Goal: Task Accomplishment & Management: Manage account settings

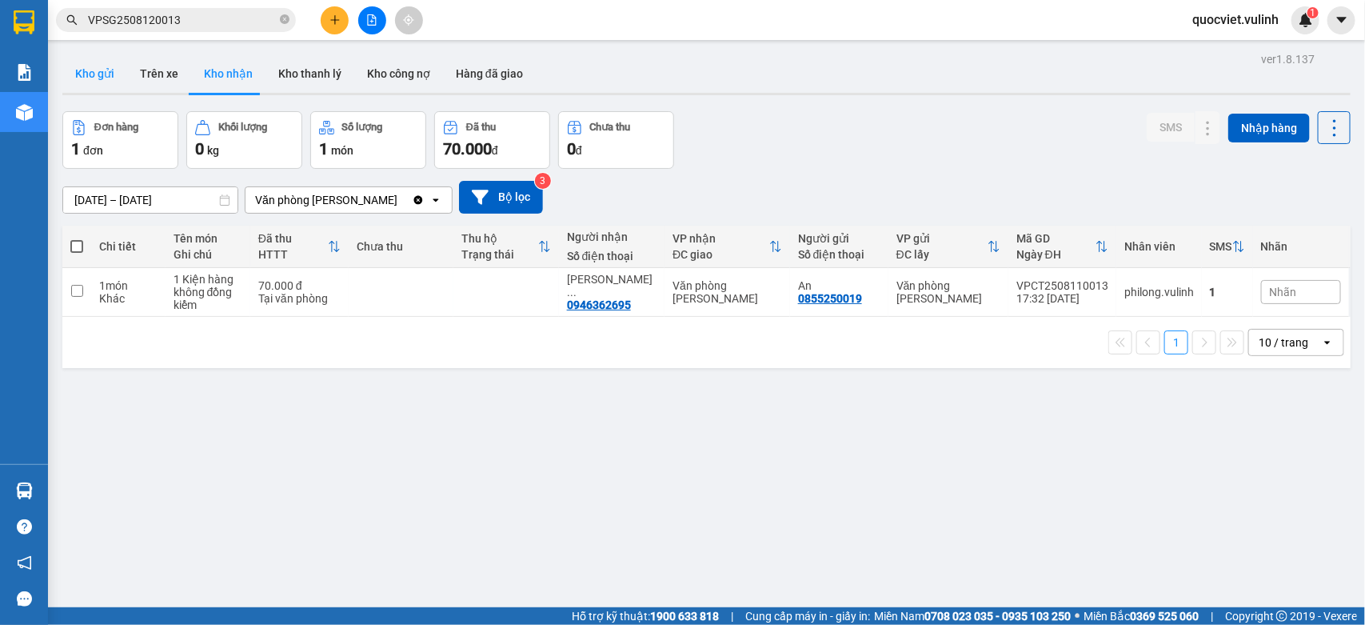
click at [109, 68] on button "Kho gửi" at bounding box center [94, 73] width 65 height 38
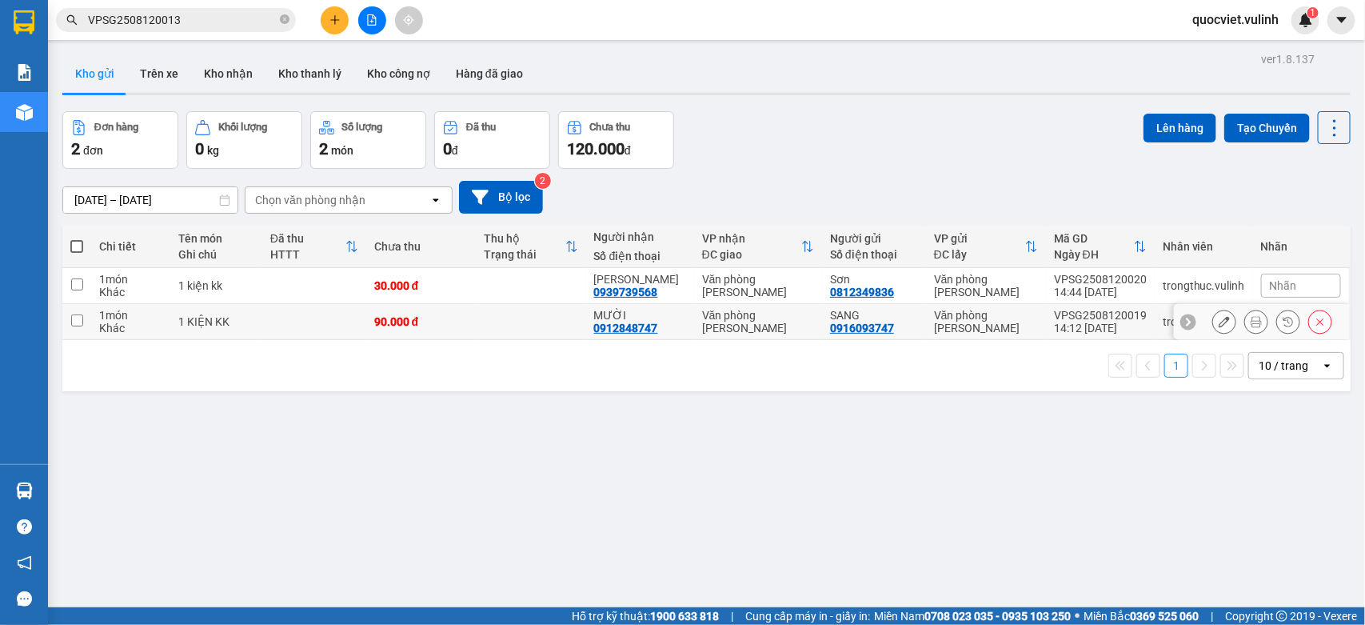
click at [480, 328] on td at bounding box center [531, 322] width 110 height 36
checkbox input "true"
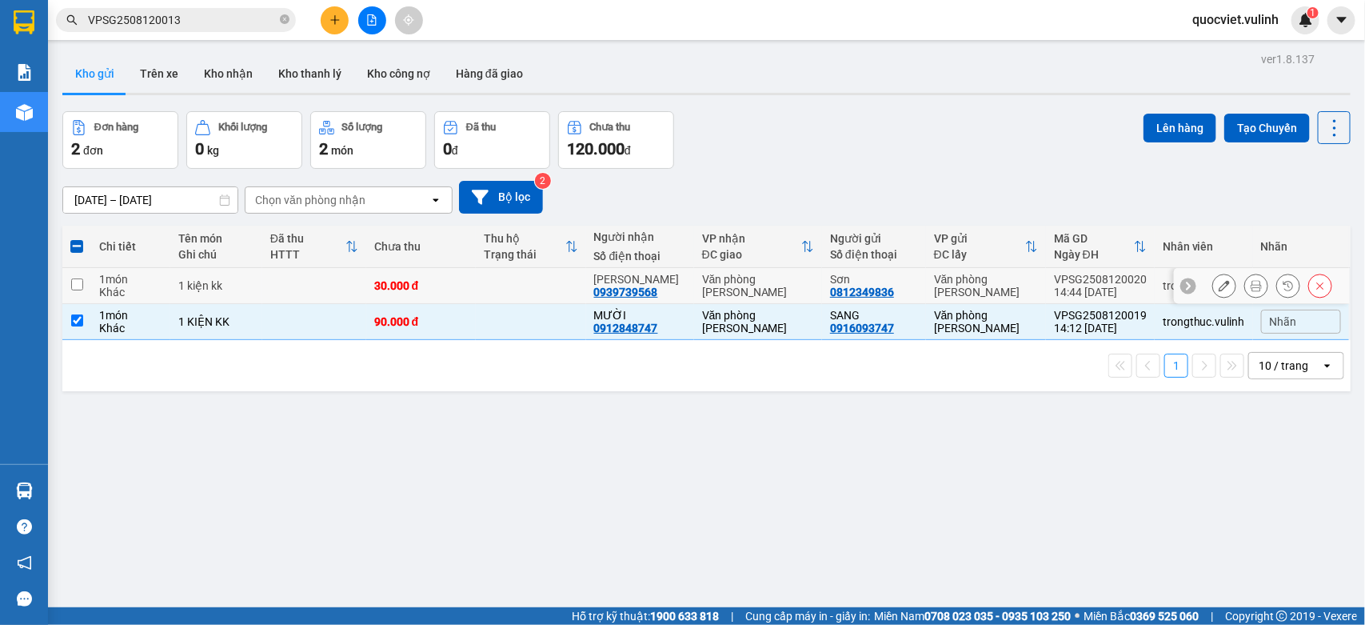
click at [524, 274] on td at bounding box center [531, 286] width 110 height 36
checkbox input "true"
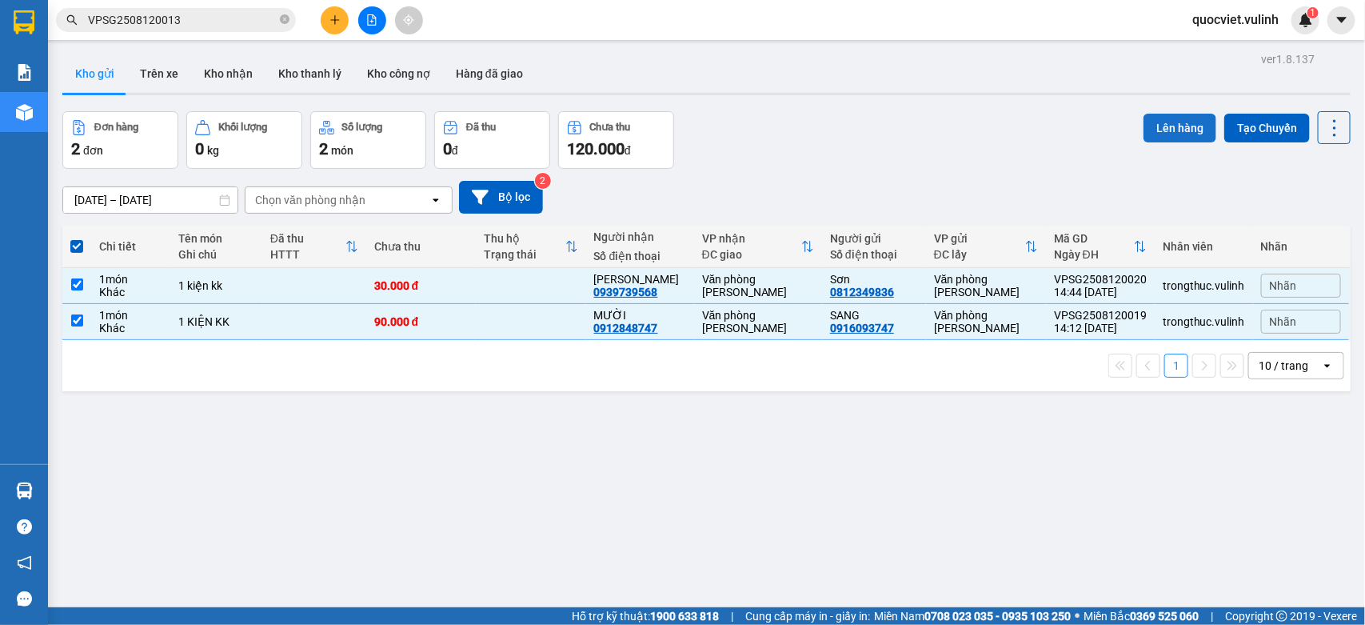
click at [1144, 122] on button "Lên hàng" at bounding box center [1180, 128] width 73 height 29
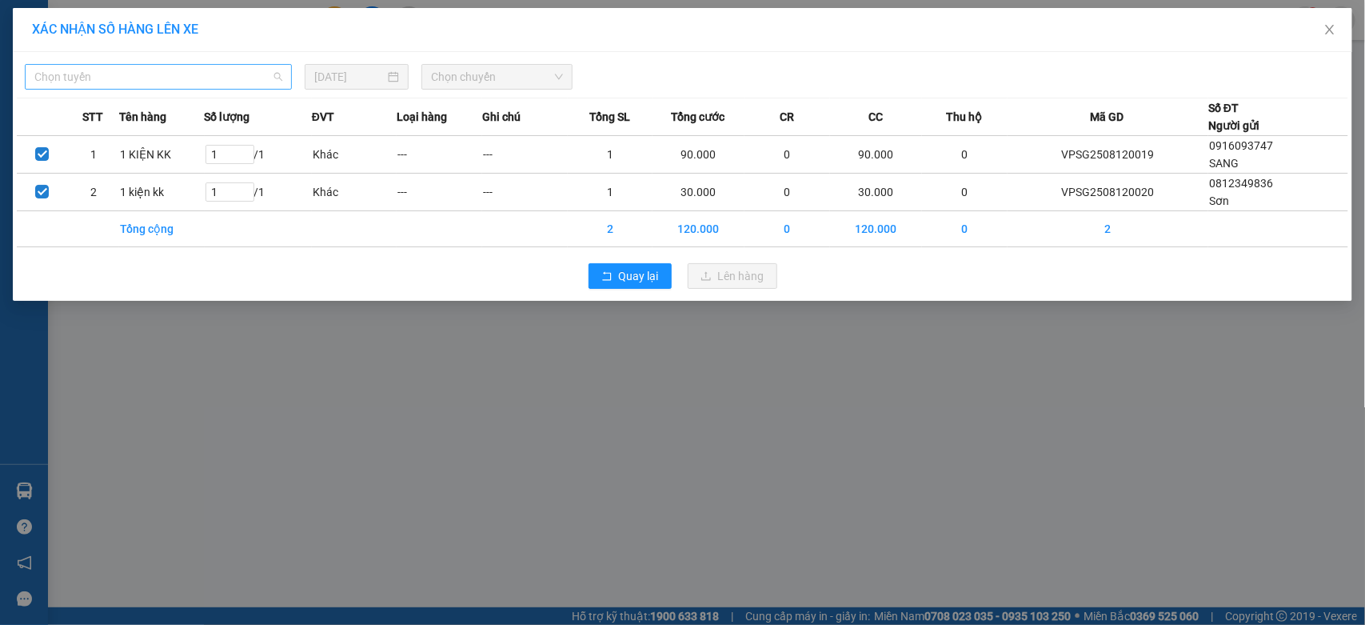
click at [122, 73] on span "Chọn tuyến" at bounding box center [158, 77] width 248 height 24
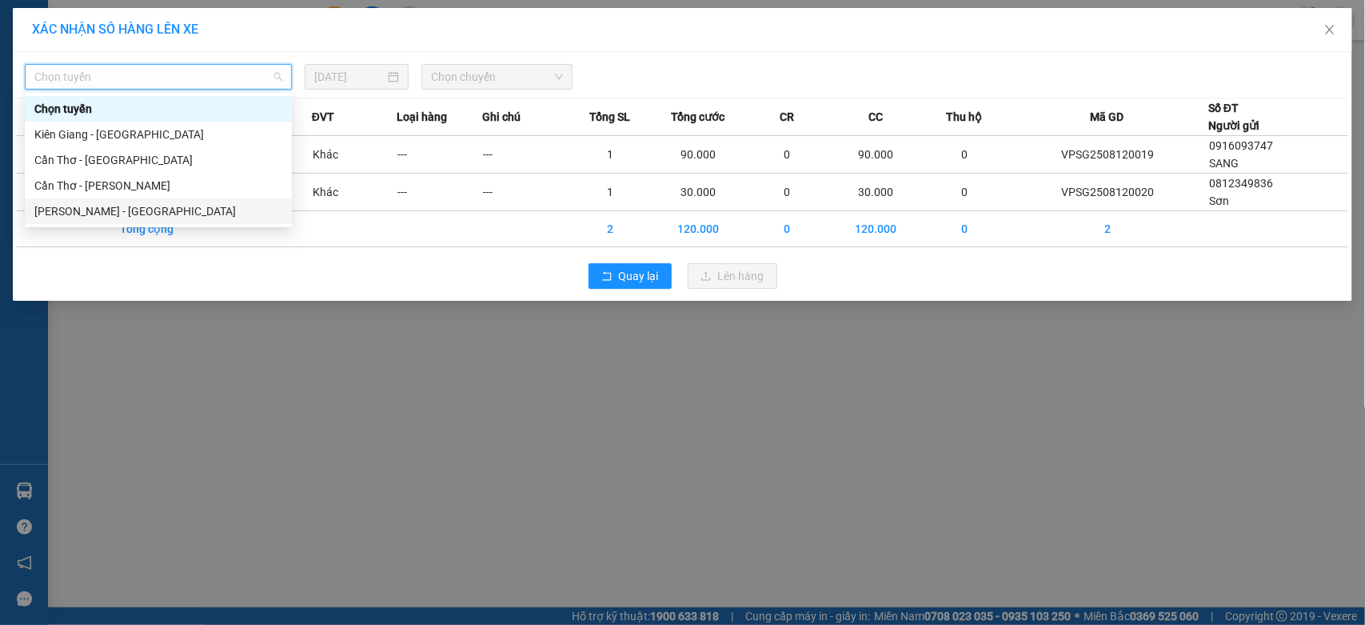
click at [117, 212] on div "[PERSON_NAME] - [GEOGRAPHIC_DATA]" at bounding box center [158, 211] width 248 height 18
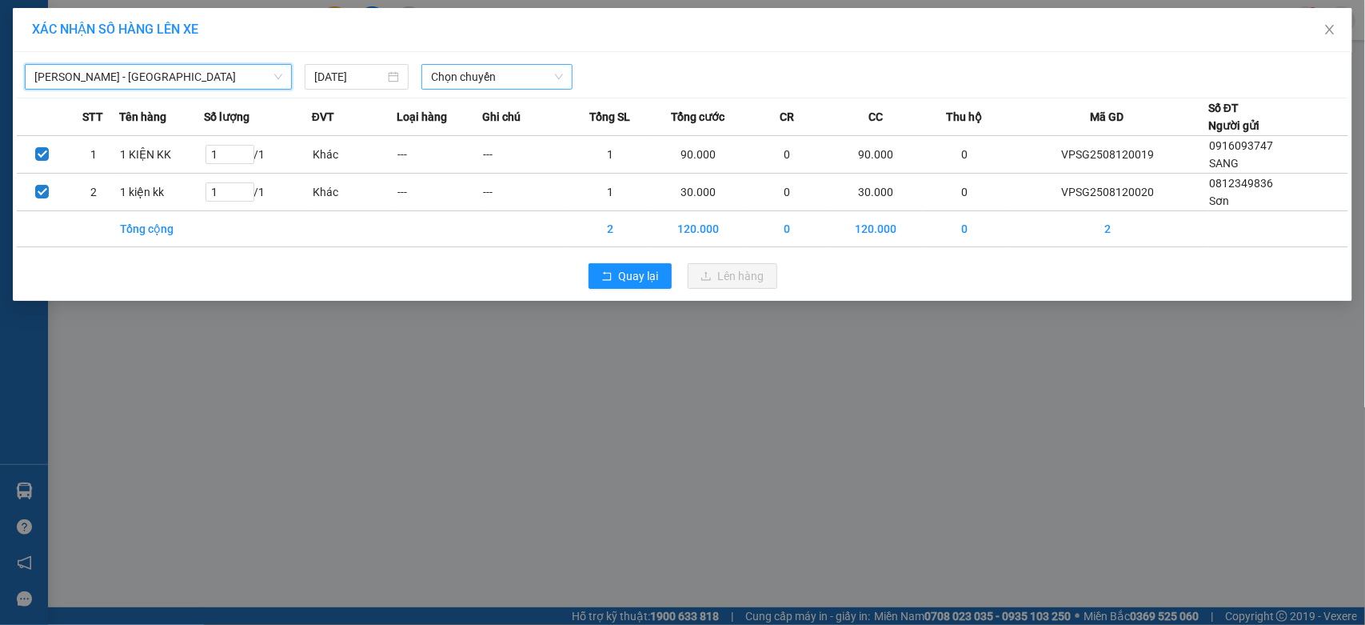
click at [473, 74] on span "Chọn chuyến" at bounding box center [496, 77] width 131 height 24
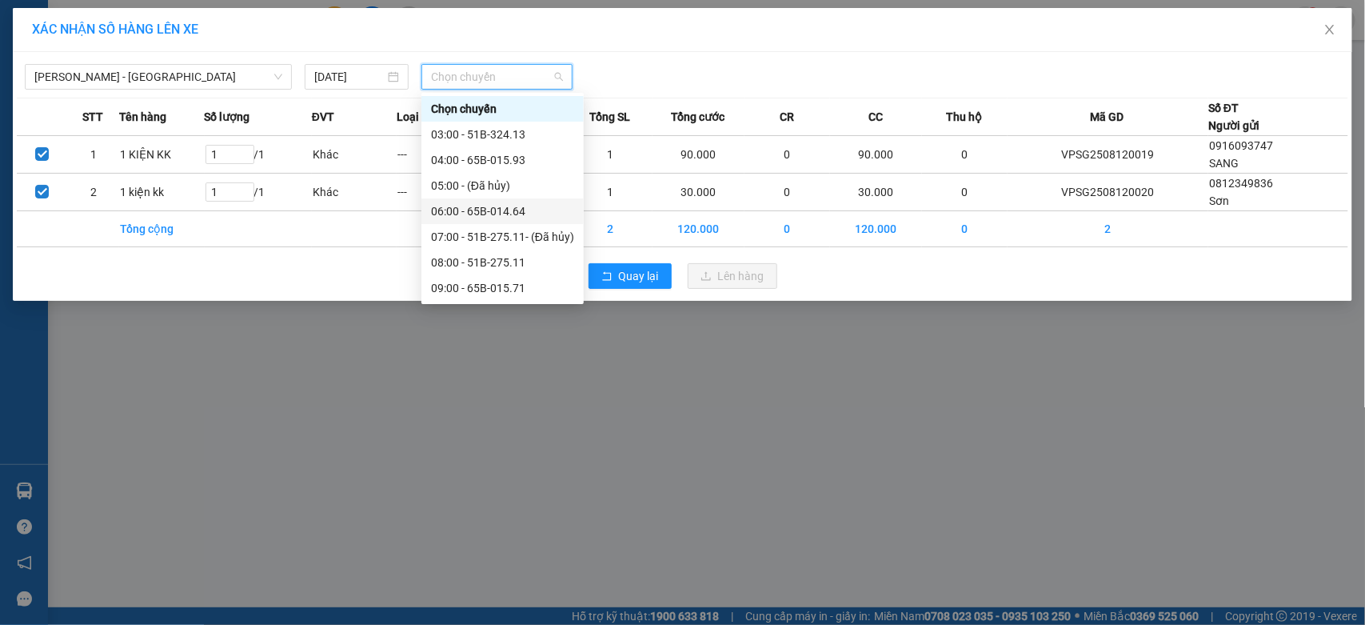
scroll to position [266, 0]
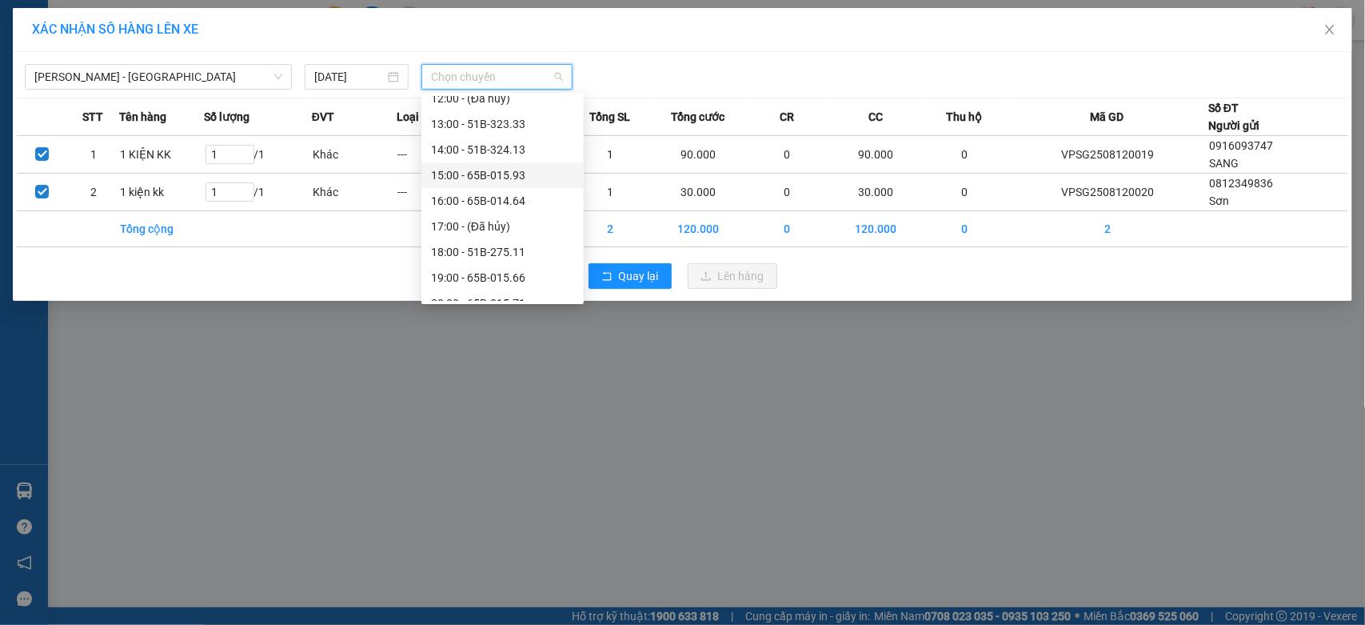
click at [473, 180] on div "15:00 - 65B-015.93" at bounding box center [502, 175] width 143 height 18
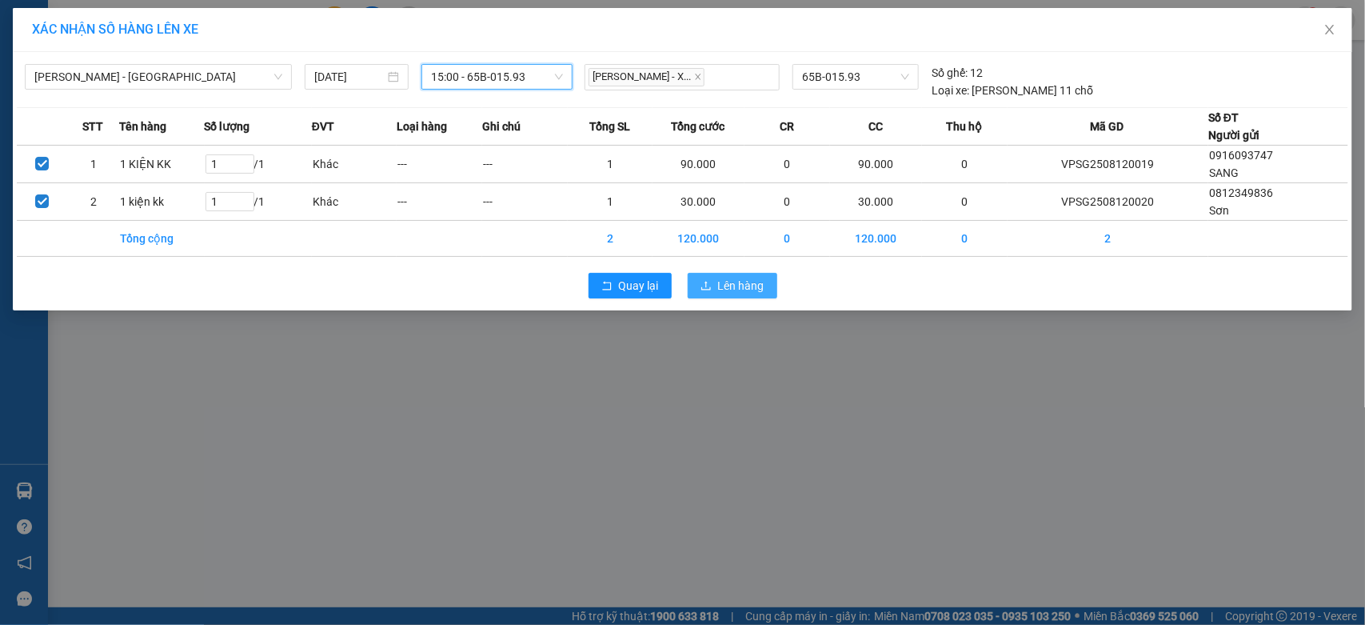
click at [706, 280] on button "Lên hàng" at bounding box center [733, 286] width 90 height 26
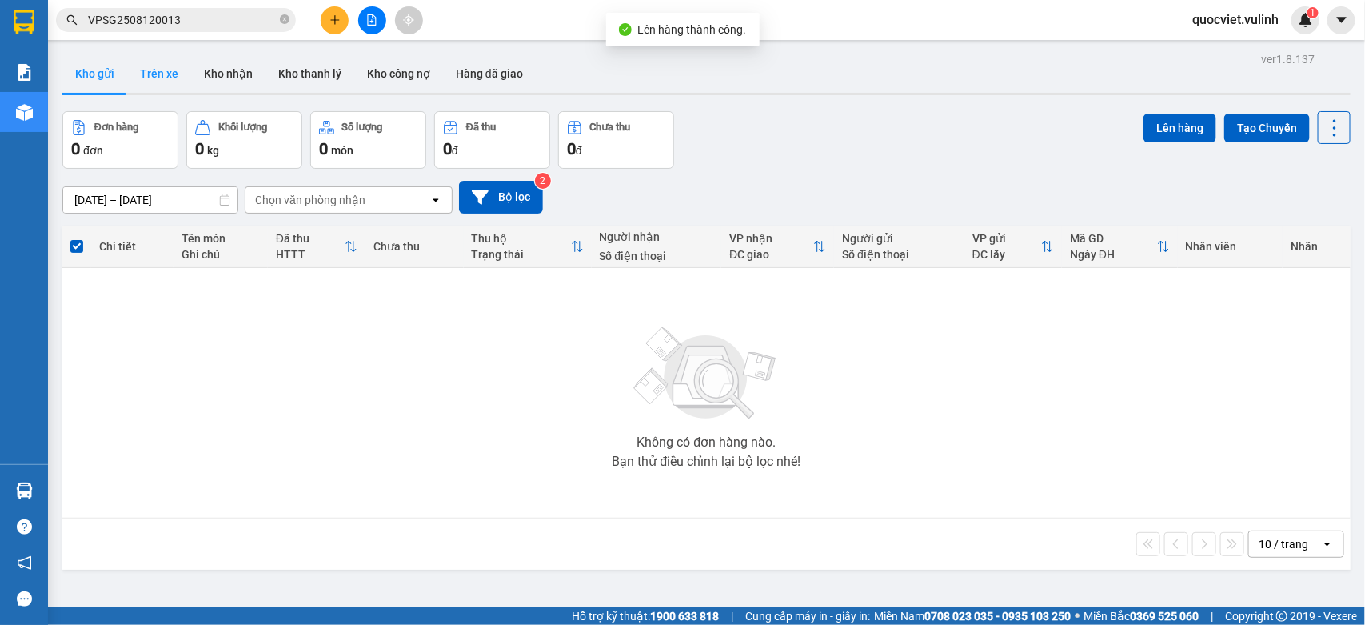
click at [157, 70] on button "Trên xe" at bounding box center [159, 73] width 64 height 38
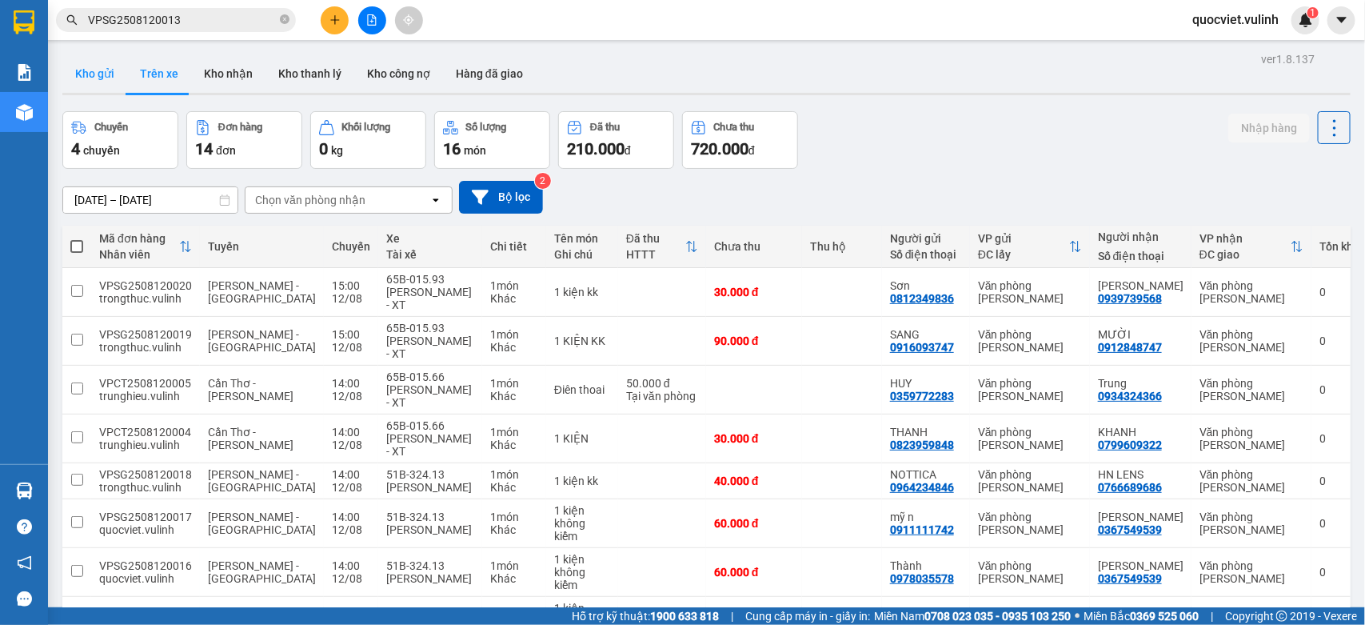
click at [85, 77] on button "Kho gửi" at bounding box center [94, 73] width 65 height 38
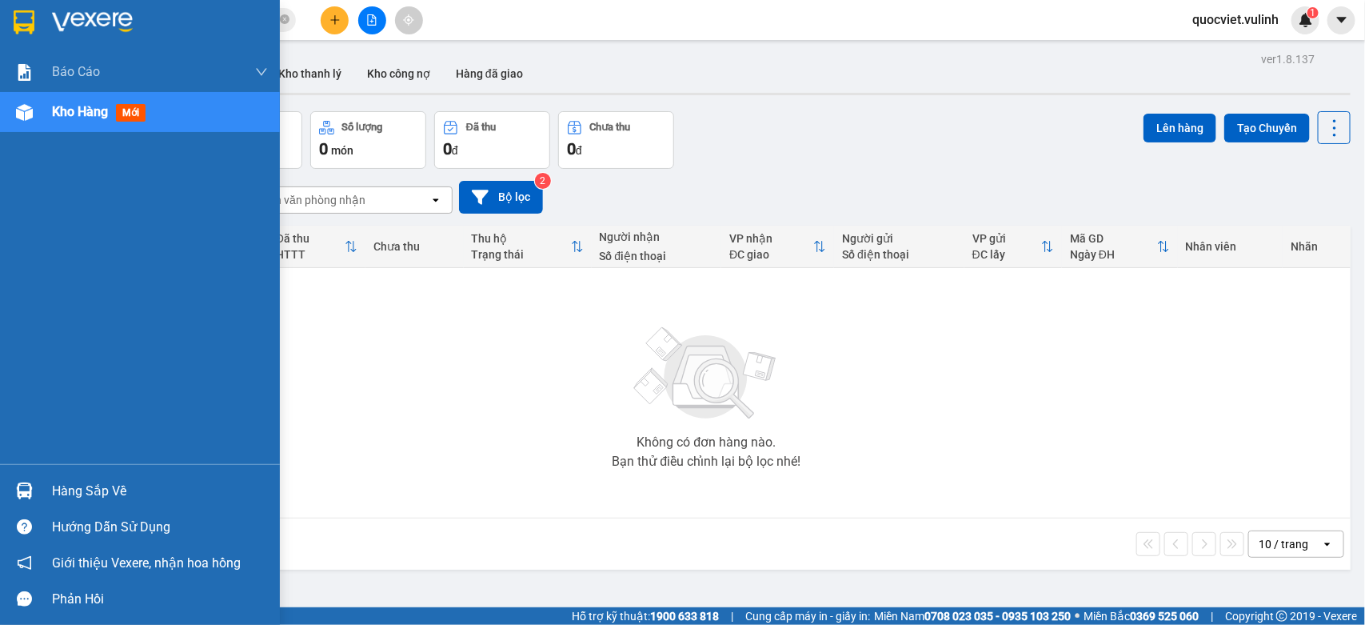
click at [32, 490] on img at bounding box center [24, 490] width 17 height 17
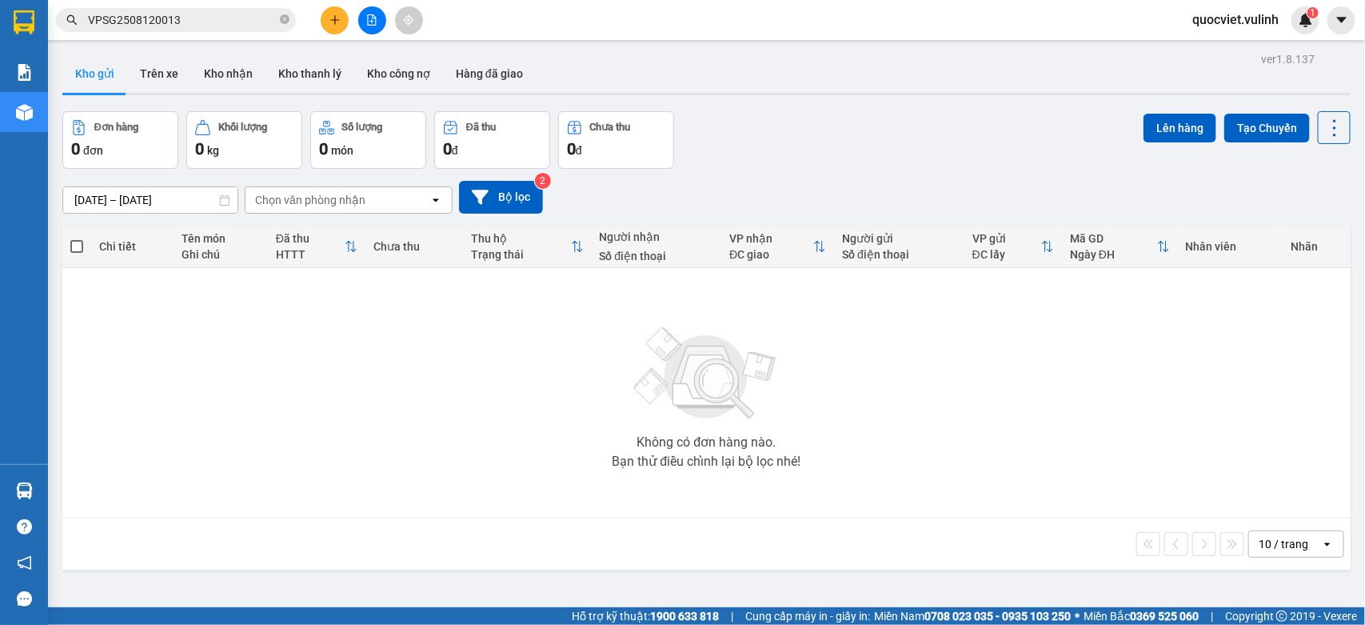
click at [769, 454] on section "Kết quả tìm kiếm ( 1 ) Bộ lọc Mã ĐH Trạng thái Món hàng Tổng cước Chưa cước Nhã…" at bounding box center [682, 312] width 1365 height 625
click at [334, 18] on icon "plus" at bounding box center [334, 19] width 1 height 9
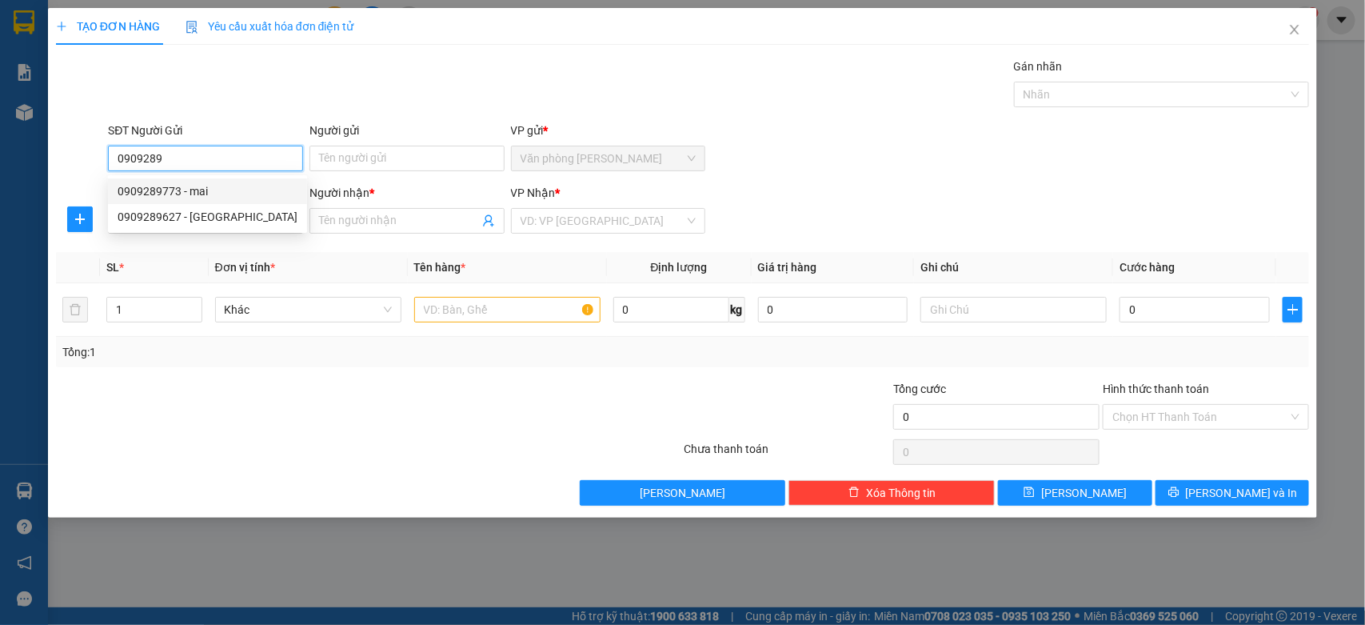
click at [172, 189] on div "0909289773 - mai" at bounding box center [208, 191] width 180 height 18
type input "0909289773"
type input "mai"
type input "0334332254"
type input "Quyên"
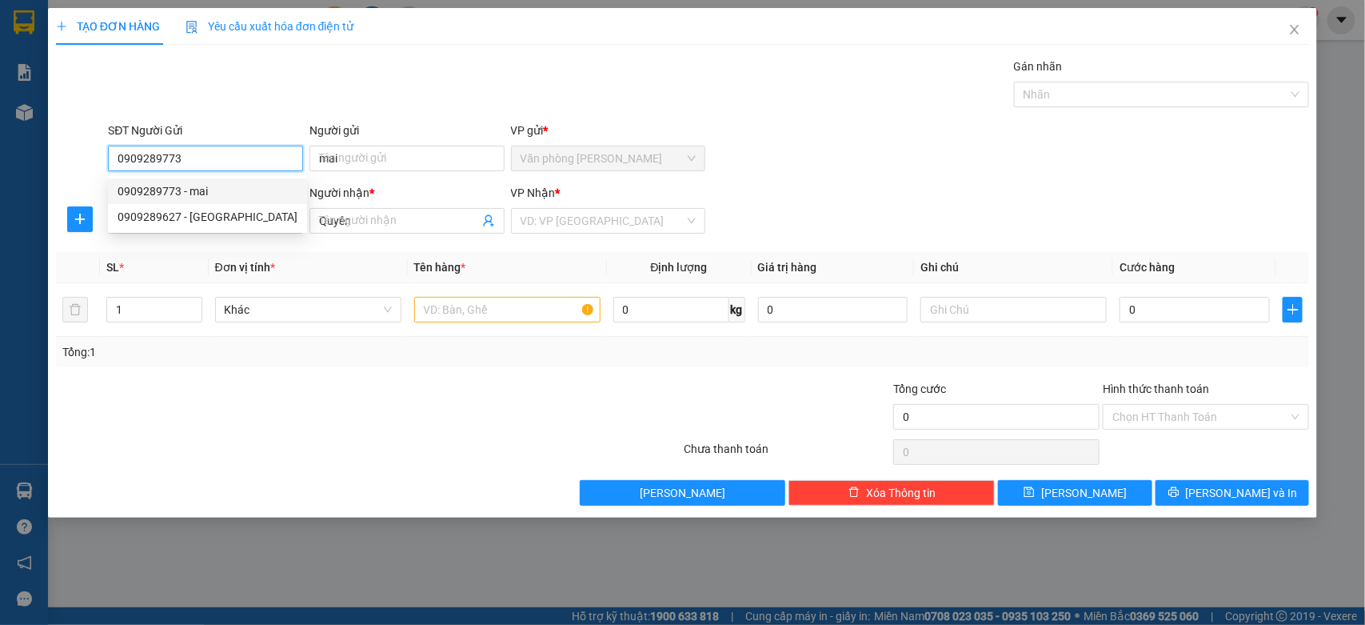
type input "70.000"
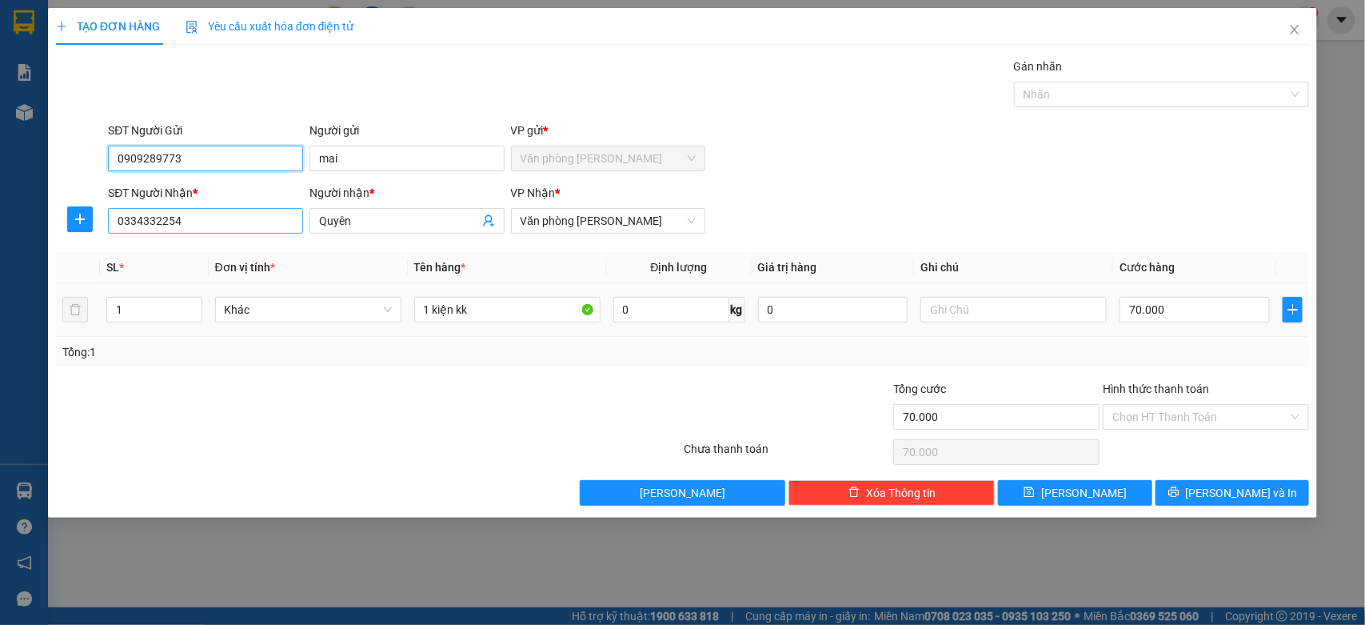
type input "0909289773"
click at [216, 222] on input "0334332254" at bounding box center [205, 221] width 195 height 26
type input "0"
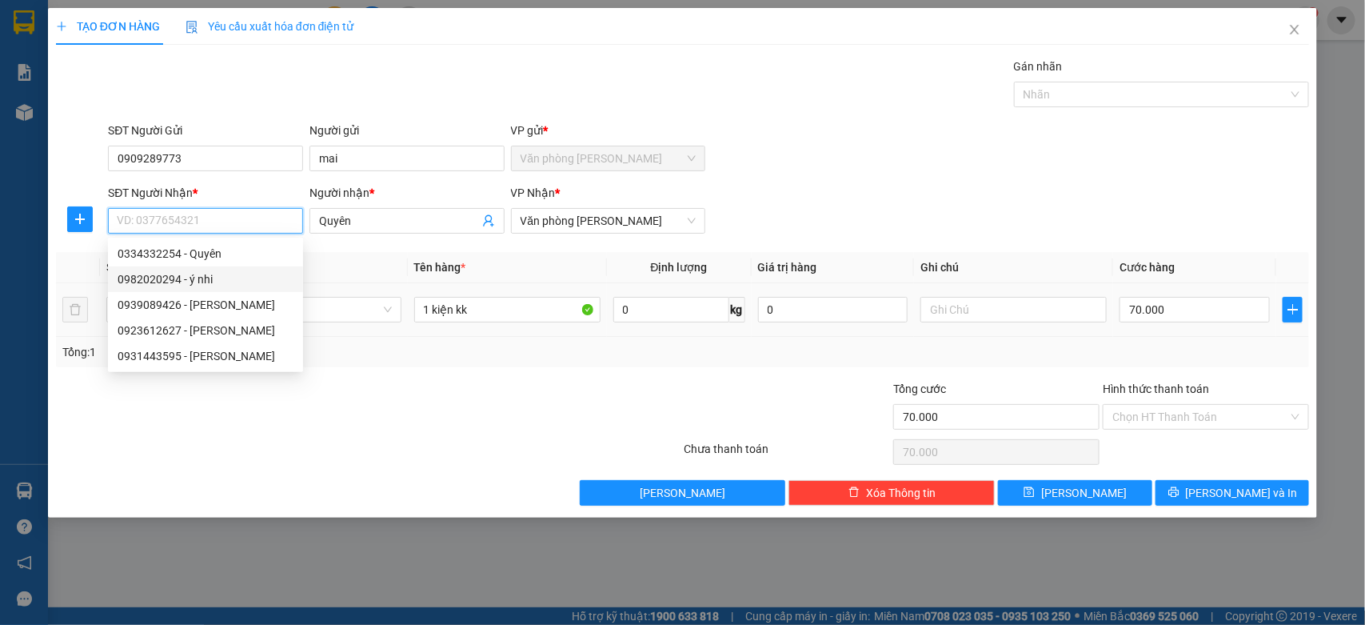
click at [196, 280] on div "0982020294 - ý nhi" at bounding box center [206, 279] width 176 height 18
type input "0982020294"
type input "ý nhi"
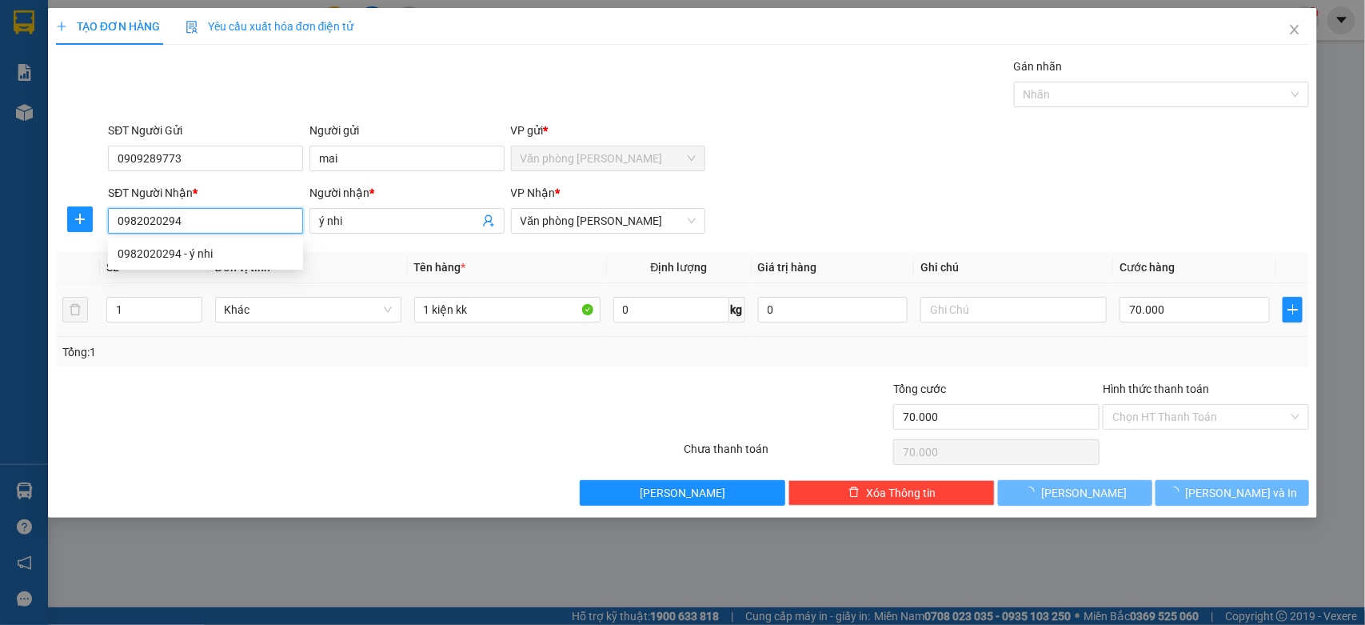
type input "60.000"
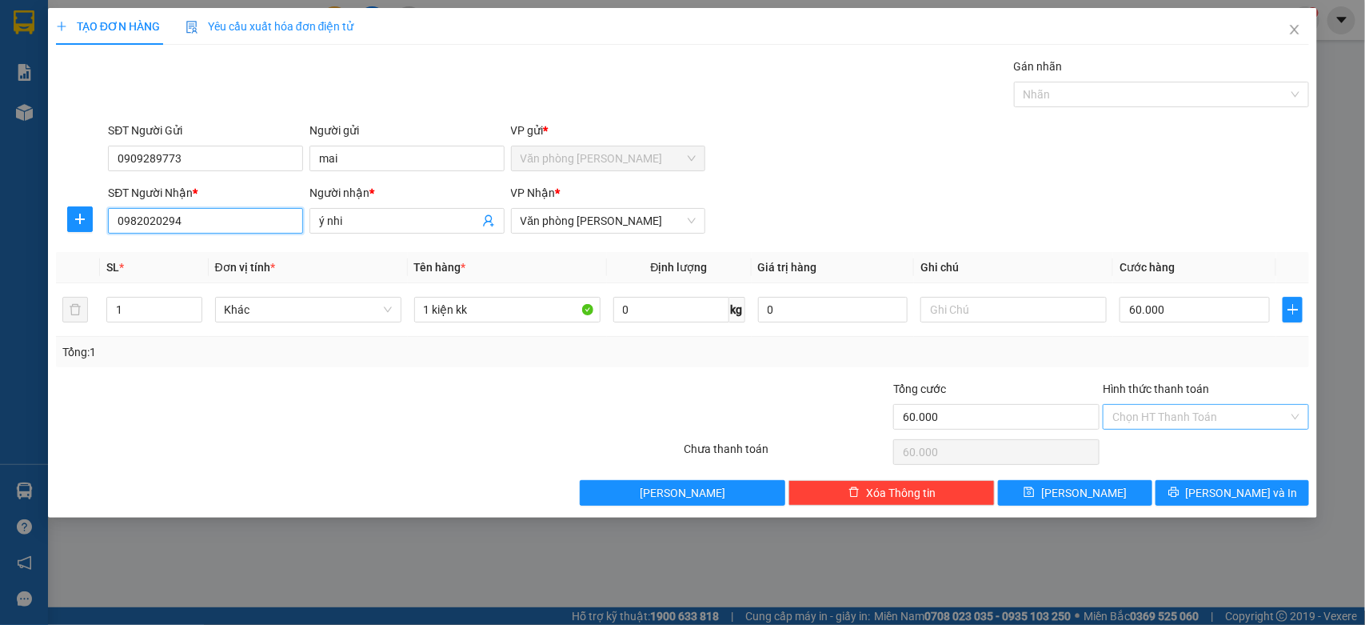
type input "0982020294"
click at [1202, 417] on input "Hình thức thanh toán" at bounding box center [1200, 417] width 176 height 24
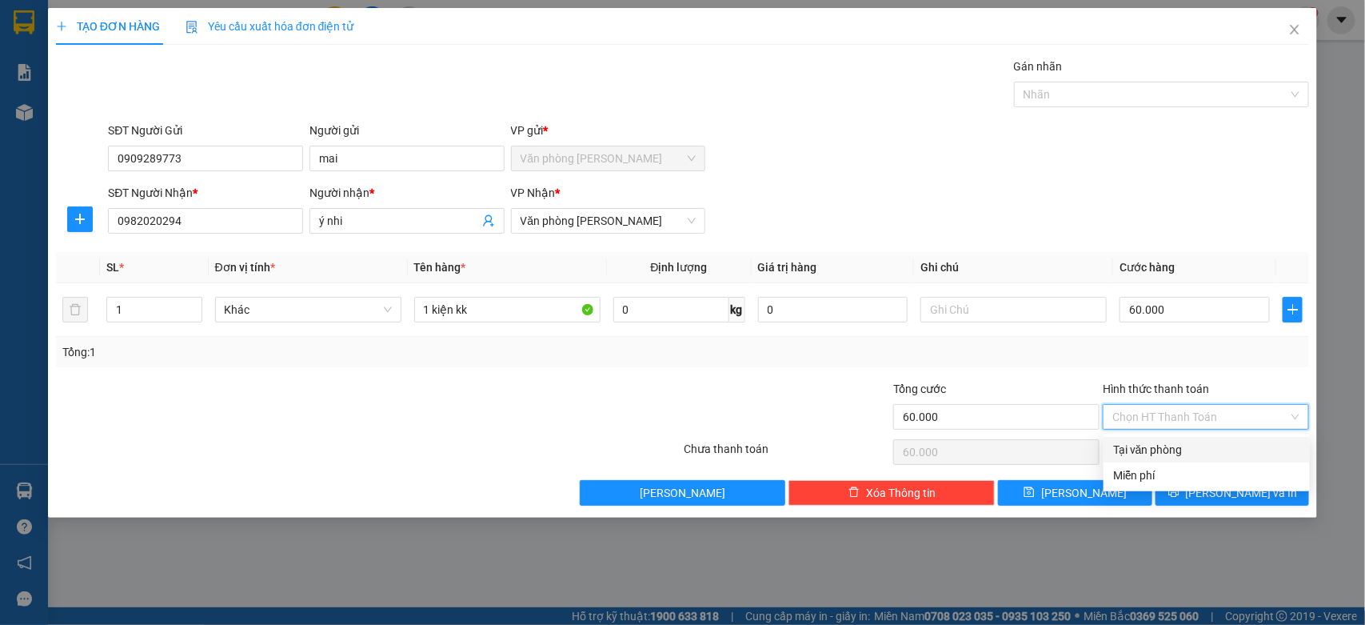
click at [1202, 417] on input "Hình thức thanh toán" at bounding box center [1200, 417] width 176 height 24
click at [1212, 365] on div "Tổng: 1" at bounding box center [683, 352] width 1254 height 30
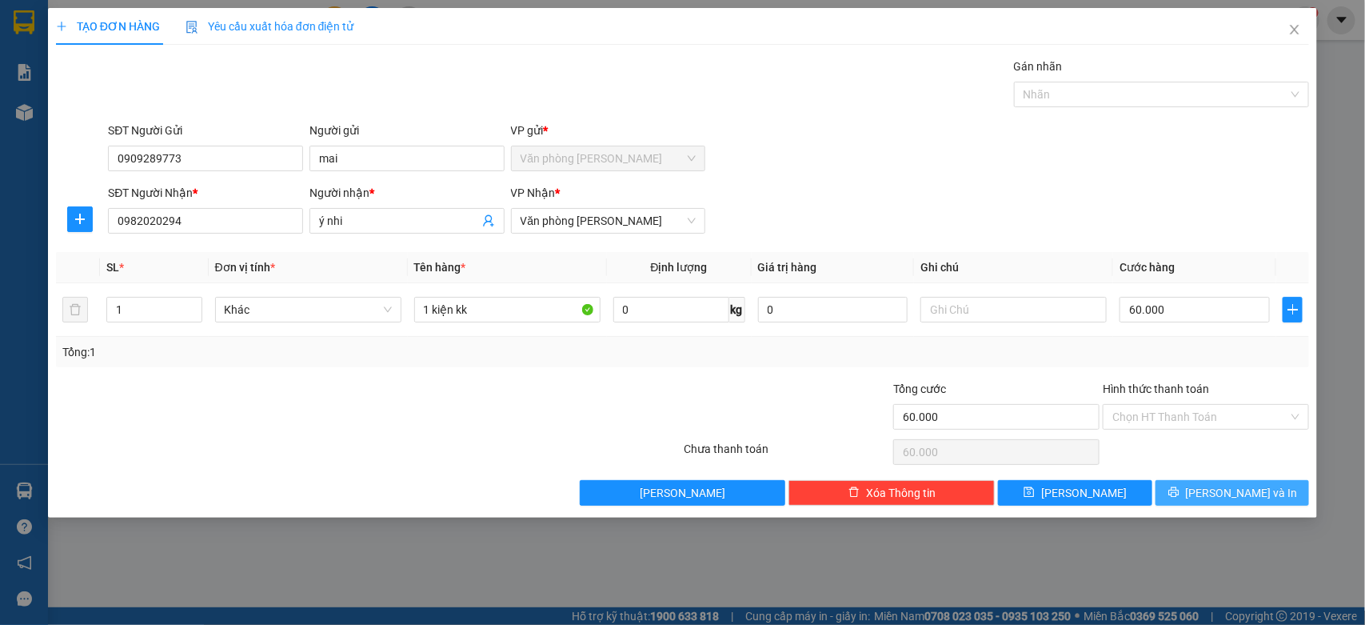
click at [1248, 485] on span "[PERSON_NAME] và In" at bounding box center [1242, 493] width 112 height 18
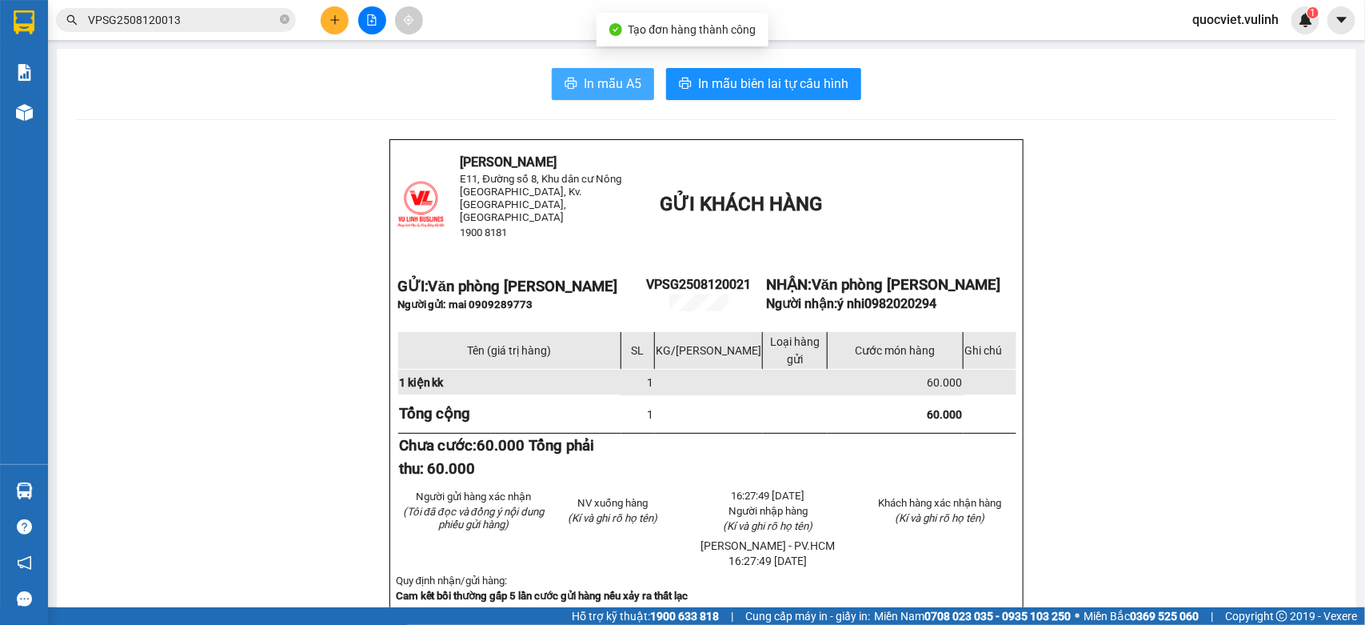
click at [565, 84] on icon "printer" at bounding box center [571, 83] width 13 height 13
click at [609, 77] on span "In mẫu A5" at bounding box center [613, 84] width 58 height 20
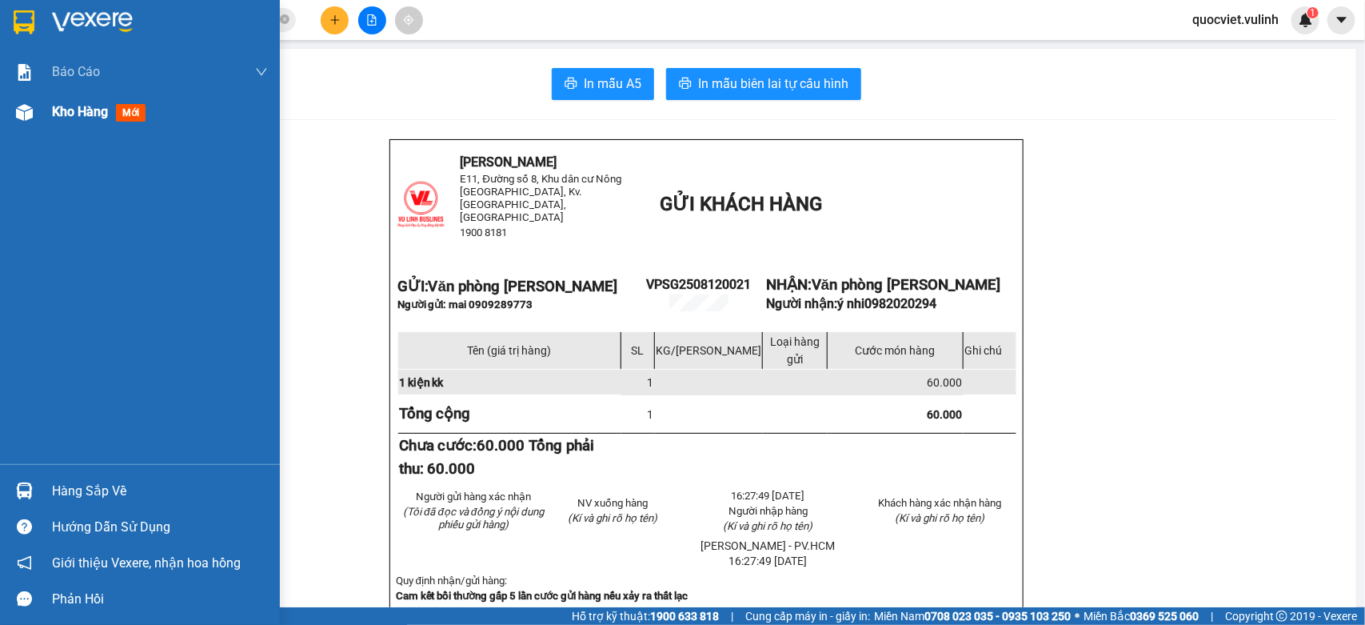
click at [54, 109] on span "Kho hàng" at bounding box center [80, 111] width 56 height 15
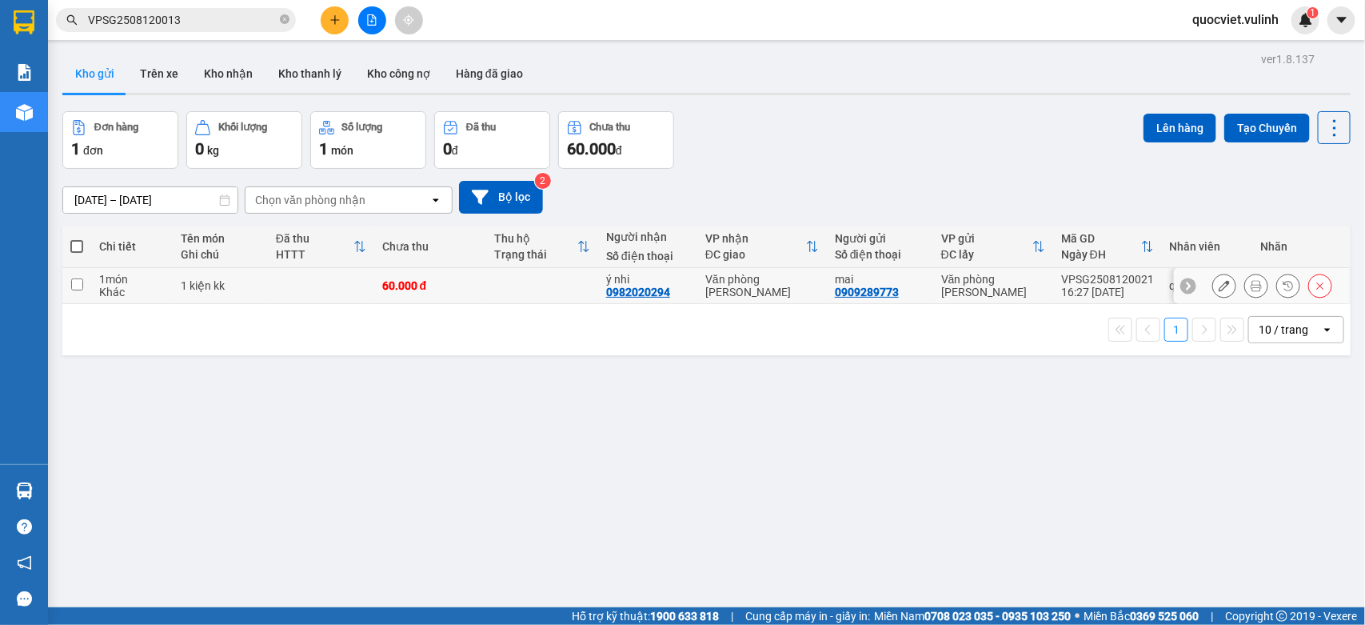
click at [1213, 282] on button at bounding box center [1224, 286] width 22 height 28
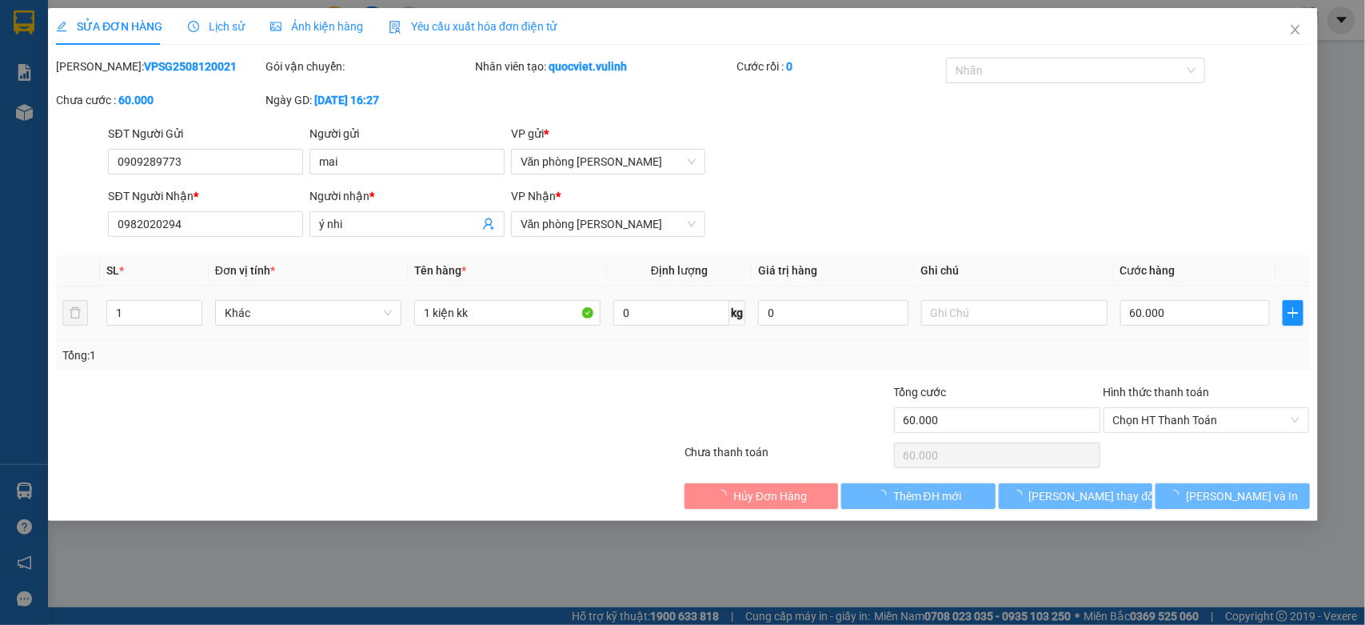
type input "0909289773"
type input "mai"
type input "0982020294"
type input "ý nhi"
type input "60.000"
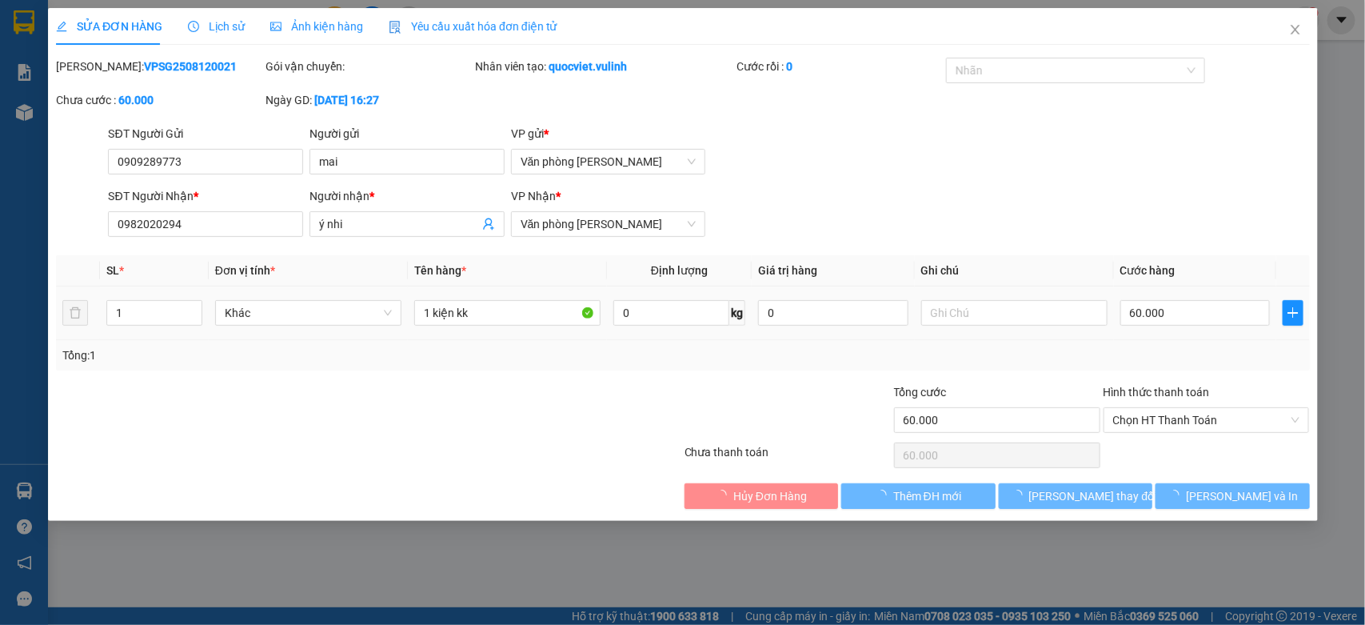
type input "60.000"
click at [126, 158] on div "SĐT Người Gửi 0909289773 0909289773 Người gửi mai VP gửi * Văn phòng [PERSON_NA…" at bounding box center [709, 153] width 1208 height 56
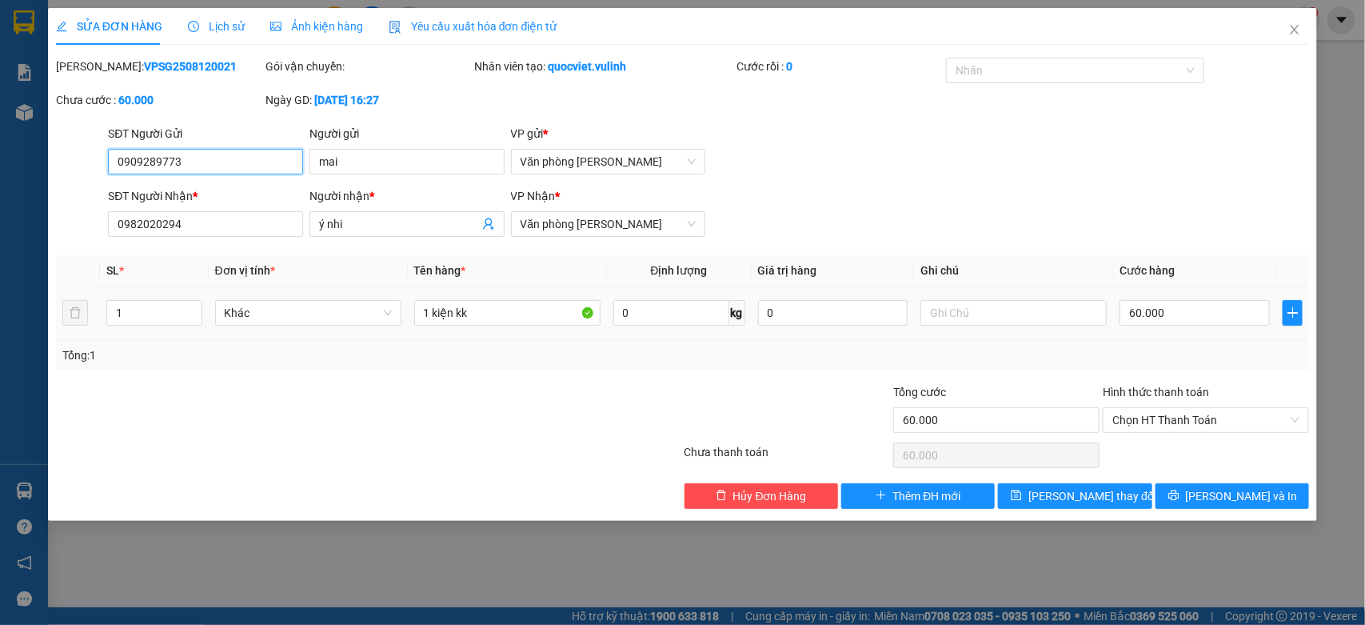
drag, startPoint x: 222, startPoint y: 156, endPoint x: 0, endPoint y: 230, distance: 234.2
click at [0, 230] on div "SỬA ĐƠN HÀNG Lịch sử Ảnh kiện hàng Yêu cầu xuất hóa đơn điện tử Total Paid Fee …" at bounding box center [682, 312] width 1365 height 625
drag, startPoint x: 378, startPoint y: 222, endPoint x: 0, endPoint y: 317, distance: 389.9
click at [0, 317] on div "SỬA ĐƠN HÀNG Lịch sử Ảnh kiện hàng Yêu cầu xuất hóa đơn điện tử Total Paid Fee …" at bounding box center [682, 312] width 1365 height 625
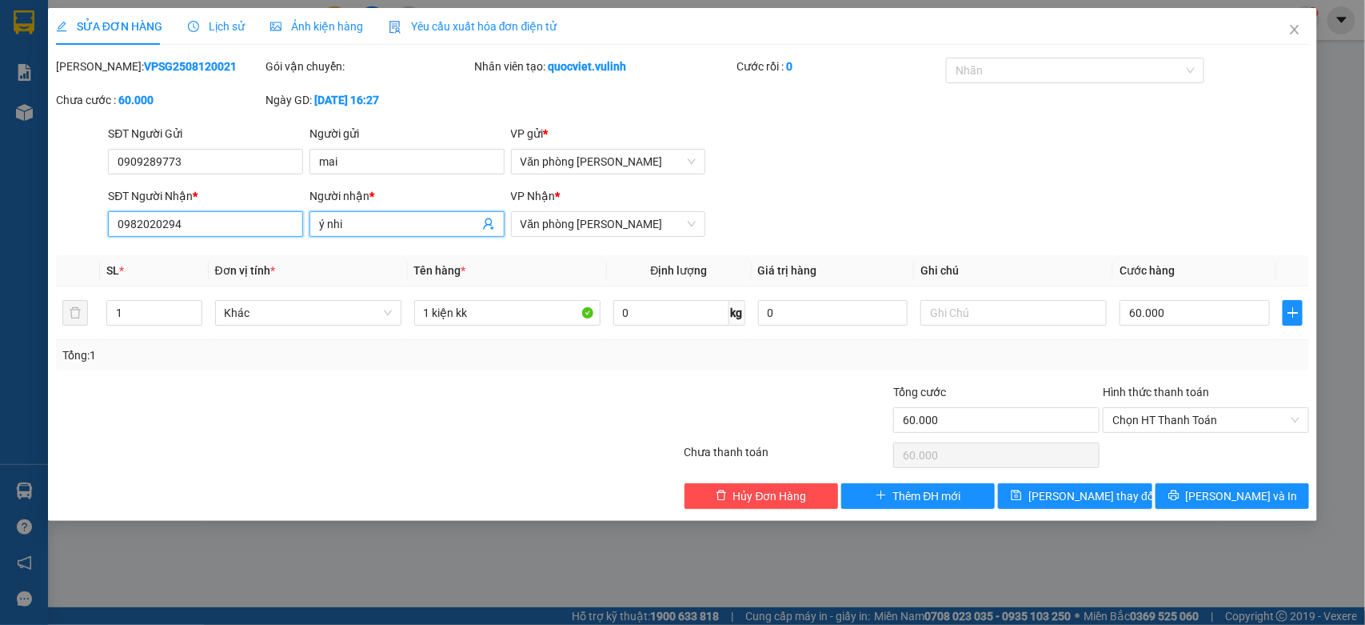
drag, startPoint x: 236, startPoint y: 230, endPoint x: 0, endPoint y: 341, distance: 260.8
click at [0, 341] on div "SỬA ĐƠN HÀNG Lịch sử Ảnh kiện hàng Yêu cầu xuất hóa đơn điện tử Total Paid Fee …" at bounding box center [682, 312] width 1365 height 625
click at [1292, 20] on span "Close" at bounding box center [1294, 30] width 45 height 45
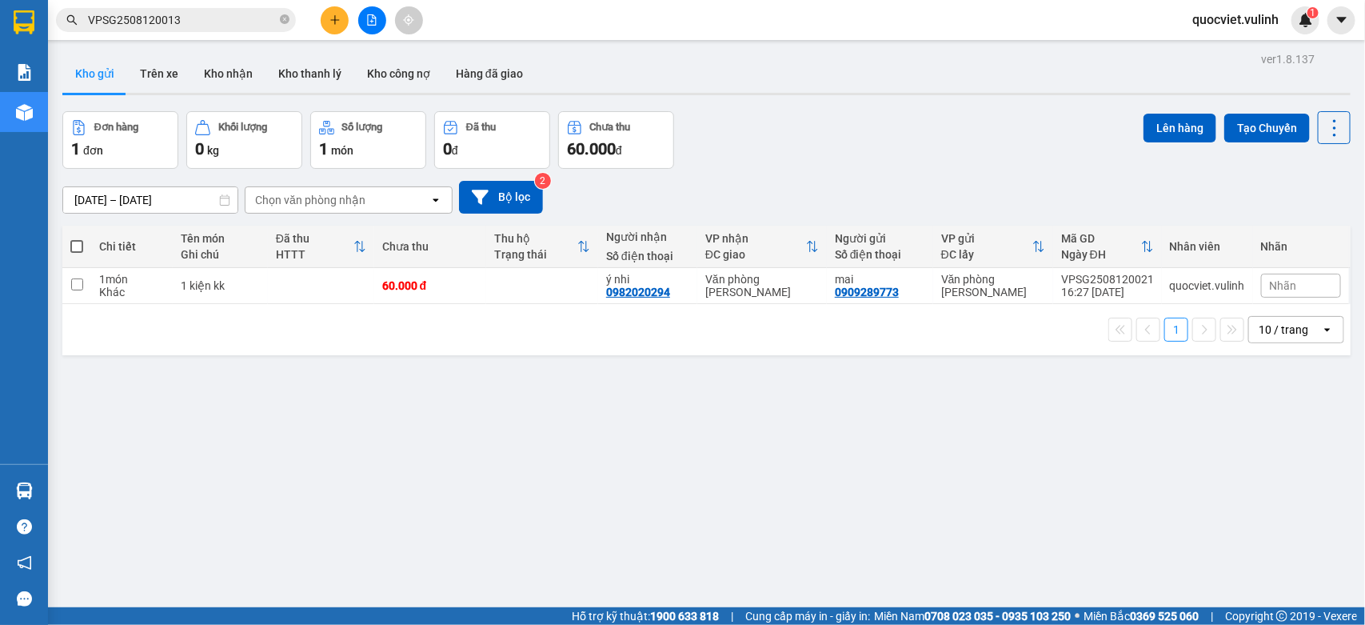
click at [325, 18] on button at bounding box center [335, 20] width 28 height 28
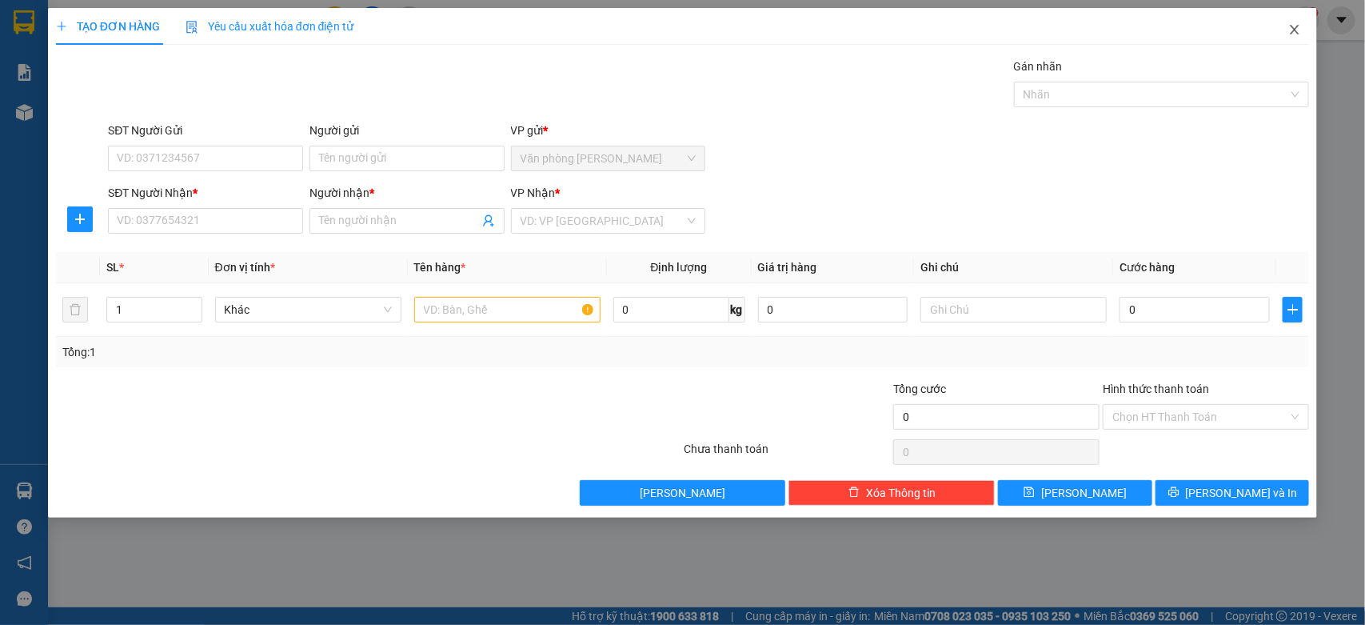
click at [1297, 20] on span "Close" at bounding box center [1294, 30] width 45 height 45
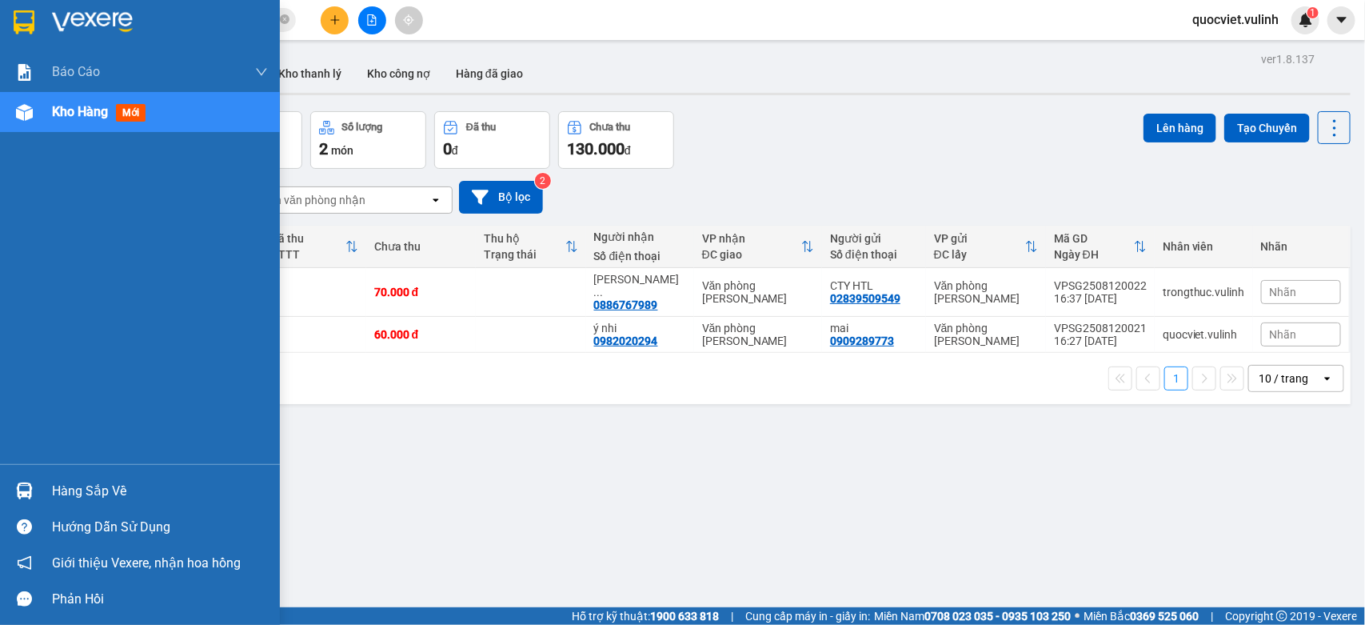
click at [54, 488] on div "Hàng sắp về" at bounding box center [160, 491] width 216 height 24
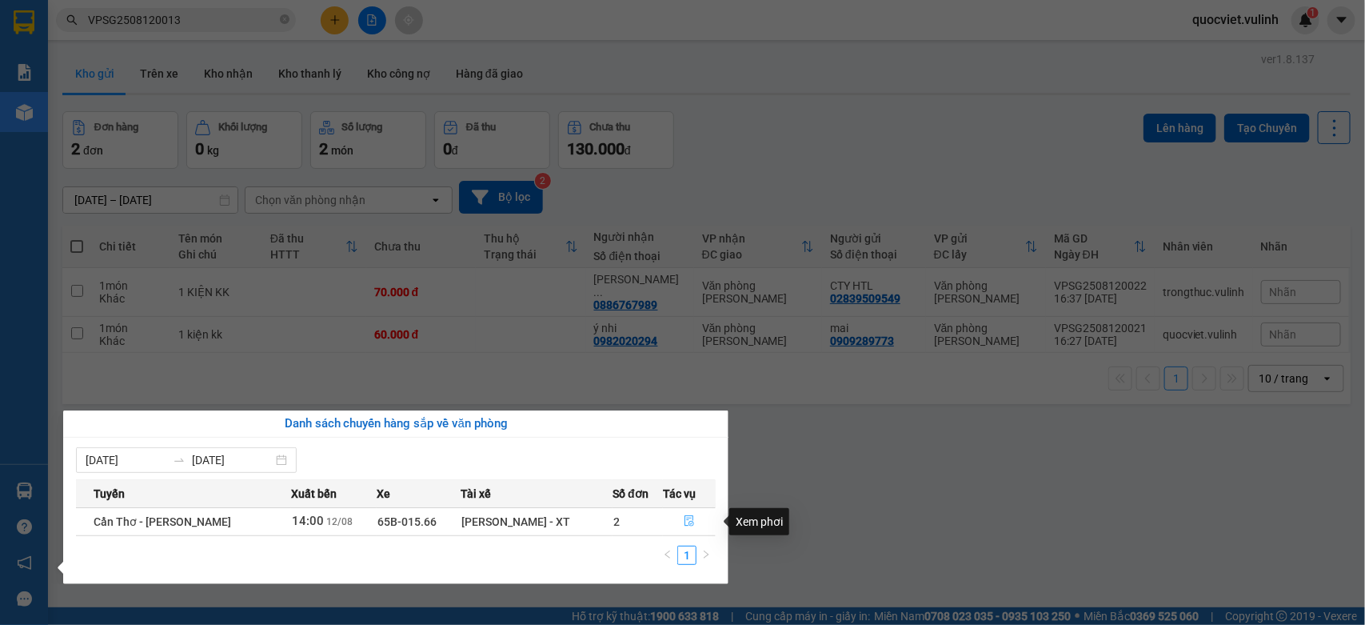
click at [686, 521] on icon "file-done" at bounding box center [689, 520] width 11 height 11
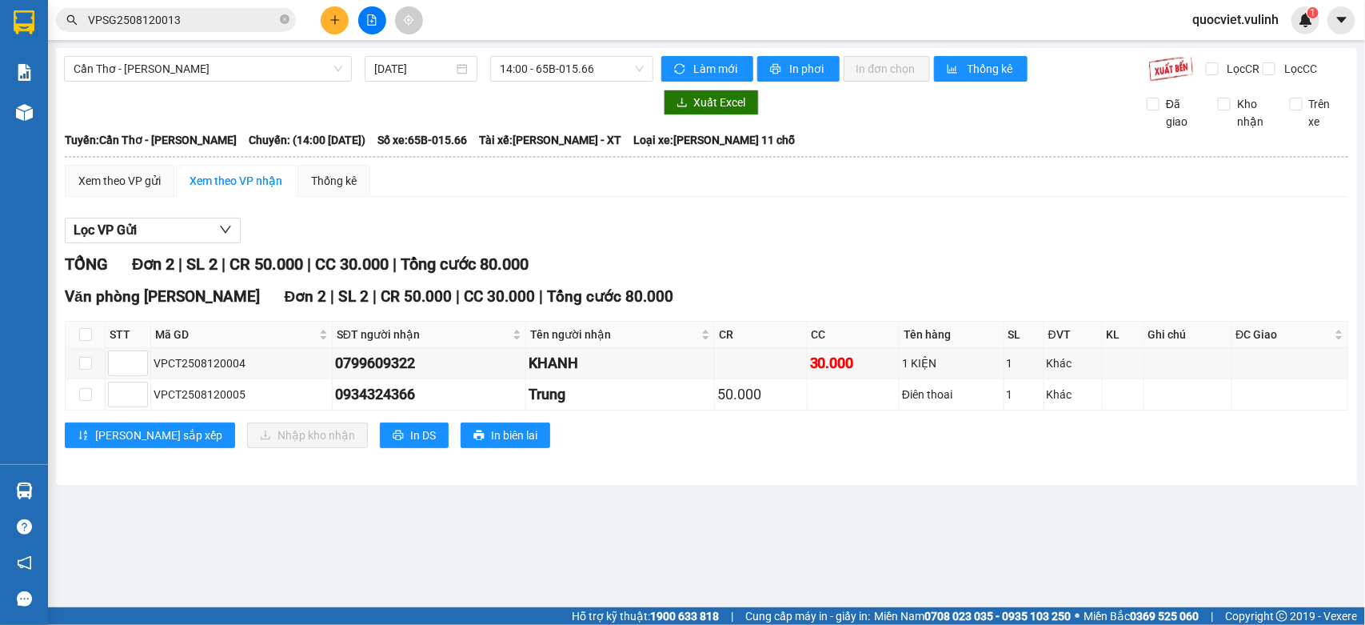
click at [92, 348] on th at bounding box center [86, 334] width 40 height 26
click at [84, 341] on input "checkbox" at bounding box center [85, 334] width 13 height 13
checkbox input "true"
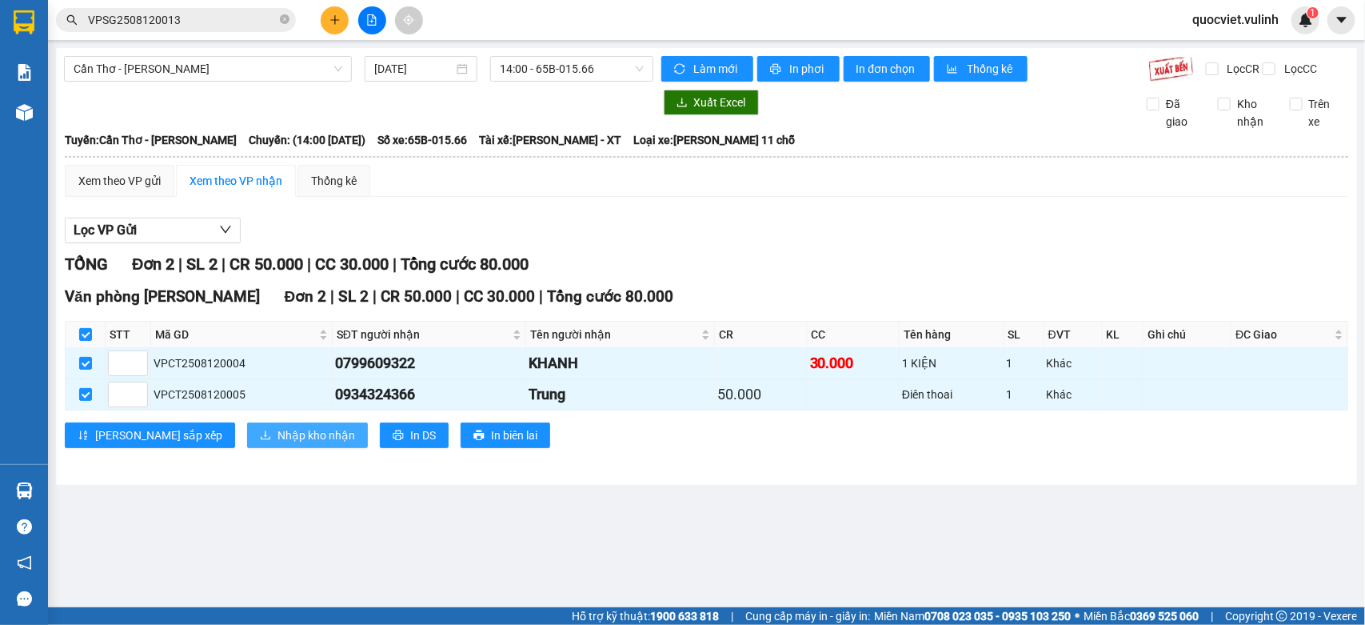
click at [278, 444] on span "Nhập kho nhận" at bounding box center [317, 435] width 78 height 18
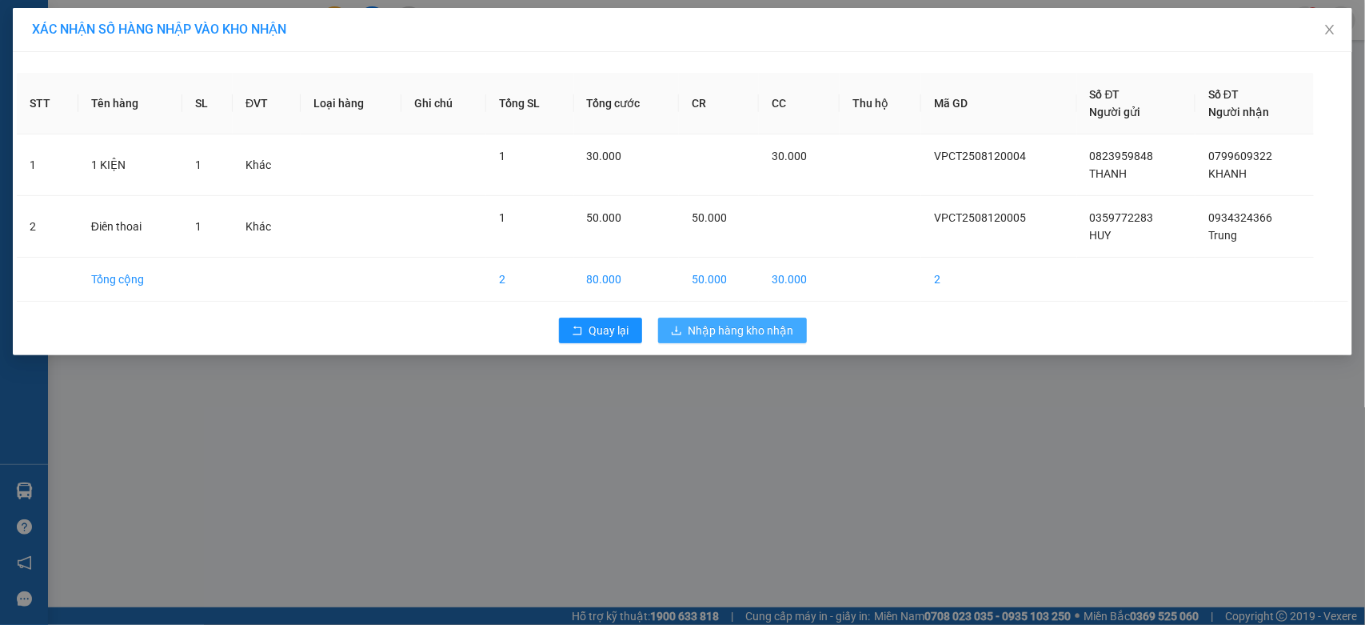
click at [761, 328] on span "Nhập hàng kho nhận" at bounding box center [742, 330] width 106 height 18
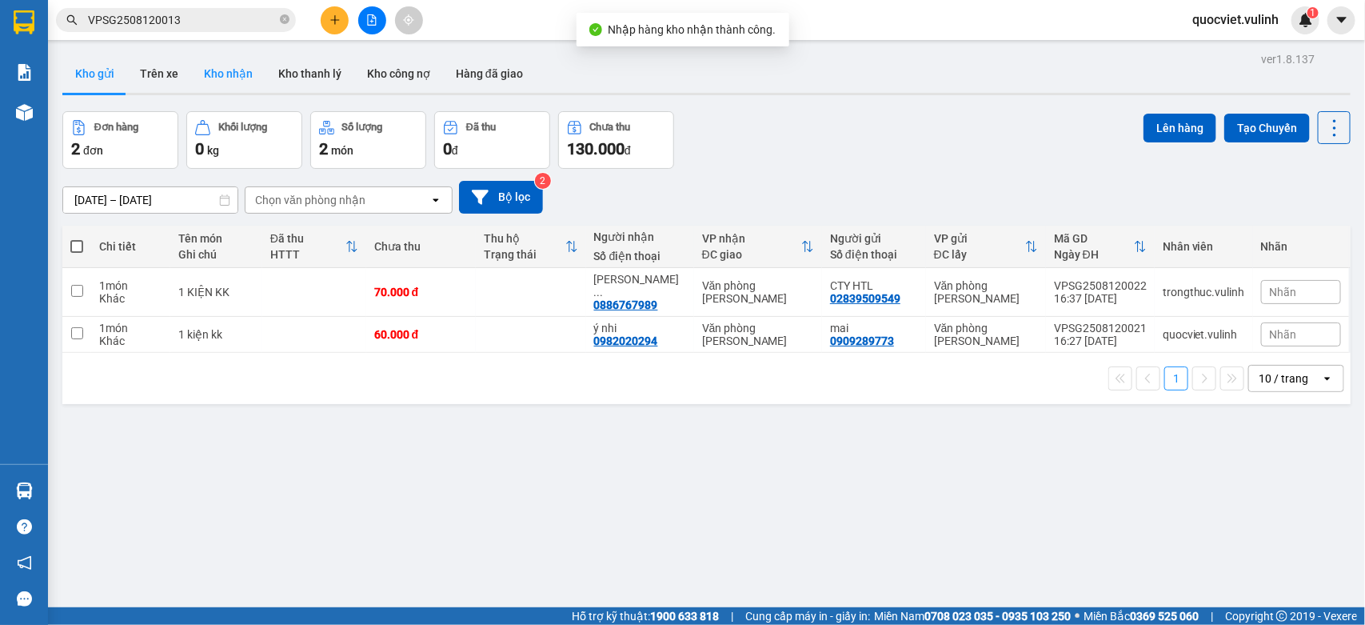
click at [218, 64] on button "Kho nhận" at bounding box center [228, 73] width 74 height 38
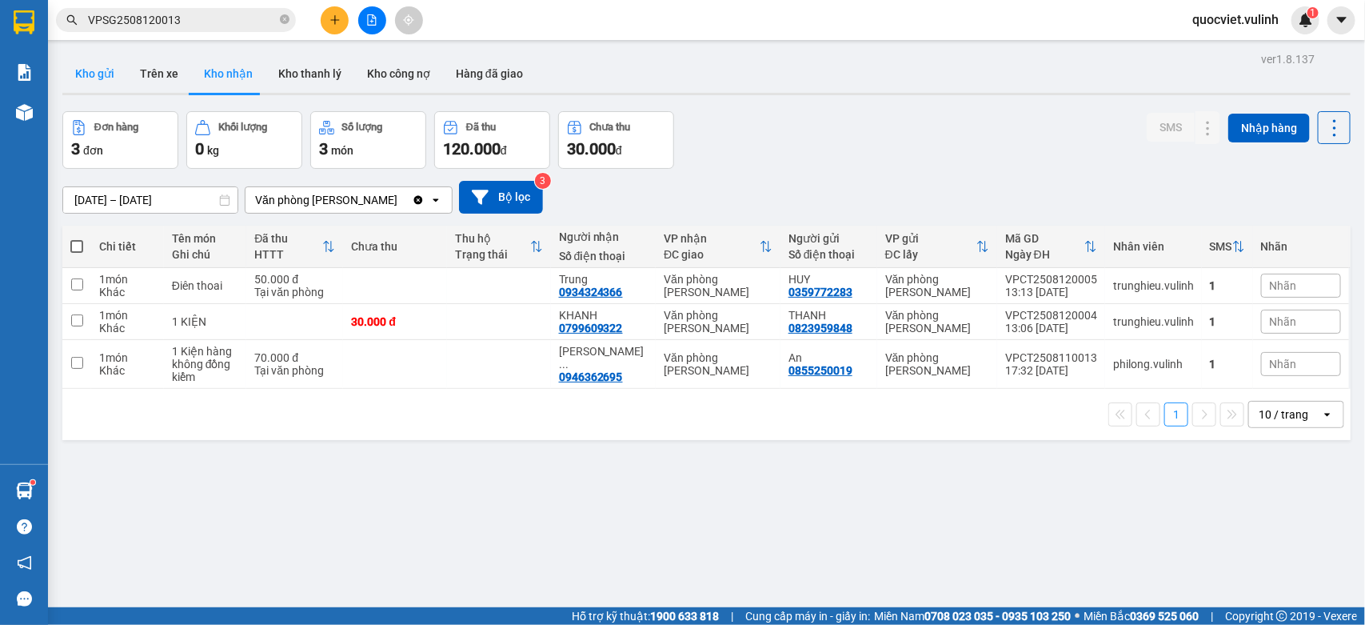
click at [102, 74] on button "Kho gửi" at bounding box center [94, 73] width 65 height 38
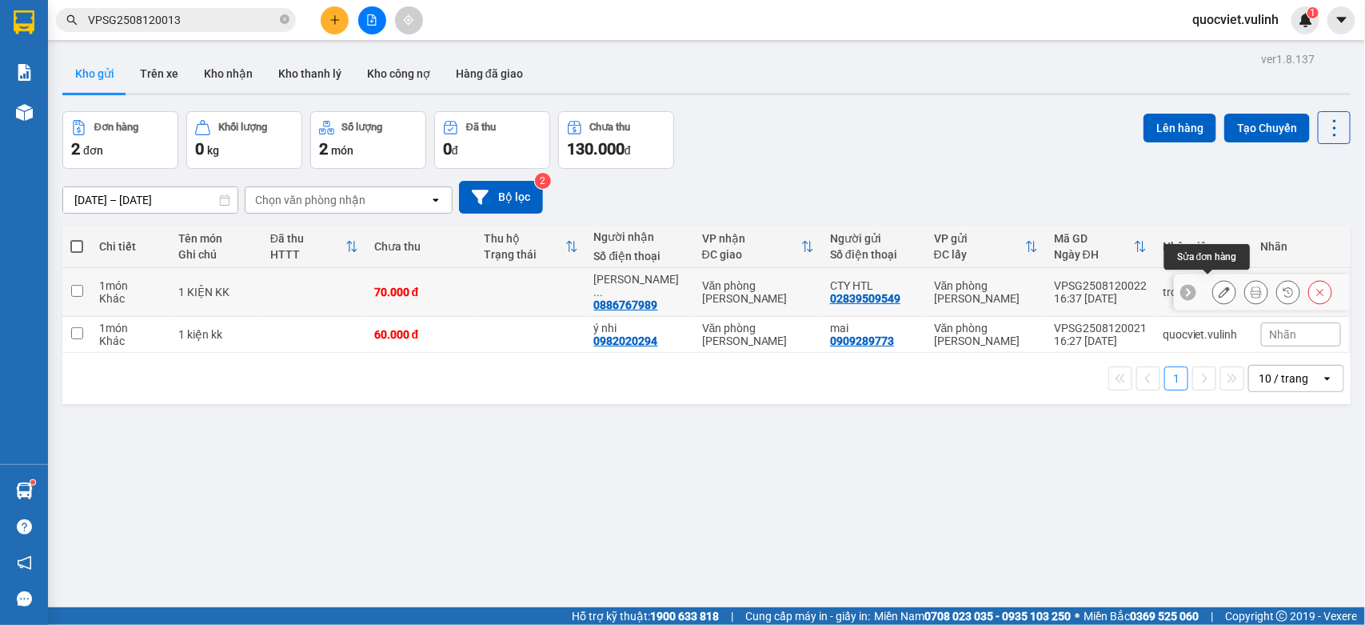
click at [1213, 288] on button at bounding box center [1224, 292] width 22 height 28
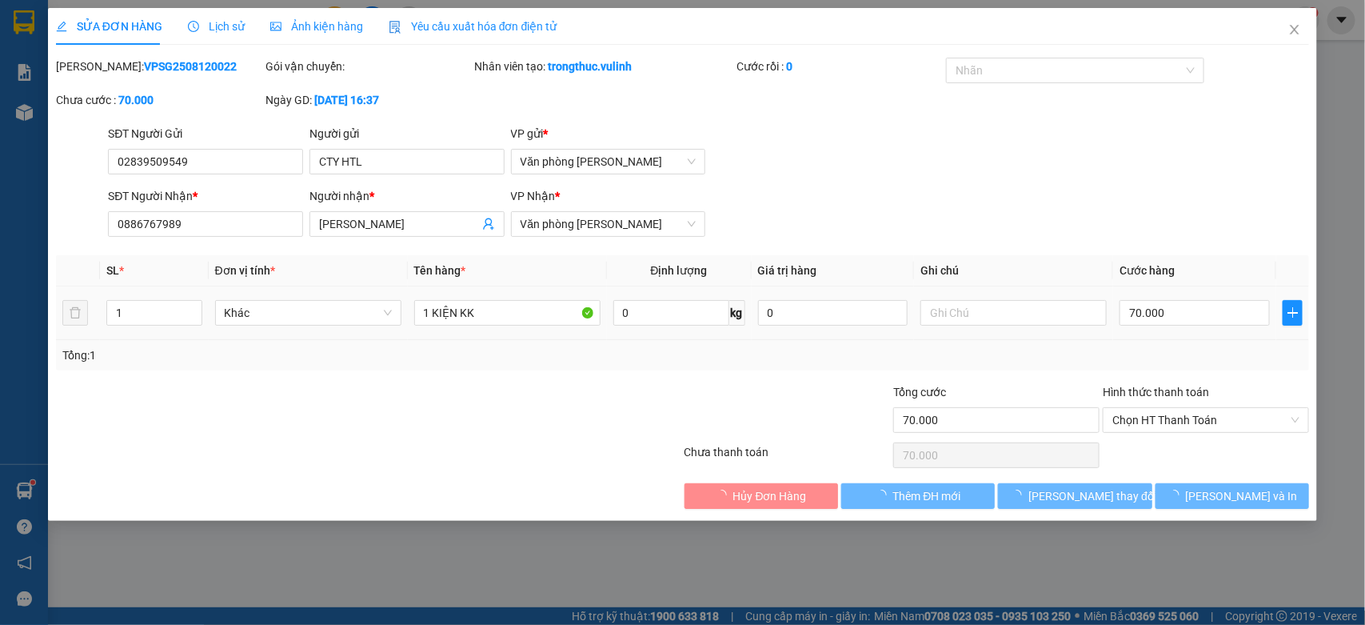
type input "02839509549"
type input "CTY HTL"
type input "0886767989"
type input "[PERSON_NAME]"
type input "70.000"
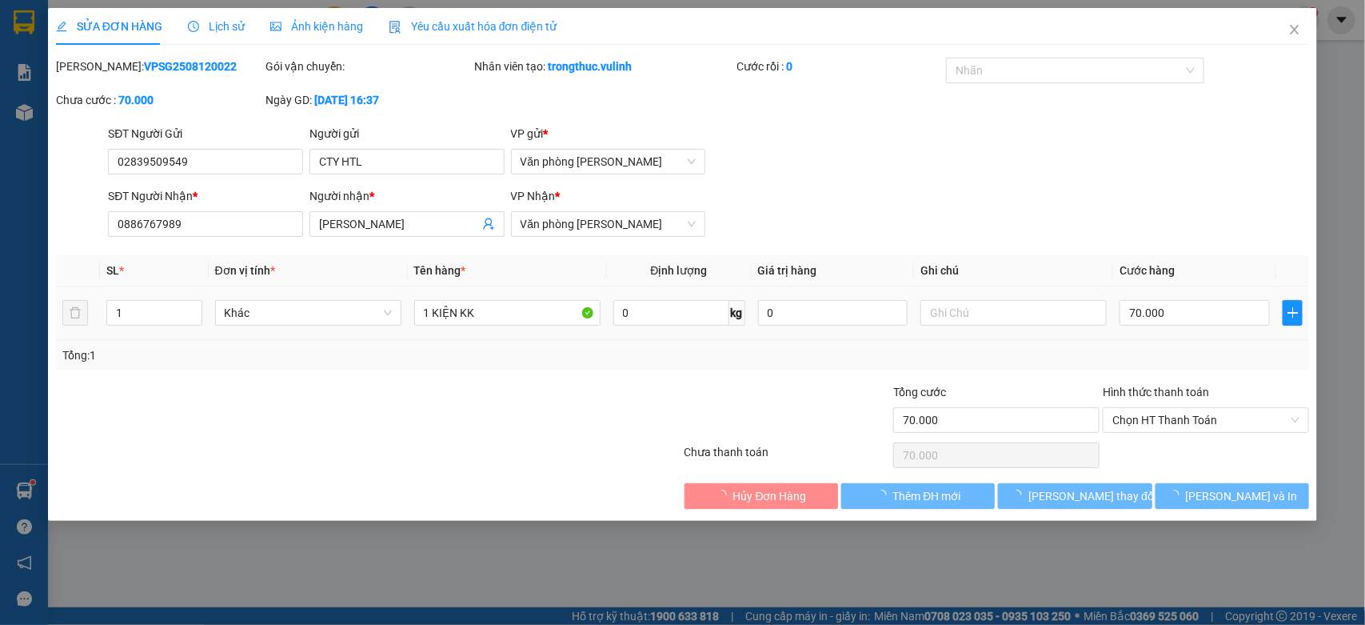
type input "70.000"
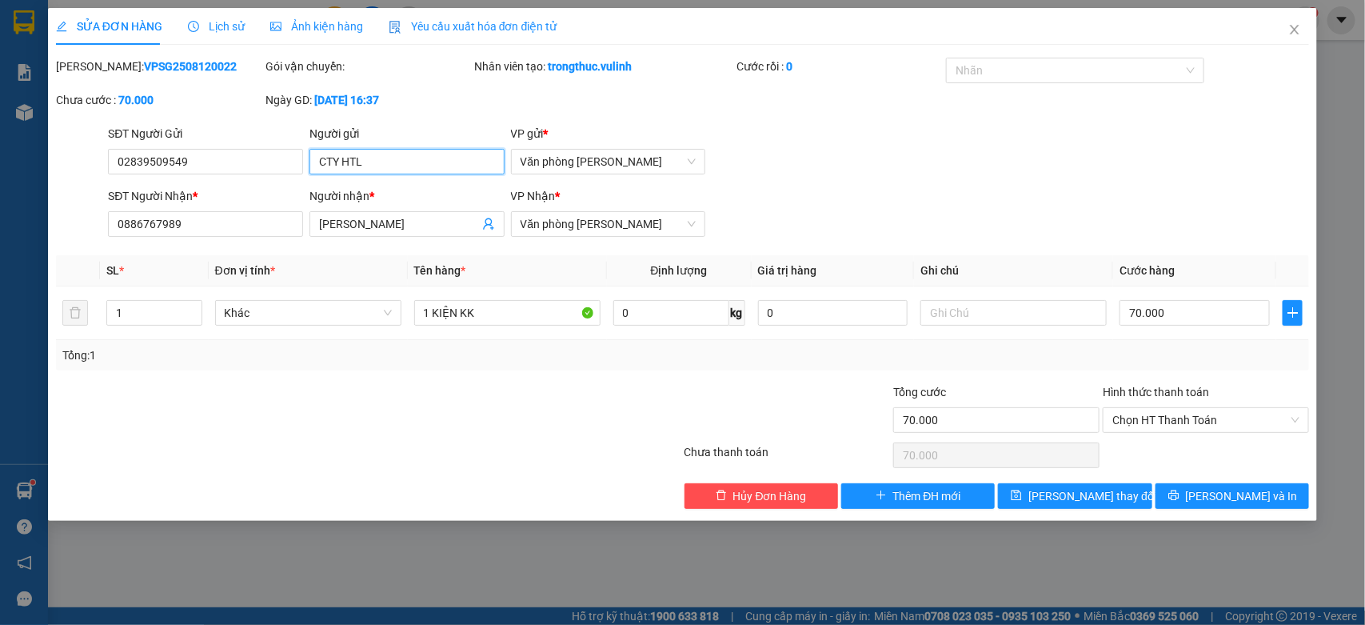
drag, startPoint x: 438, startPoint y: 160, endPoint x: 0, endPoint y: 254, distance: 448.1
click at [0, 246] on div "SỬA ĐƠN HÀNG Lịch sử Ảnh kiện hàng Yêu cầu xuất hóa đơn điện tử Total Paid Fee …" at bounding box center [682, 312] width 1365 height 625
click at [0, 174] on div "SỬA ĐƠN HÀNG Lịch sử Ảnh kiện hàng Yêu cầu xuất hóa đơn điện tử Total Paid Fee …" at bounding box center [682, 312] width 1365 height 625
drag, startPoint x: 449, startPoint y: 222, endPoint x: 0, endPoint y: 296, distance: 454.8
click at [0, 296] on div "SỬA ĐƠN HÀNG Lịch sử Ảnh kiện hàng Yêu cầu xuất hóa đơn điện tử Total Paid Fee …" at bounding box center [682, 312] width 1365 height 625
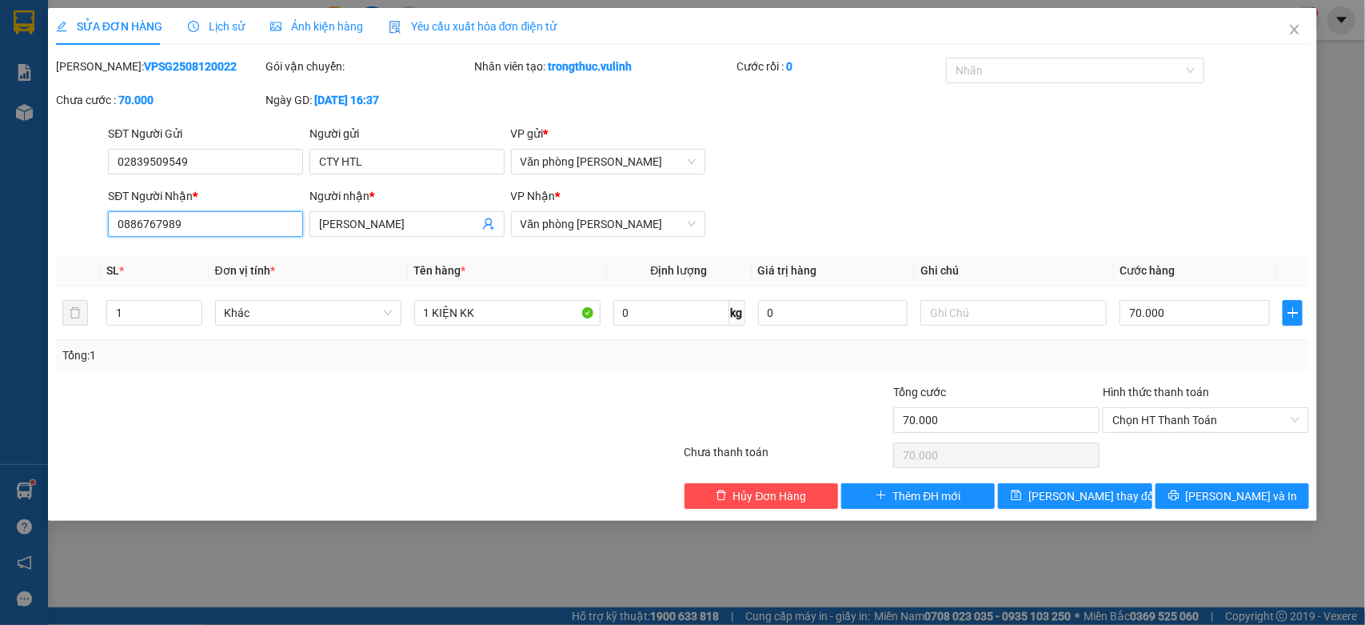
drag, startPoint x: 206, startPoint y: 230, endPoint x: 0, endPoint y: 321, distance: 224.8
click at [0, 321] on div "SỬA ĐƠN HÀNG Lịch sử Ảnh kiện hàng Yêu cầu xuất hóa đơn điện tử Total Paid Fee …" at bounding box center [682, 312] width 1365 height 625
click at [1292, 29] on icon "close" at bounding box center [1294, 29] width 13 height 13
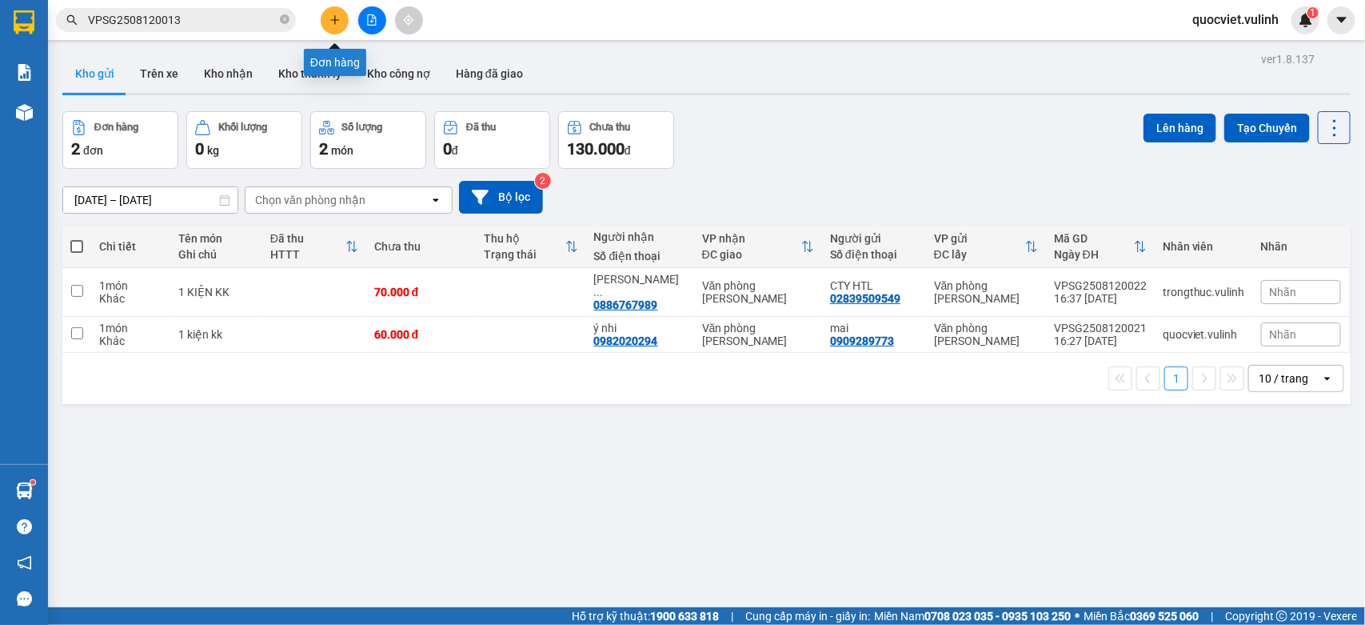
click at [338, 16] on icon "plus" at bounding box center [334, 19] width 11 height 11
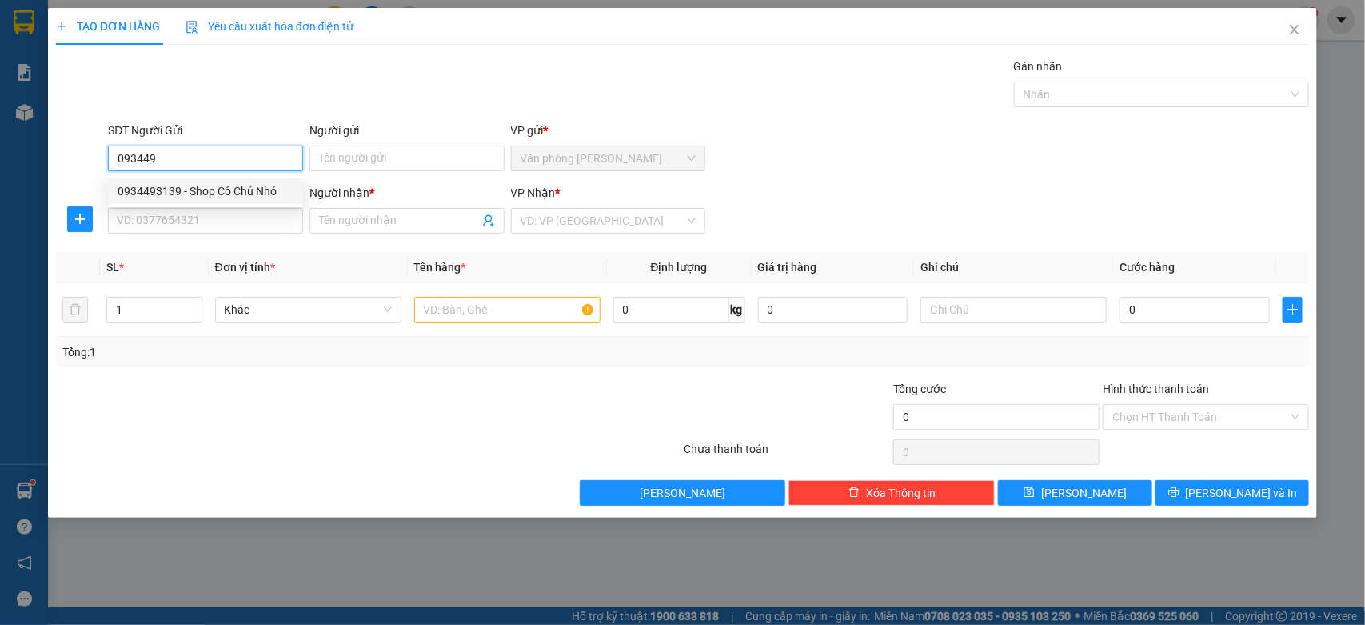
click at [180, 192] on div "0934493139 - Shop Cô Chủ Nhỏ" at bounding box center [206, 191] width 176 height 18
type input "0934493139"
type input "Shop Cô Chủ Nhỏ"
type input "0826026308"
type input "[PERSON_NAME]"
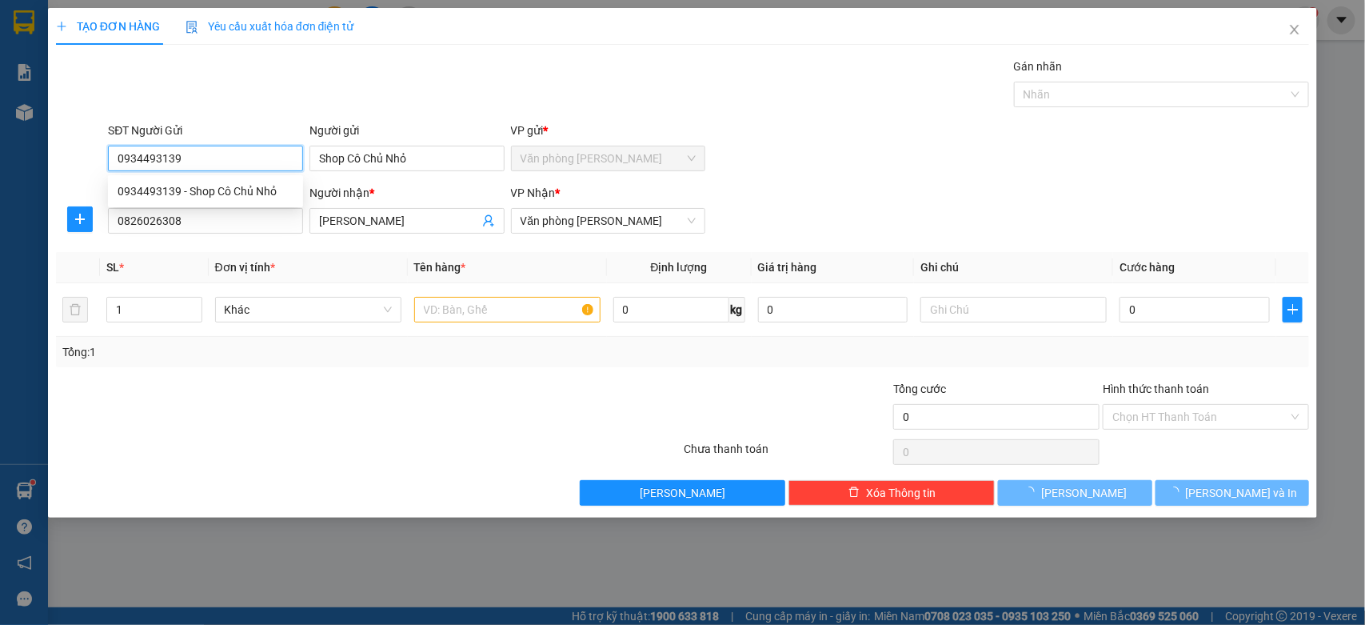
type input "60.000"
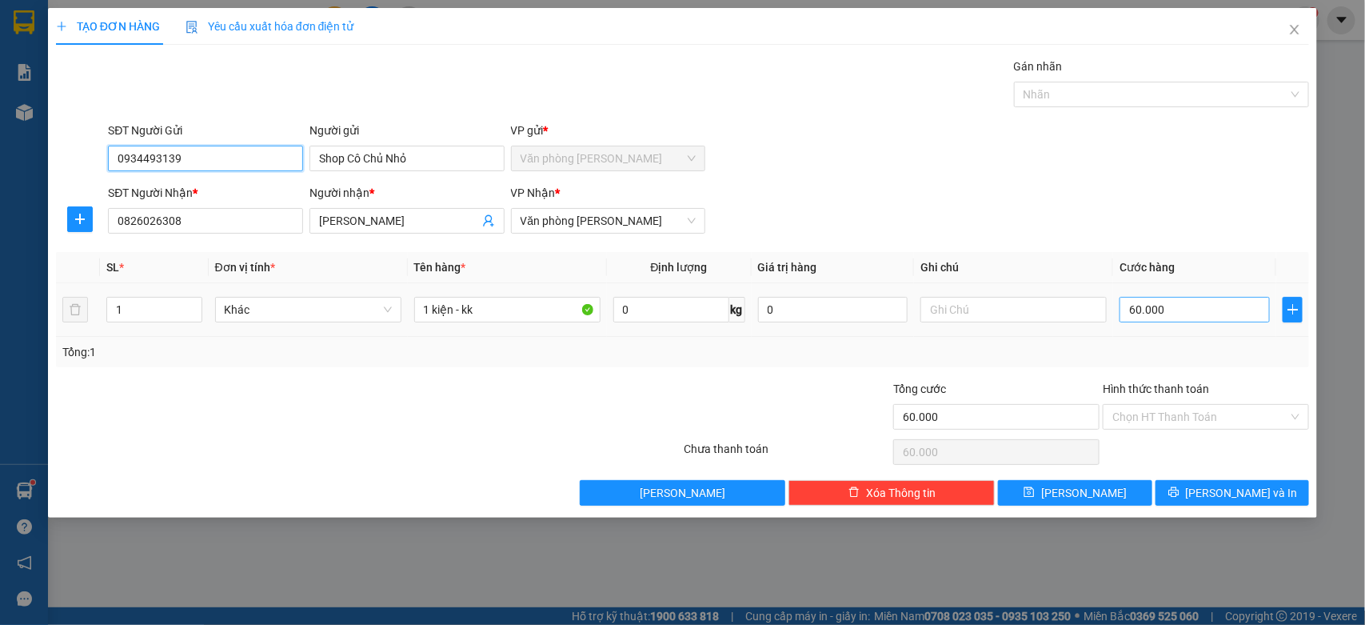
type input "0934493139"
click at [1222, 310] on input "60.000" at bounding box center [1195, 310] width 150 height 26
type input "0"
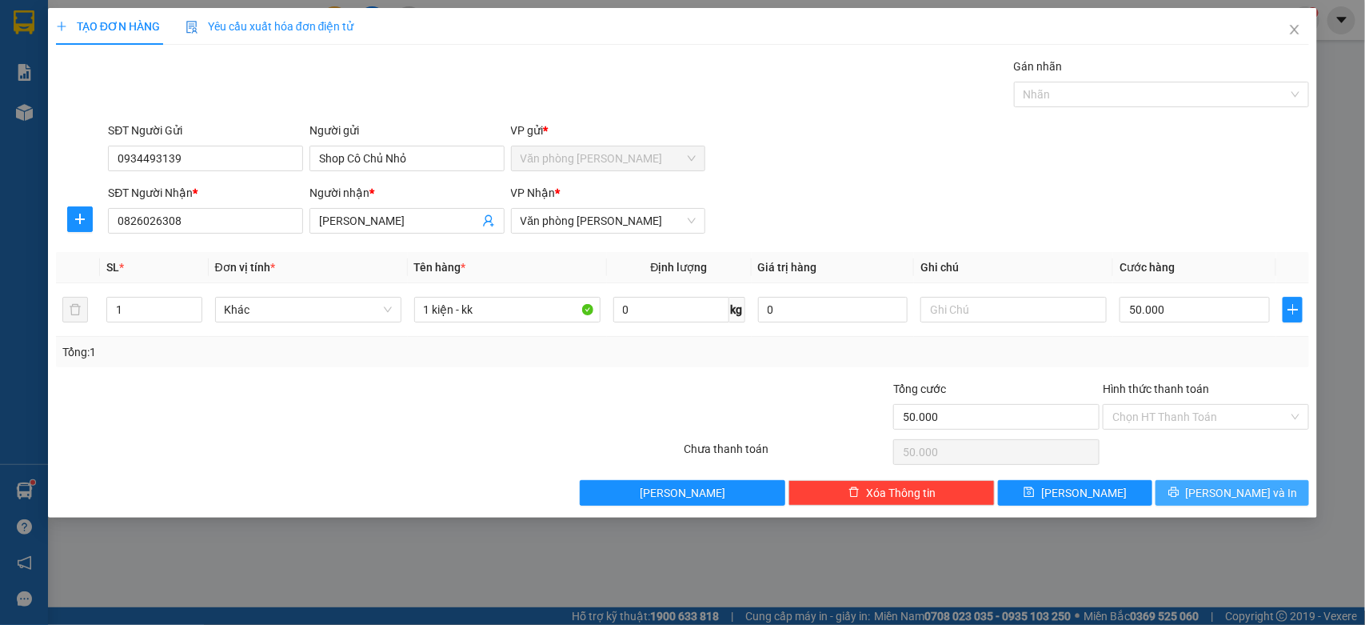
click at [1229, 493] on span "[PERSON_NAME] và In" at bounding box center [1242, 493] width 112 height 18
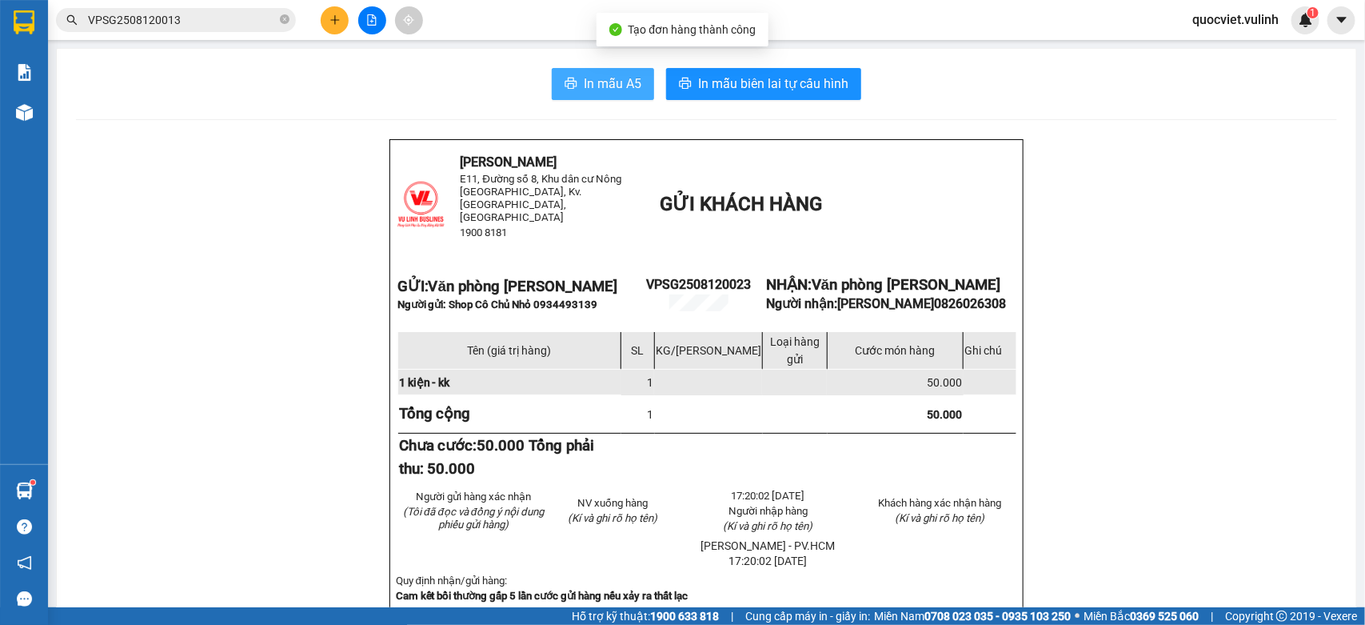
click at [584, 82] on span "In mẫu A5" at bounding box center [613, 84] width 58 height 20
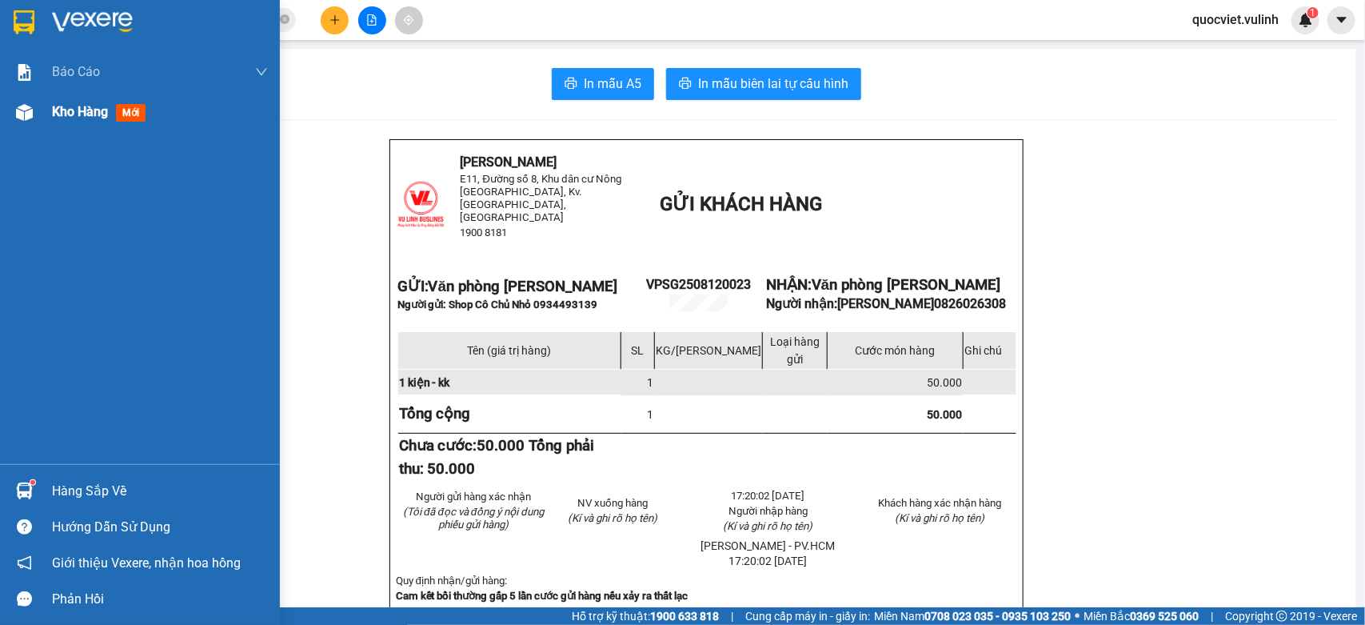
click at [70, 110] on span "Kho hàng" at bounding box center [80, 111] width 56 height 15
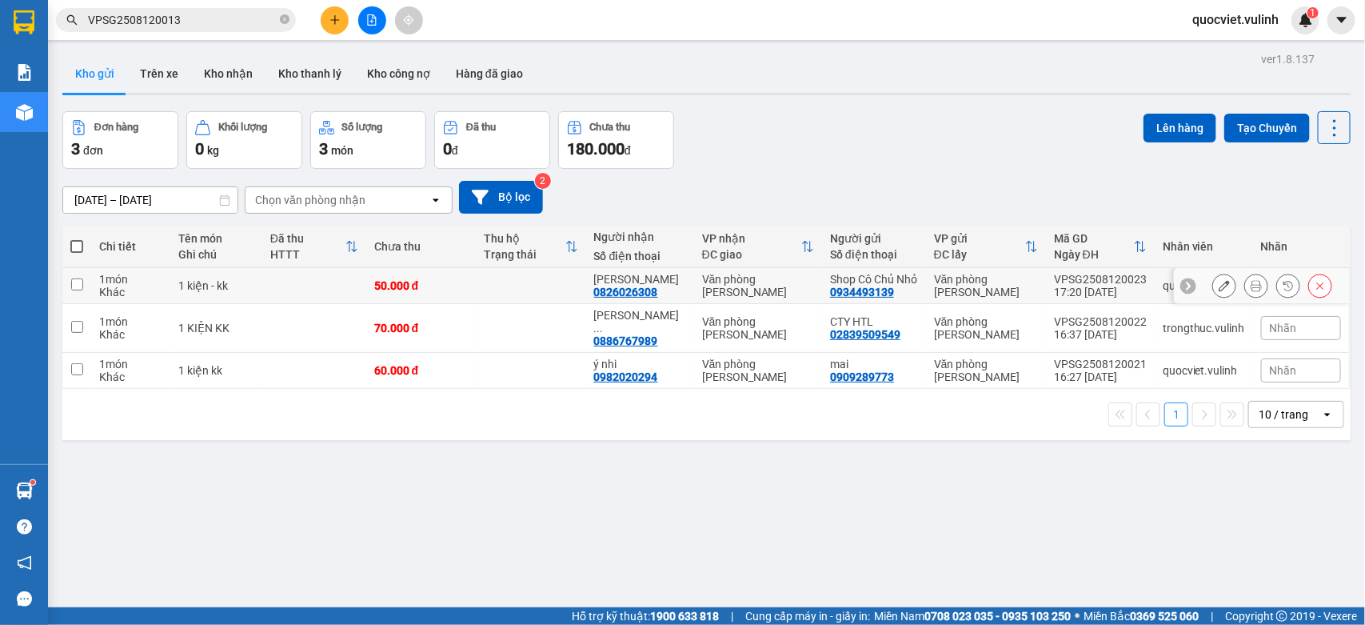
click at [1219, 290] on icon at bounding box center [1224, 285] width 11 height 11
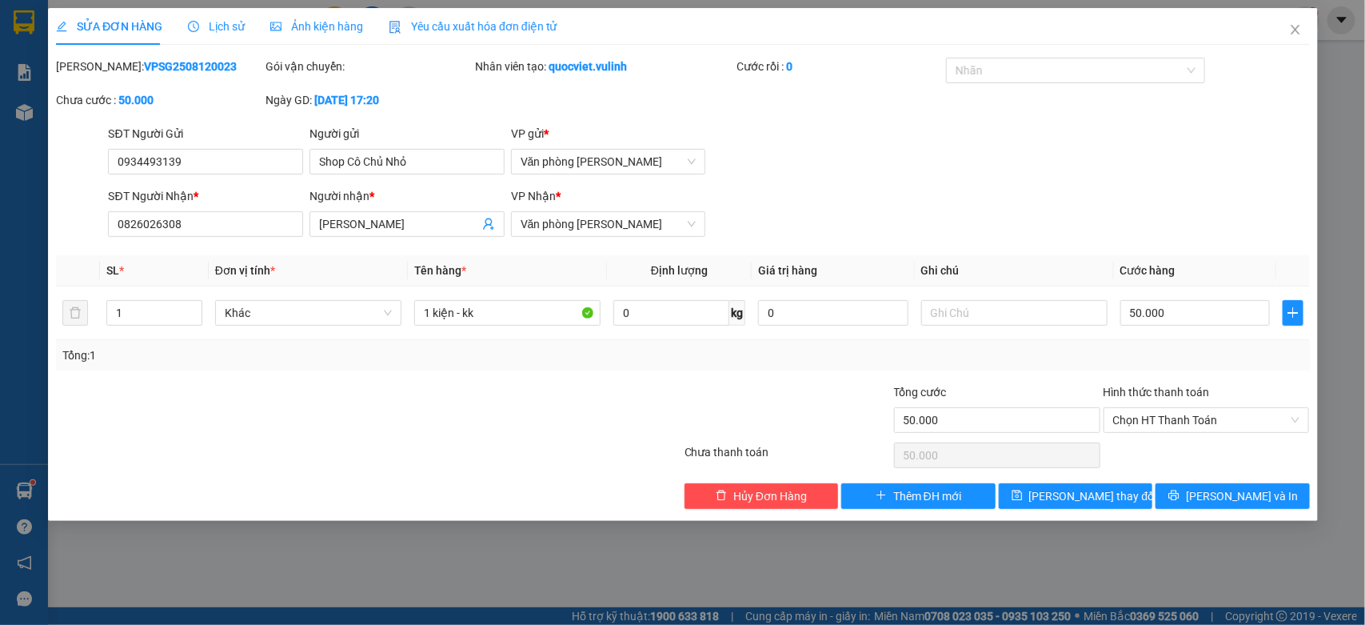
type input "0934493139"
type input "Shop Cô Chủ Nhỏ"
type input "0826026308"
type input "[PERSON_NAME]"
type input "50.000"
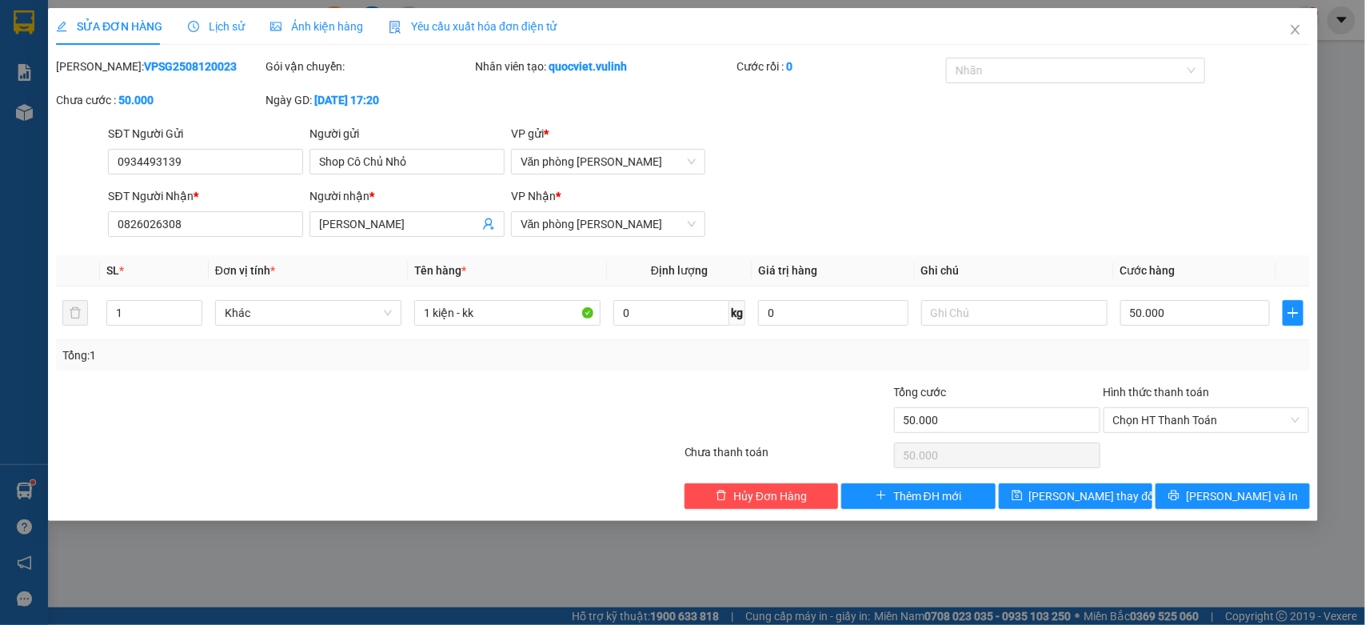
type input "50.000"
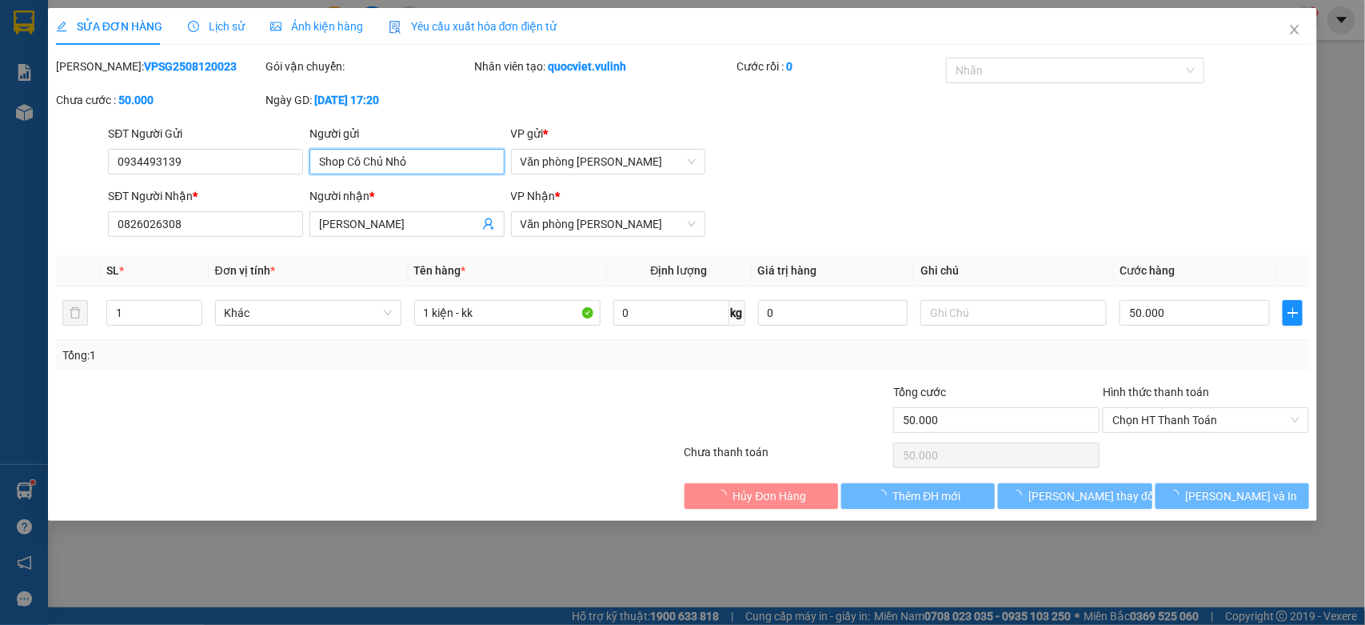
click at [0, 194] on div "SỬA ĐƠN HÀNG Lịch sử Ảnh kiện hàng Yêu cầu xuất hóa đơn điện tử Total Paid Fee …" at bounding box center [682, 312] width 1365 height 625
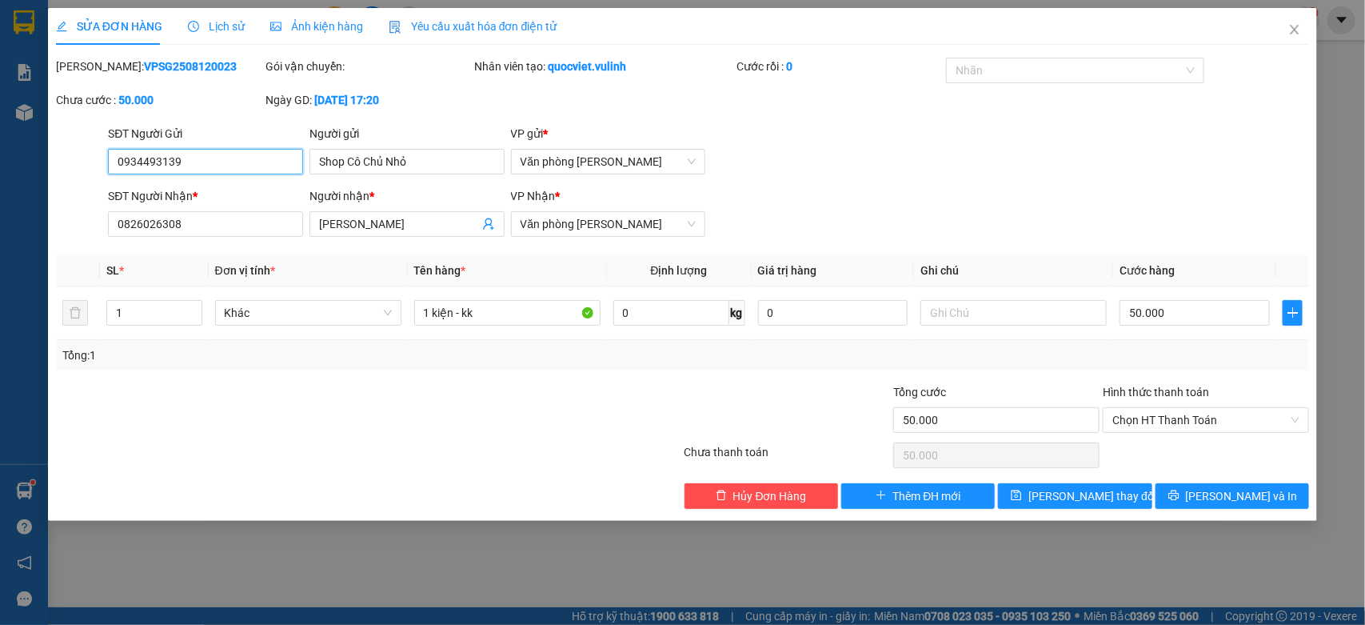
drag, startPoint x: 254, startPoint y: 166, endPoint x: 72, endPoint y: 162, distance: 182.4
click at [0, 126] on div "SỬA ĐƠN HÀNG Lịch sử Ảnh kiện hàng Yêu cầu xuất hóa đơn điện tử Total Paid Fee …" at bounding box center [682, 312] width 1365 height 625
drag, startPoint x: 121, startPoint y: 254, endPoint x: 0, endPoint y: 289, distance: 125.8
click at [0, 286] on div "SỬA ĐƠN HÀNG Lịch sử Ảnh kiện hàng Yêu cầu xuất hóa đơn điện tử Total Paid Fee …" at bounding box center [682, 312] width 1365 height 625
drag, startPoint x: 0, startPoint y: 226, endPoint x: 0, endPoint y: 253, distance: 26.4
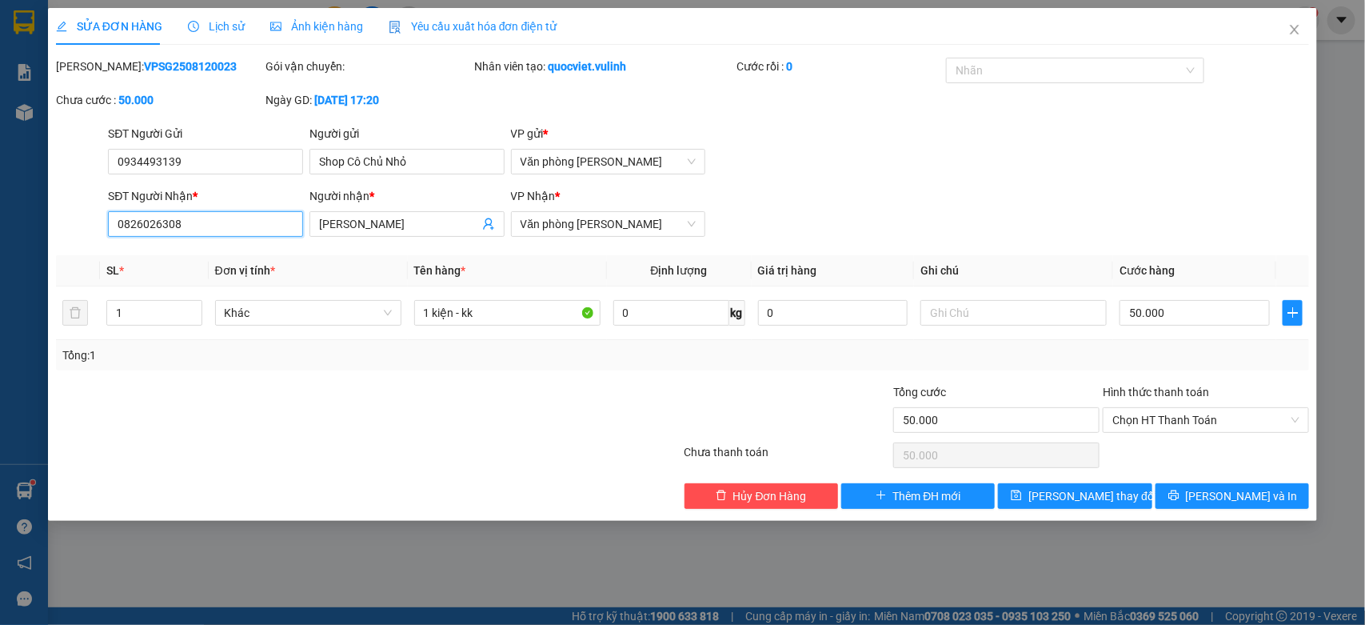
click at [0, 253] on div "SỬA ĐƠN HÀNG Lịch sử Ảnh kiện hàng Yêu cầu xuất hóa đơn điện tử Total Paid Fee …" at bounding box center [682, 312] width 1365 height 625
click at [1300, 34] on icon "close" at bounding box center [1294, 29] width 13 height 13
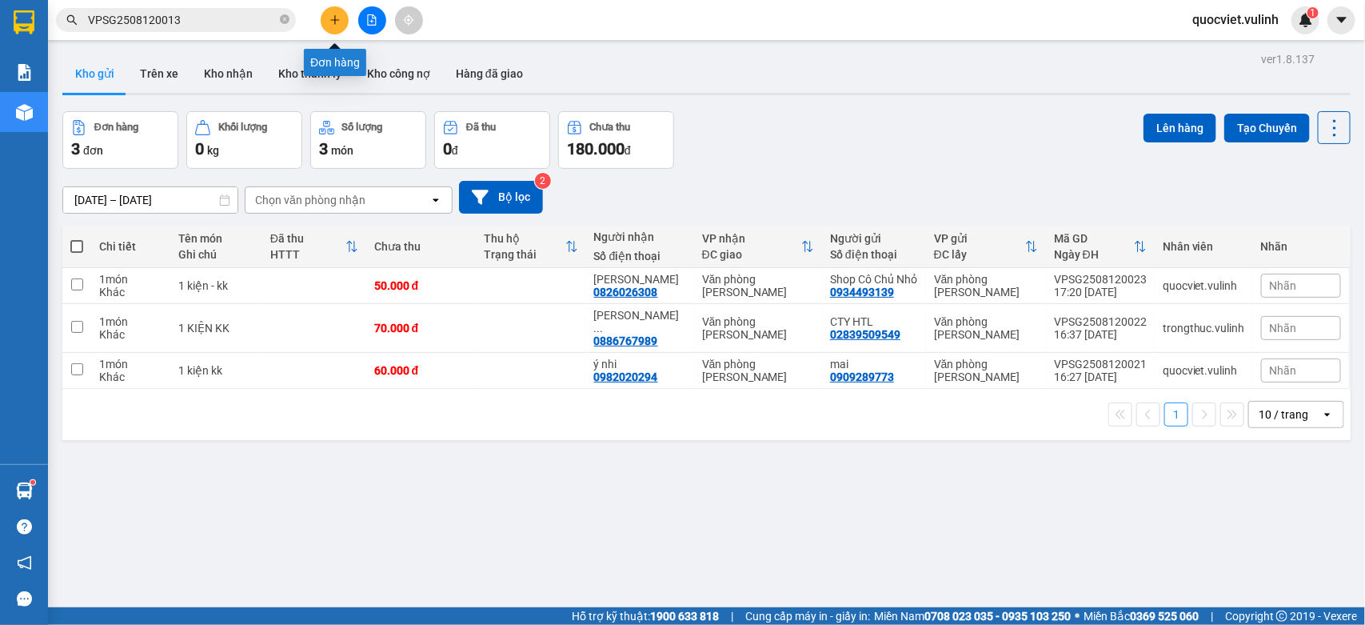
click at [333, 18] on icon "plus" at bounding box center [334, 19] width 11 height 11
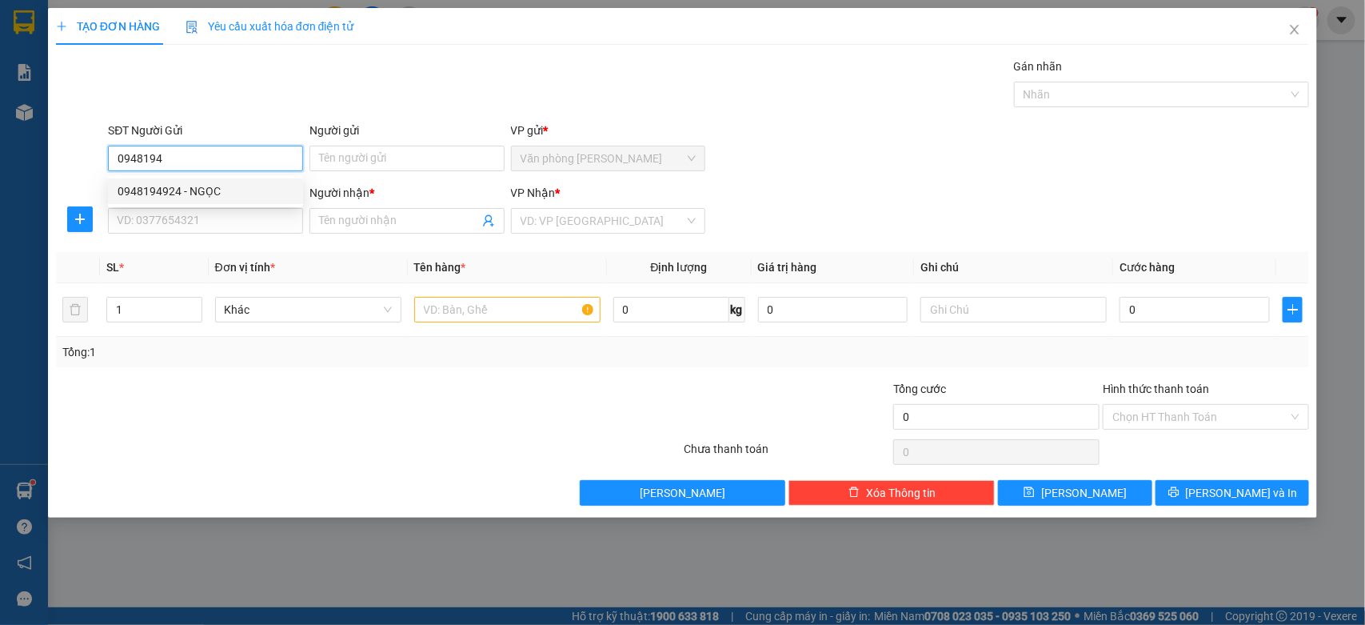
click at [233, 182] on div "0948194924 - NGỌC" at bounding box center [206, 191] width 176 height 18
type input "0948194924"
type input "NGỌC"
type input "0365215152"
type input "Sách"
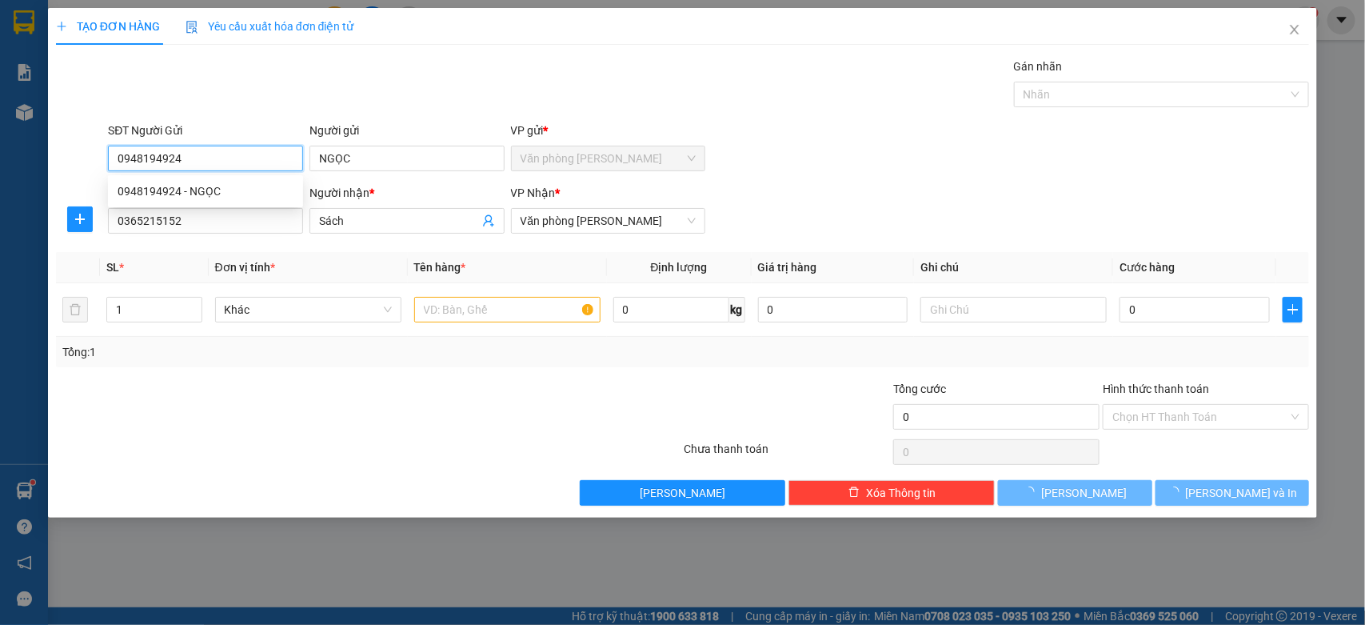
type input "70.000"
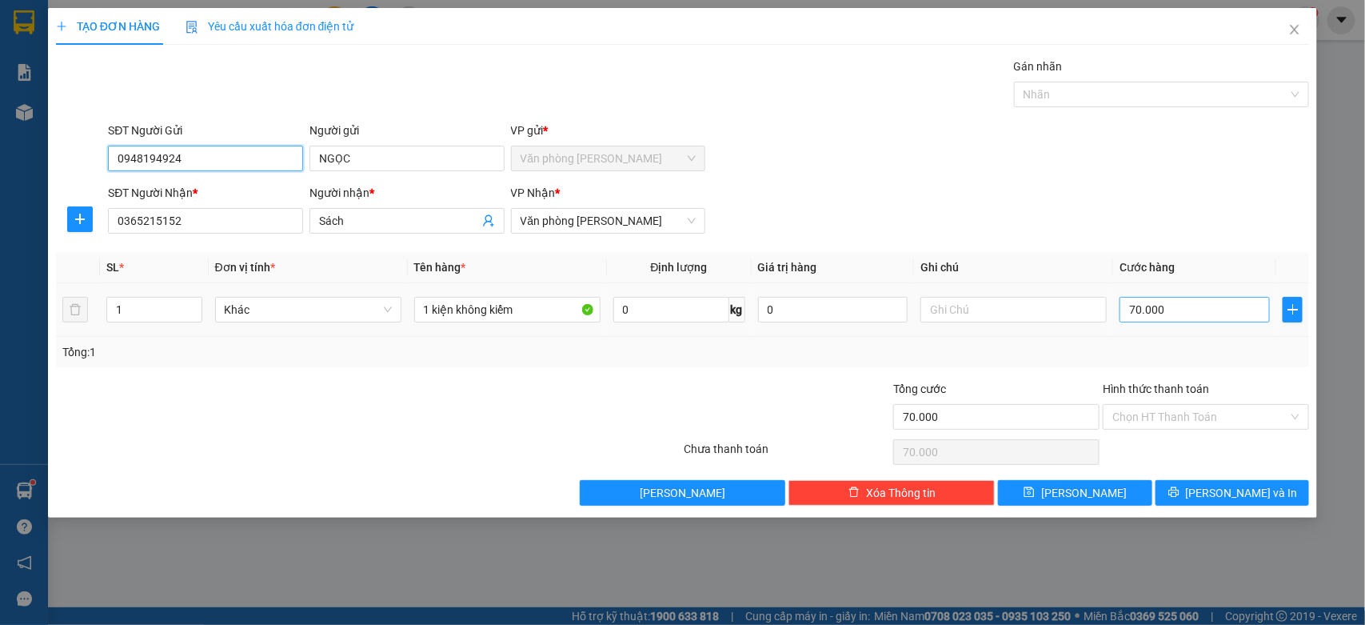
type input "0948194924"
click at [1212, 318] on input "70.000" at bounding box center [1195, 310] width 150 height 26
click at [1216, 414] on input "Hình thức thanh toán" at bounding box center [1200, 417] width 176 height 24
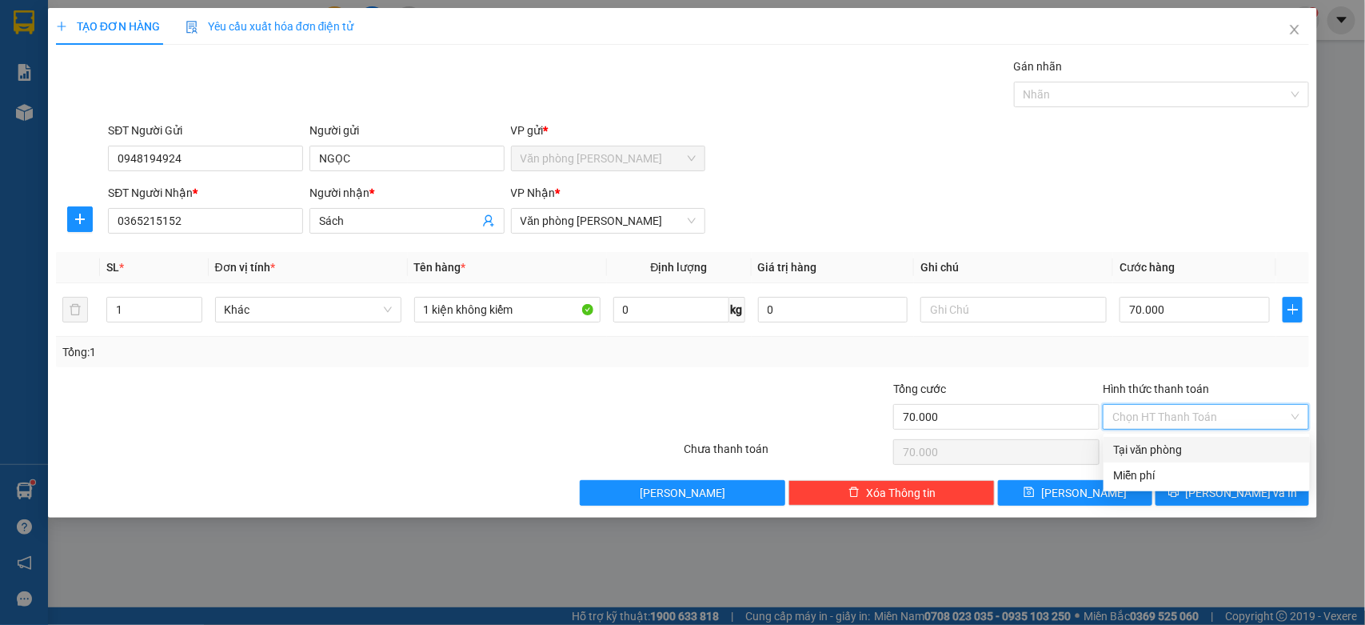
click at [1158, 449] on div "Tại văn phòng" at bounding box center [1206, 450] width 187 height 18
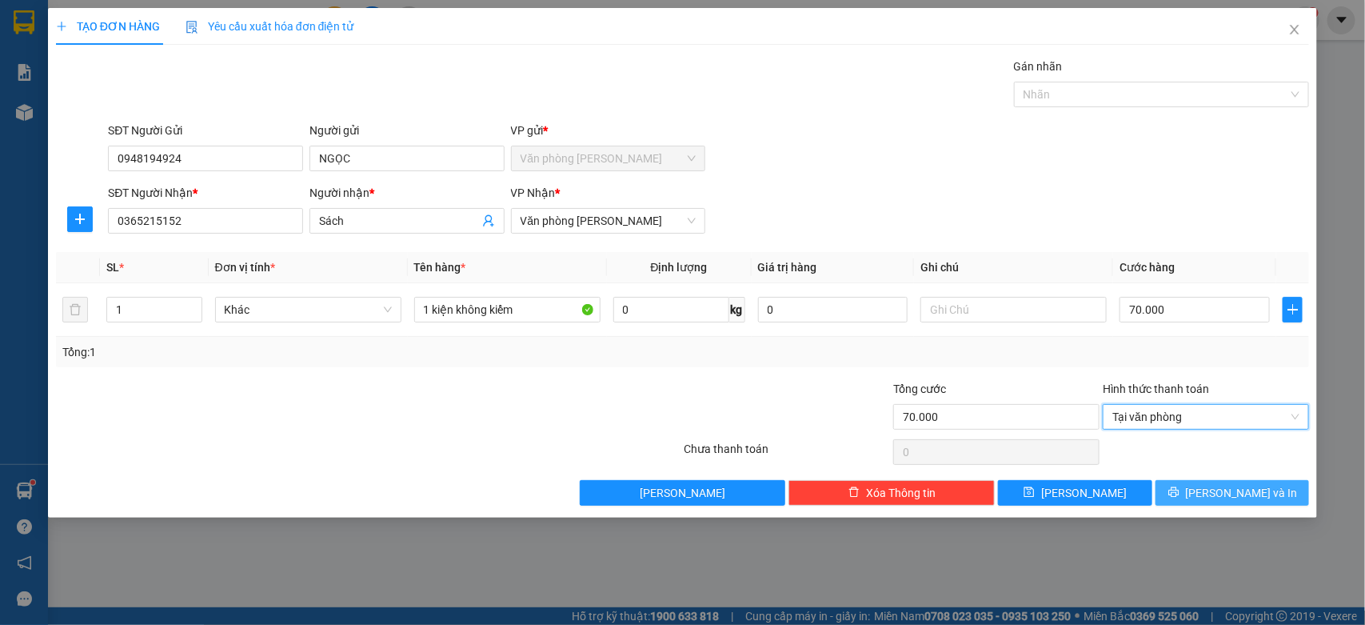
click at [1236, 489] on span "[PERSON_NAME] và In" at bounding box center [1242, 493] width 112 height 18
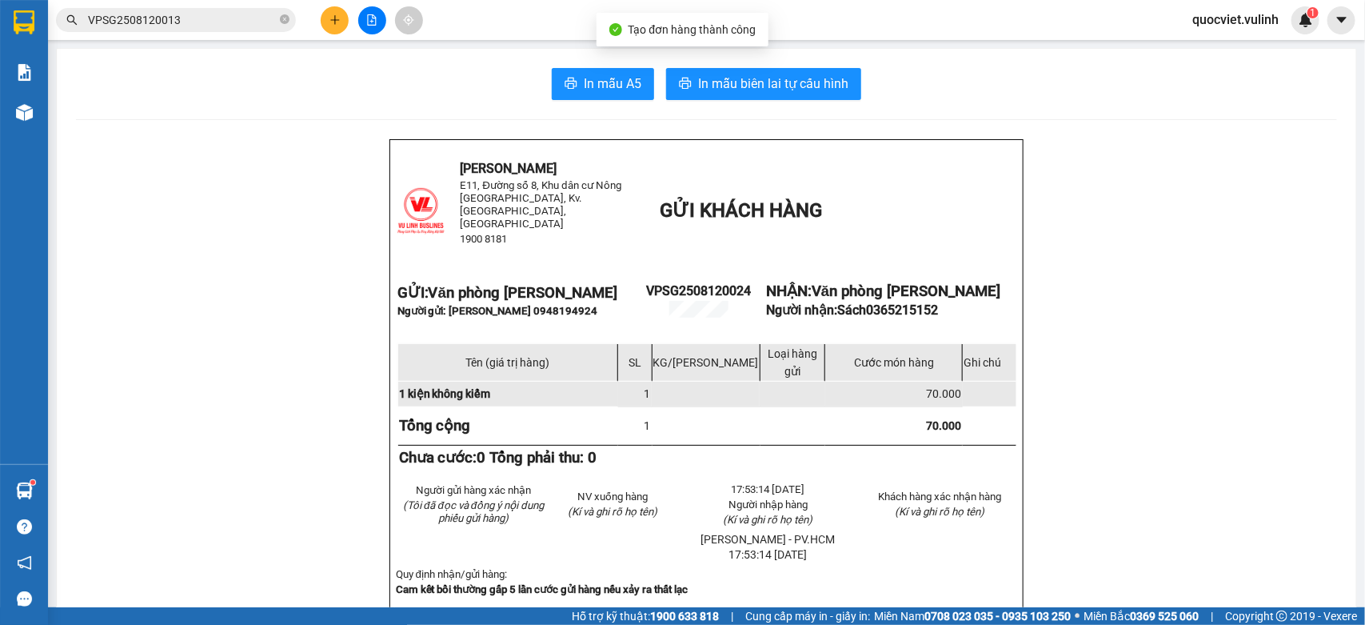
click at [584, 74] on span "In mẫu A5" at bounding box center [613, 84] width 58 height 20
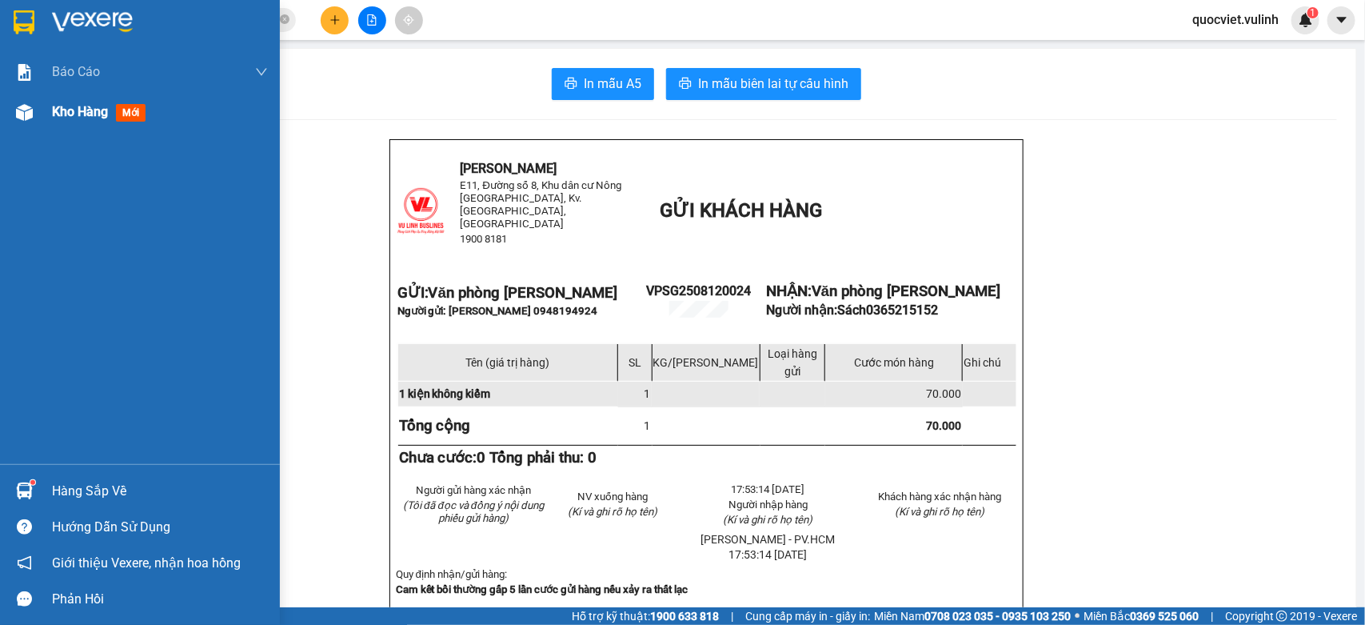
click at [25, 114] on img at bounding box center [24, 112] width 17 height 17
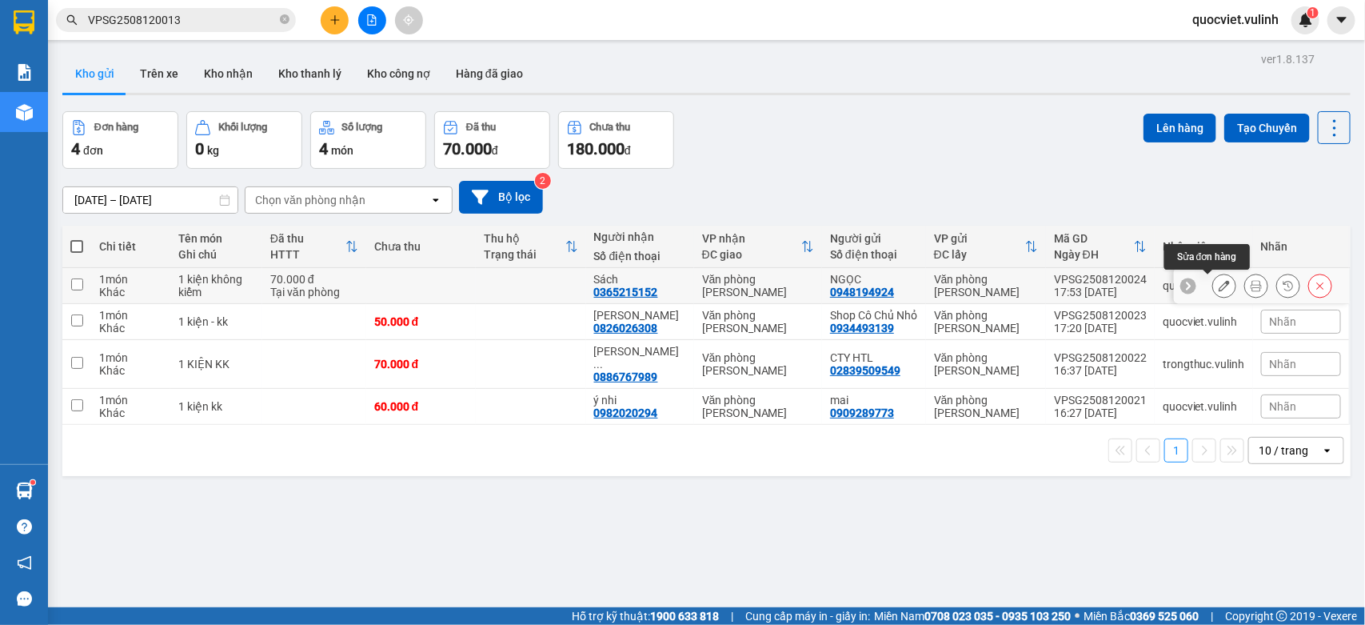
click at [1219, 286] on icon at bounding box center [1224, 285] width 11 height 11
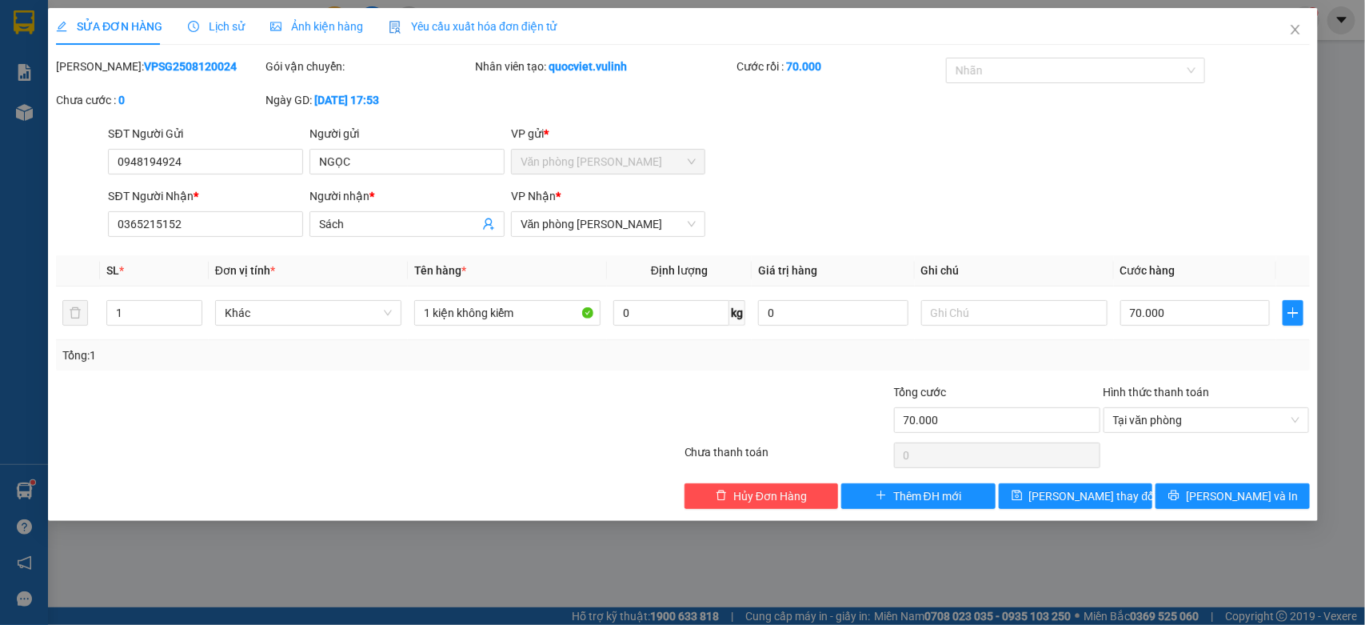
type input "0948194924"
type input "NGỌC"
type input "0365215152"
type input "Sách"
type input "70.000"
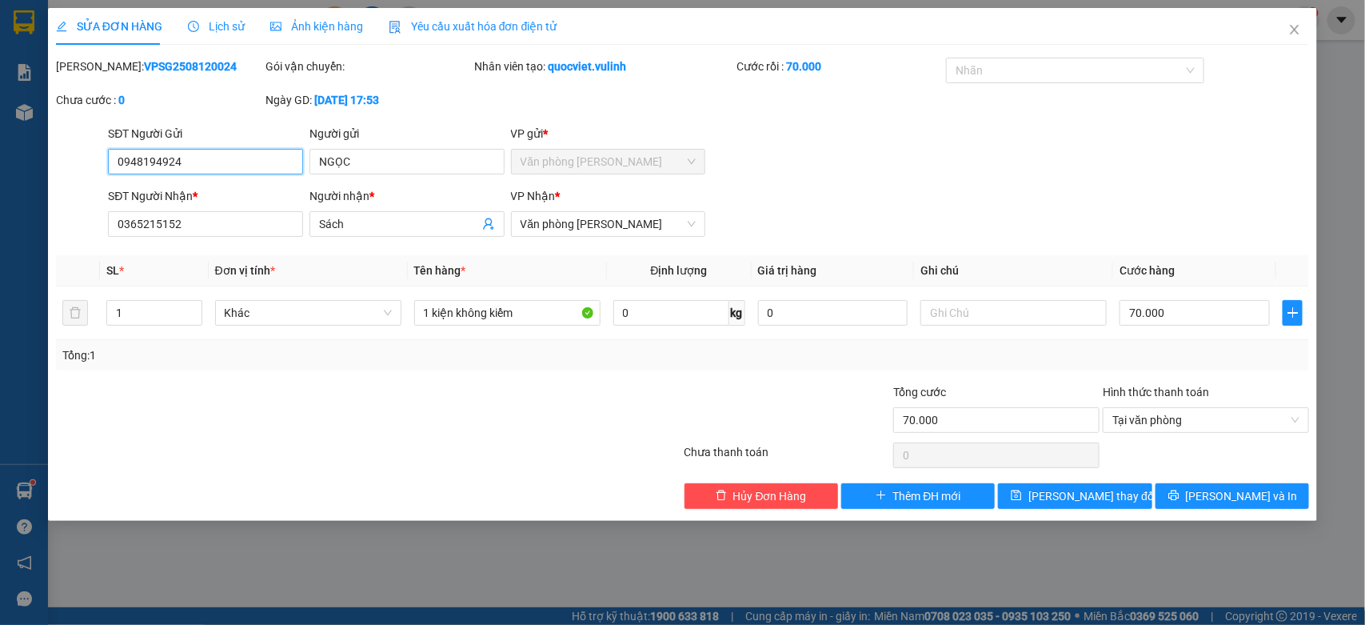
drag, startPoint x: 426, startPoint y: 150, endPoint x: 296, endPoint y: 169, distance: 131.8
click at [296, 169] on div "SỬA ĐƠN HÀNG Lịch sử Ảnh kiện hàng Yêu cầu xuất hóa đơn điện tử Total Paid Fee …" at bounding box center [682, 312] width 1365 height 625
drag, startPoint x: 369, startPoint y: 154, endPoint x: 230, endPoint y: 190, distance: 143.7
click at [274, 182] on form "SĐT Người Gửi 0948194924 0948194924 Người gửi NGỌC VP gửi * Văn phòng [PERSON_N…" at bounding box center [683, 184] width 1254 height 118
drag, startPoint x: 218, startPoint y: 164, endPoint x: 0, endPoint y: 164, distance: 217.5
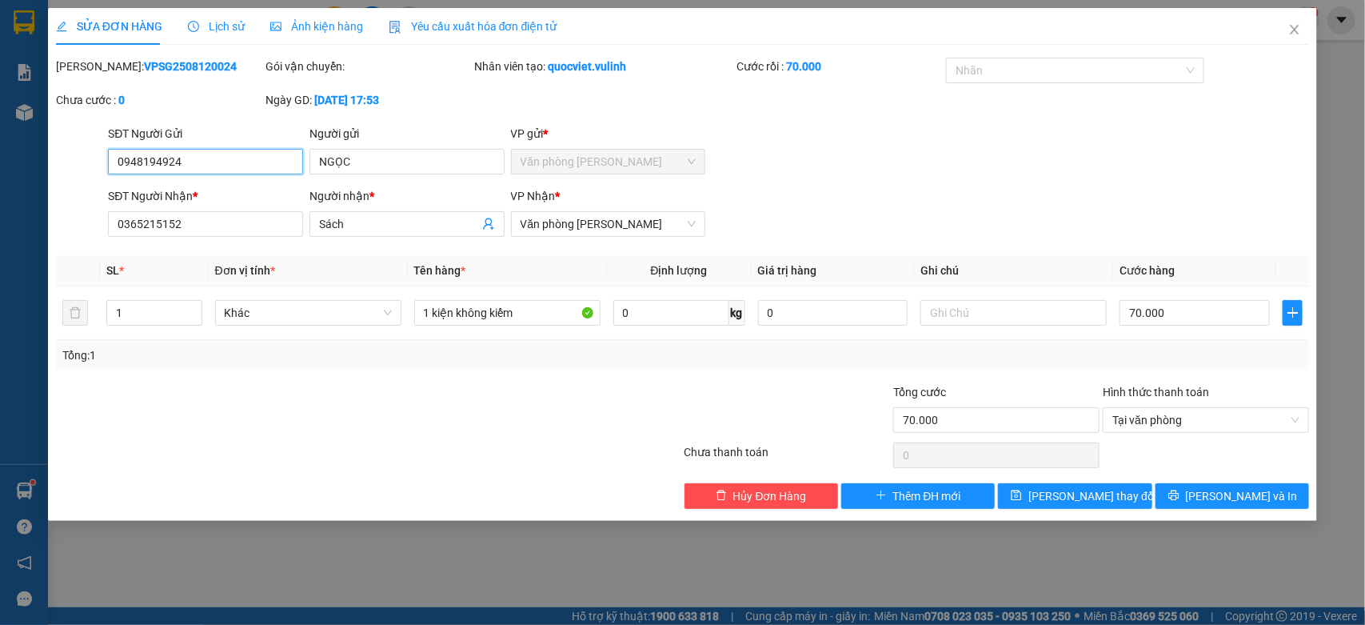
click at [0, 174] on div "SỬA ĐƠN HÀNG Lịch sử Ảnh kiện hàng Yêu cầu xuất hóa đơn điện tử Total Paid Fee …" at bounding box center [682, 312] width 1365 height 625
drag, startPoint x: 405, startPoint y: 225, endPoint x: 0, endPoint y: 212, distance: 404.9
click at [0, 234] on div "SỬA ĐƠN HÀNG Lịch sử Ảnh kiện hàng Yêu cầu xuất hóa đơn điện tử Total Paid Fee …" at bounding box center [682, 312] width 1365 height 625
drag, startPoint x: 210, startPoint y: 222, endPoint x: 0, endPoint y: 258, distance: 213.5
click at [0, 258] on div "SỬA ĐƠN HÀNG Lịch sử Ảnh kiện hàng Yêu cầu xuất hóa đơn điện tử Total Paid Fee …" at bounding box center [682, 312] width 1365 height 625
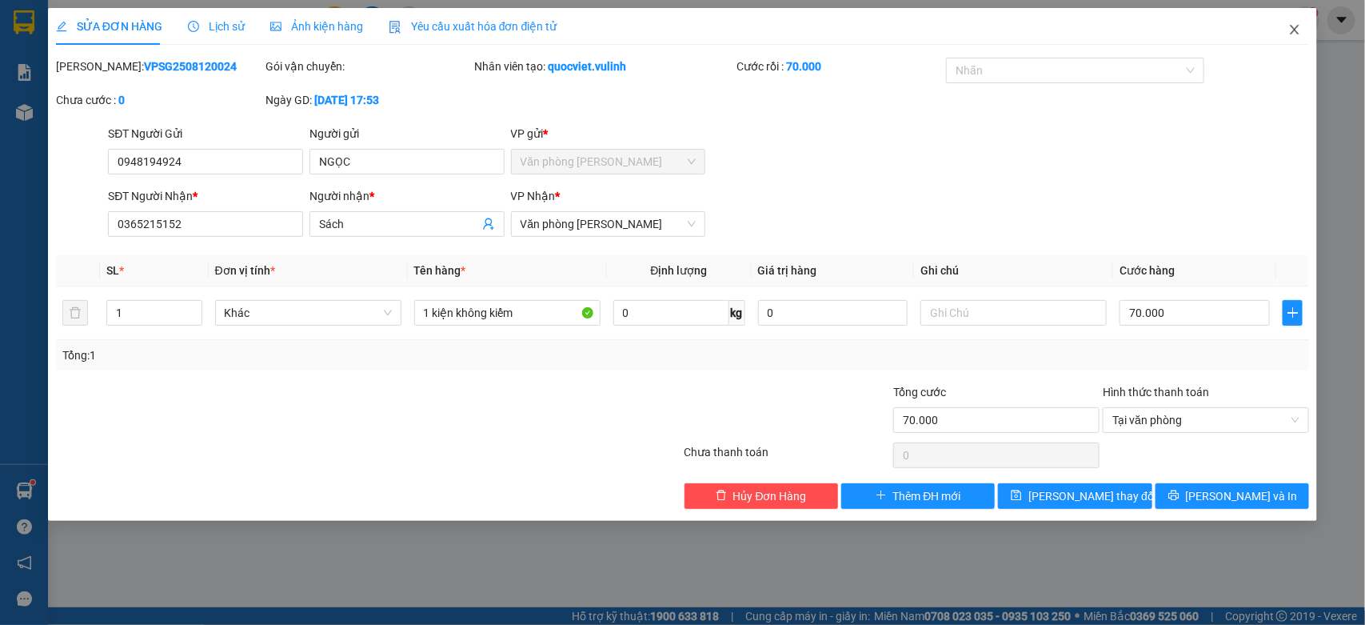
click at [1293, 26] on icon "close" at bounding box center [1294, 29] width 13 height 13
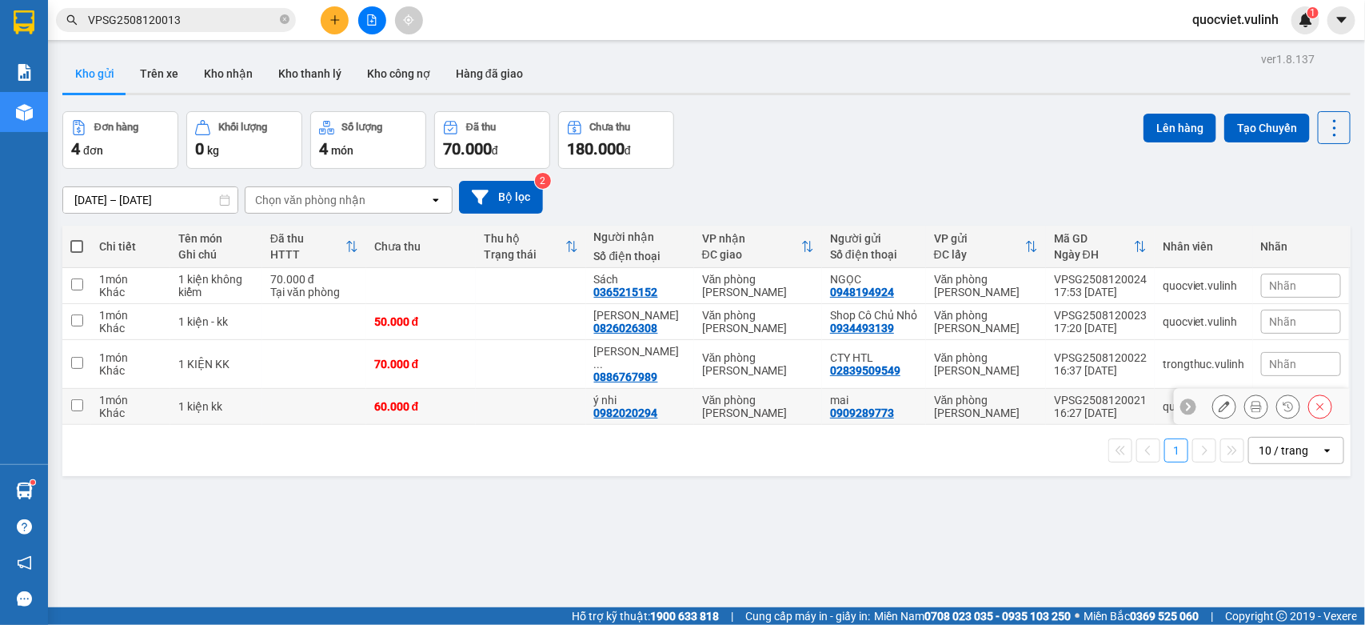
click at [616, 406] on div "0982020294" at bounding box center [626, 412] width 64 height 13
click at [642, 401] on div "ý nhi" at bounding box center [640, 399] width 92 height 13
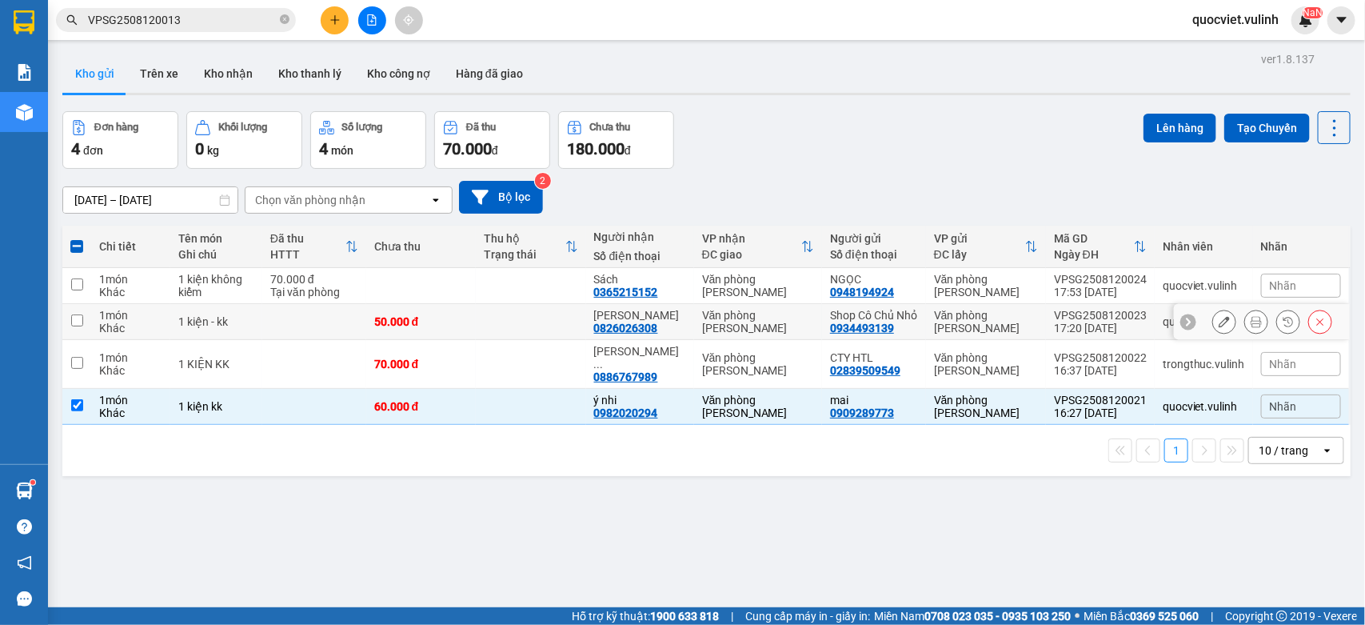
click at [744, 317] on td "Văn phòng [PERSON_NAME]" at bounding box center [758, 322] width 128 height 36
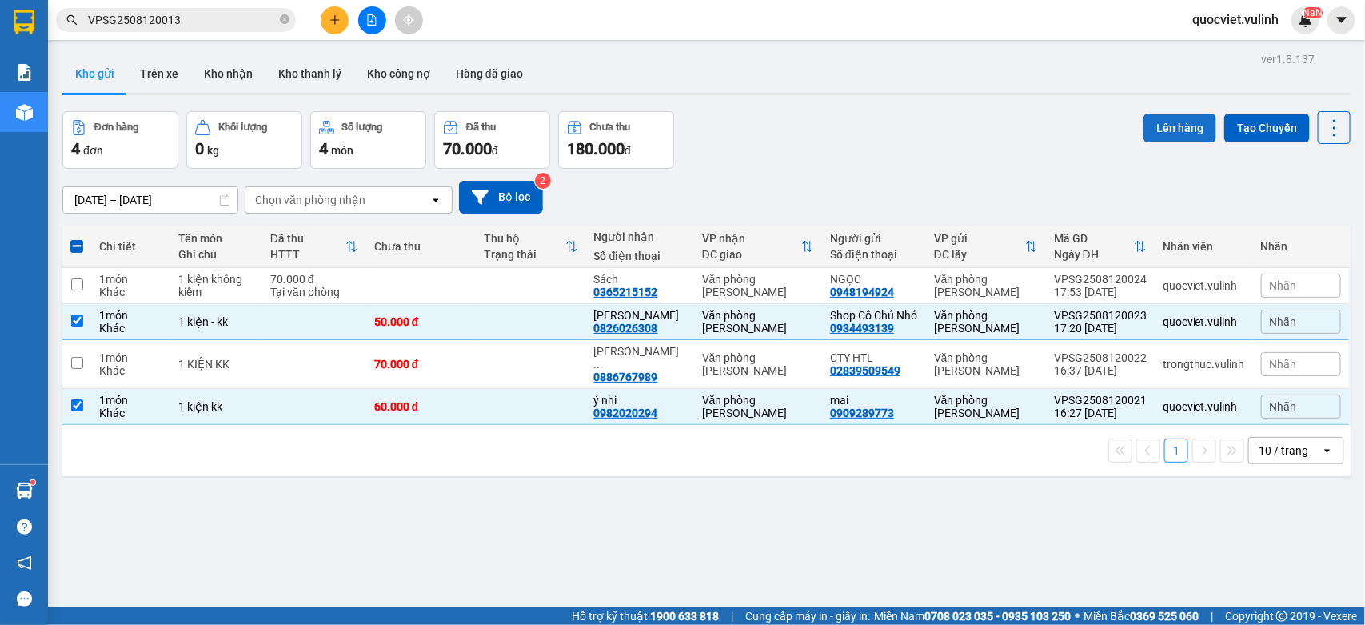
click at [1160, 130] on button "Lên hàng" at bounding box center [1180, 128] width 73 height 29
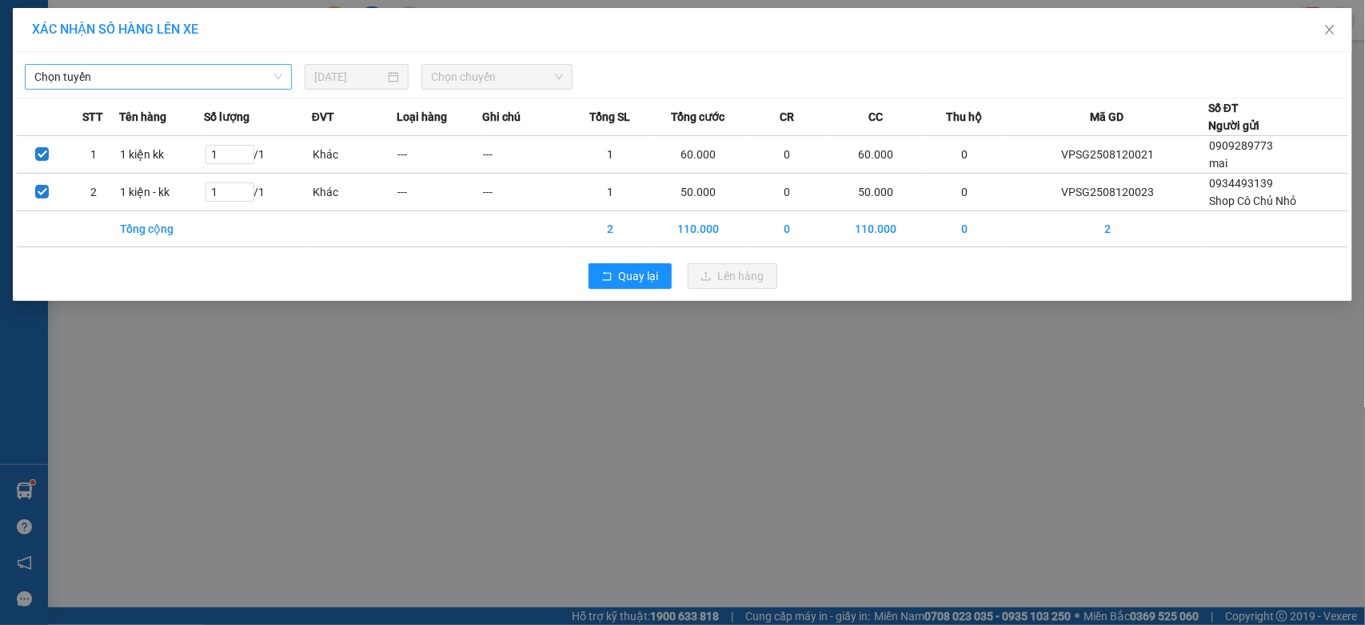
click at [101, 72] on span "Chọn tuyến" at bounding box center [158, 77] width 248 height 24
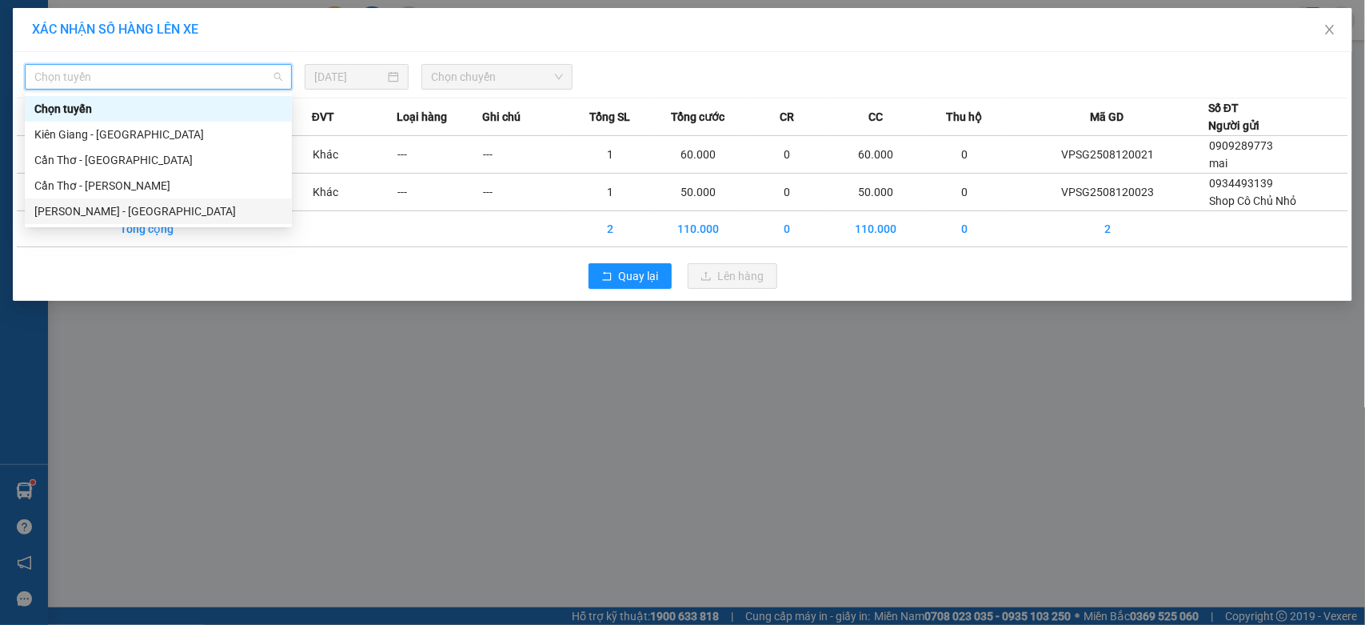
click at [110, 206] on div "[PERSON_NAME] - [GEOGRAPHIC_DATA]" at bounding box center [158, 211] width 248 height 18
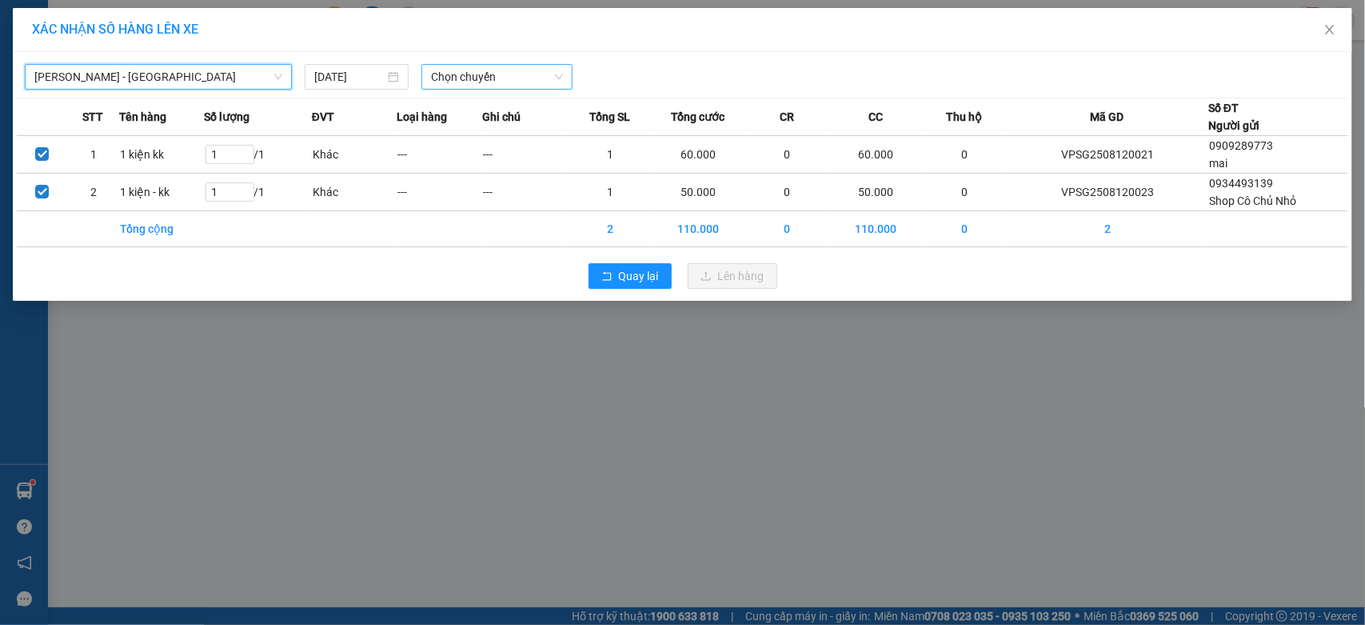
click at [488, 78] on span "Chọn chuyến" at bounding box center [496, 77] width 131 height 24
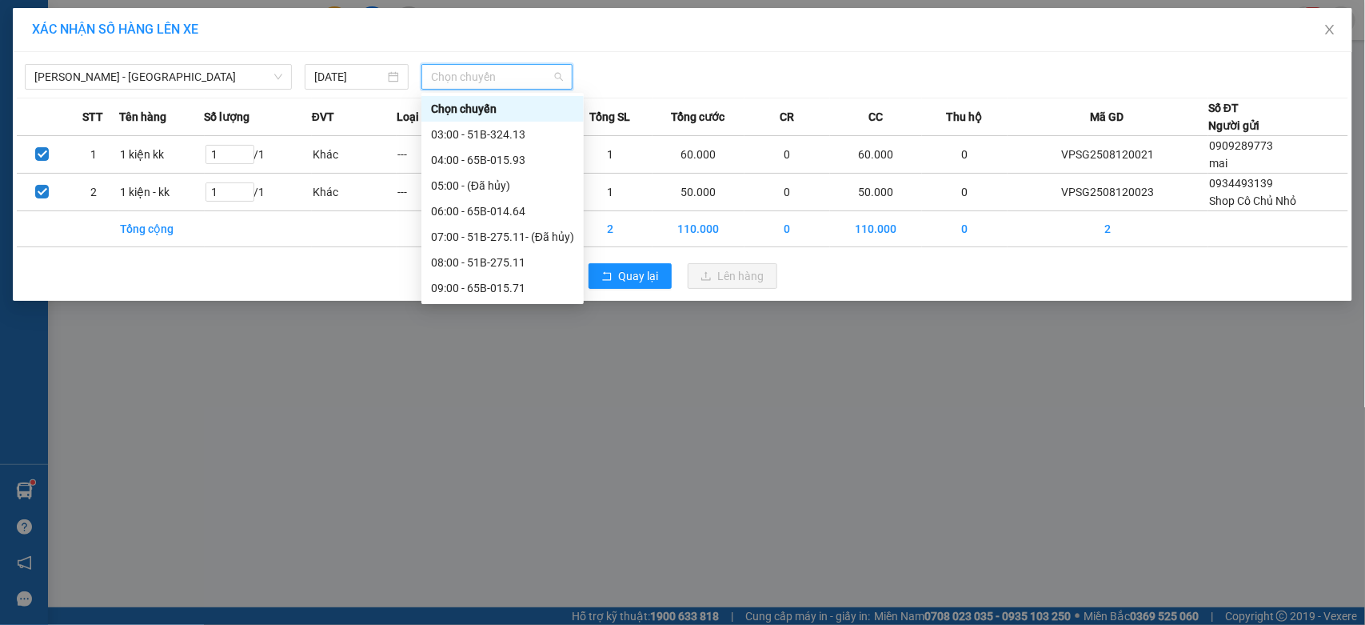
click at [476, 509] on div "18:00 - 51B-275.11" at bounding box center [502, 518] width 143 height 18
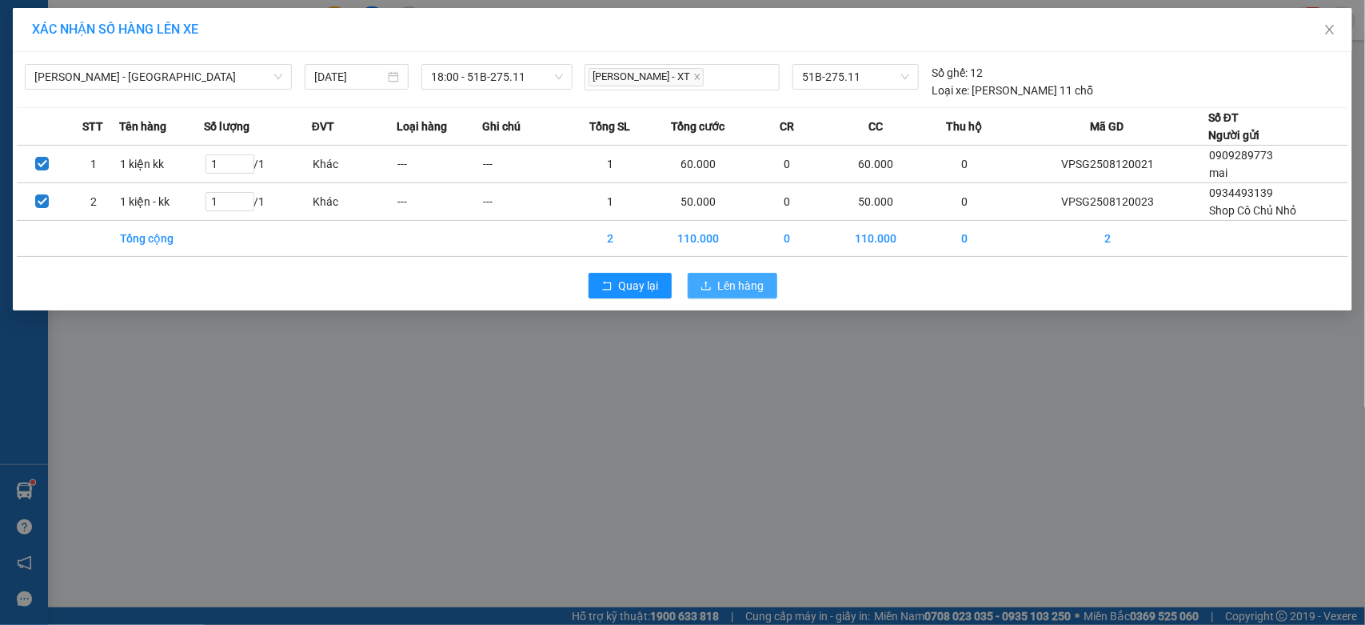
click at [768, 284] on button "Lên hàng" at bounding box center [733, 286] width 90 height 26
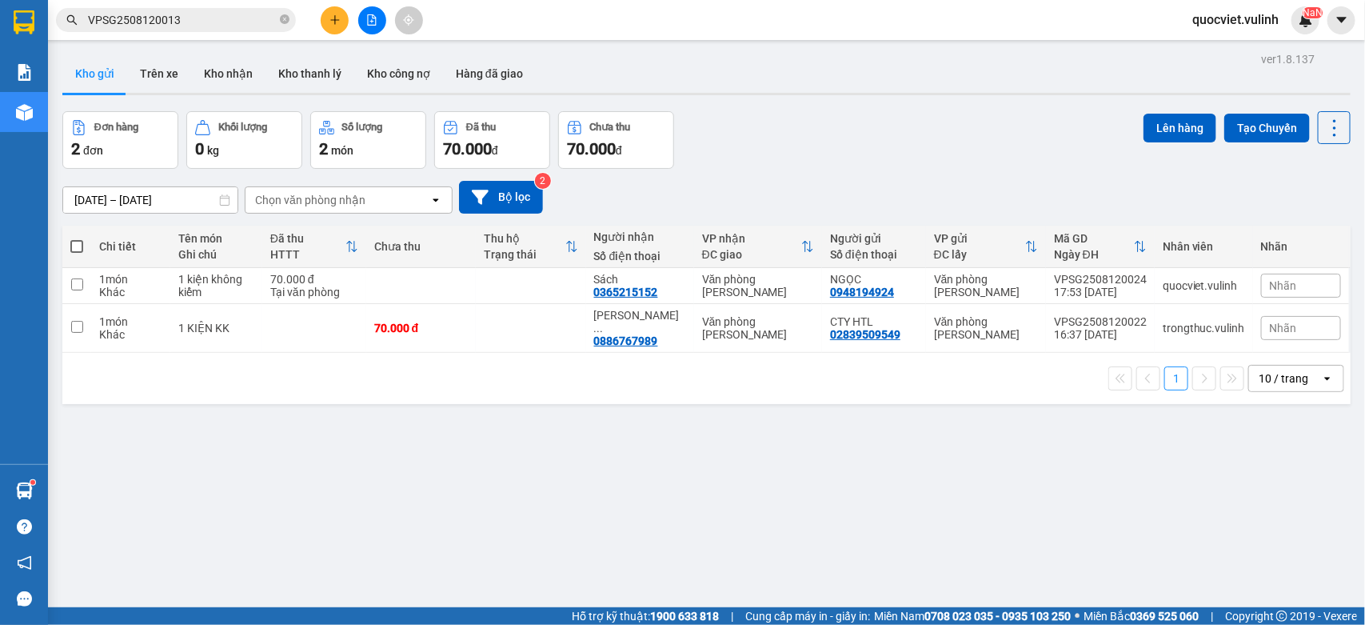
click at [462, 409] on div "ver 1.8.137 Kho gửi Trên xe Kho nhận Kho thanh lý Kho công nợ Hàng đã giao Đơn …" at bounding box center [706, 360] width 1301 height 625
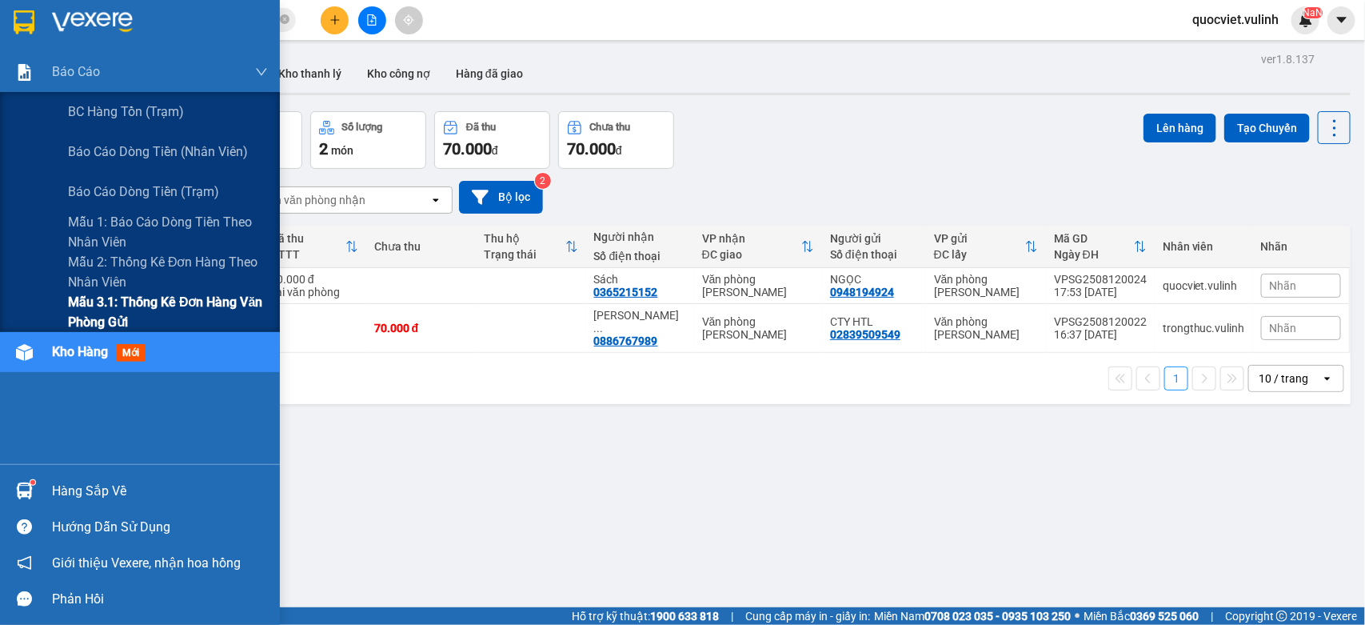
click at [101, 324] on span "Mẫu 3.1: Thống kê đơn hàng văn phòng gửi" at bounding box center [168, 312] width 200 height 40
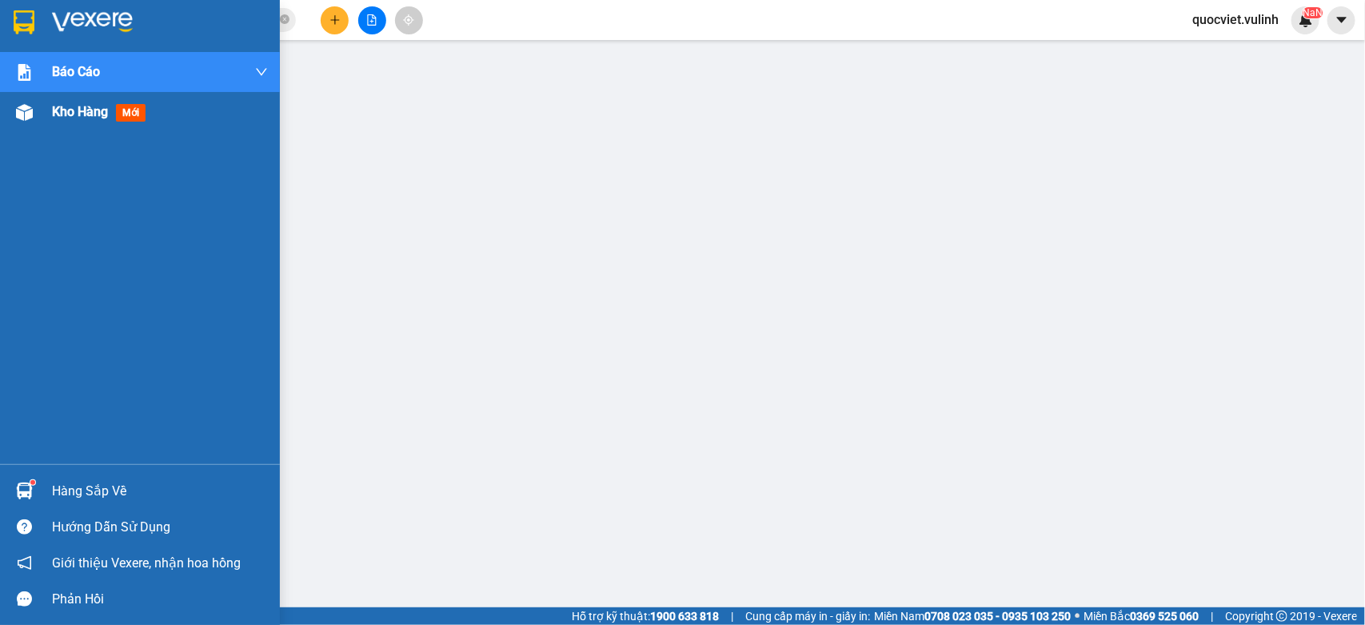
click at [50, 110] on div "Kho hàng mới" at bounding box center [140, 112] width 280 height 40
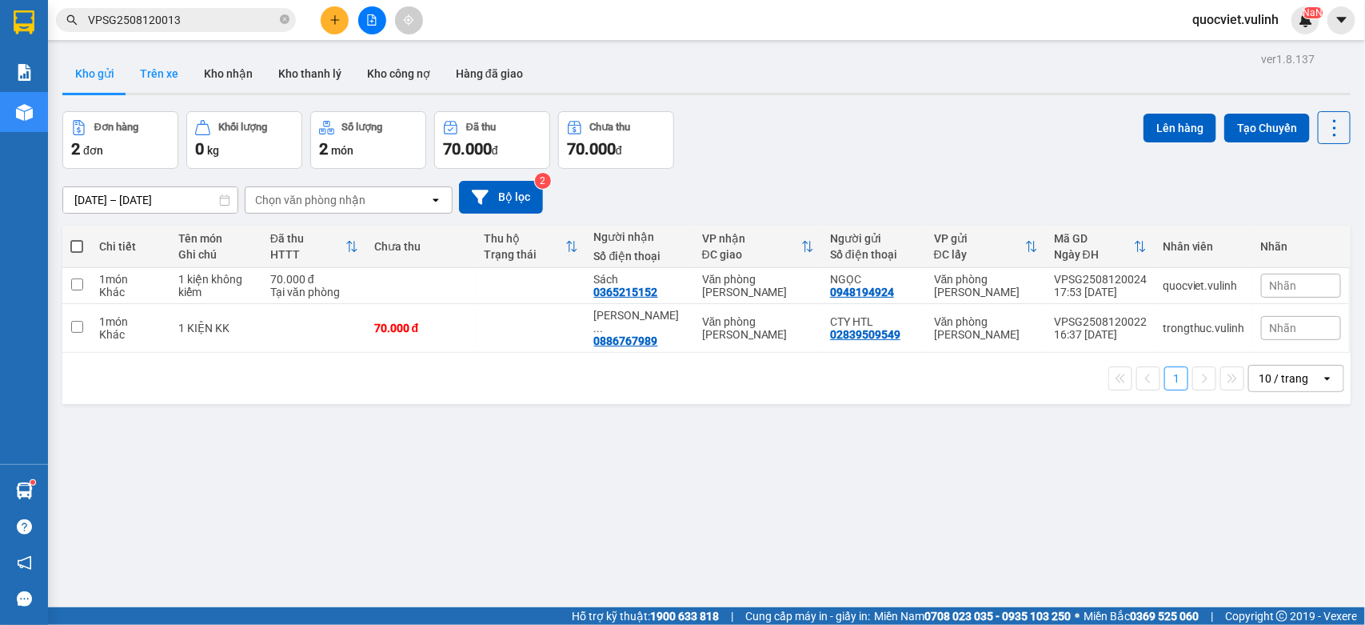
click at [162, 73] on button "Trên xe" at bounding box center [159, 73] width 64 height 38
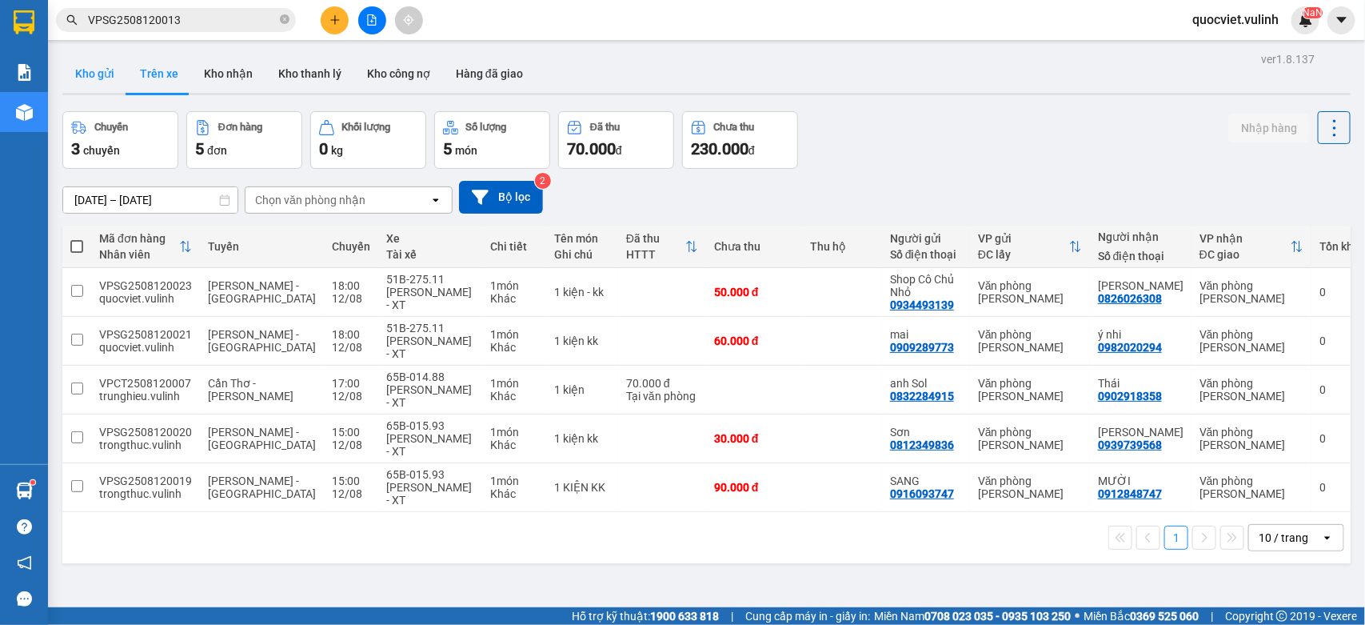
click at [78, 70] on button "Kho gửi" at bounding box center [94, 73] width 65 height 38
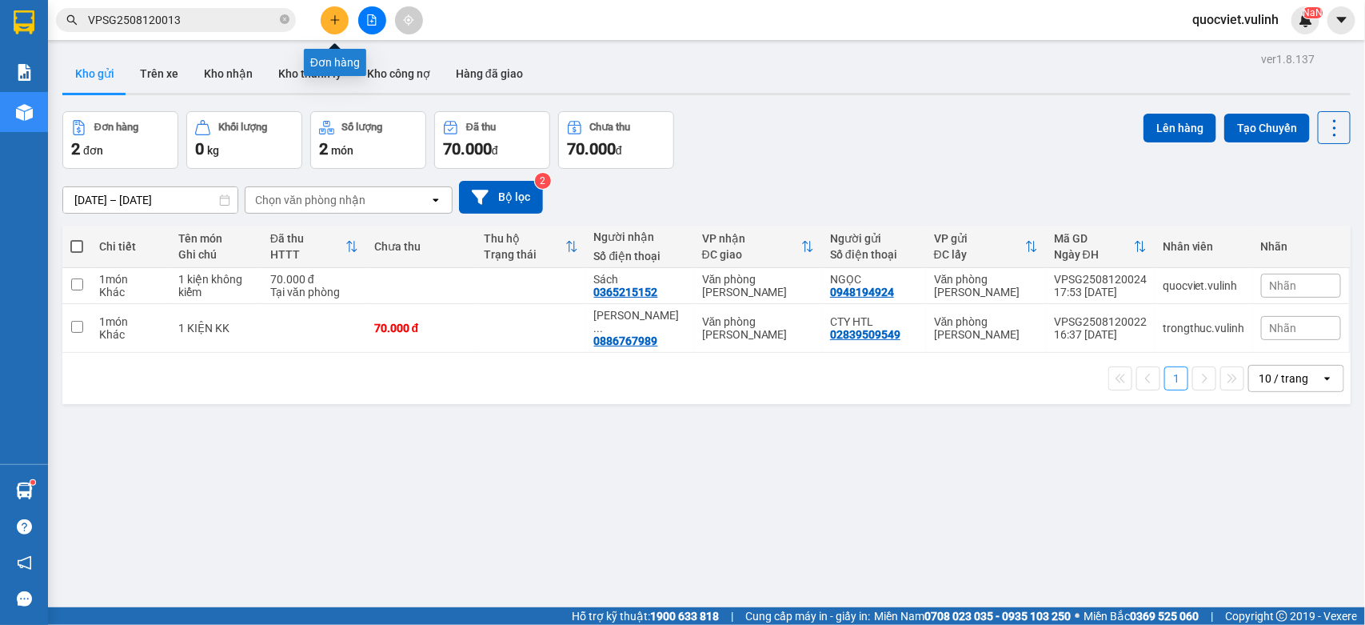
click at [329, 18] on icon "plus" at bounding box center [334, 19] width 11 height 11
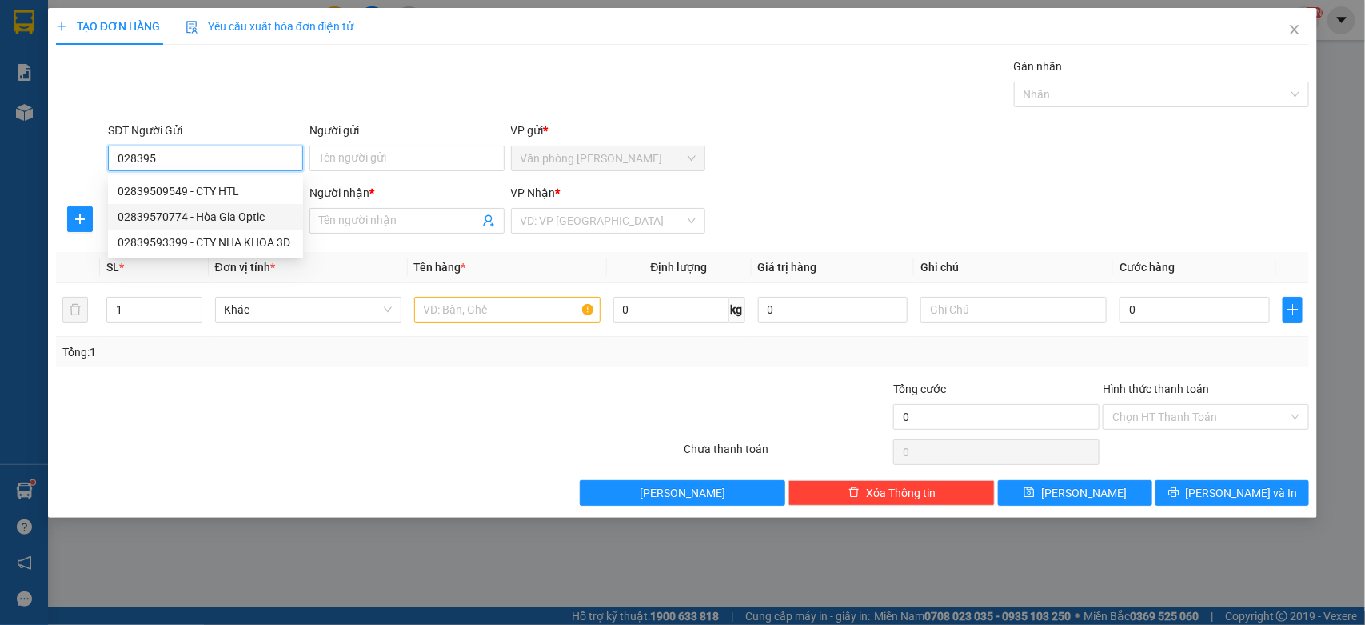
click at [232, 213] on div "02839570774 - Hòa Gia Optic" at bounding box center [206, 217] width 176 height 18
type input "02839570774"
type input "Hòa Gia Optic"
type input "0988289025"
type input "[PERSON_NAME]"
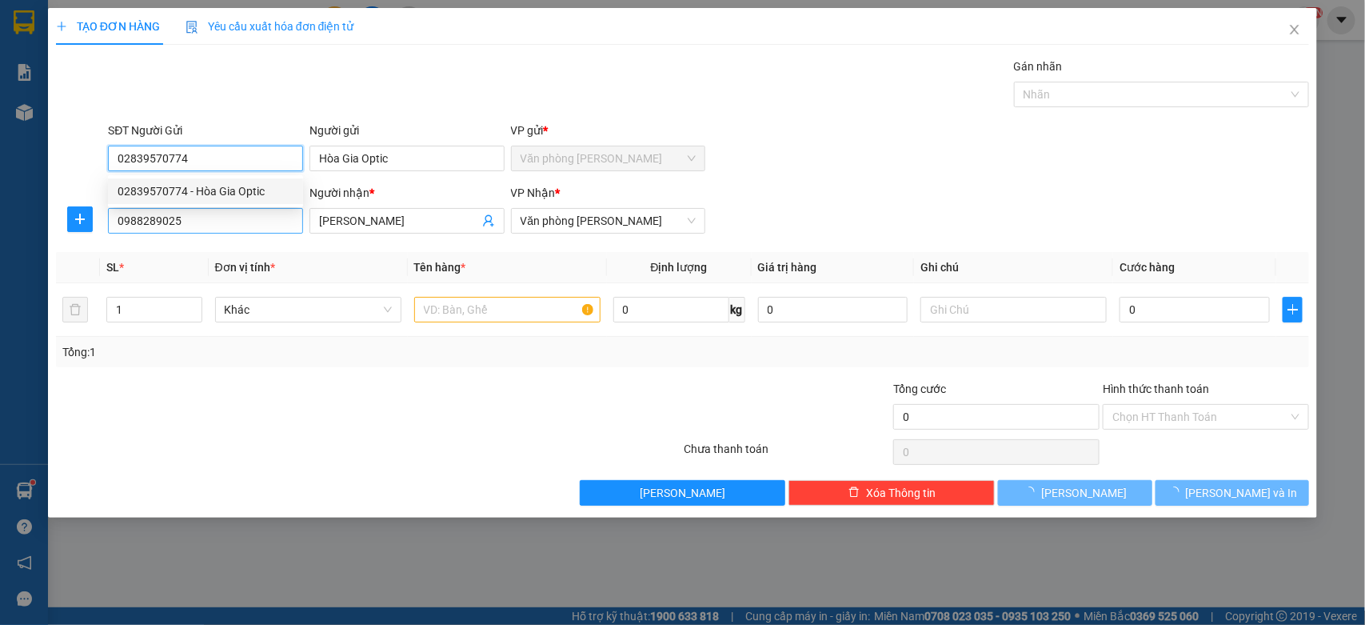
type input "30.000"
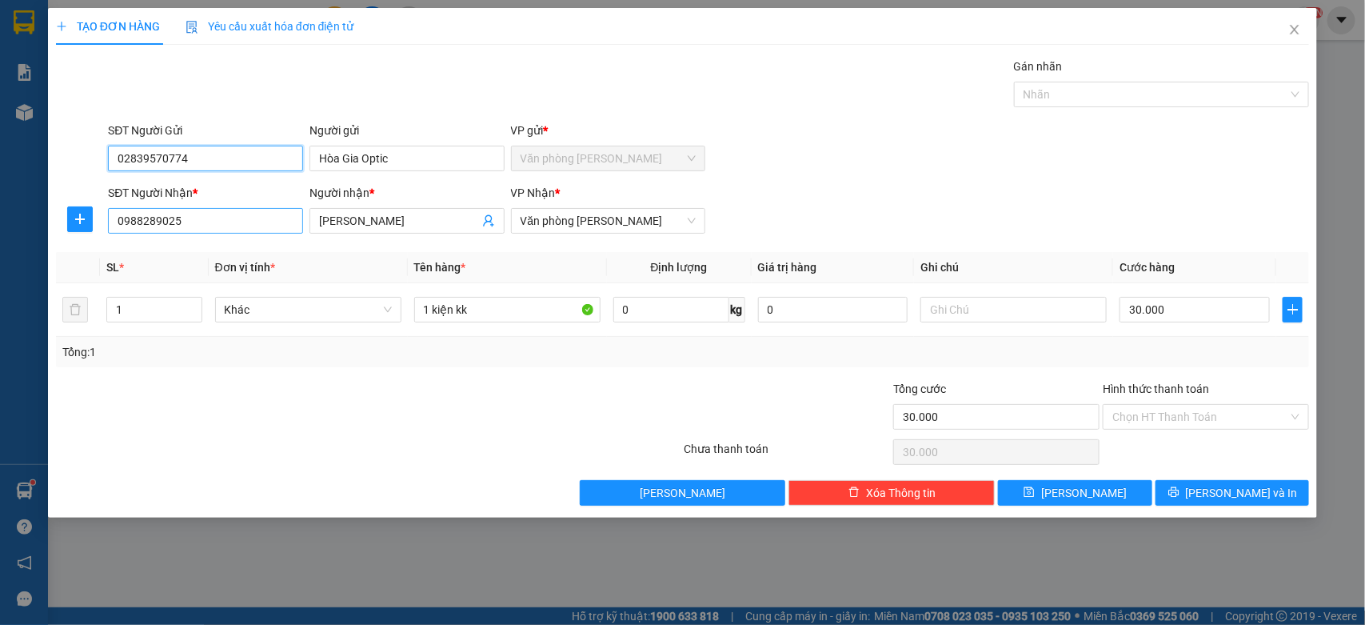
type input "02839570774"
click at [234, 218] on input "0988289025" at bounding box center [205, 221] width 195 height 26
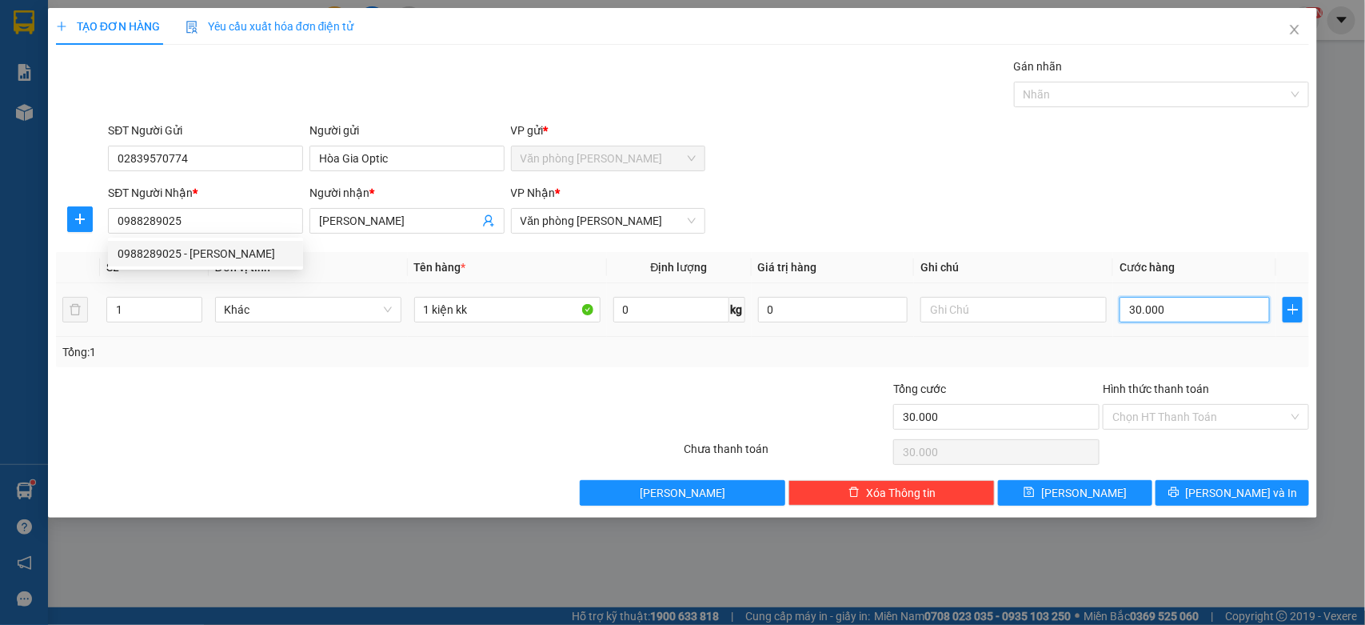
click at [1214, 314] on input "30.000" at bounding box center [1195, 310] width 150 height 26
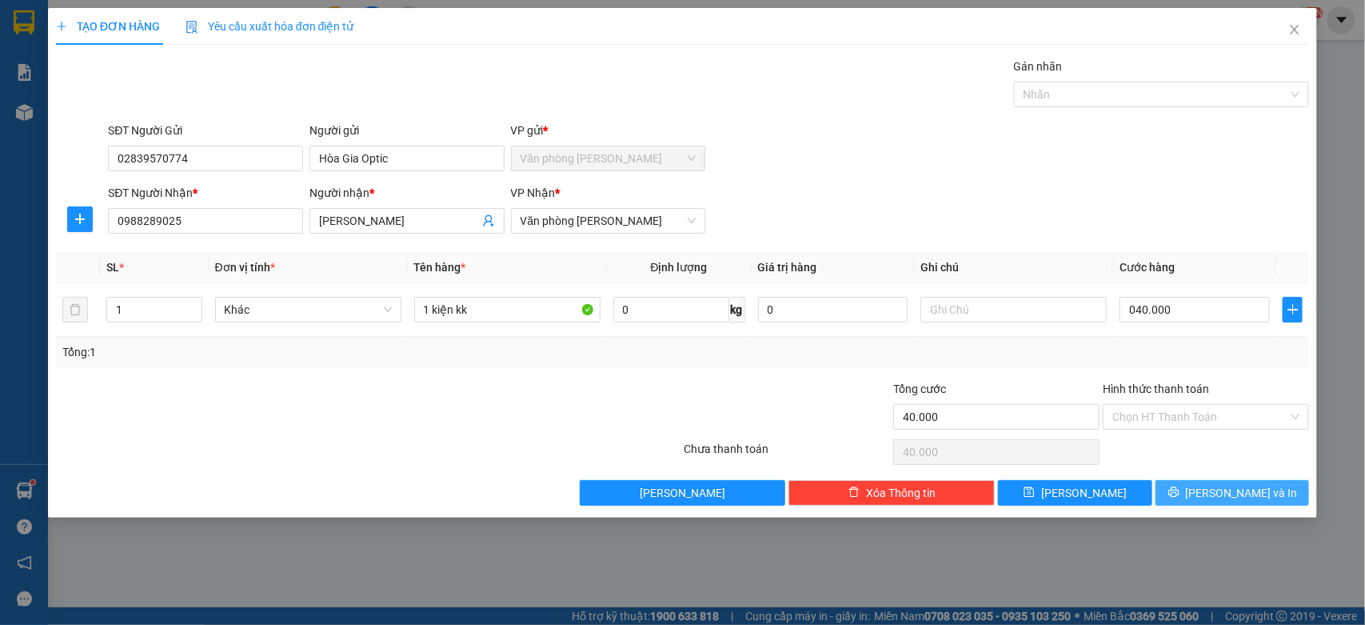
click at [1230, 493] on span "[PERSON_NAME] và In" at bounding box center [1242, 493] width 112 height 18
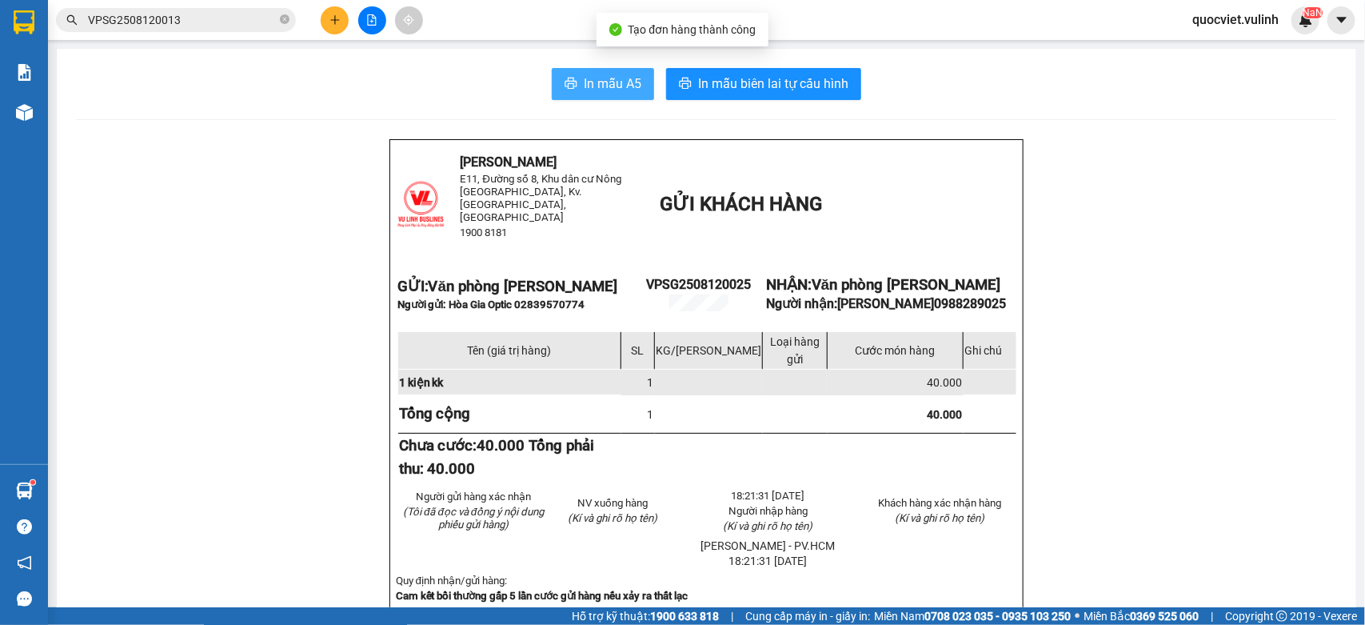
click at [569, 86] on button "In mẫu A5" at bounding box center [603, 84] width 102 height 32
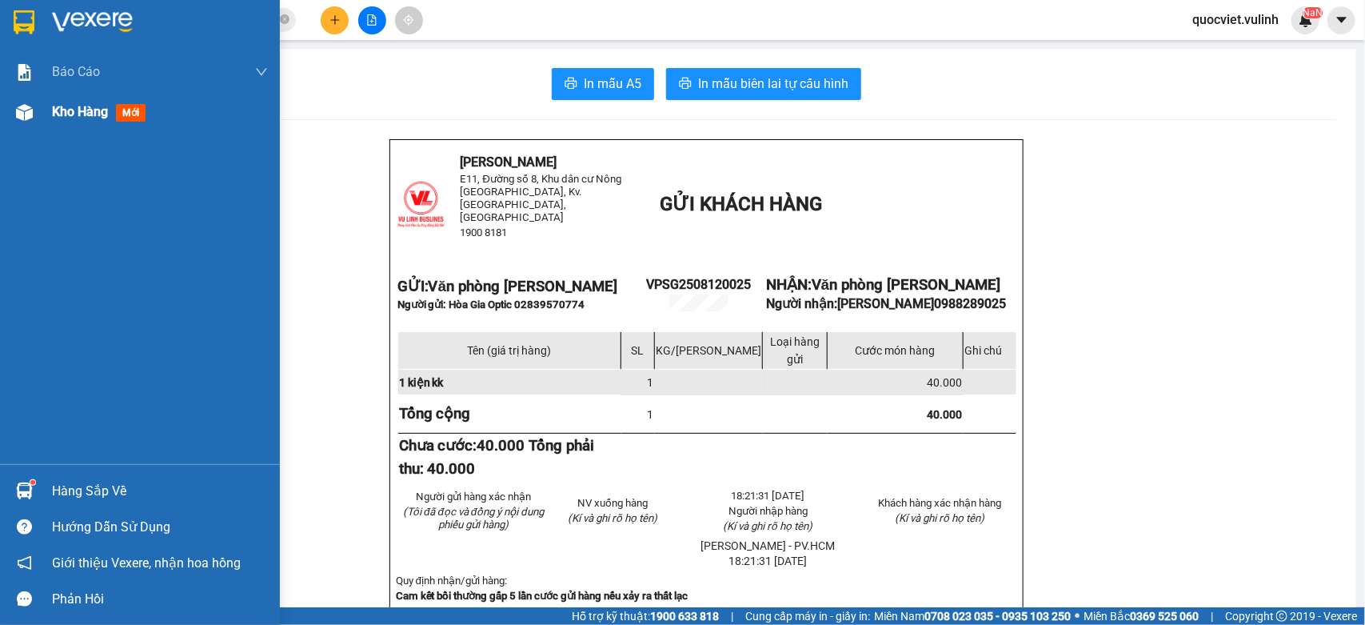
click at [21, 106] on img at bounding box center [24, 112] width 17 height 17
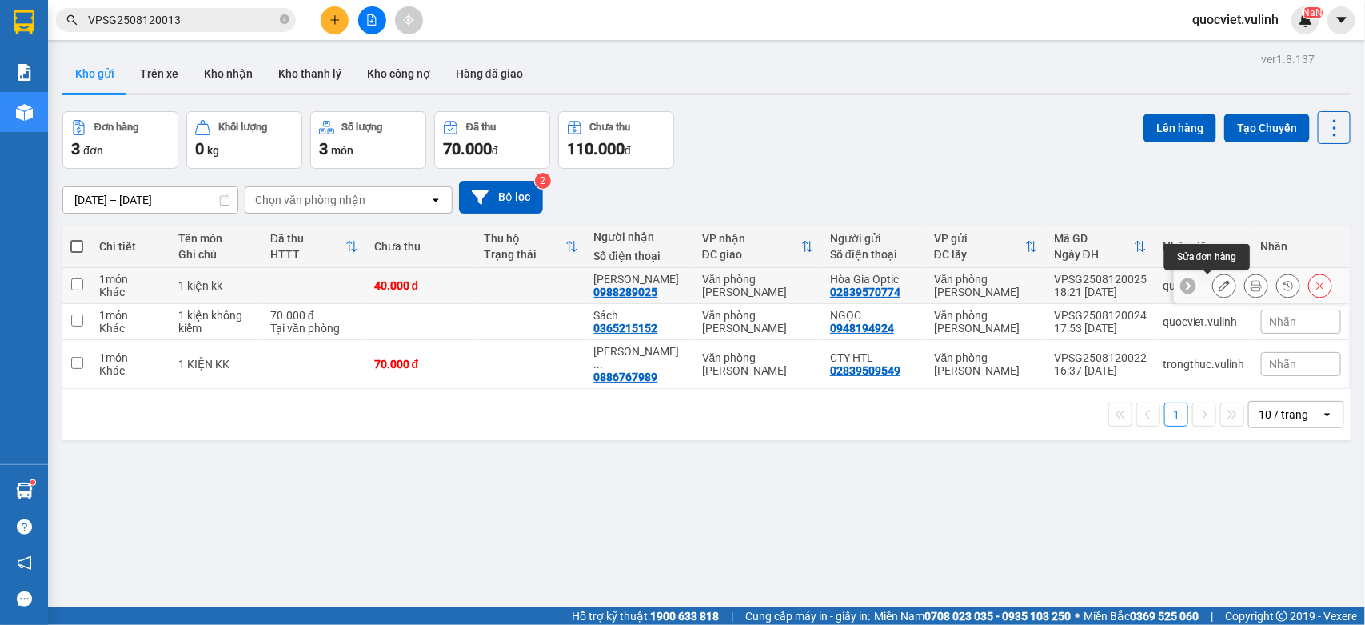
click at [1213, 280] on button at bounding box center [1224, 286] width 22 height 28
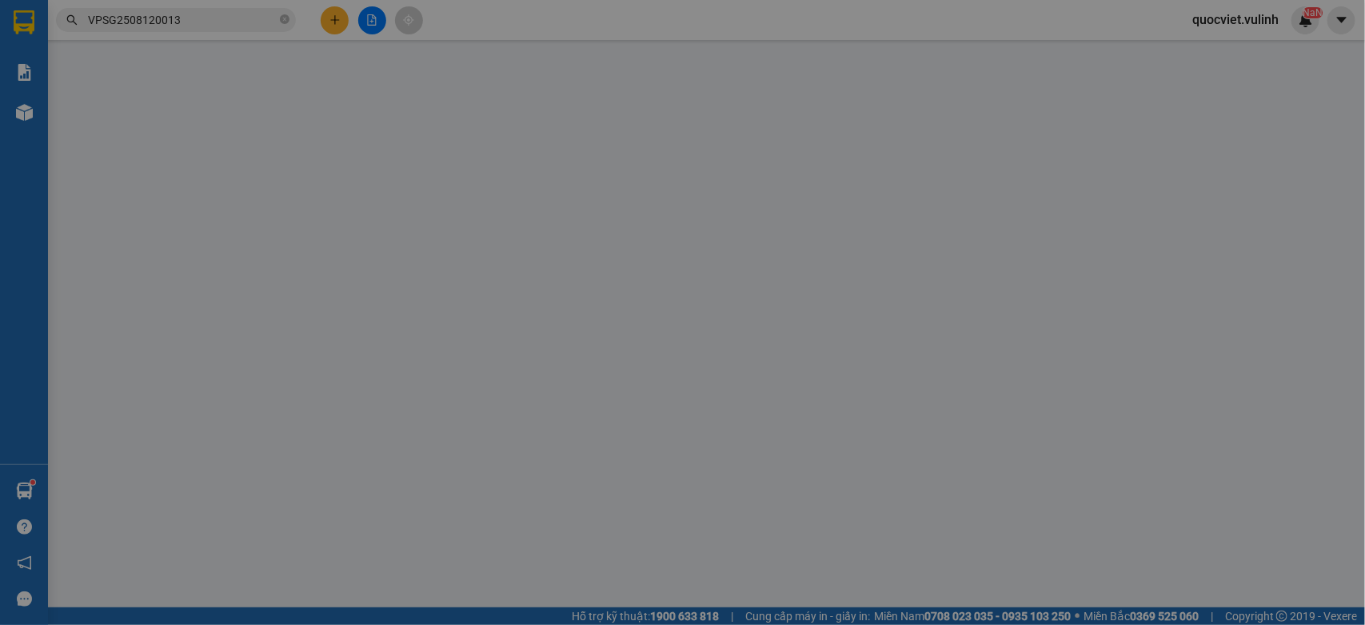
type input "02839570774"
type input "Hòa Gia Optic"
type input "0988289025"
type input "[PERSON_NAME]"
type input "40.000"
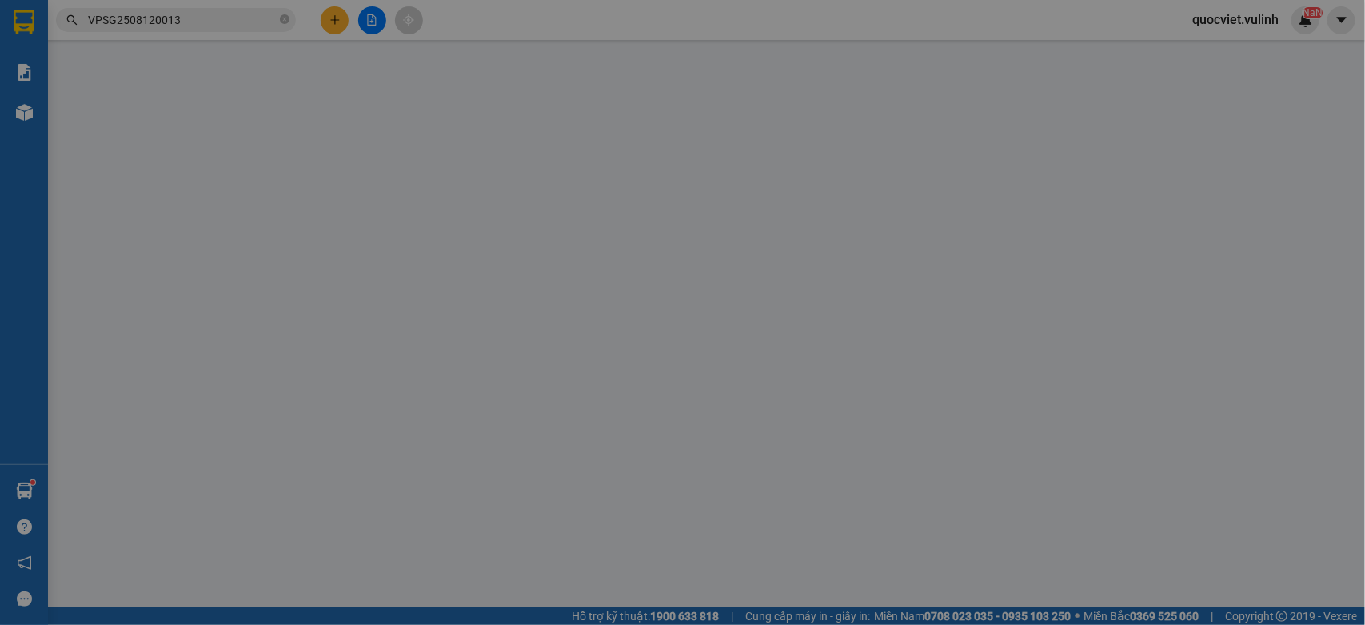
type input "40.000"
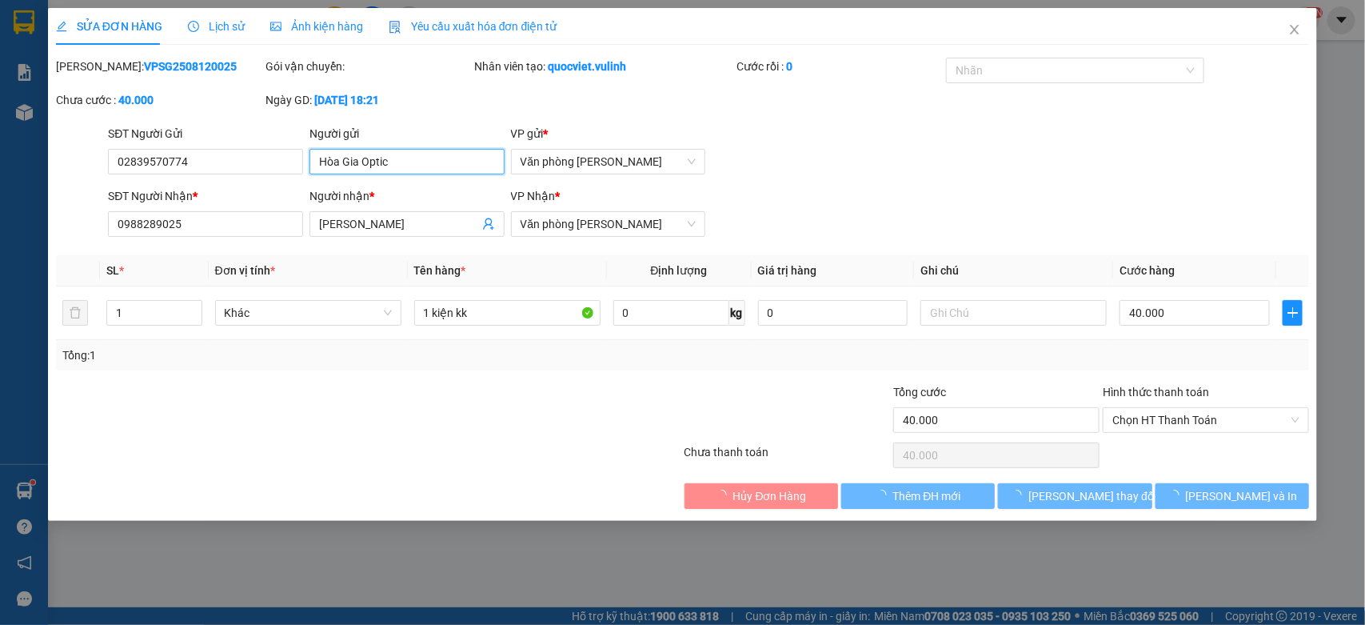
drag, startPoint x: 397, startPoint y: 166, endPoint x: 0, endPoint y: 285, distance: 414.0
click at [0, 222] on div "SỬA ĐƠN HÀNG Lịch sử Ảnh kiện hàng Yêu cầu xuất hóa đơn điện tử Total Paid Fee …" at bounding box center [682, 312] width 1365 height 625
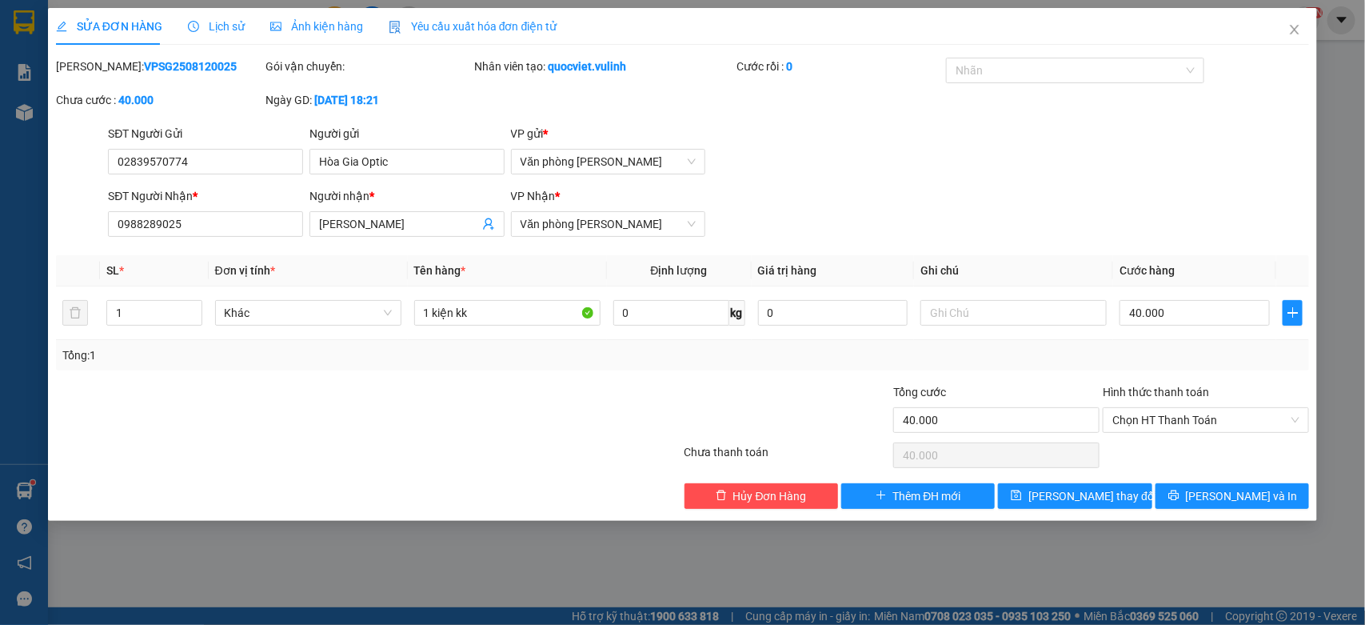
drag, startPoint x: 238, startPoint y: 142, endPoint x: 0, endPoint y: 204, distance: 245.4
click at [0, 198] on div "SỬA ĐƠN HÀNG Lịch sử Ảnh kiện hàng Yêu cầu xuất hóa đơn điện tử Total Paid Fee …" at bounding box center [682, 312] width 1365 height 625
click at [222, 158] on input "02839570774" at bounding box center [205, 162] width 195 height 26
drag, startPoint x: 117, startPoint y: 170, endPoint x: 0, endPoint y: 228, distance: 130.5
click at [0, 221] on div "SỬA ĐƠN HÀNG Lịch sử Ảnh kiện hàng Yêu cầu xuất hóa đơn điện tử Total Paid Fee …" at bounding box center [682, 312] width 1365 height 625
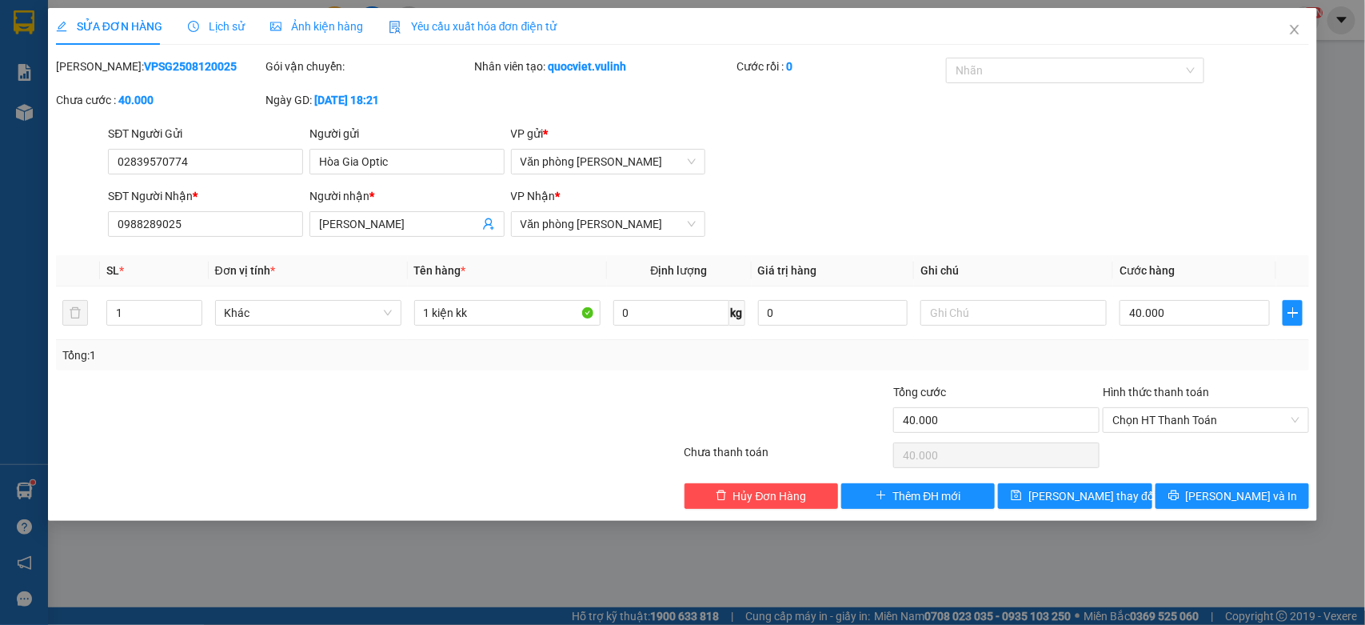
drag, startPoint x: 0, startPoint y: 298, endPoint x: 0, endPoint y: 308, distance: 9.6
click at [0, 302] on div "SỬA ĐƠN HÀNG Lịch sử Ảnh kiện hàng Yêu cầu xuất hóa đơn điện tử Total Paid Fee …" at bounding box center [682, 312] width 1365 height 625
drag, startPoint x: 177, startPoint y: 225, endPoint x: 0, endPoint y: 298, distance: 191.4
click at [0, 298] on div "SỬA ĐƠN HÀNG Lịch sử Ảnh kiện hàng Yêu cầu xuất hóa đơn điện tử Total Paid Fee …" at bounding box center [682, 312] width 1365 height 625
click at [1290, 20] on span "Close" at bounding box center [1294, 30] width 45 height 45
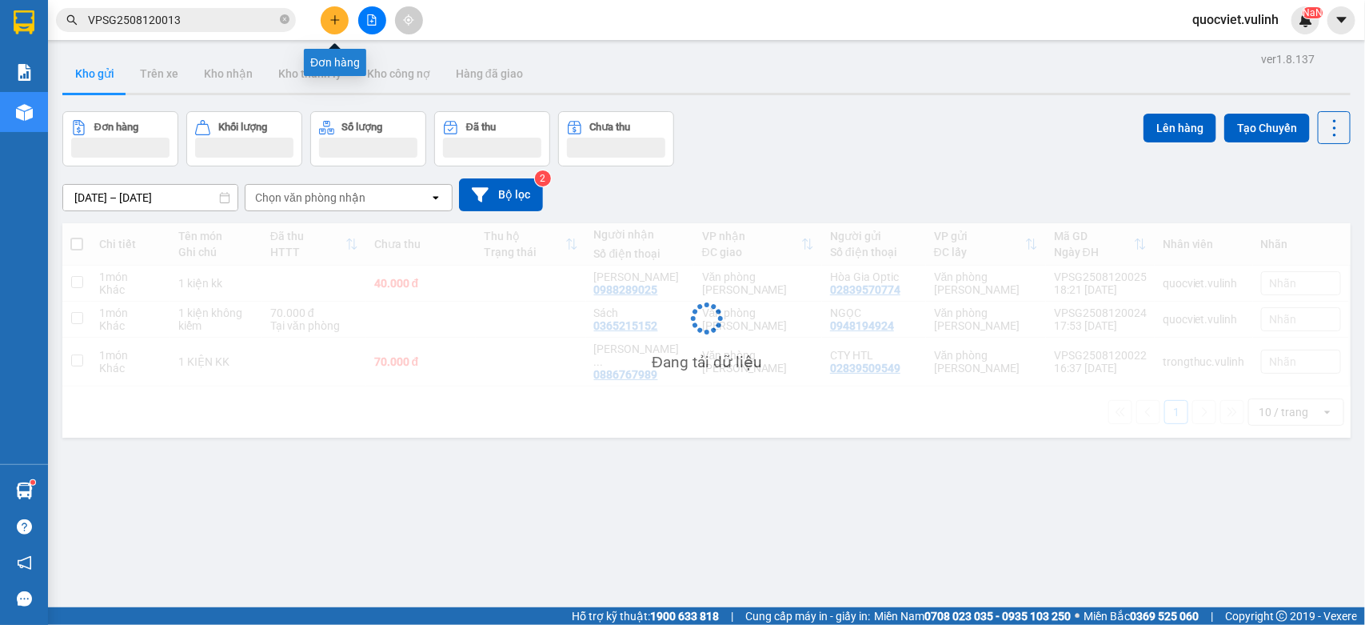
click at [334, 12] on button at bounding box center [335, 20] width 28 height 28
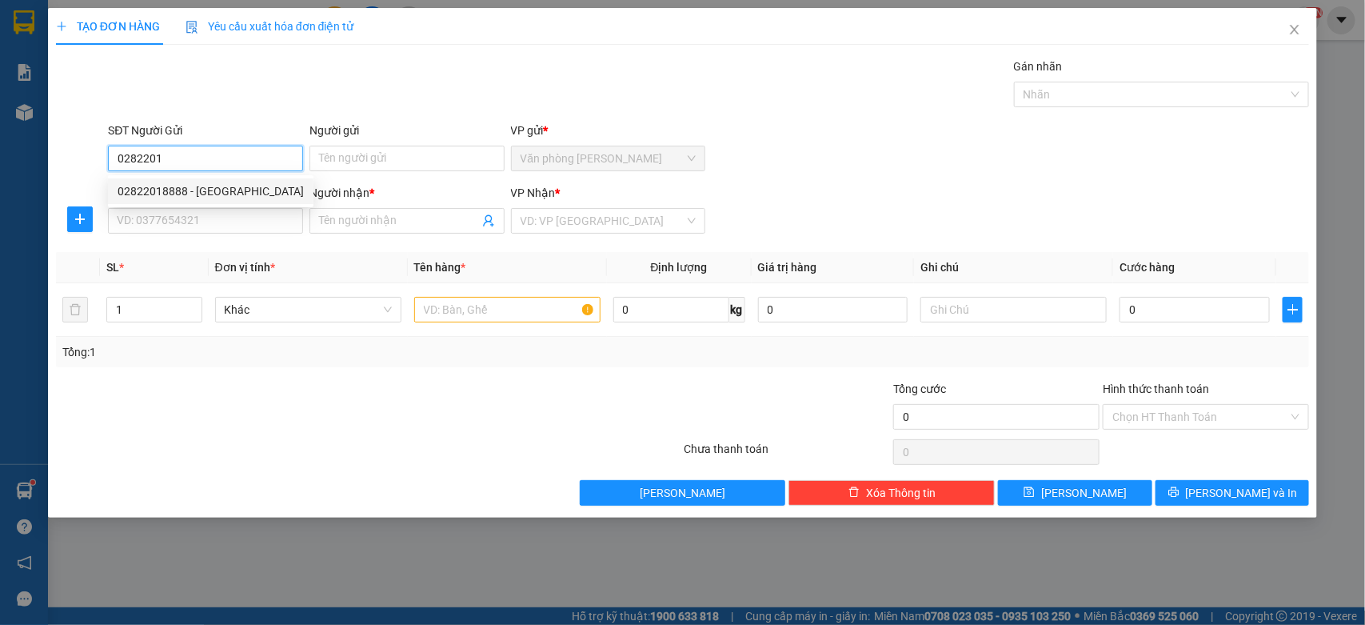
click at [272, 186] on div "02822018888 - [GEOGRAPHIC_DATA]" at bounding box center [211, 191] width 186 height 18
type input "02822018888"
type input "[PERSON_NAME]"
type input "0397070727"
type input "LABO TÁO"
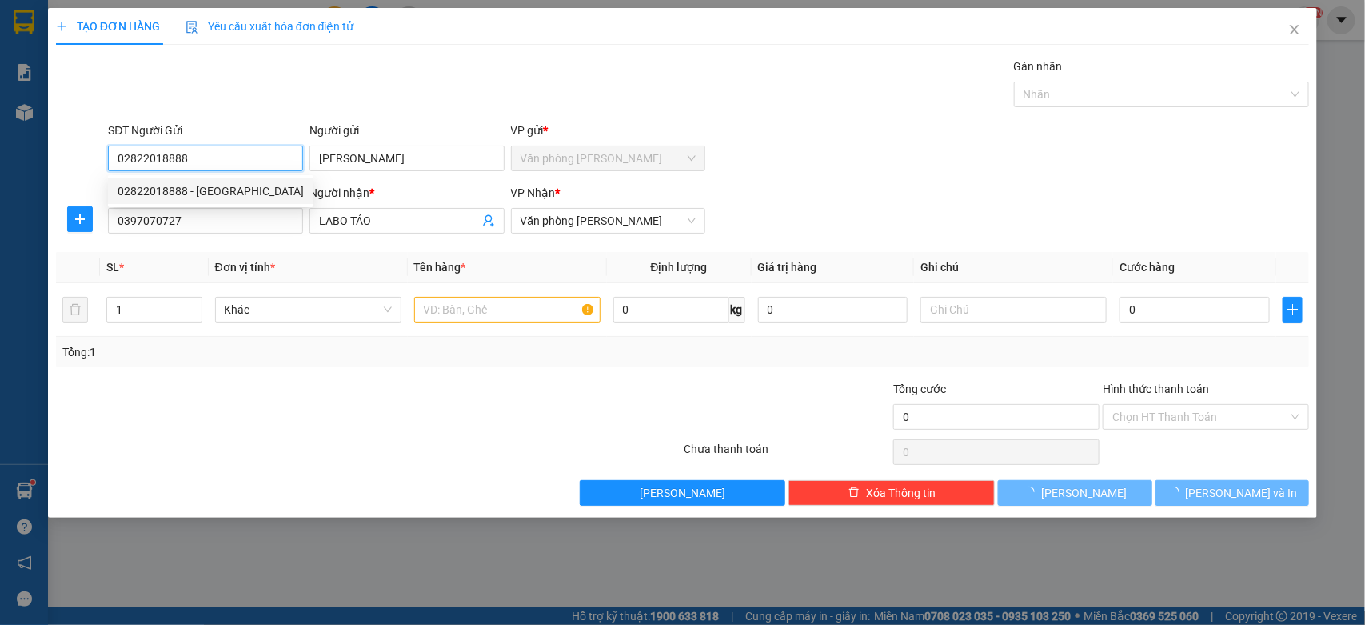
type input "40.000"
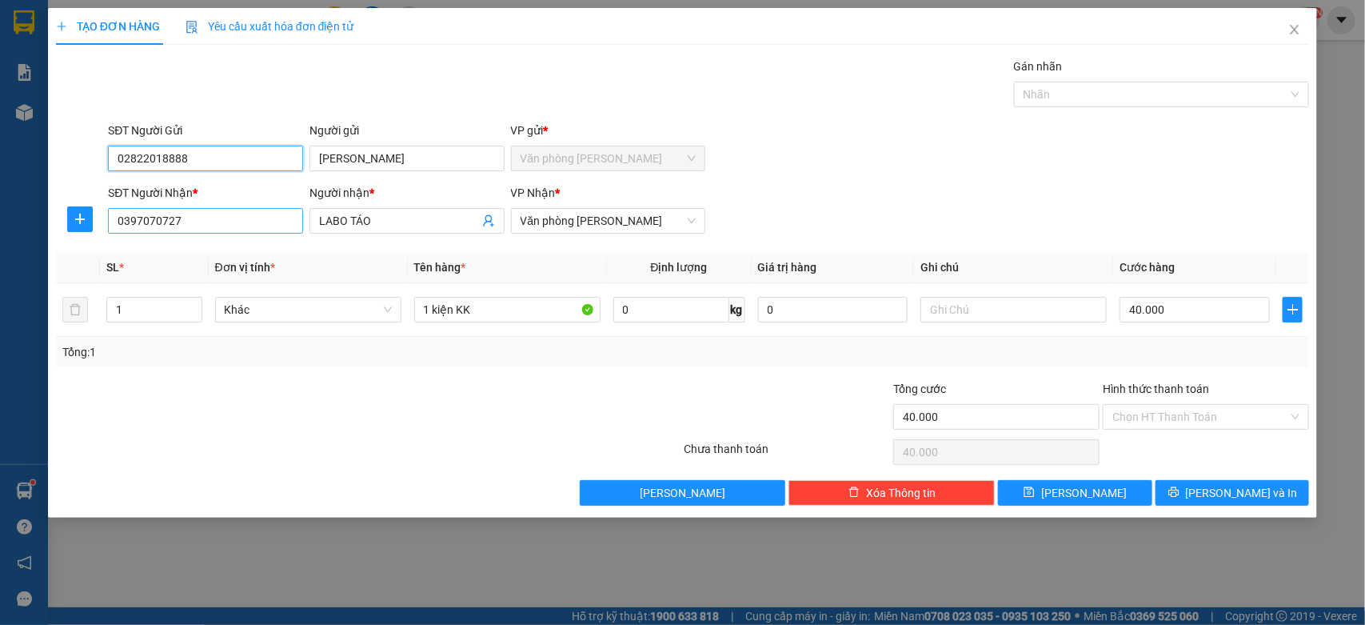
type input "02822018888"
click at [245, 224] on input "0397070727" at bounding box center [205, 221] width 195 height 26
type input "0"
click at [180, 258] on div "0866993604 - vinh" at bounding box center [206, 254] width 176 height 18
type input "0866993604"
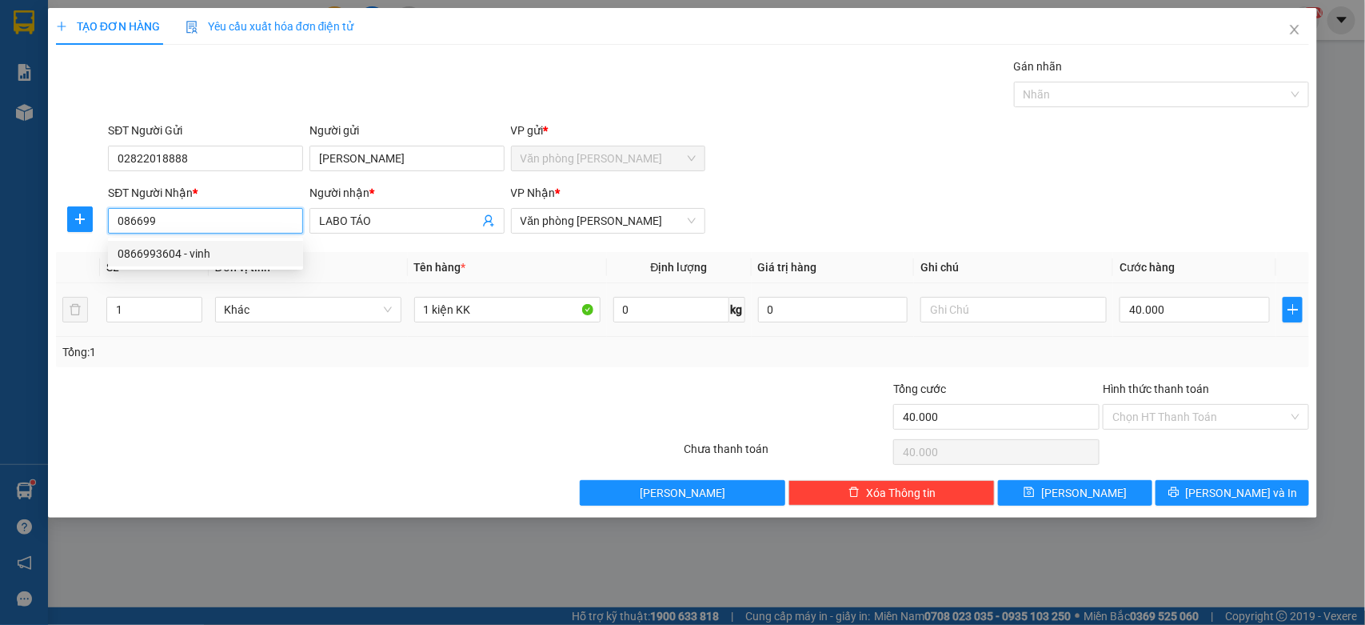
type input "vinh"
type input "0866993604"
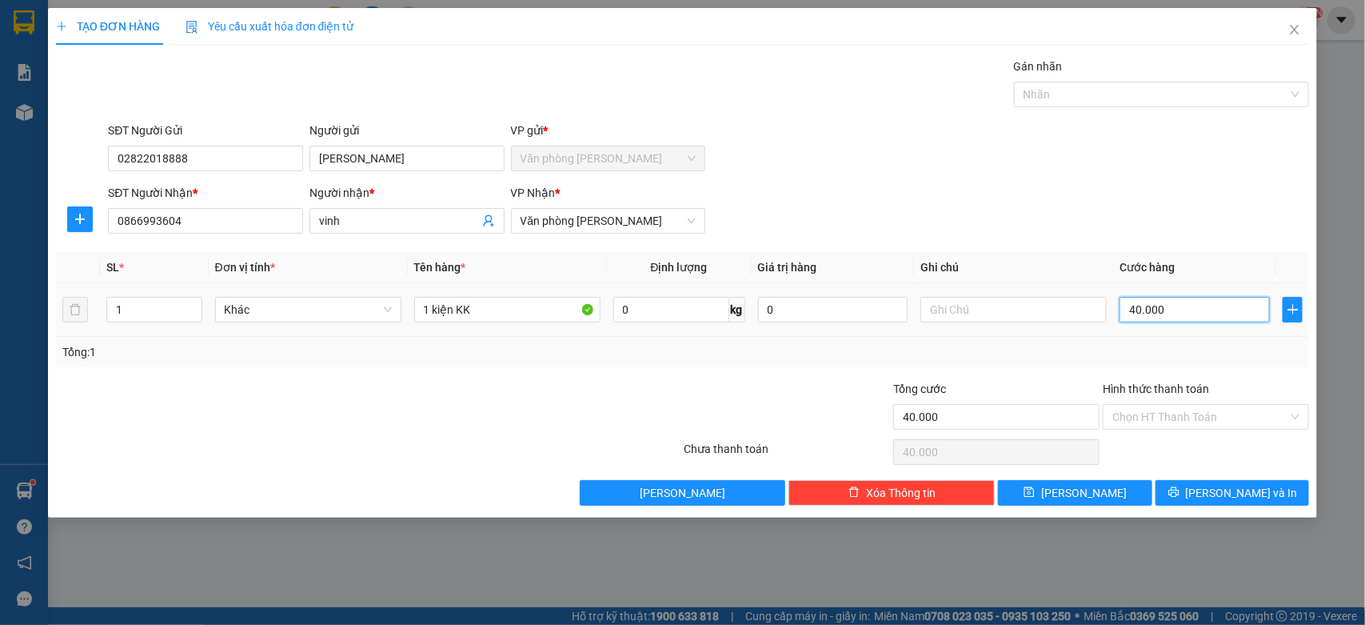
click at [1184, 310] on input "40.000" at bounding box center [1195, 310] width 150 height 26
type input "0"
type input "06"
type input "6"
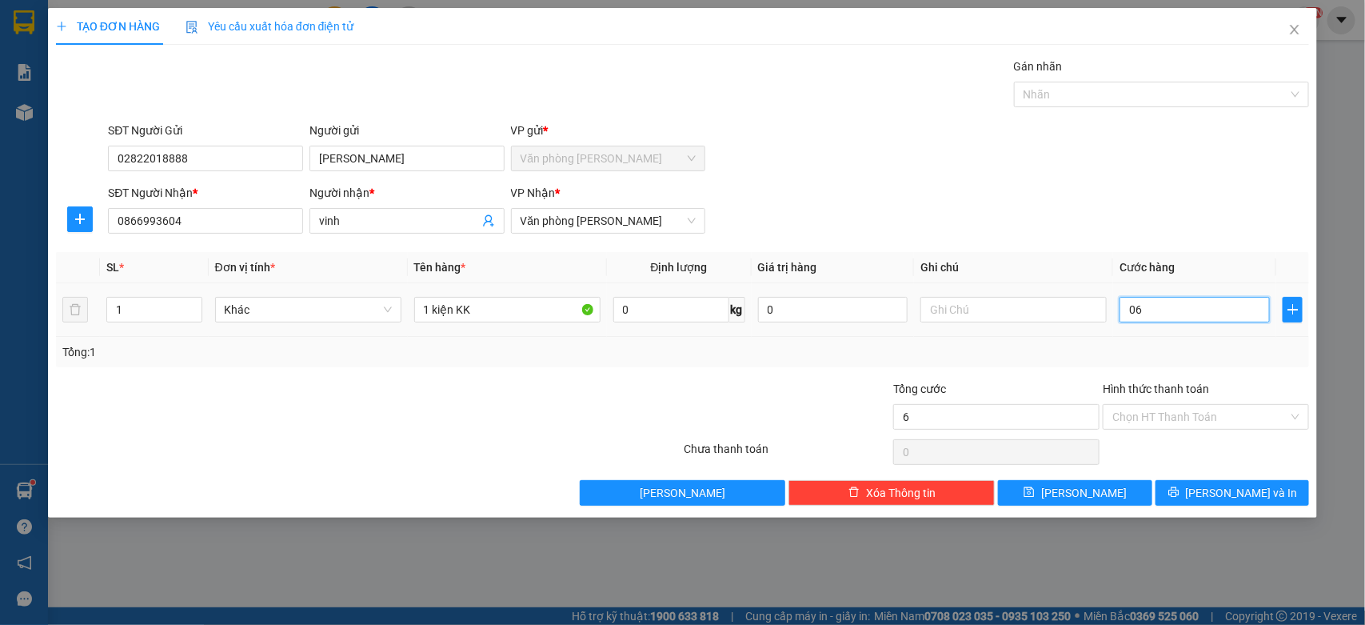
type input "6"
type input "060"
type input "60"
type input "0.600"
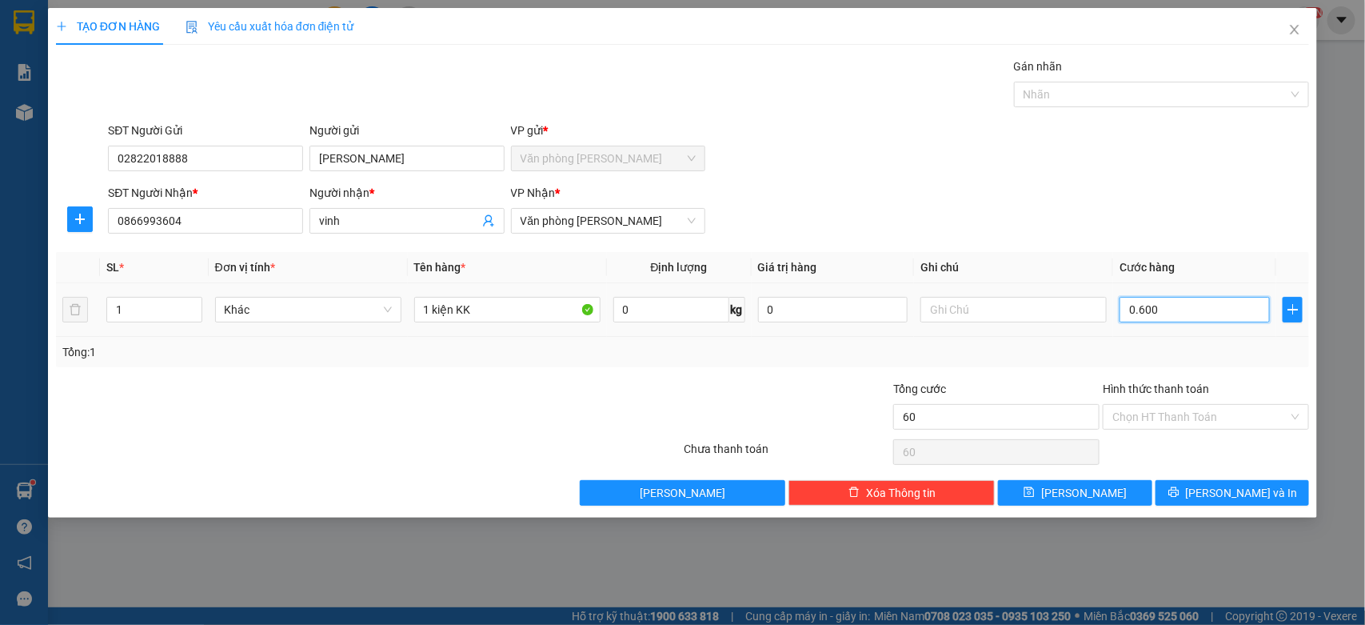
type input "600"
type input "06.000"
type input "6.000"
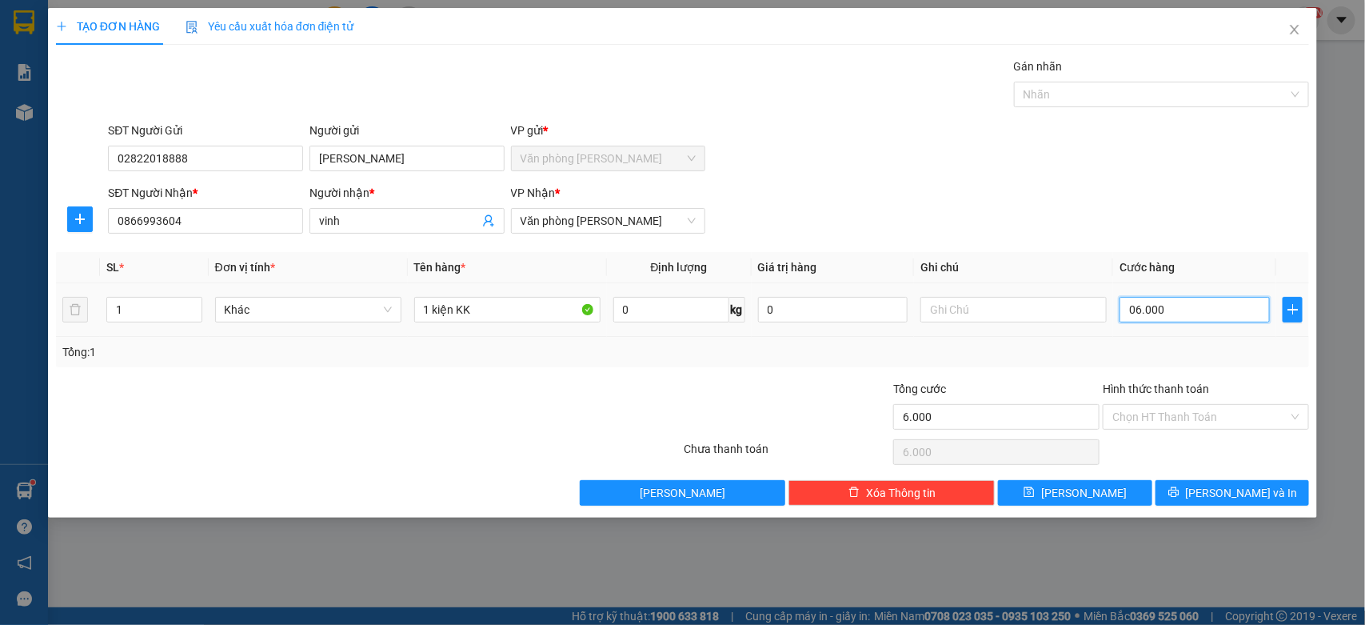
type input "60.000"
click at [460, 392] on div at bounding box center [263, 408] width 419 height 56
click at [1244, 484] on button "[PERSON_NAME] và In" at bounding box center [1233, 493] width 154 height 26
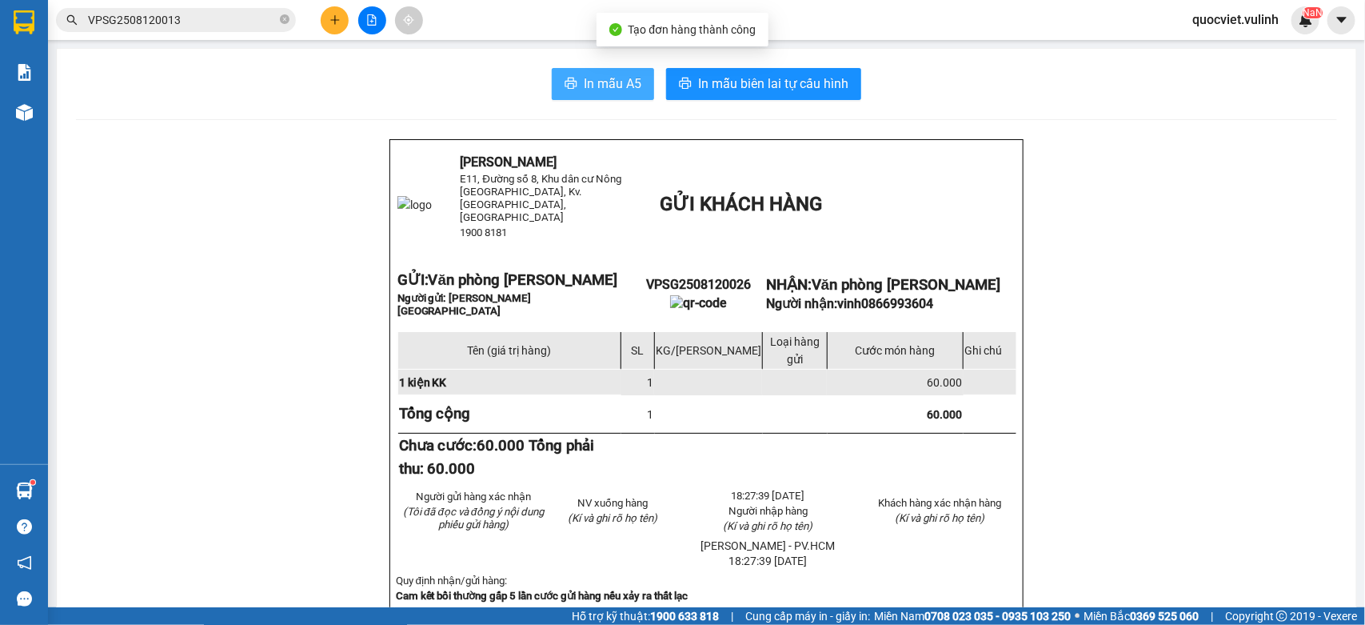
click at [601, 86] on span "In mẫu A5" at bounding box center [613, 84] width 58 height 20
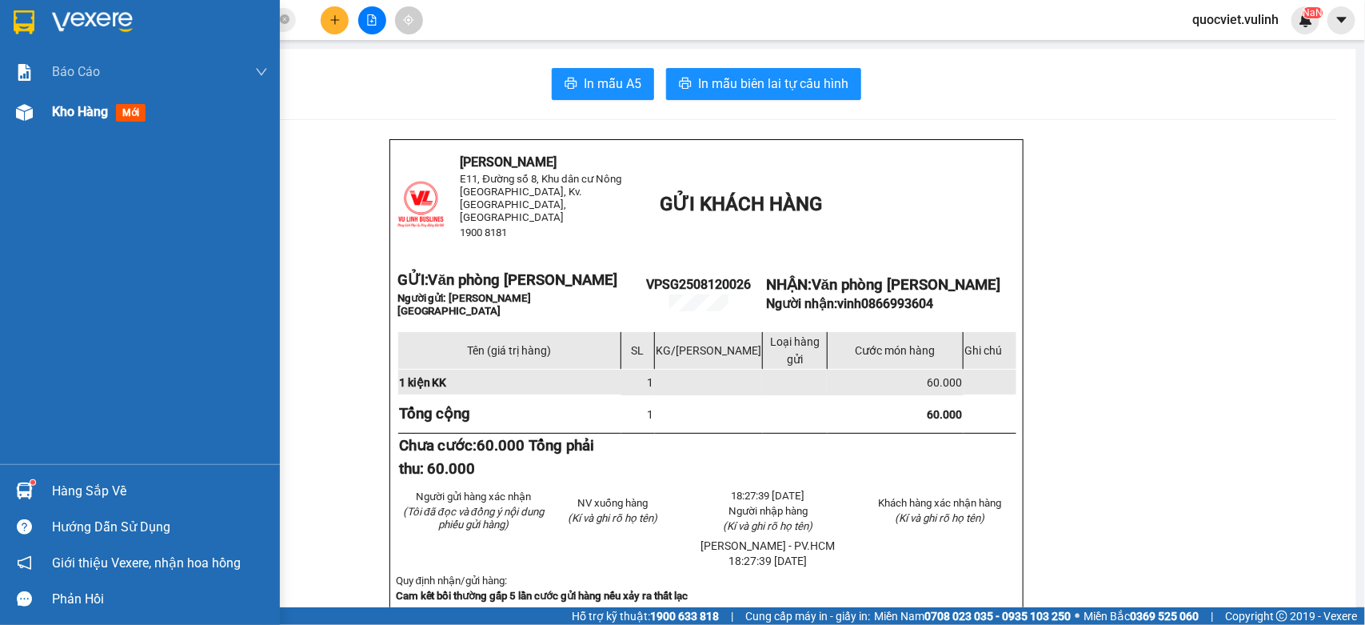
click at [62, 114] on span "Kho hàng" at bounding box center [80, 111] width 56 height 15
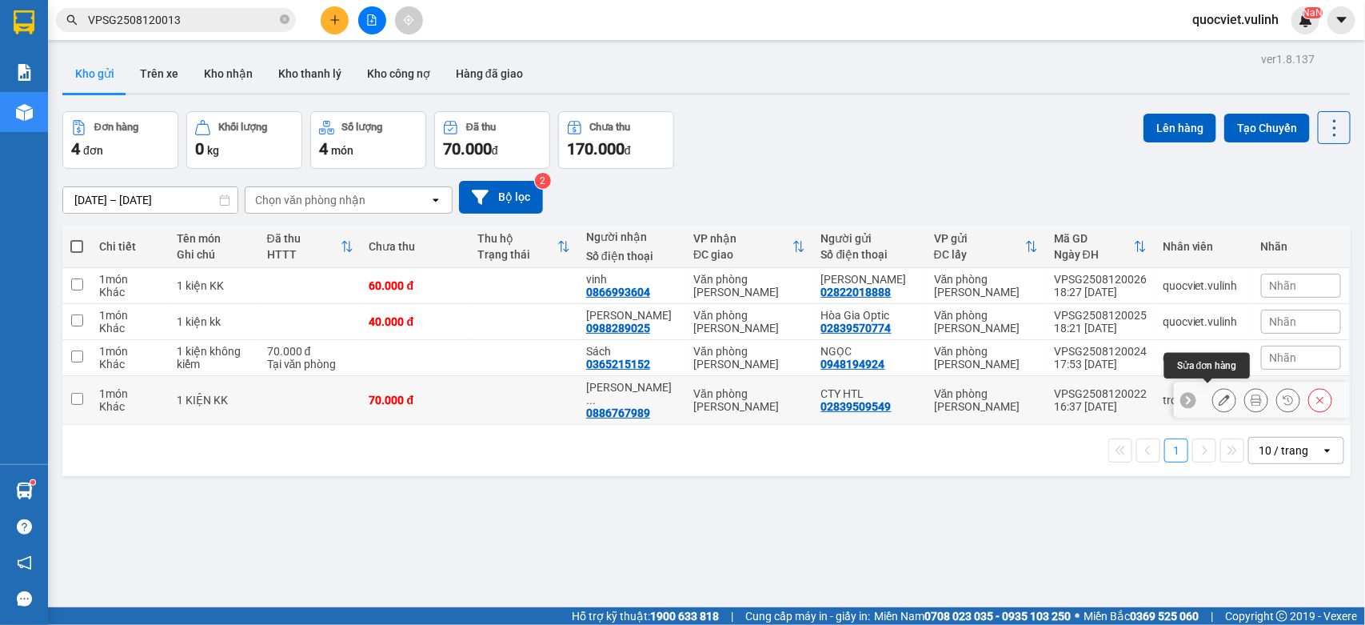
click at [1219, 394] on icon at bounding box center [1224, 399] width 11 height 11
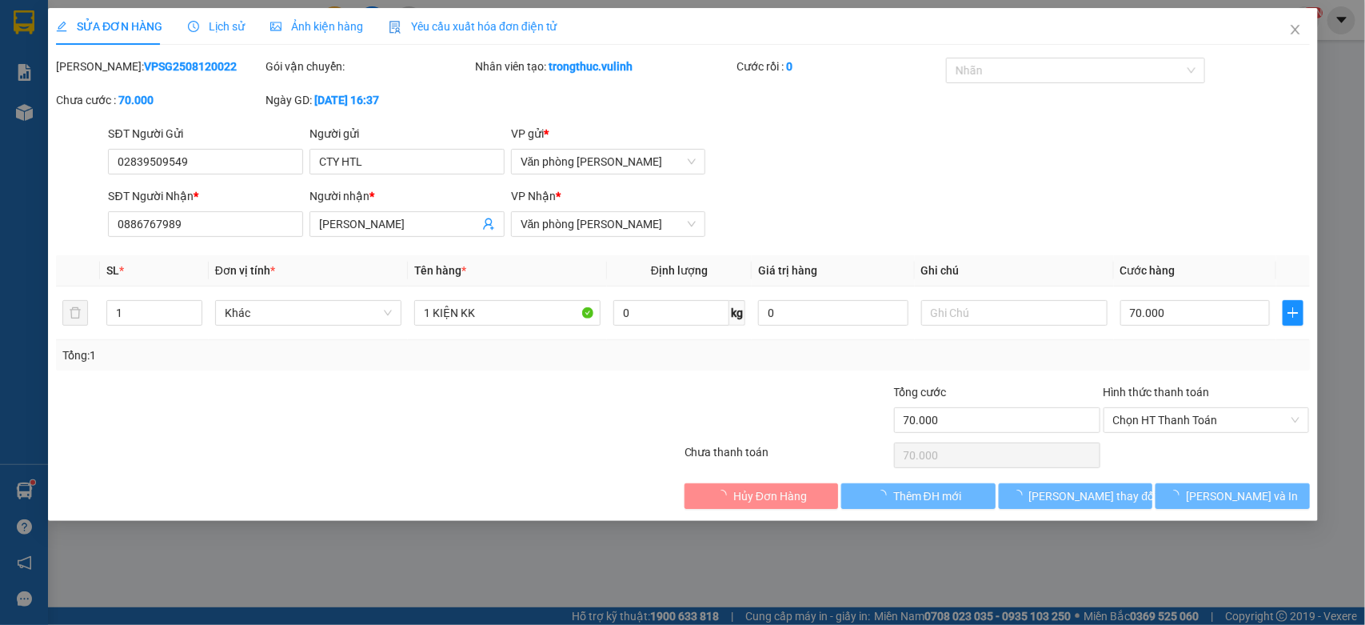
type input "02839509549"
type input "CTY HTL"
type input "0886767989"
type input "[PERSON_NAME]"
type input "70.000"
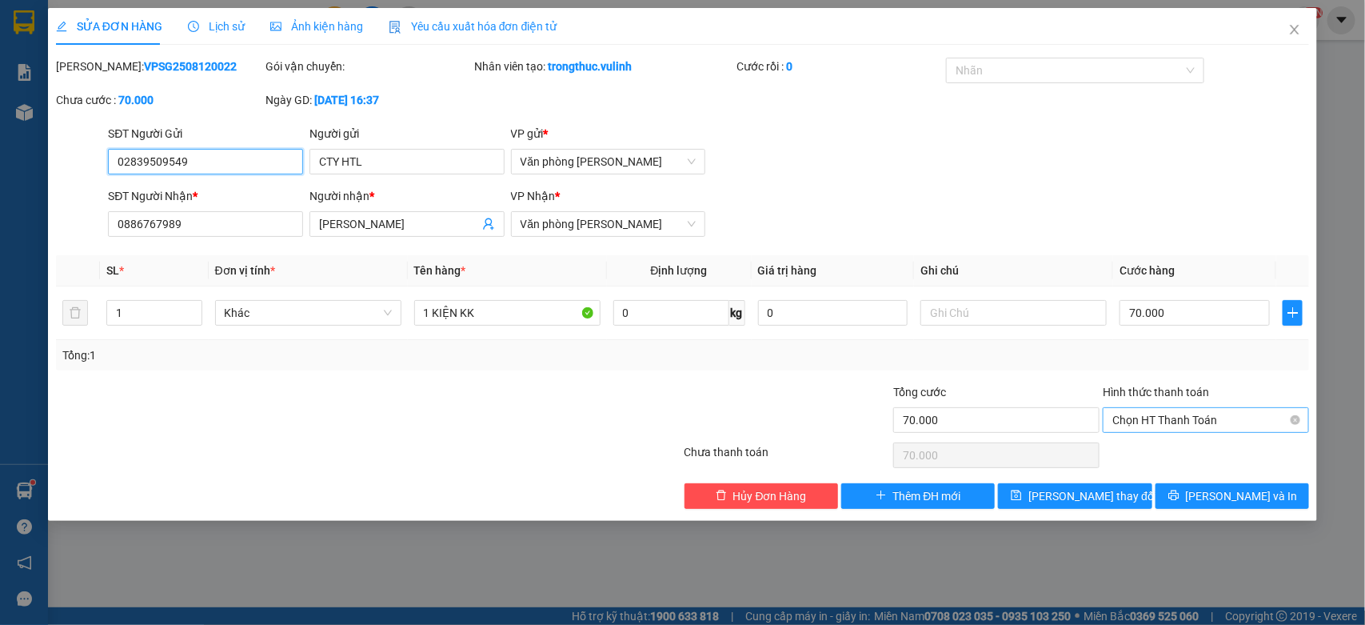
click at [1220, 414] on span "Chọn HT Thanh Toán" at bounding box center [1205, 420] width 187 height 24
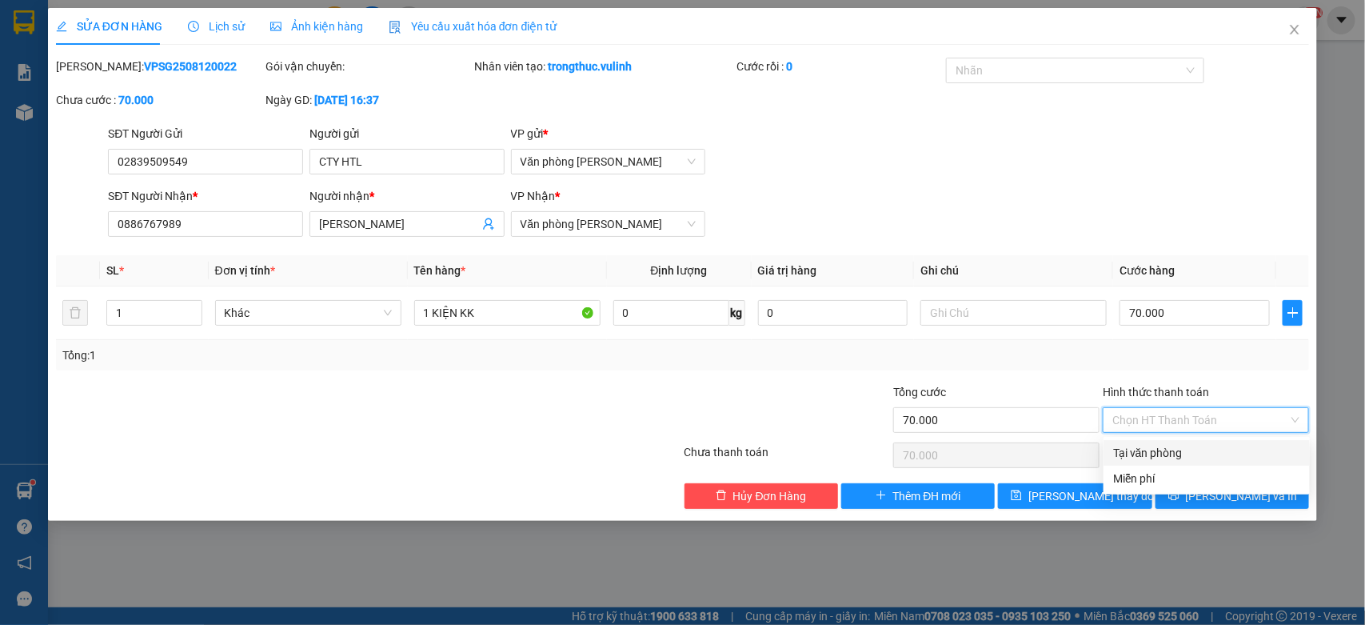
click at [1169, 450] on div "Tại văn phòng" at bounding box center [1206, 453] width 187 height 18
type input "0"
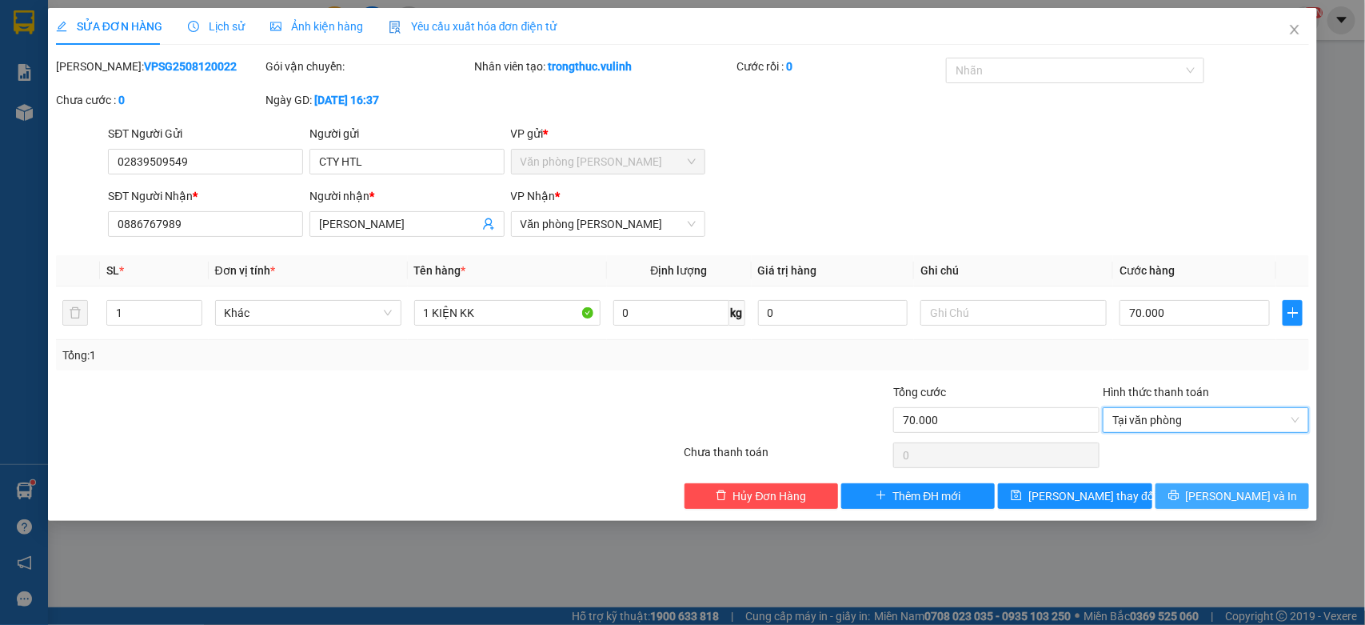
click at [1257, 485] on button "[PERSON_NAME] và In" at bounding box center [1233, 496] width 154 height 26
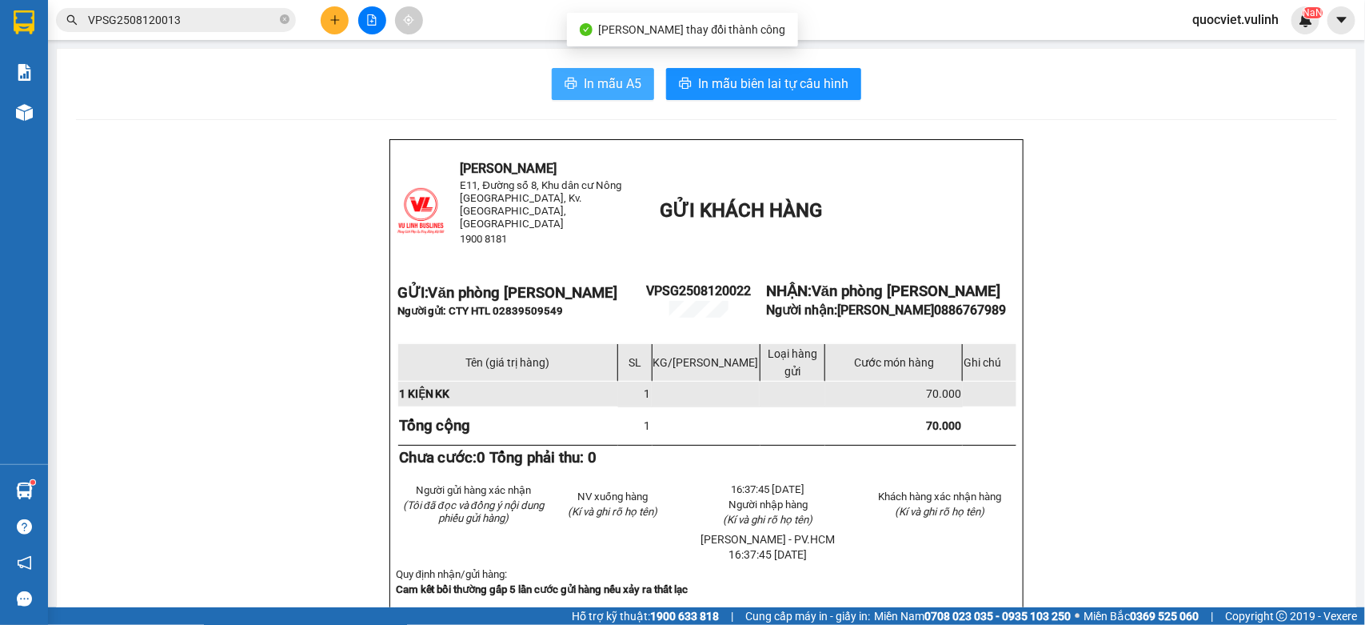
click at [593, 70] on button "In mẫu A5" at bounding box center [603, 84] width 102 height 32
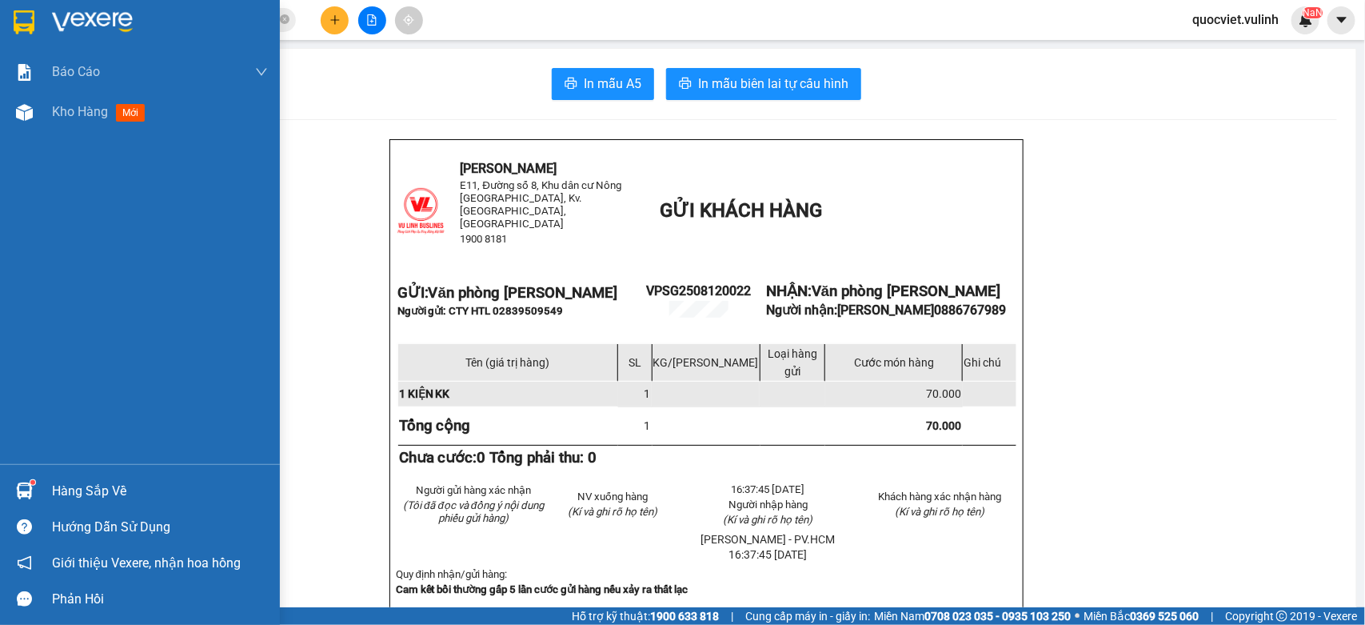
click at [66, 486] on div "Hàng sắp về" at bounding box center [160, 491] width 216 height 24
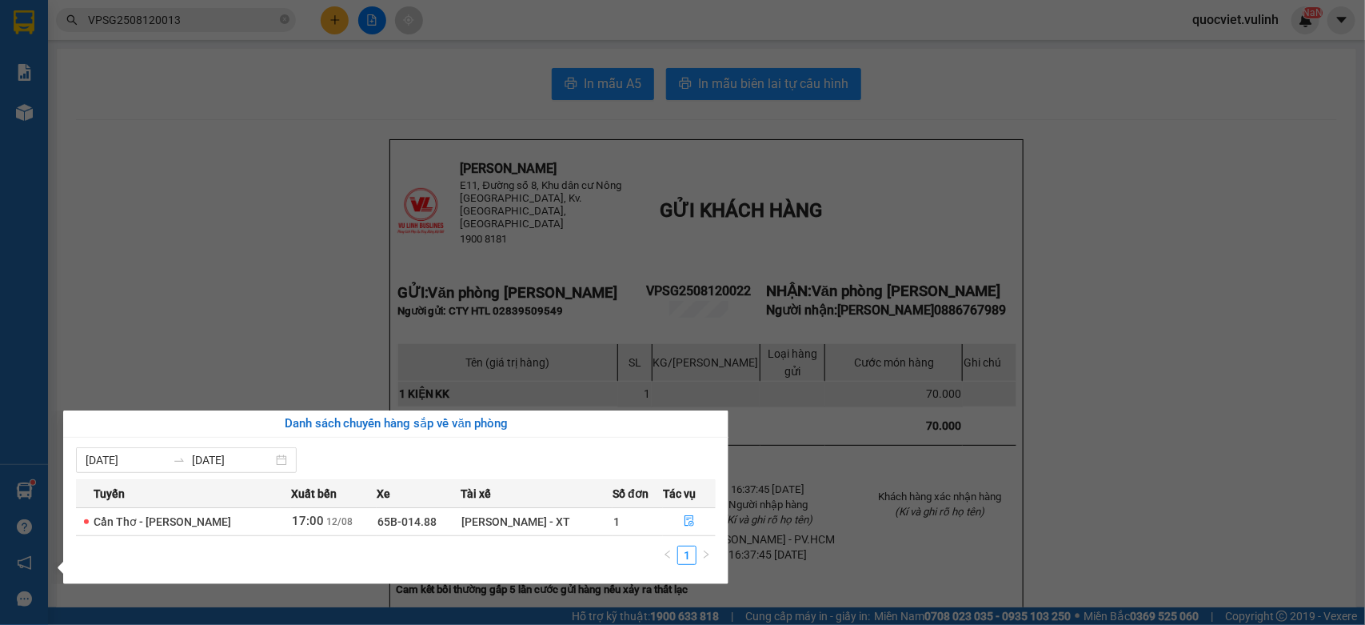
click at [278, 286] on section "Kết quả tìm kiếm ( 1 ) Bộ lọc Mã ĐH Trạng thái Món hàng Tổng cước Chưa cước Nhã…" at bounding box center [682, 312] width 1365 height 625
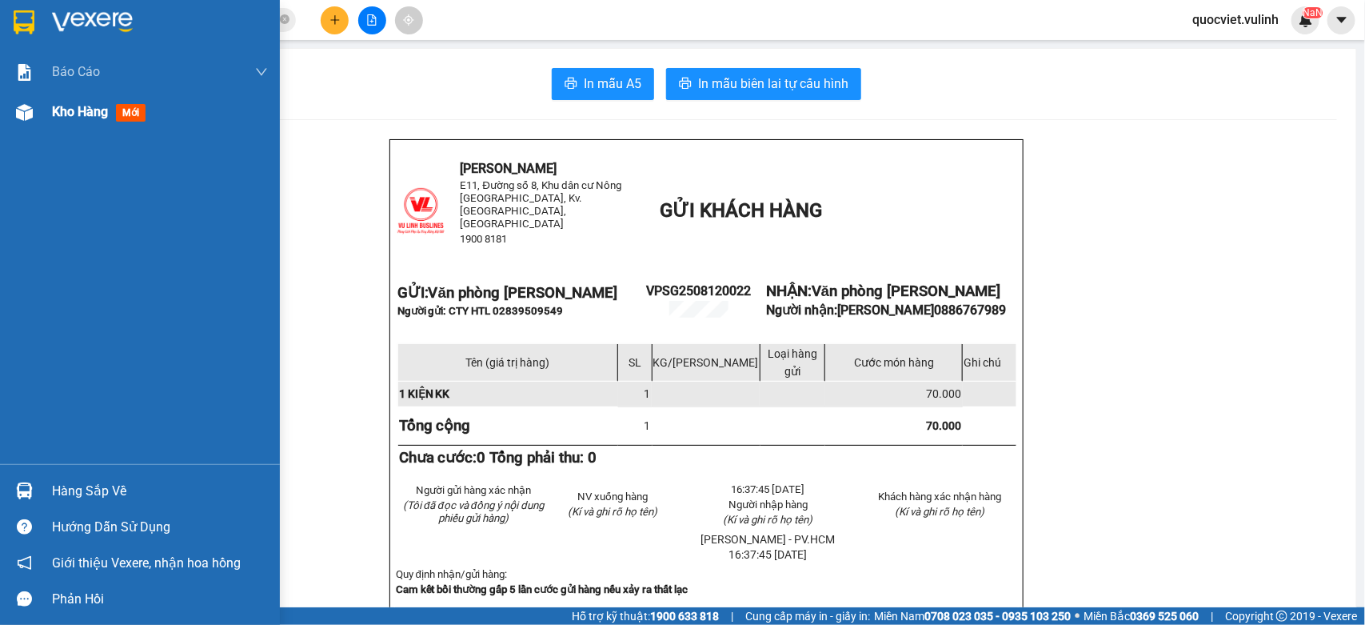
click at [44, 110] on div "Kho hàng mới" at bounding box center [140, 112] width 280 height 40
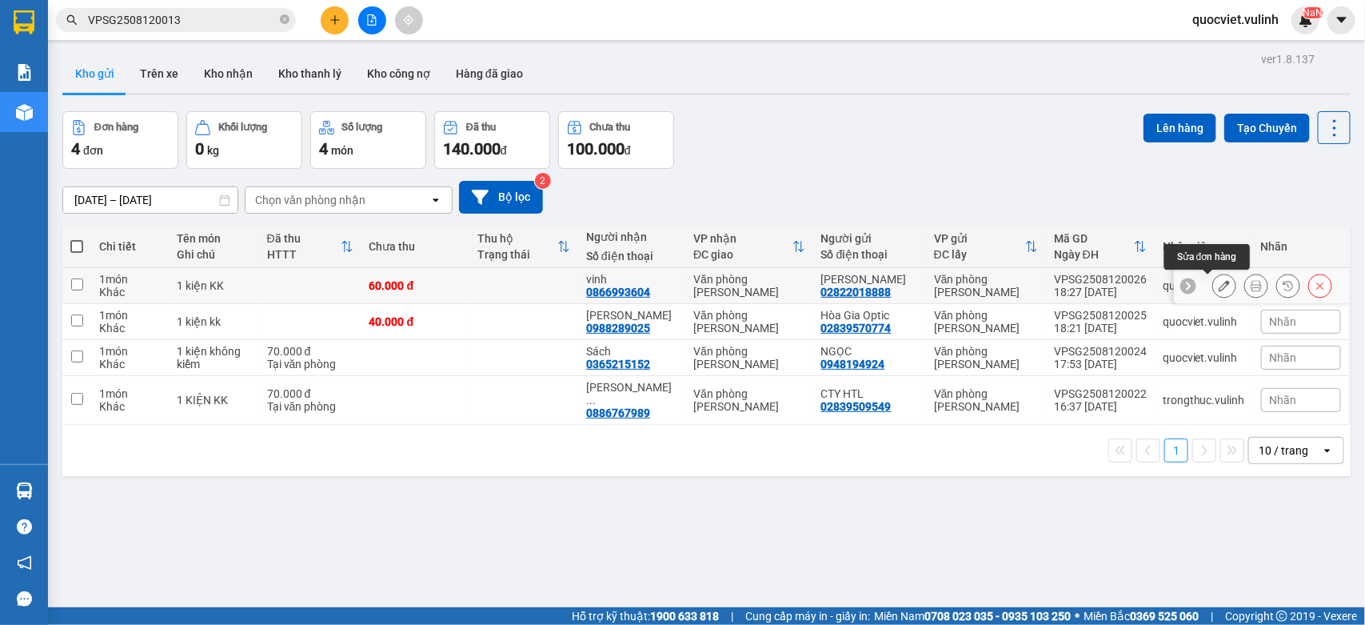
click at [1213, 282] on button at bounding box center [1224, 286] width 22 height 28
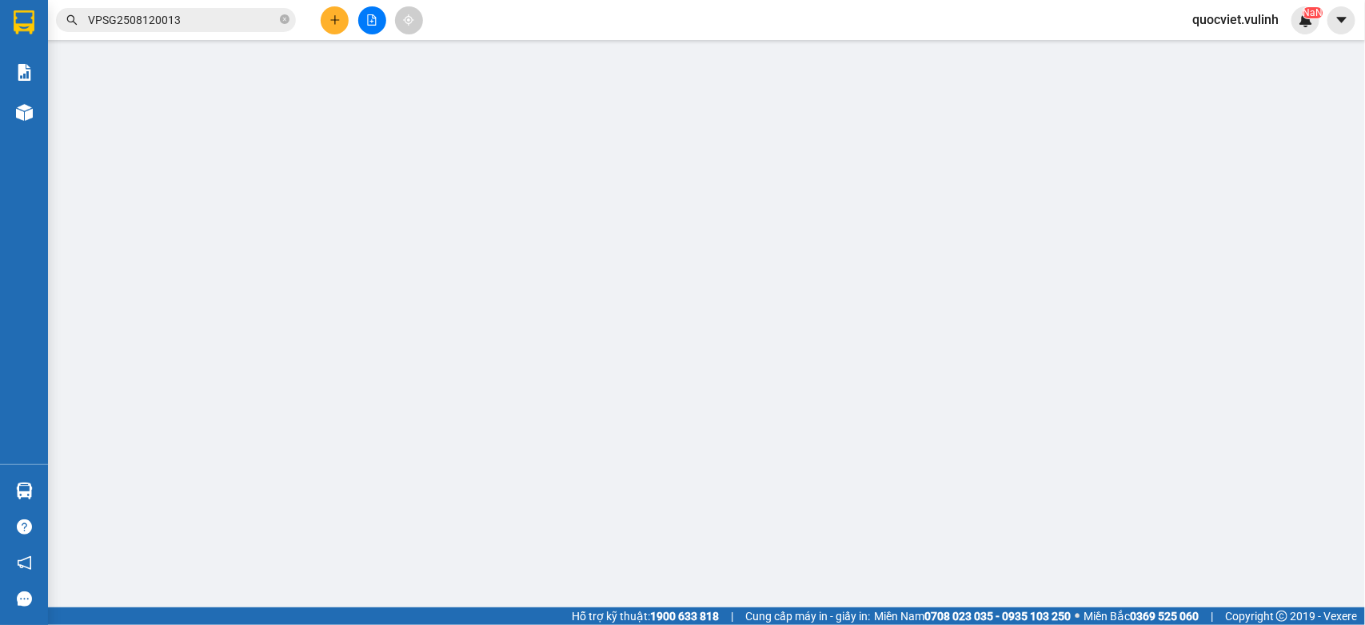
type input "02822018888"
type input "[PERSON_NAME]"
type input "0866993604"
type input "vinh"
type input "60.000"
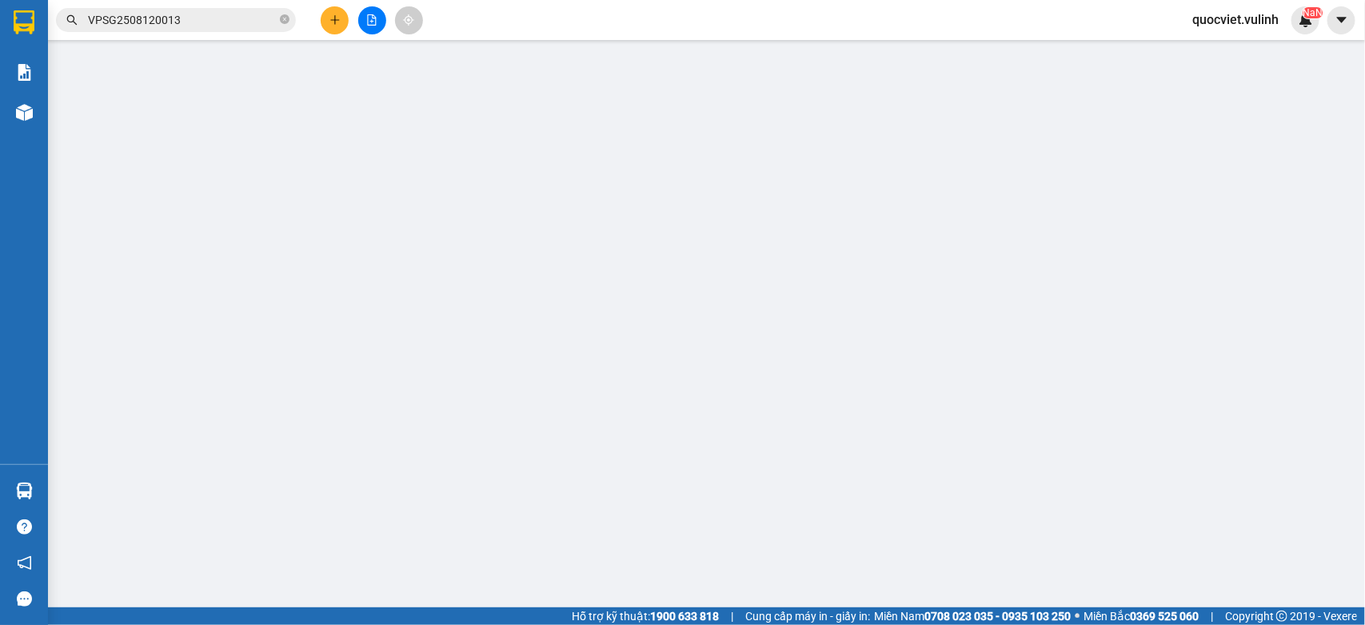
type input "60.000"
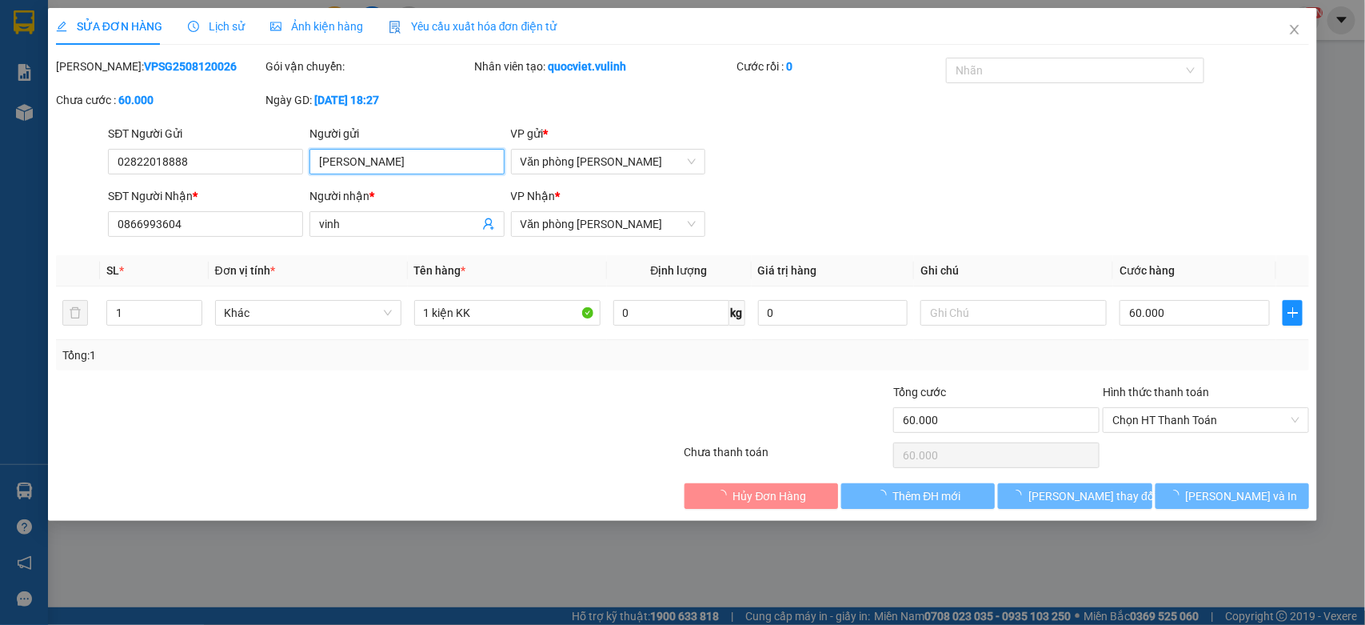
drag, startPoint x: 413, startPoint y: 158, endPoint x: 0, endPoint y: 221, distance: 418.3
click at [0, 221] on div "SỬA ĐƠN HÀNG Lịch sử Ảnh kiện hàng Yêu cầu xuất hóa đơn điện tử Total Paid Fee …" at bounding box center [682, 312] width 1365 height 625
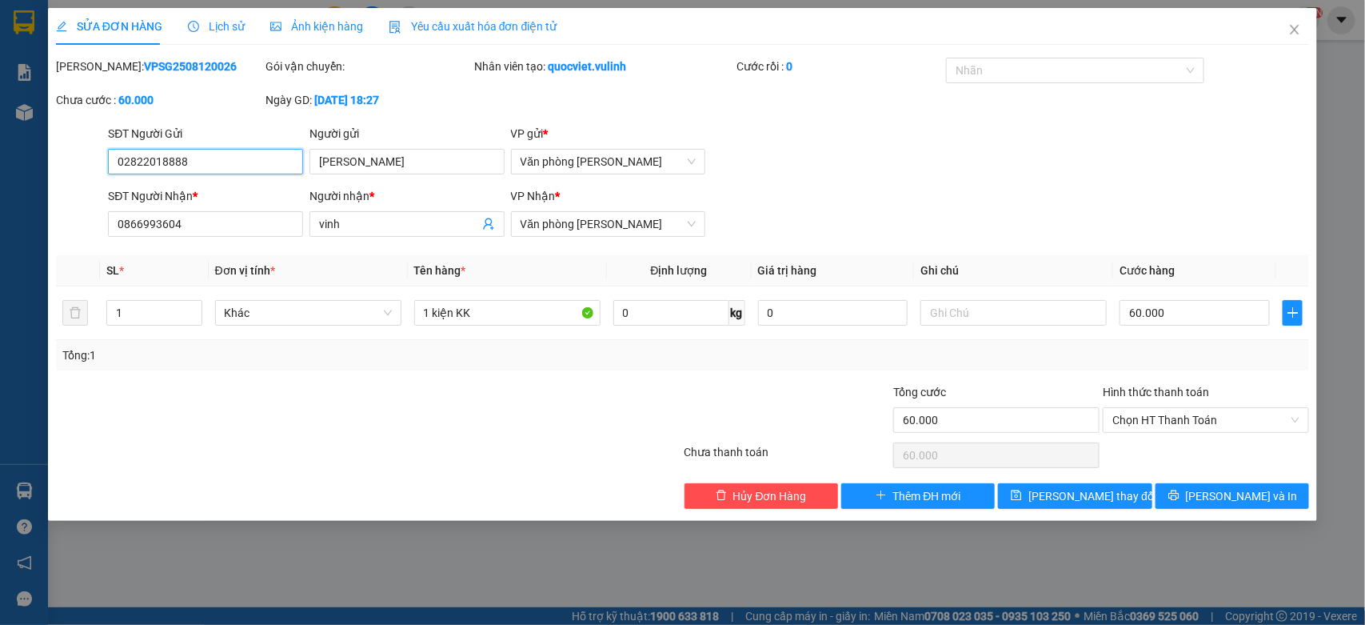
drag, startPoint x: 216, startPoint y: 162, endPoint x: 0, endPoint y: 234, distance: 227.9
click at [0, 234] on div "SỬA ĐƠN HÀNG Lịch sử Ảnh kiện hàng Yêu cầu xuất hóa đơn điện tử Total Paid Fee …" at bounding box center [682, 312] width 1365 height 625
drag, startPoint x: 394, startPoint y: 226, endPoint x: 0, endPoint y: 294, distance: 400.1
click at [0, 290] on div "SỬA ĐƠN HÀNG Lịch sử Ảnh kiện hàng Yêu cầu xuất hóa đơn điện tử Total Paid Fee …" at bounding box center [682, 312] width 1365 height 625
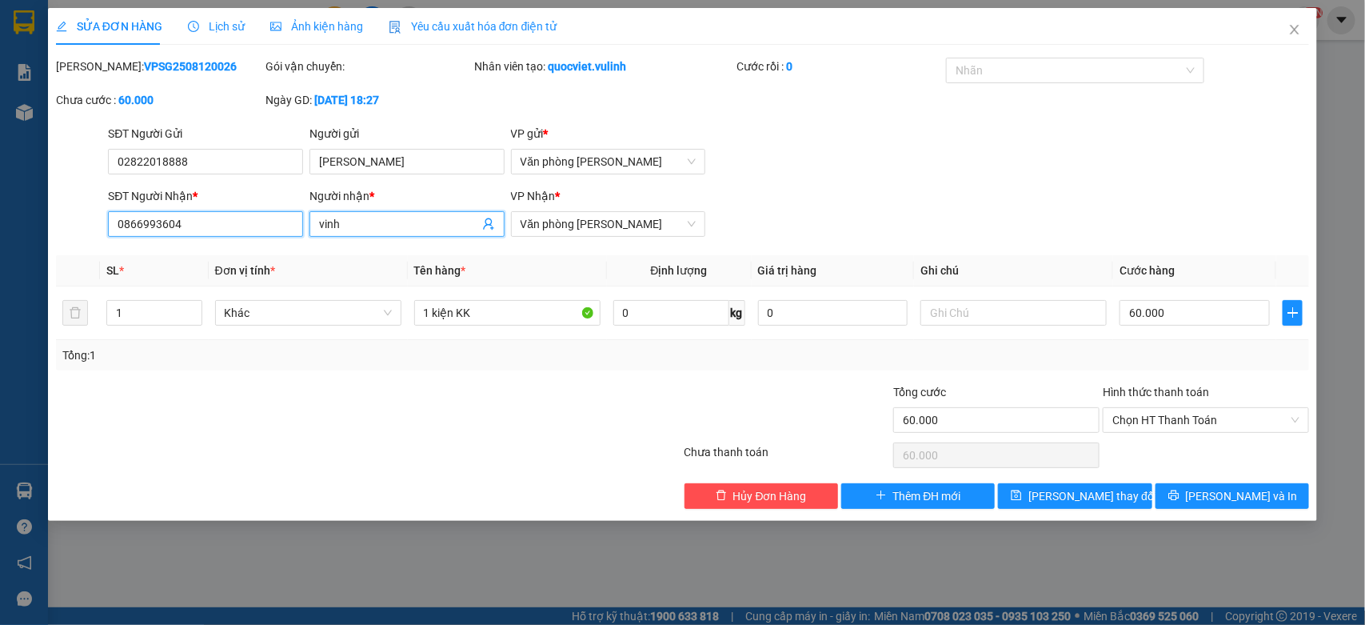
drag, startPoint x: 206, startPoint y: 218, endPoint x: 0, endPoint y: 290, distance: 218.5
click at [0, 286] on div "SỬA ĐƠN HÀNG Lịch sử Ảnh kiện hàng Yêu cầu xuất hóa đơn điện tử Total Paid Fee …" at bounding box center [682, 312] width 1365 height 625
click at [1289, 25] on icon "close" at bounding box center [1294, 29] width 13 height 13
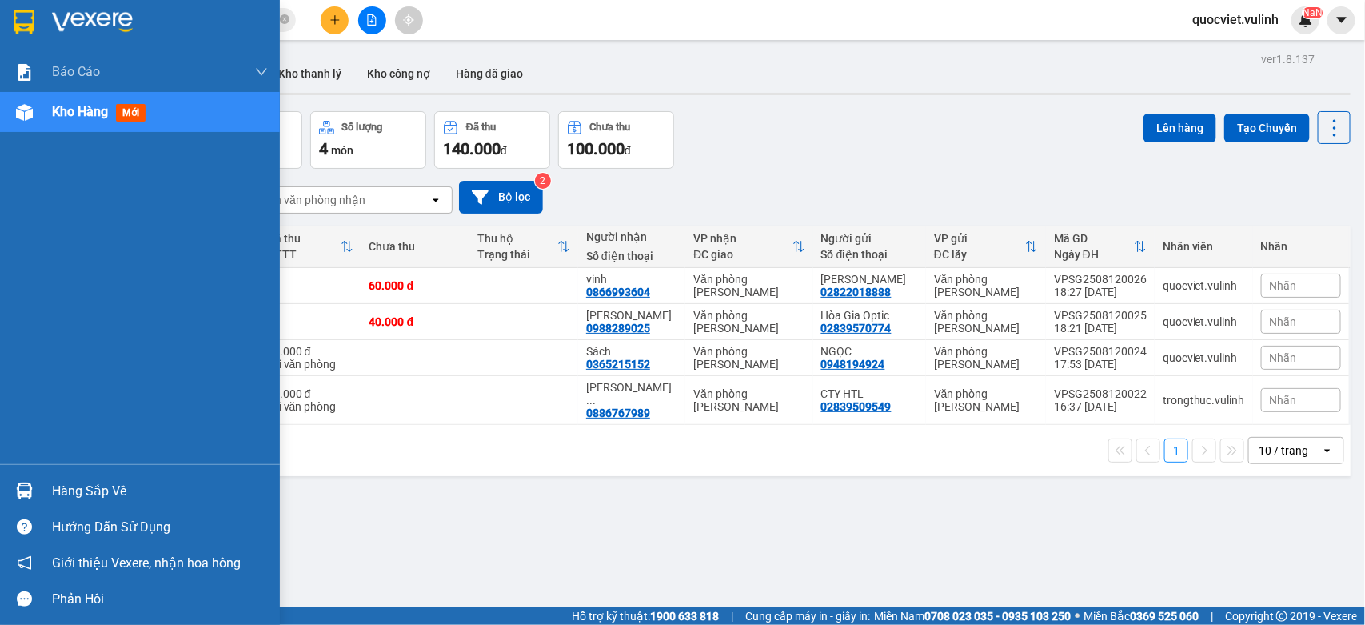
click at [97, 489] on div "Hàng sắp về" at bounding box center [160, 491] width 216 height 24
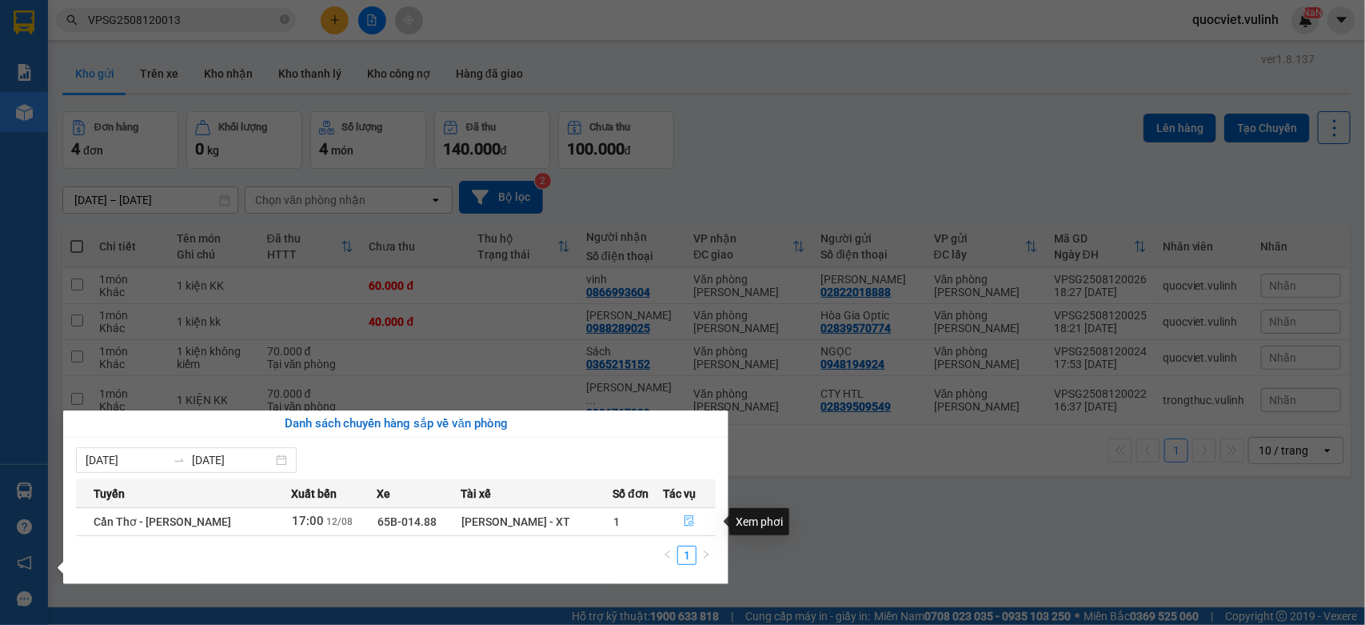
click at [686, 520] on icon "file-done" at bounding box center [689, 520] width 11 height 11
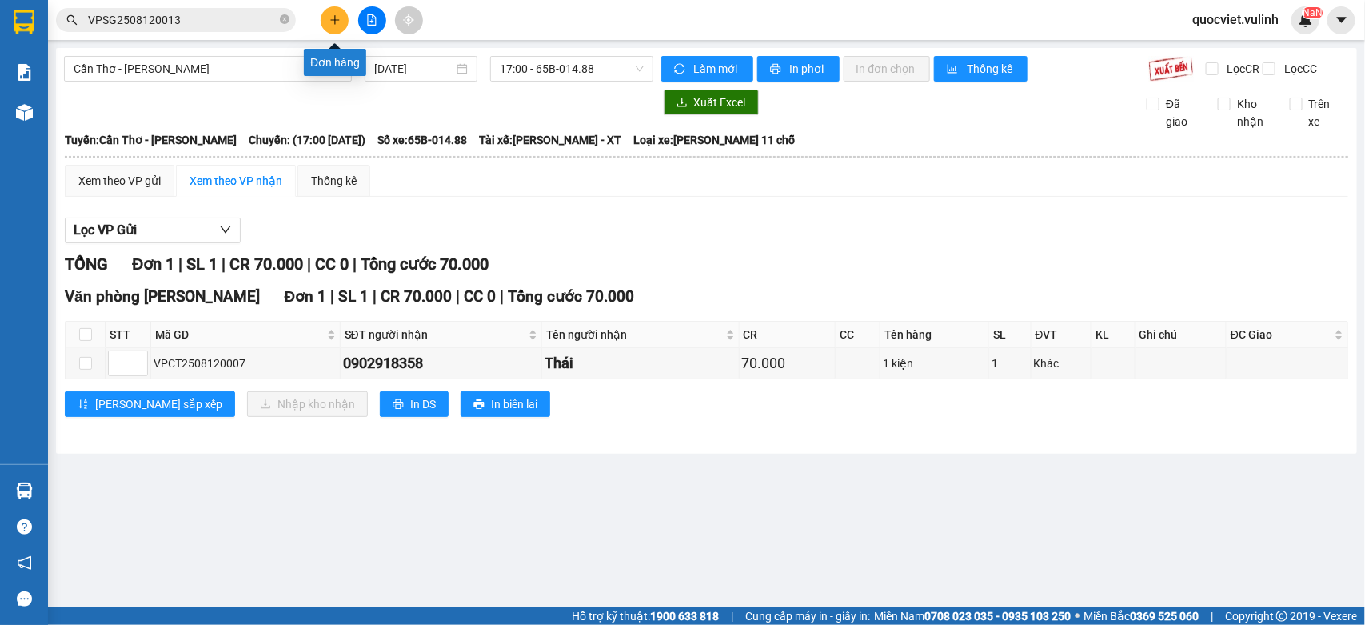
click at [326, 21] on button at bounding box center [335, 20] width 28 height 28
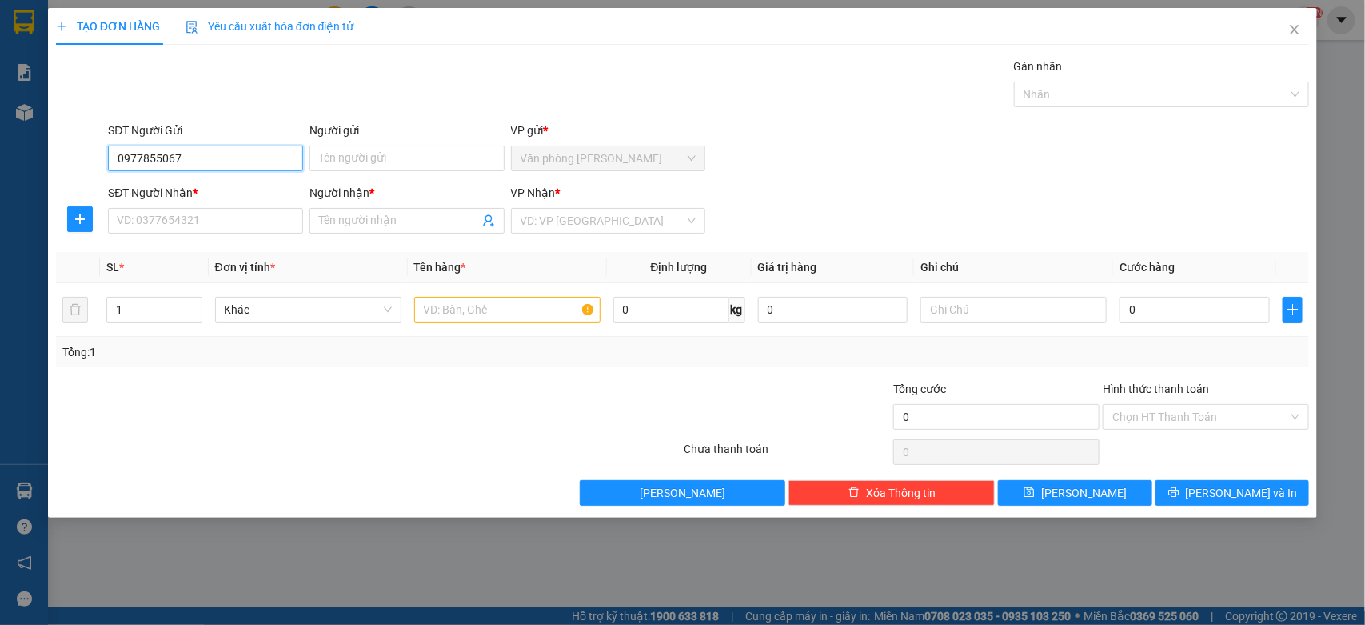
type input "0977855067"
click at [386, 138] on div "Người gửi" at bounding box center [406, 131] width 195 height 18
click at [386, 146] on input "Người gửi" at bounding box center [406, 159] width 195 height 26
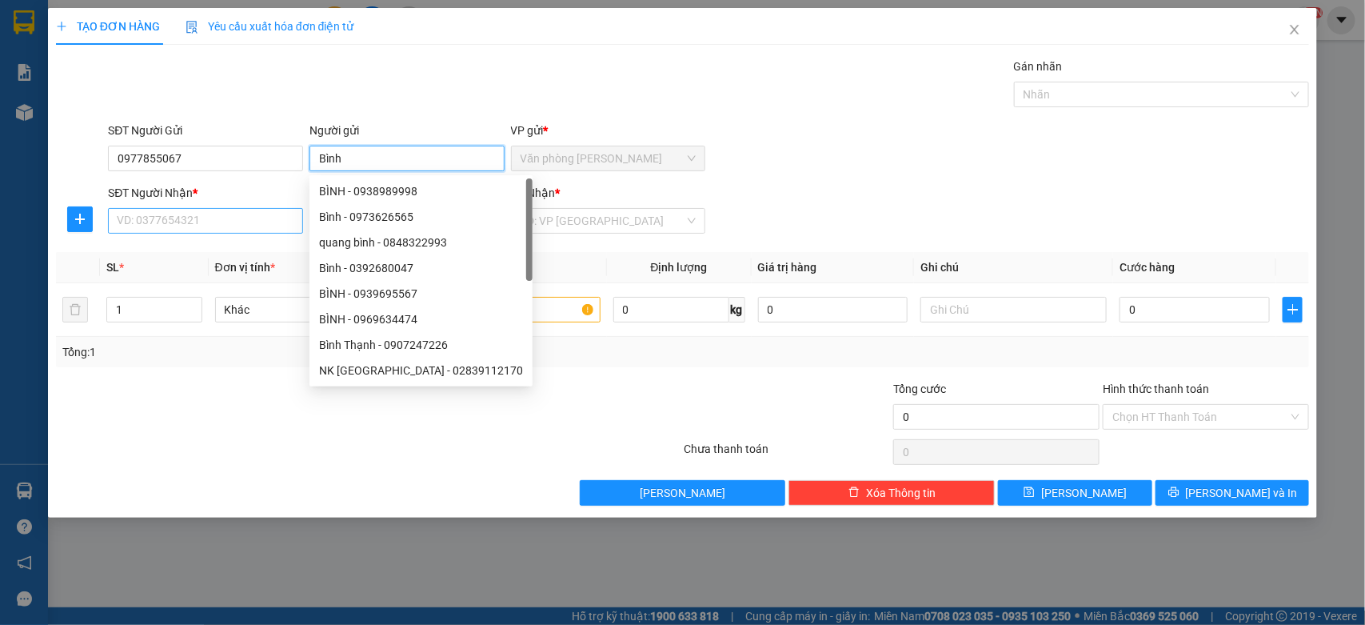
type input "Bình"
click at [120, 216] on input "SĐT Người Nhận *" at bounding box center [205, 221] width 195 height 26
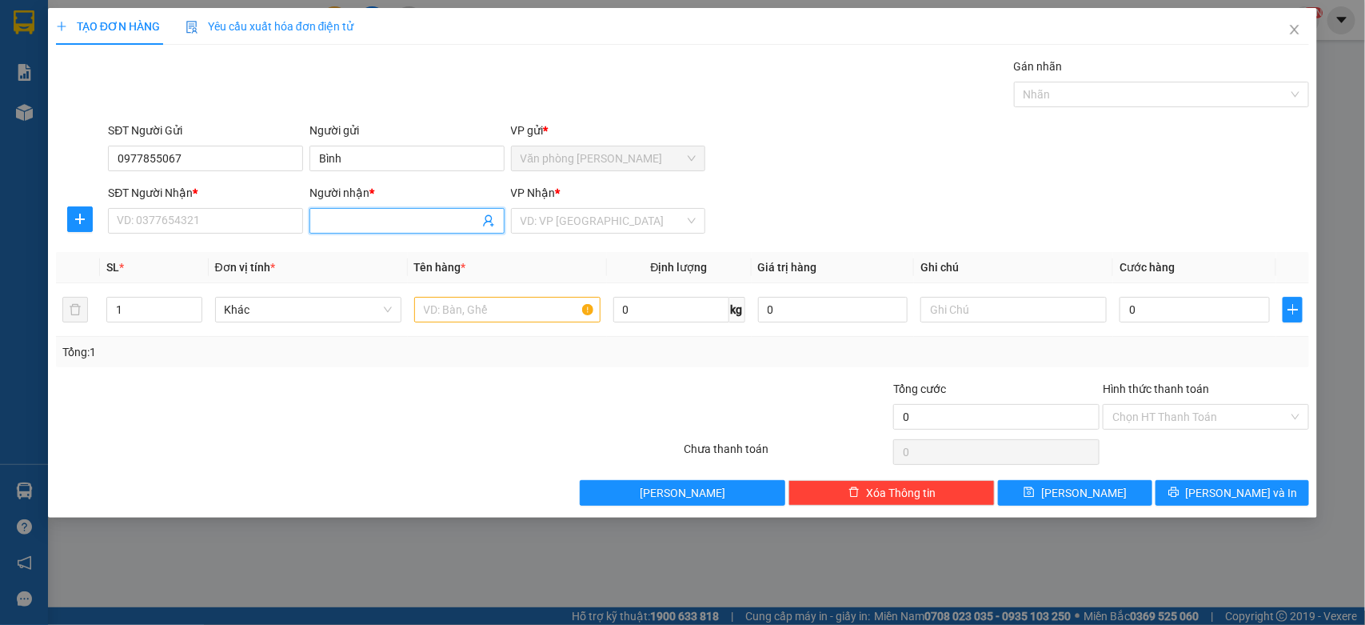
click at [393, 230] on input "Người nhận *" at bounding box center [399, 221] width 160 height 18
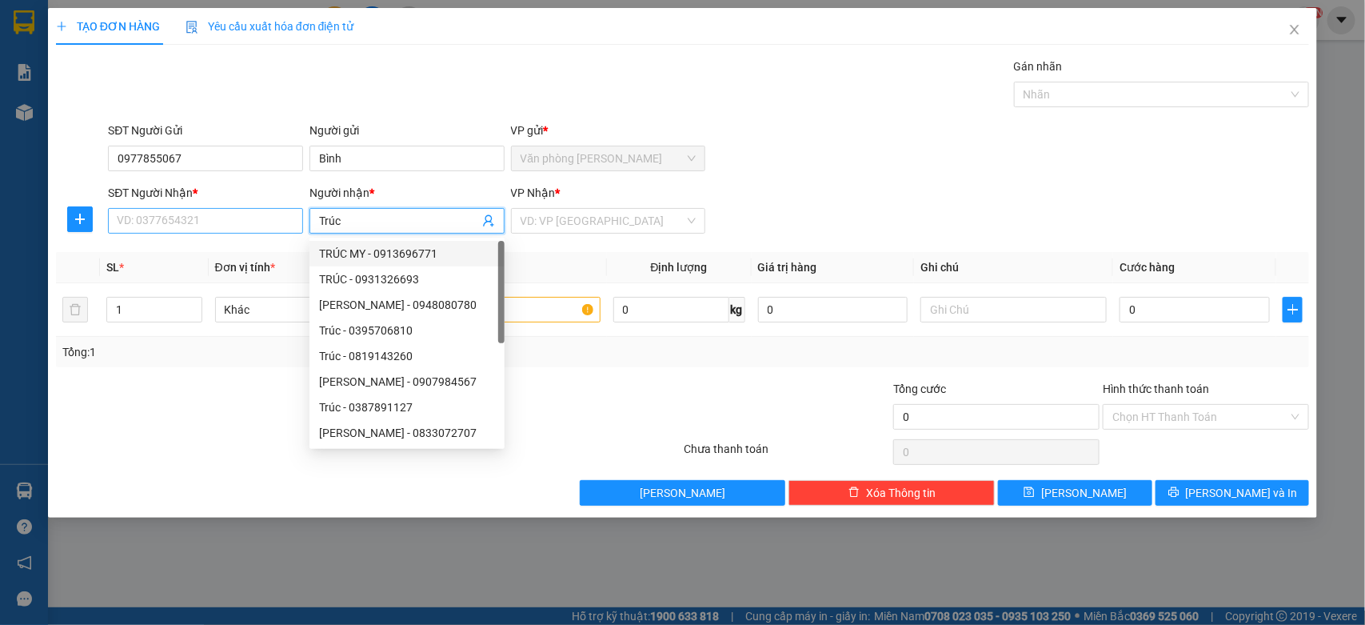
type input "Trúc"
click at [221, 214] on input "SĐT Người Nhận *" at bounding box center [205, 221] width 195 height 26
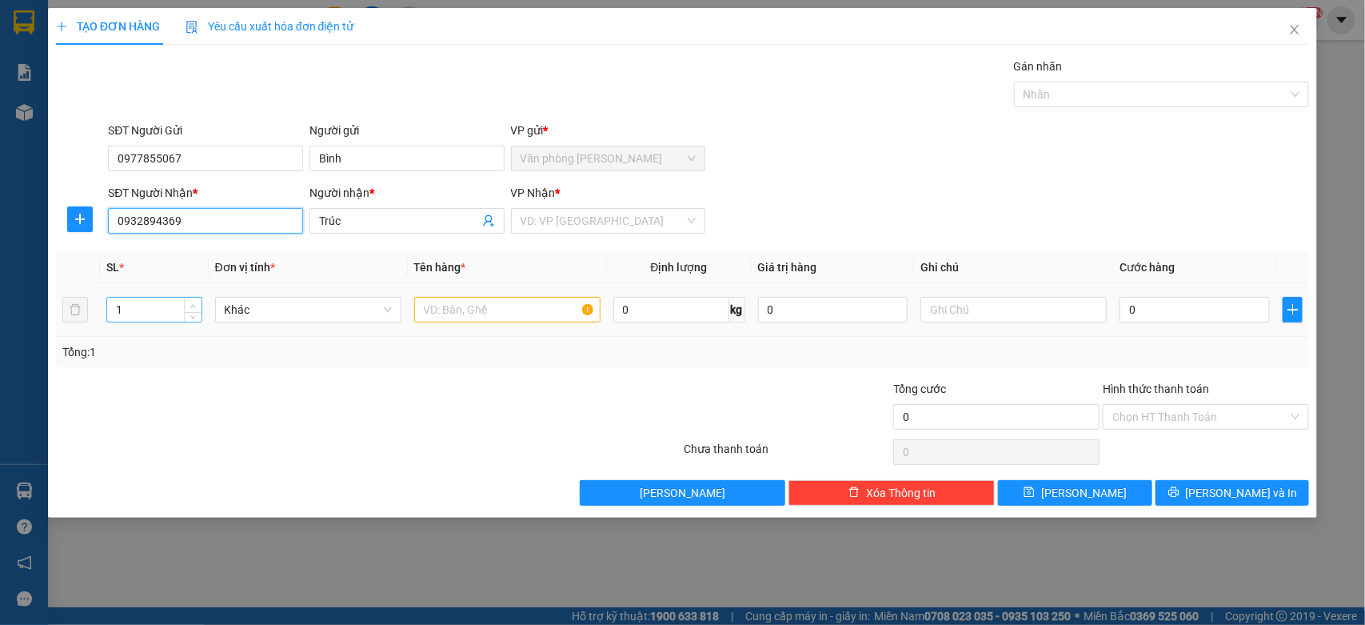
type input "0932894369"
click at [190, 303] on icon "up" at bounding box center [193, 306] width 6 height 6
type input "2"
click at [488, 312] on input "text" at bounding box center [507, 310] width 186 height 26
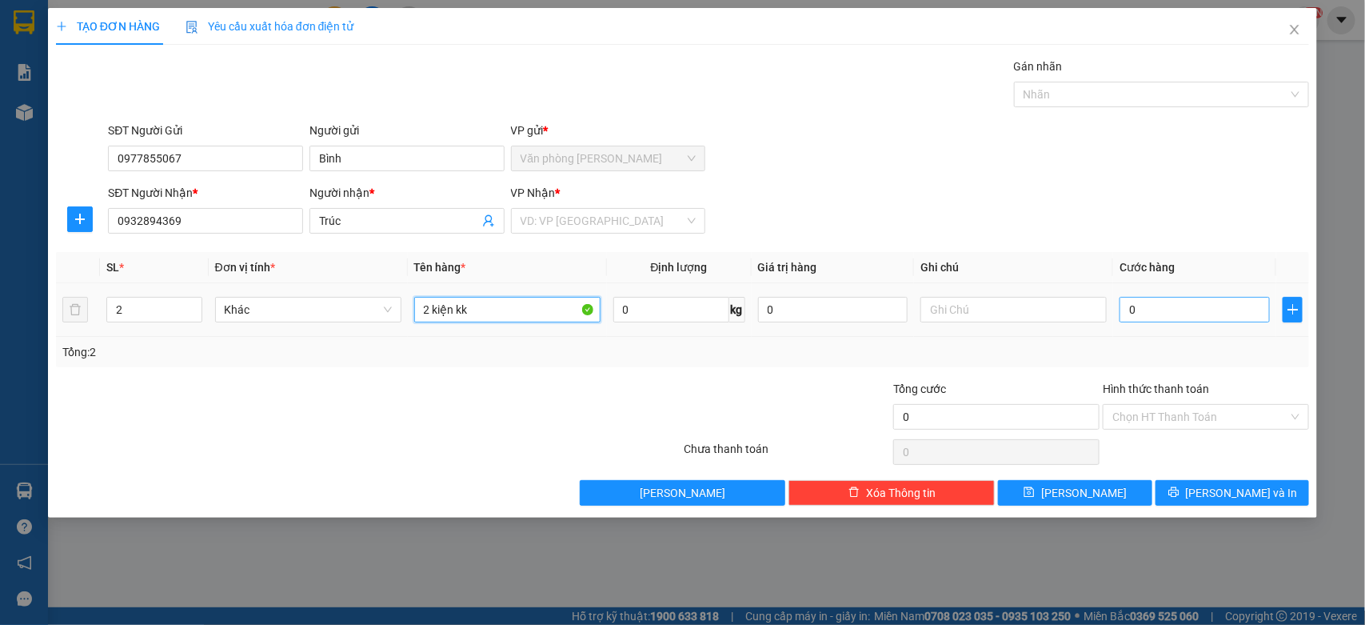
type input "2 kiện kk"
click at [1165, 321] on input "0" at bounding box center [1195, 310] width 150 height 26
type input "1"
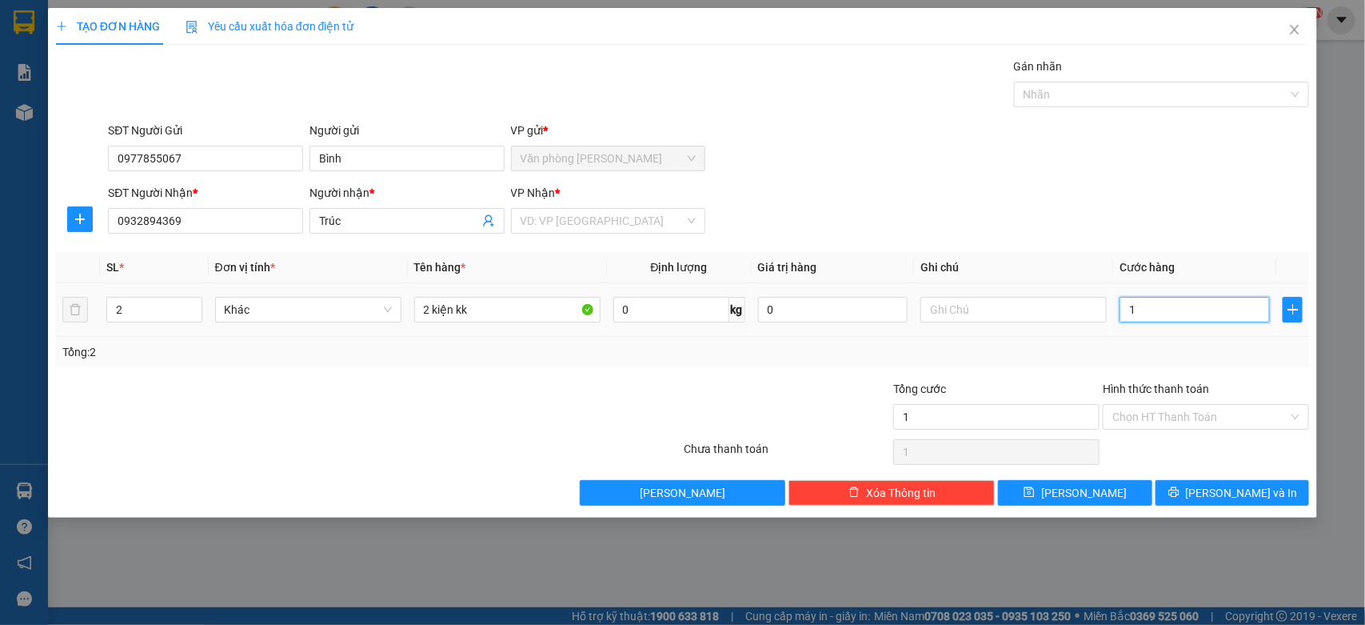
type input "13"
type input "130"
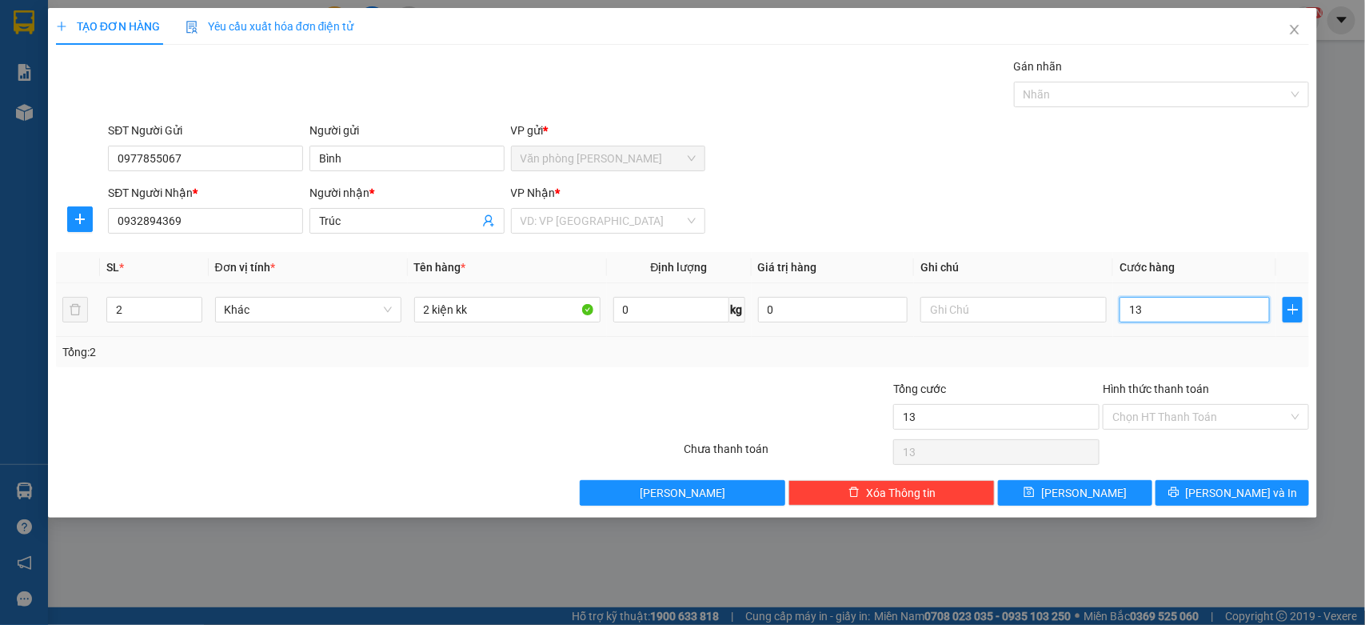
type input "130"
type input "1.300"
type input "13.000"
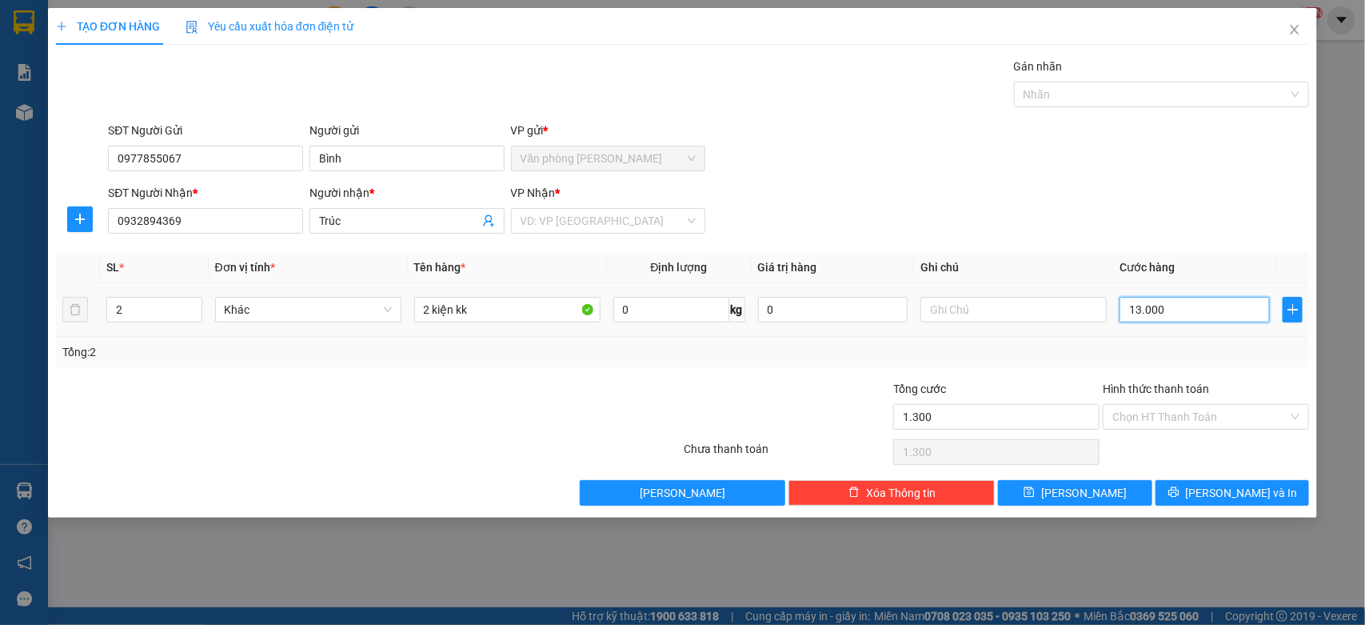
type input "13.000"
type input "130.000"
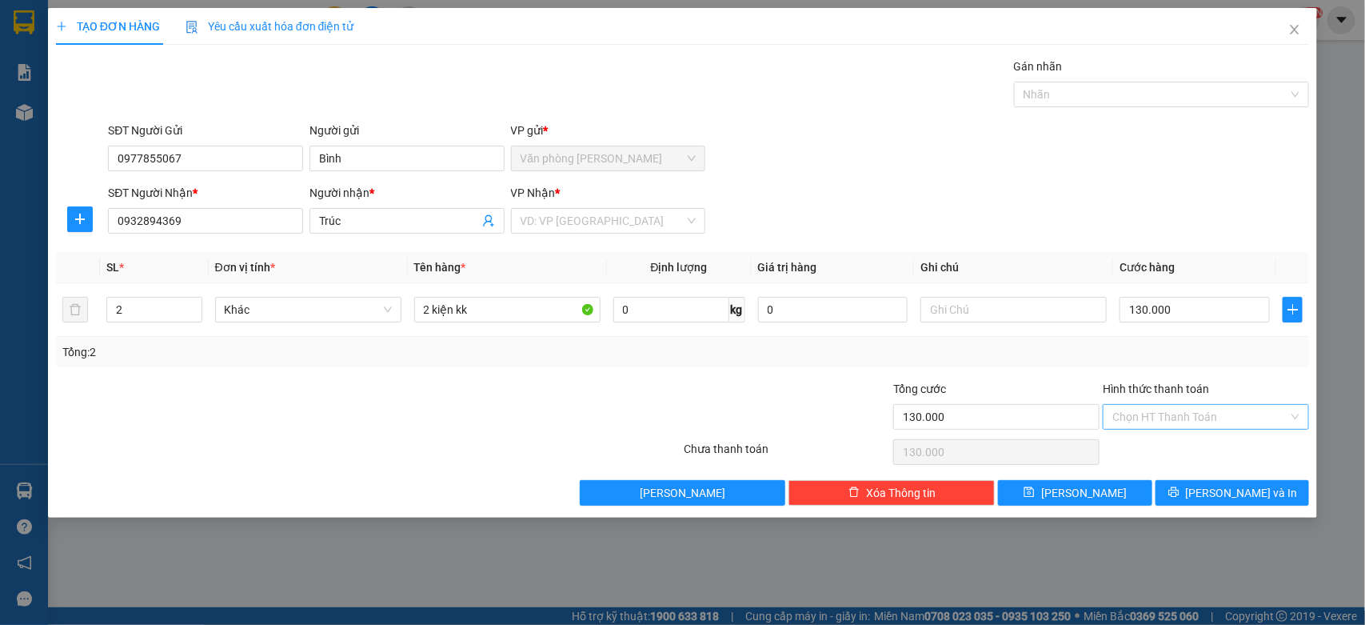
click at [1205, 418] on input "Hình thức thanh toán" at bounding box center [1200, 417] width 176 height 24
type input "130.000"
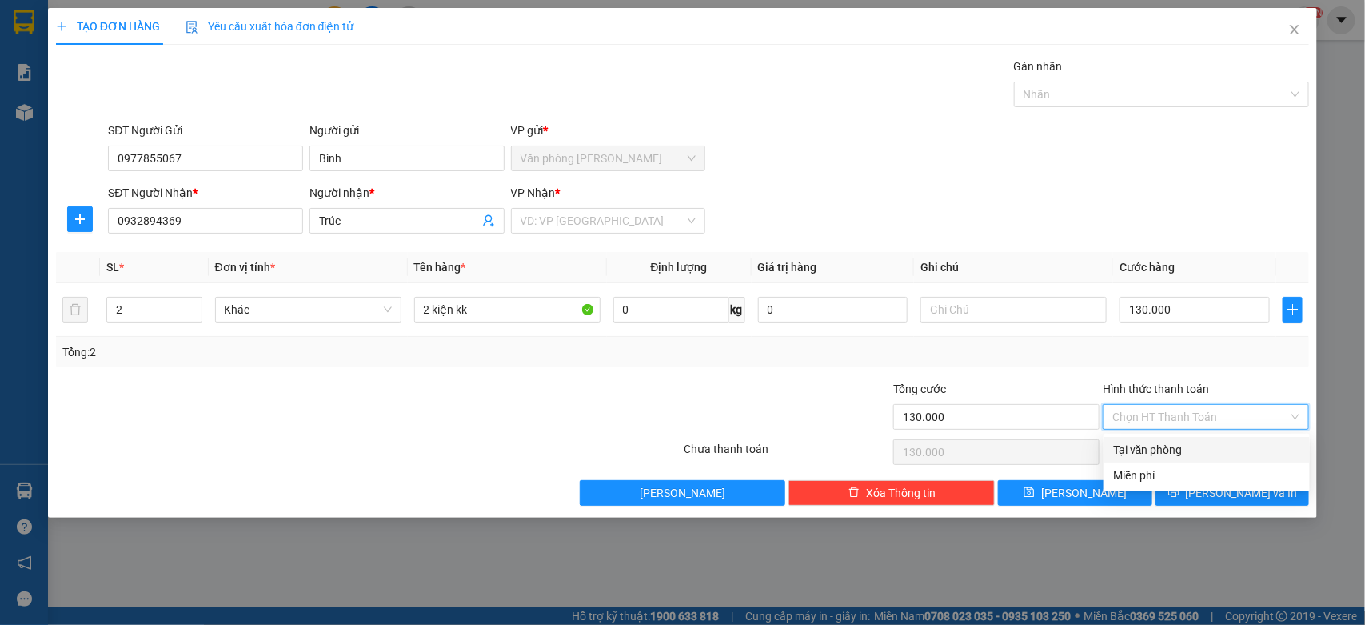
click at [1148, 450] on div "Tại văn phòng" at bounding box center [1206, 450] width 187 height 18
type input "0"
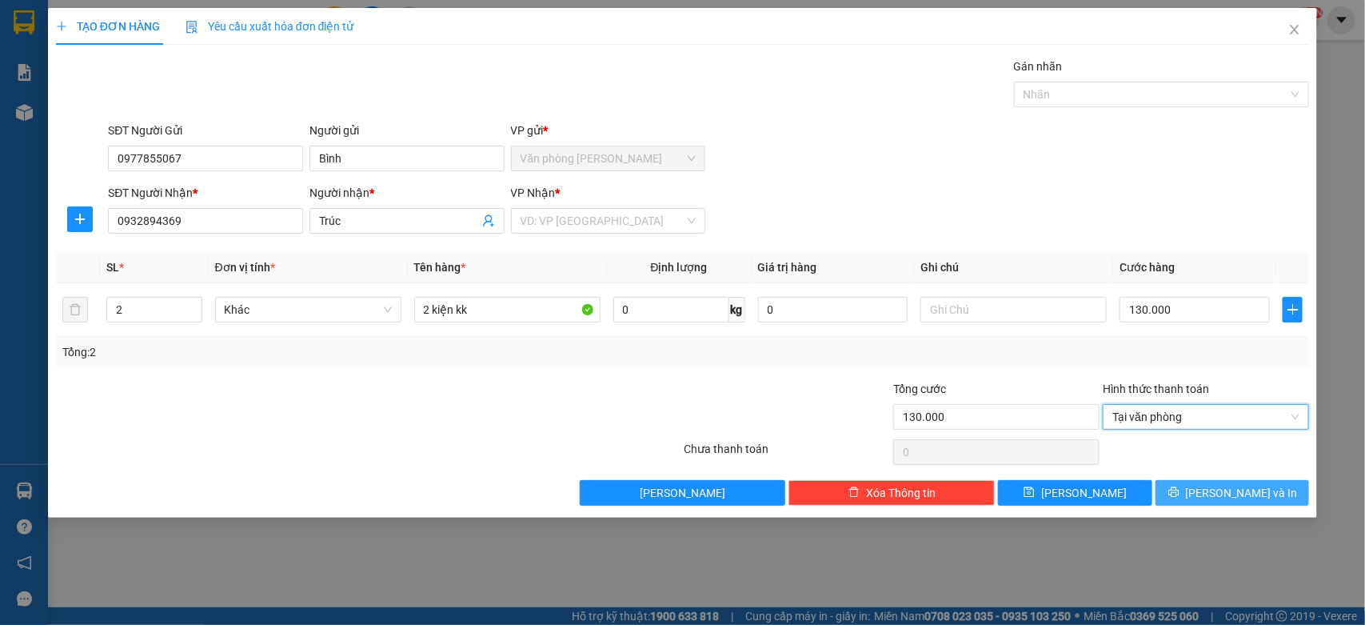
click at [1200, 481] on button "[PERSON_NAME] và In" at bounding box center [1233, 493] width 154 height 26
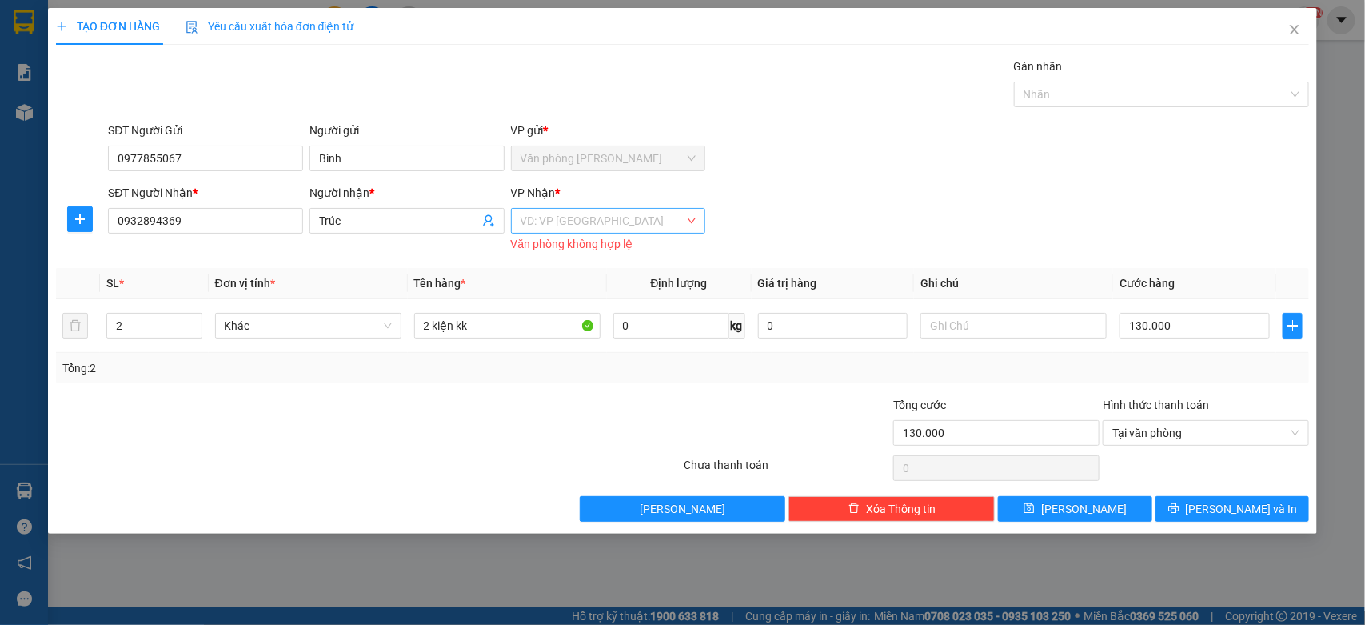
click at [654, 221] on input "search" at bounding box center [603, 221] width 165 height 24
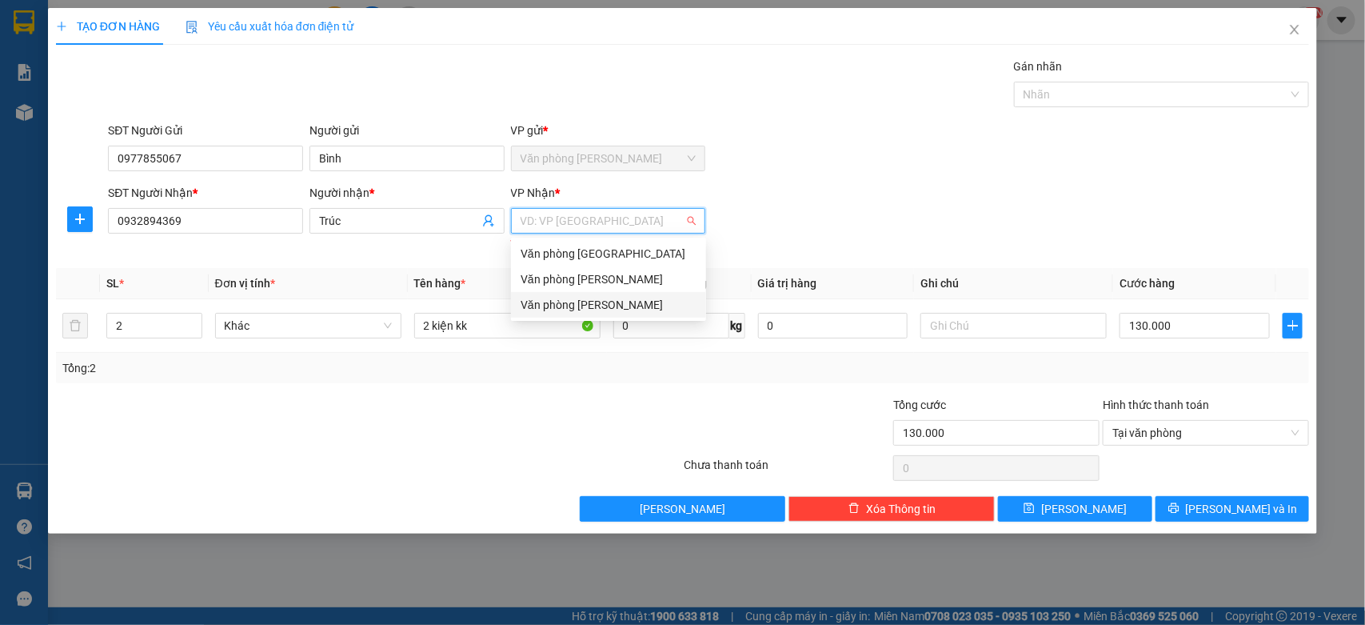
click at [598, 296] on div "Văn phòng [PERSON_NAME]" at bounding box center [609, 305] width 176 height 18
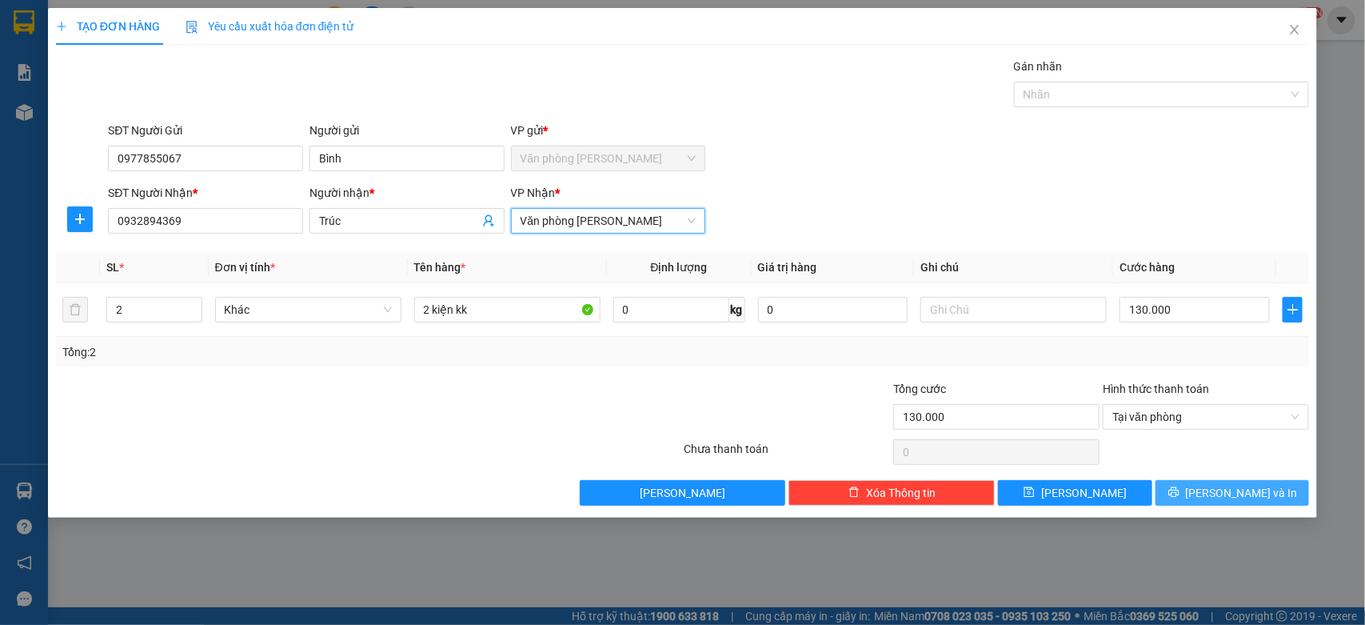
click at [1274, 493] on button "[PERSON_NAME] và In" at bounding box center [1233, 493] width 154 height 26
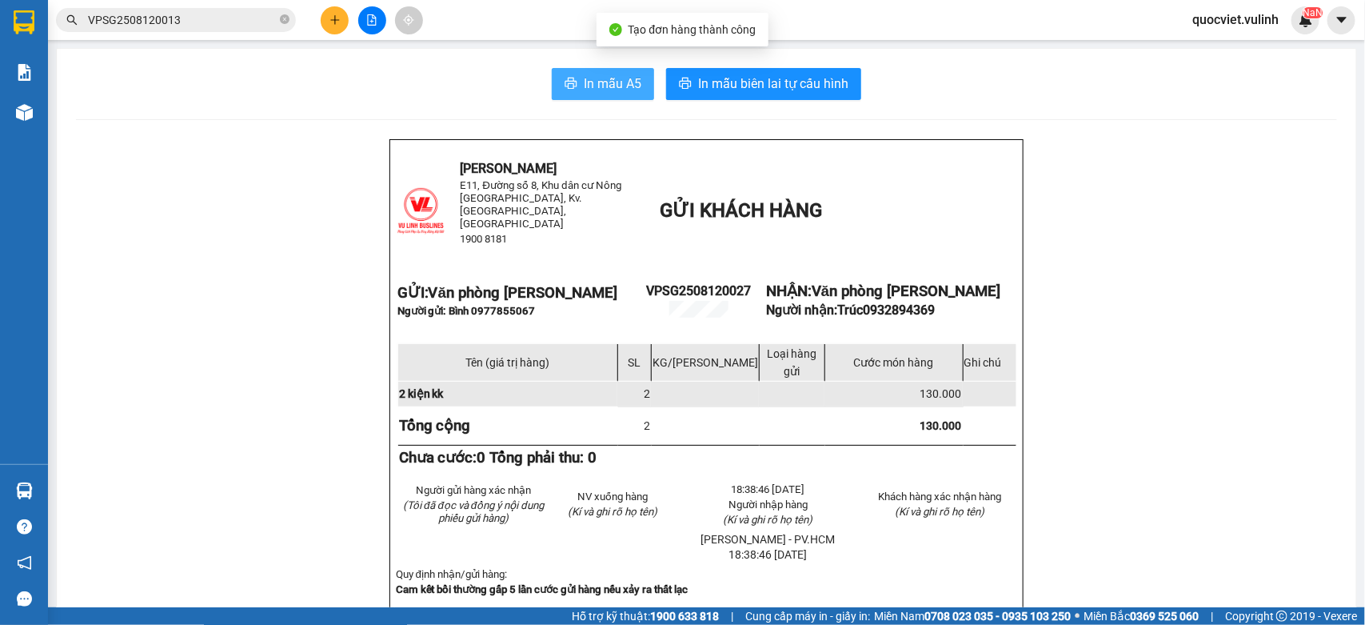
click at [589, 74] on span "In mẫu A5" at bounding box center [613, 84] width 58 height 20
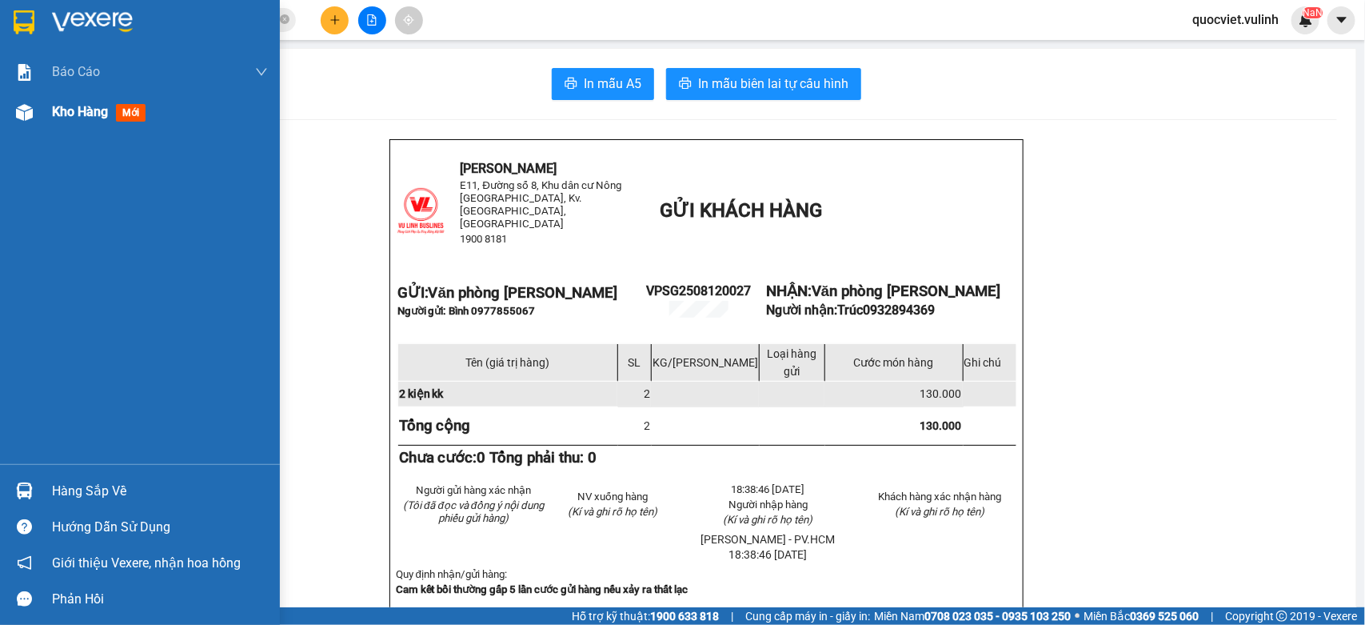
click at [57, 113] on span "Kho hàng" at bounding box center [80, 111] width 56 height 15
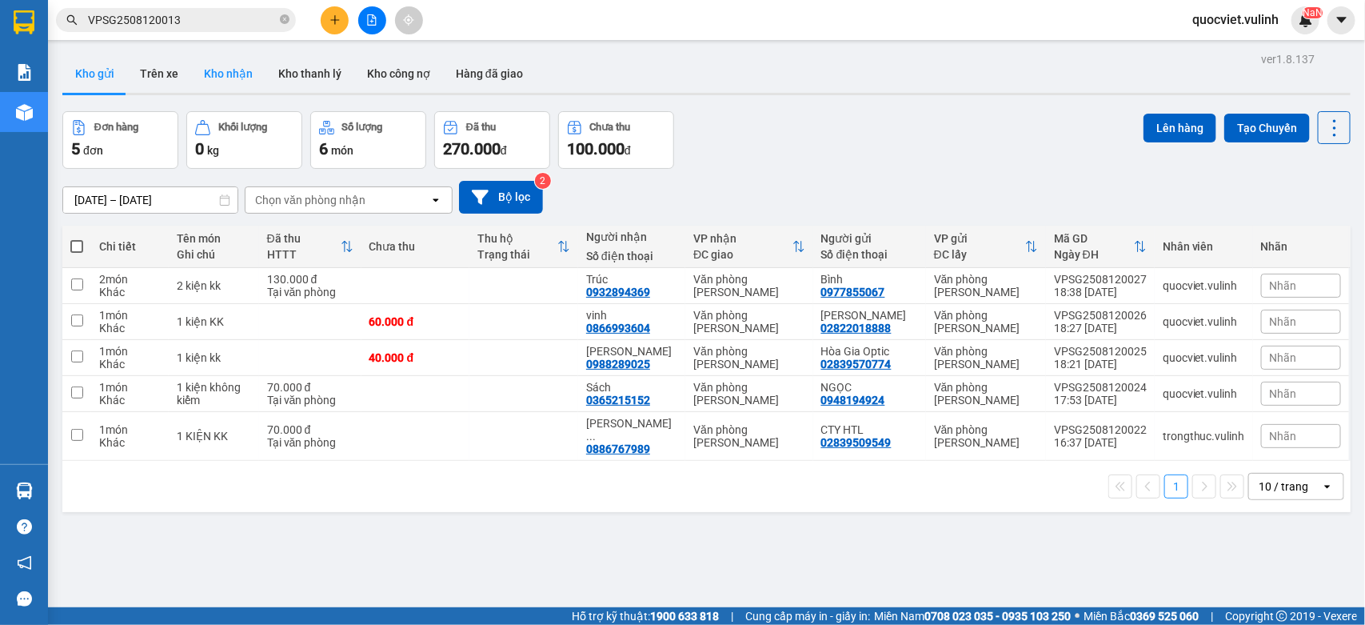
click at [246, 77] on button "Kho nhận" at bounding box center [228, 73] width 74 height 38
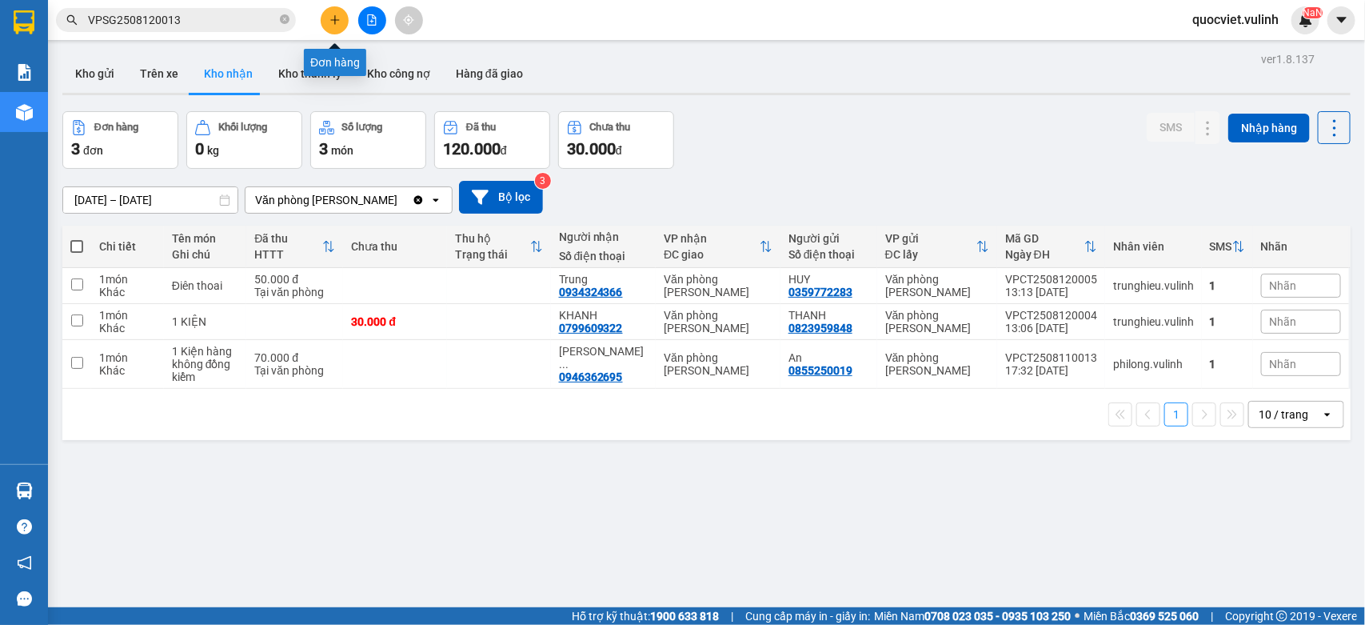
click at [325, 17] on button at bounding box center [335, 20] width 28 height 28
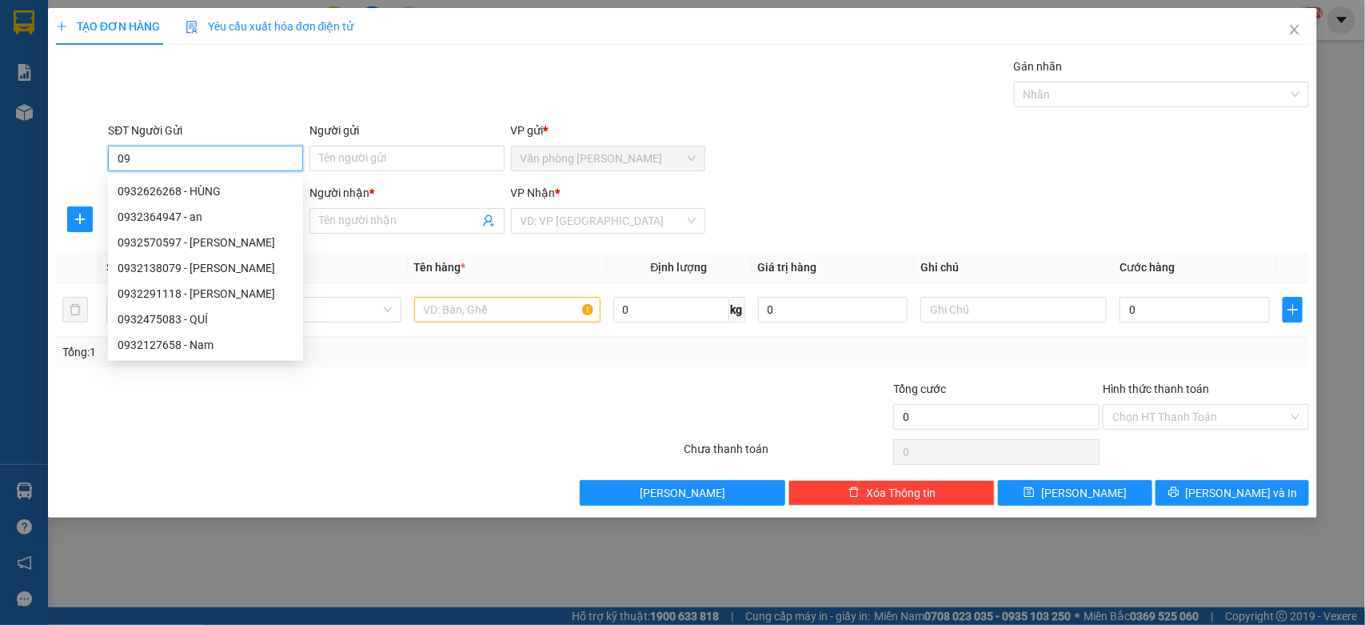
type input "0"
click at [881, 136] on div "SĐT Người Gửi VD: 0371234567 Người gửi Tên người gửi VP gửi * Văn phòng [PERSON…" at bounding box center [709, 150] width 1208 height 56
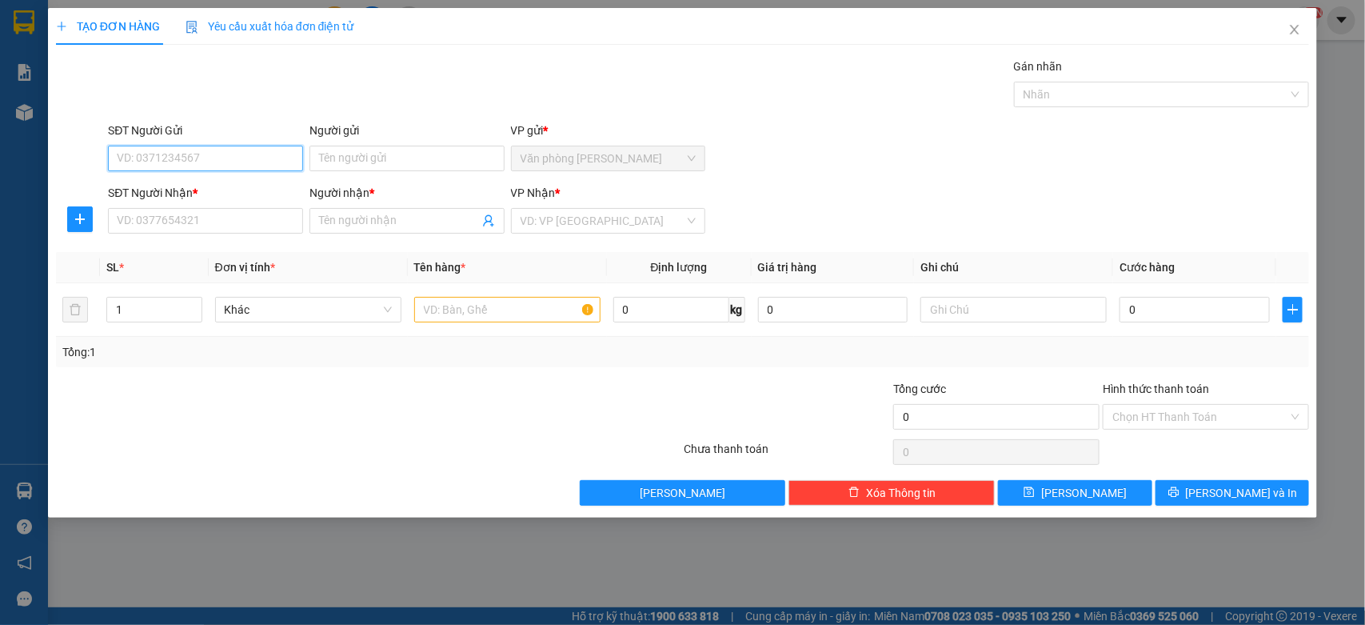
click at [206, 158] on input "SĐT Người Gửi" at bounding box center [205, 159] width 195 height 26
type input "0943021021"
click at [234, 188] on div "0943021021 - Vạn Thắng" at bounding box center [206, 191] width 176 height 18
type input "Vạn Thắng"
type input "0932935620"
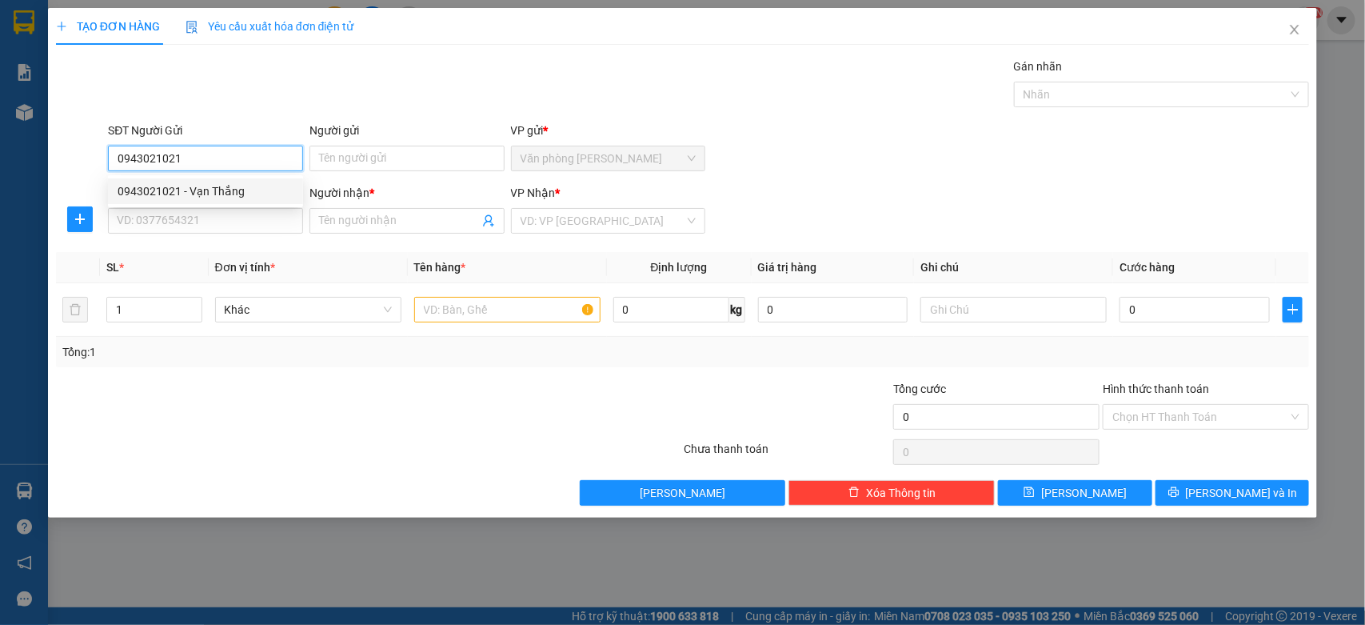
type input "Tư Loan"
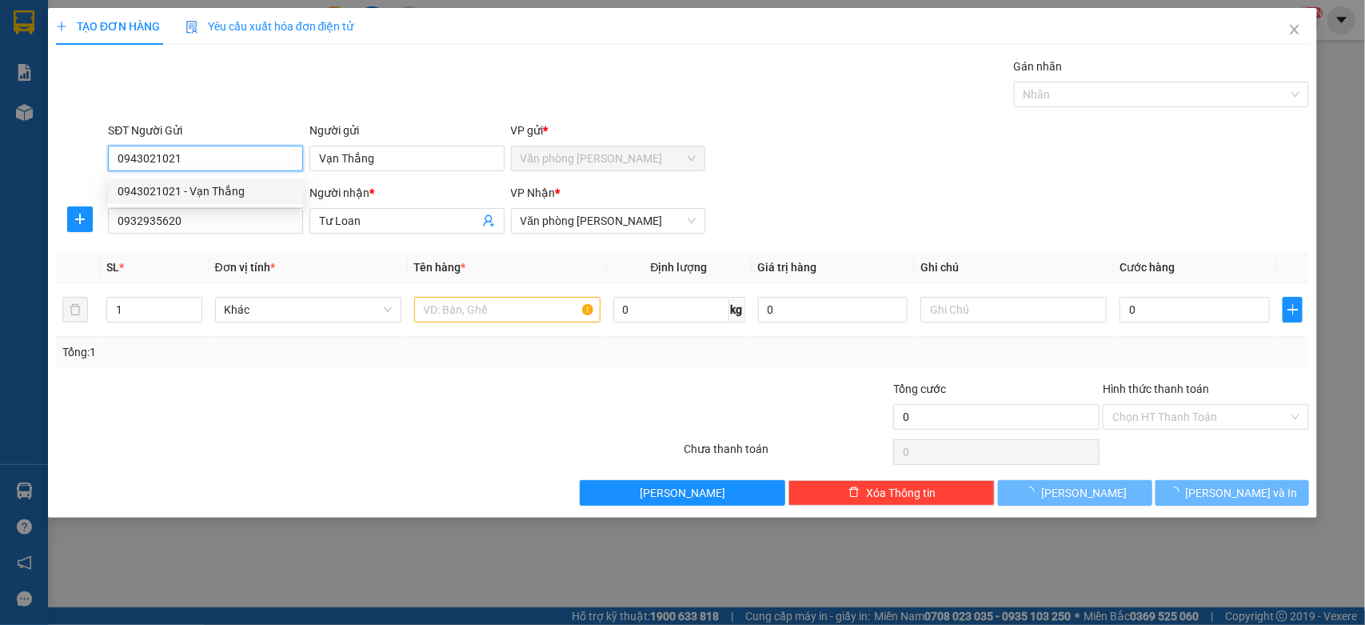
type input "50.000"
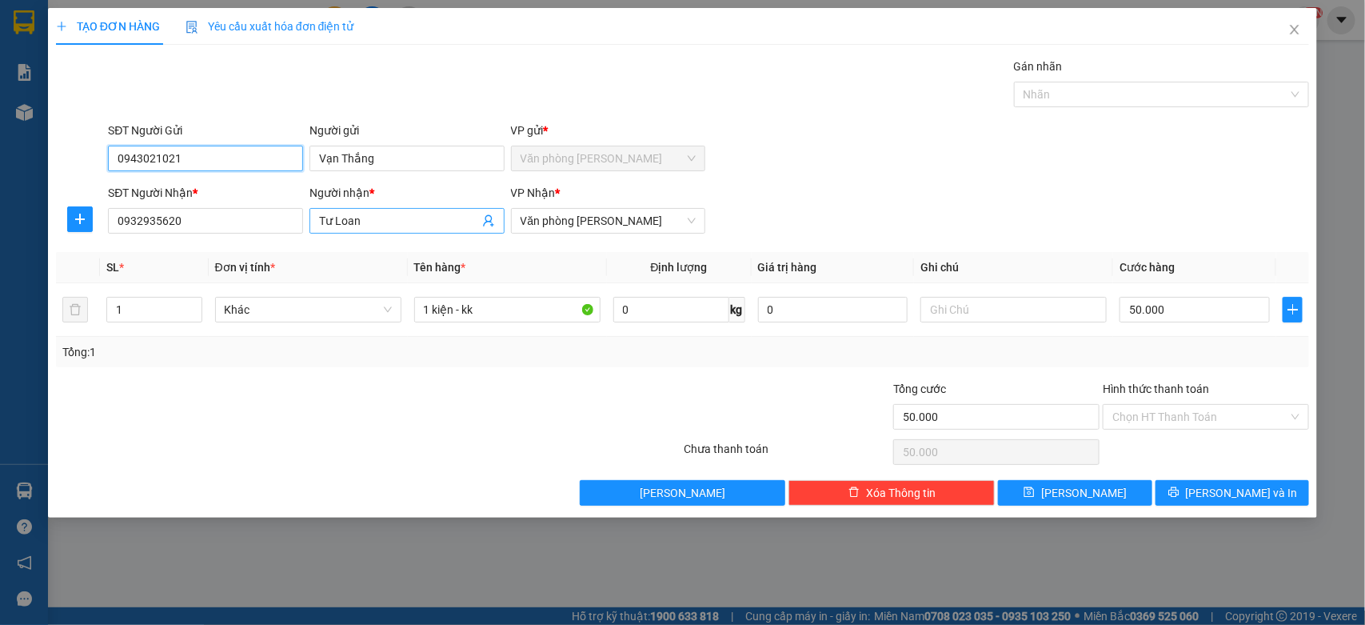
type input "0943021021"
click at [428, 229] on input "Tư Loan" at bounding box center [399, 221] width 160 height 18
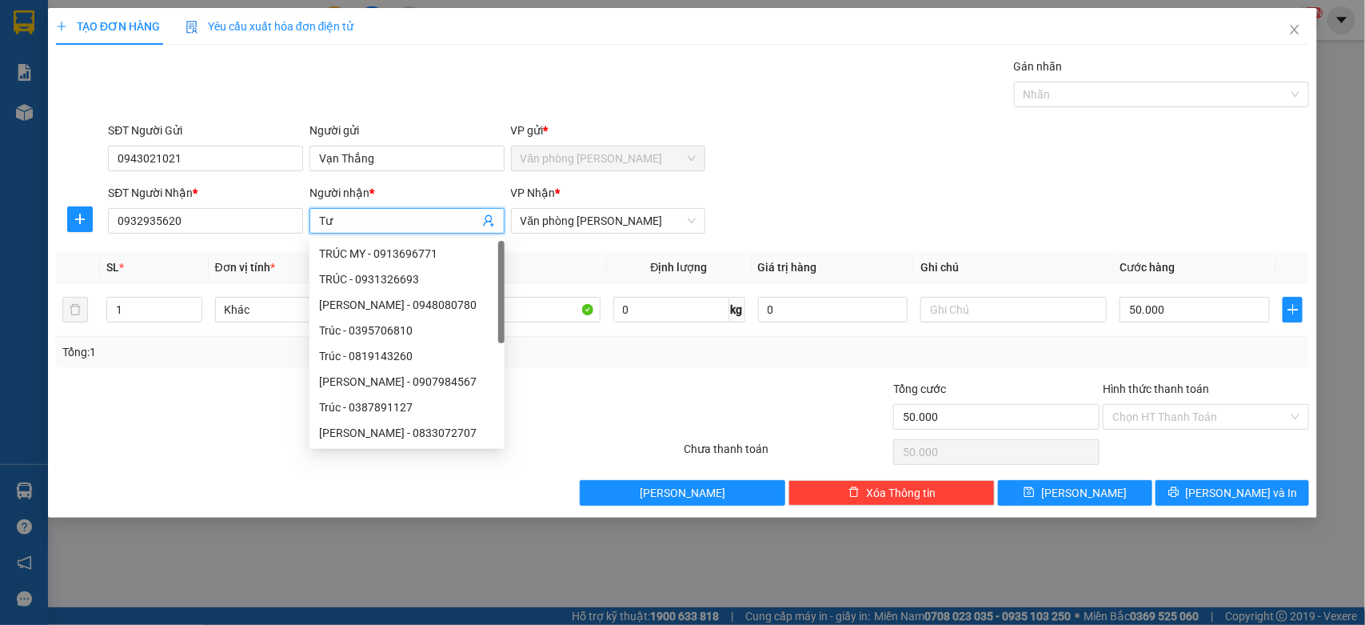
type input "T"
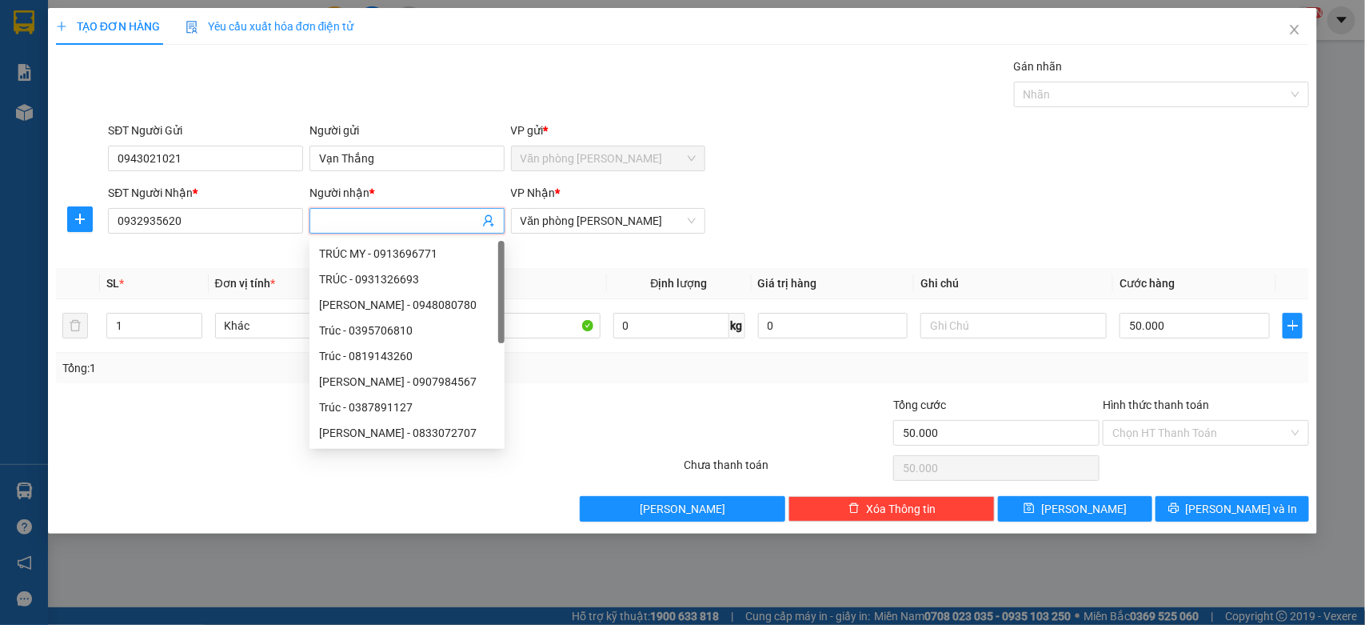
type input "g"
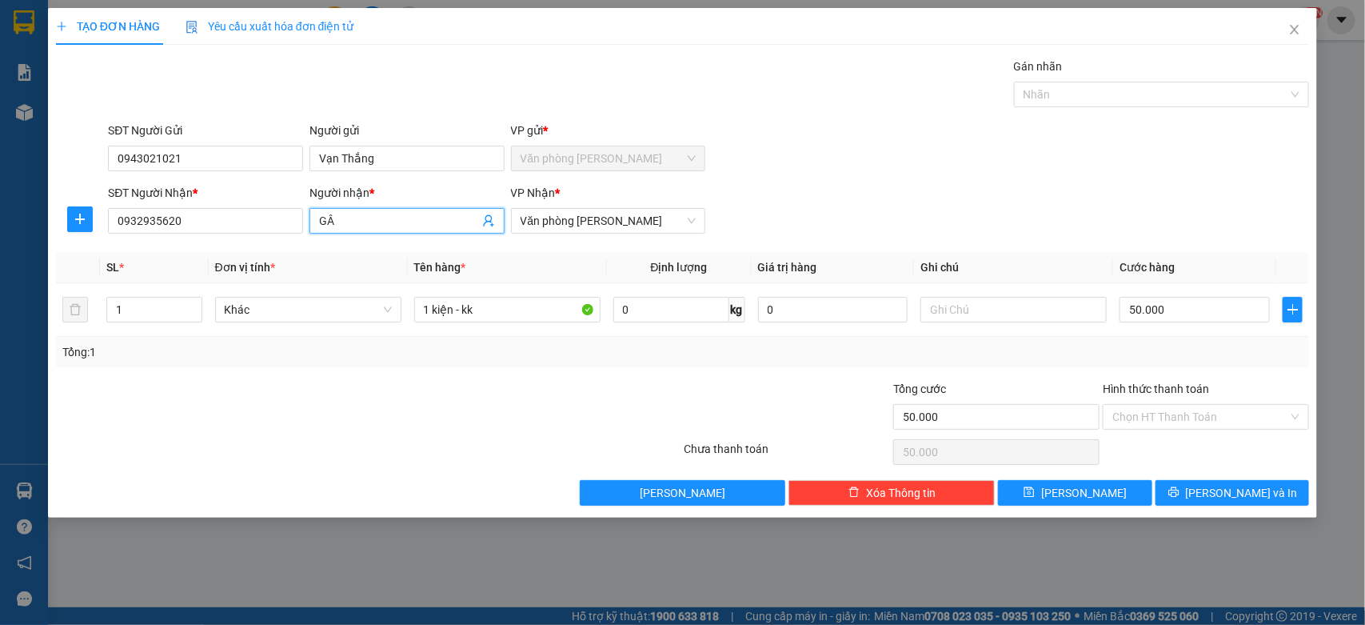
type input "G"
type input "GARARA HỮU THÀNH"
click at [1212, 302] on input "50.000" at bounding box center [1195, 310] width 150 height 26
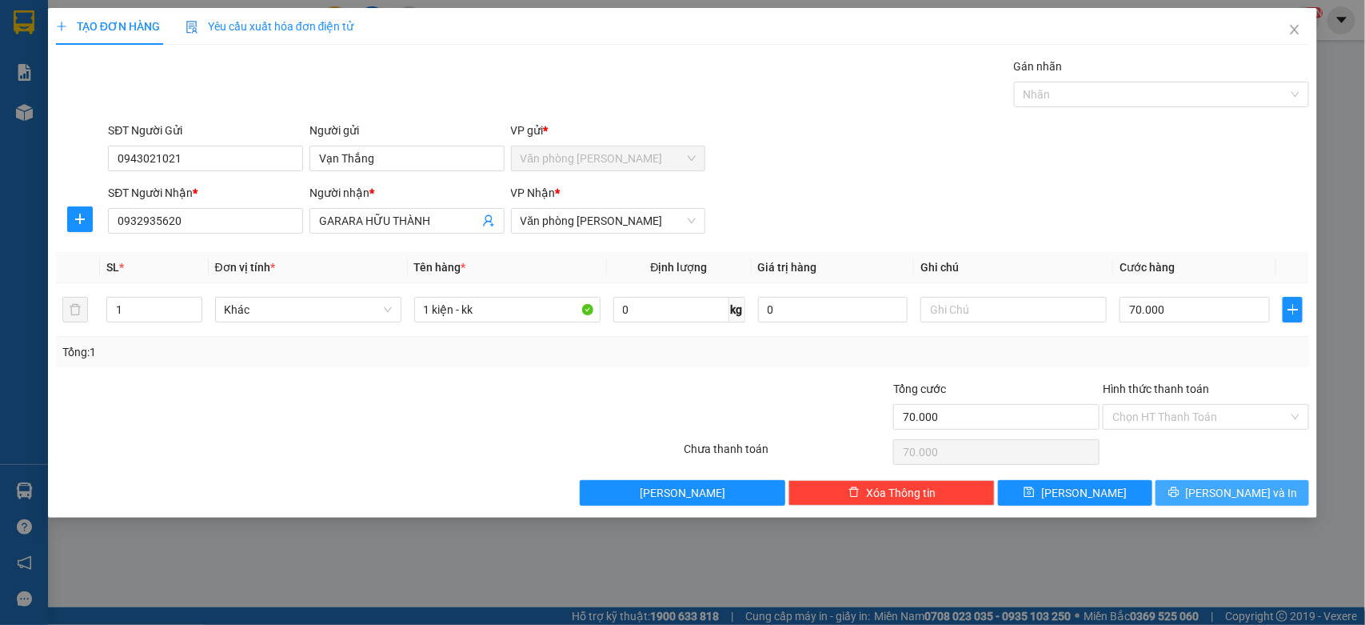
click at [1230, 498] on span "[PERSON_NAME] và In" at bounding box center [1242, 493] width 112 height 18
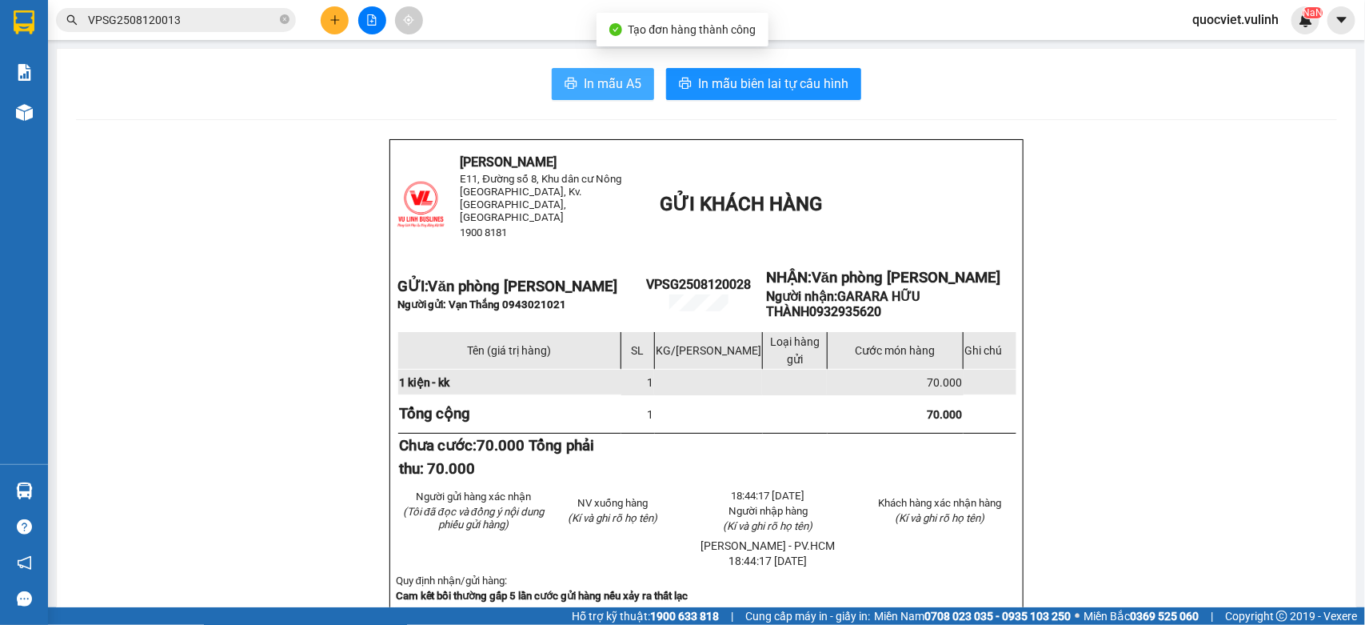
click at [588, 72] on button "In mẫu A5" at bounding box center [603, 84] width 102 height 32
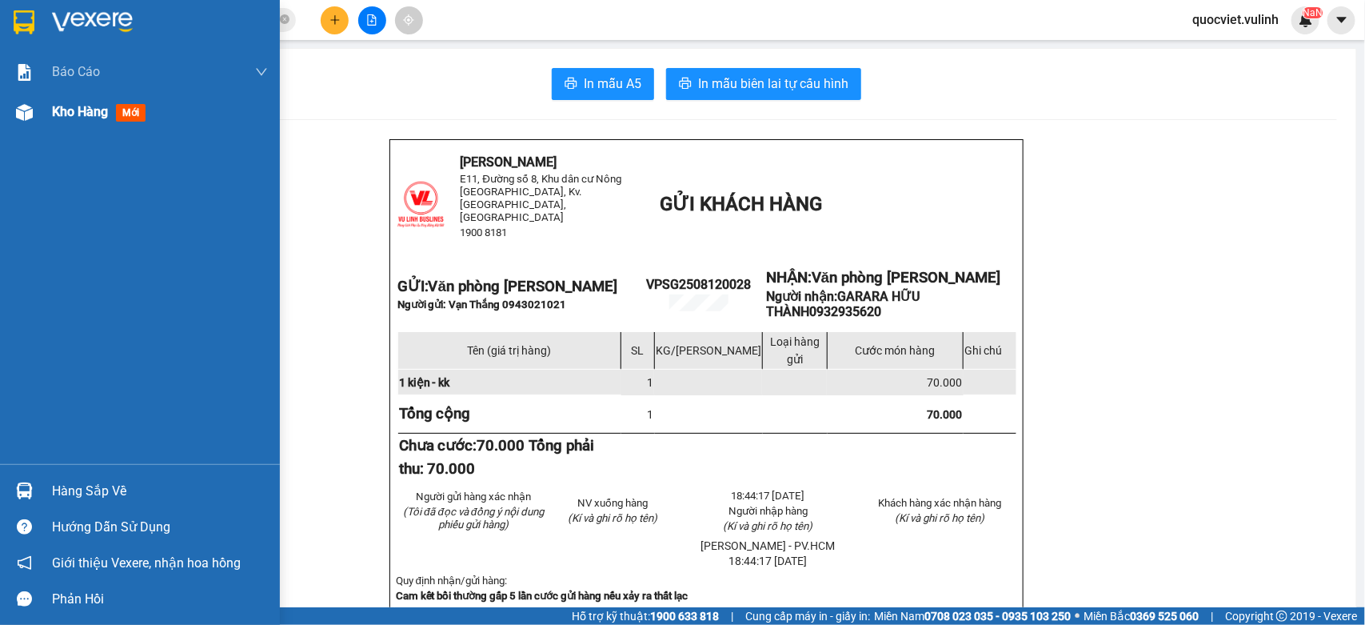
click at [0, 106] on div "Kho hàng mới" at bounding box center [140, 112] width 280 height 40
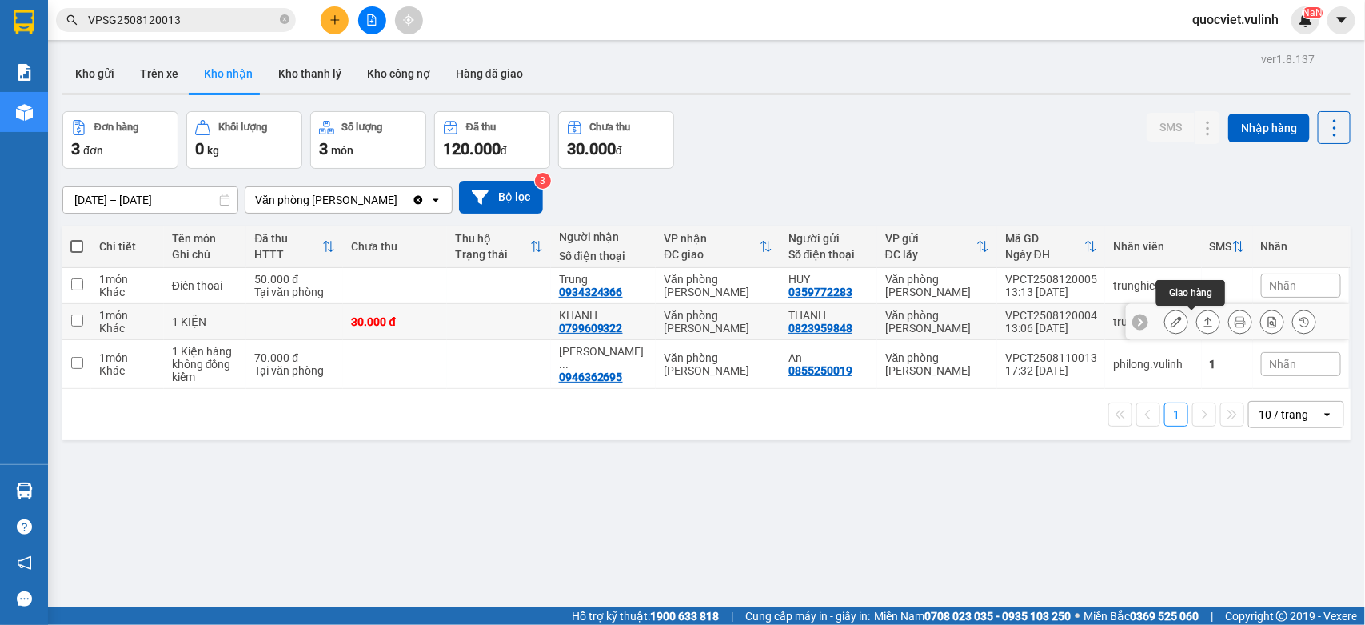
click at [1203, 317] on icon at bounding box center [1208, 321] width 11 height 11
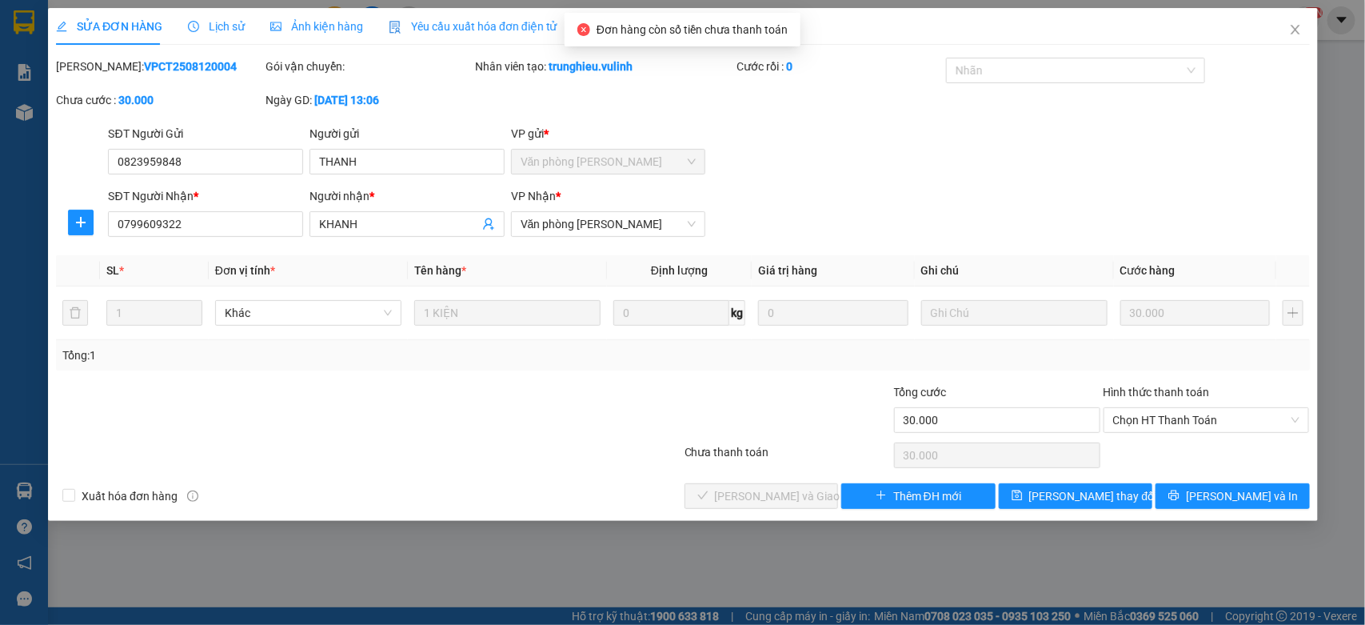
type input "0823959848"
type input "THANH"
type input "0799609322"
type input "KHANH"
type input "30.000"
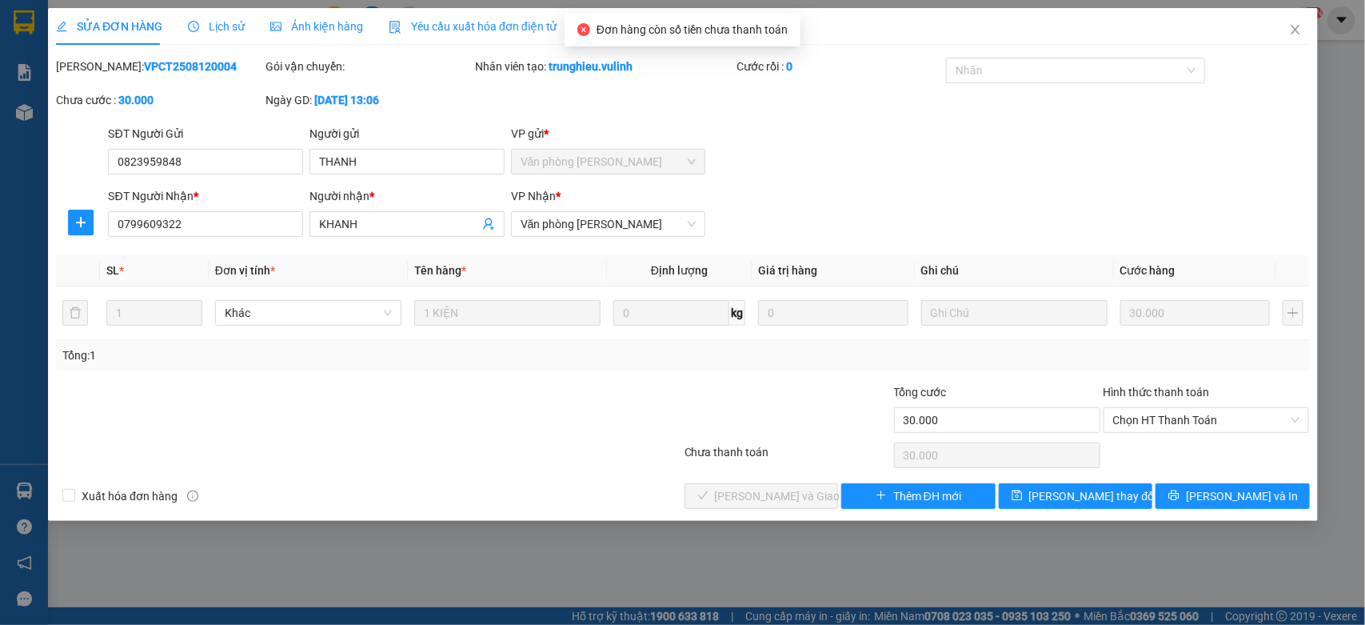
type input "30.000"
click at [1142, 425] on span "Chọn HT Thanh Toán" at bounding box center [1205, 420] width 187 height 24
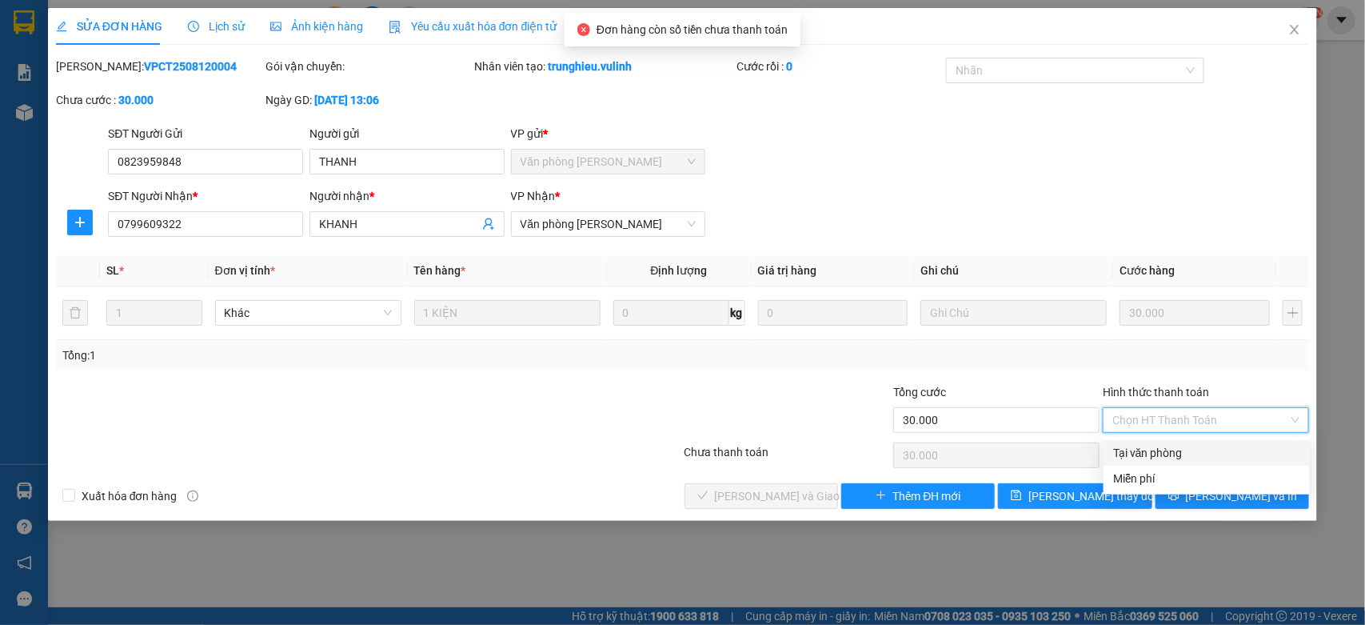
click at [1140, 445] on div "Tại văn phòng" at bounding box center [1206, 453] width 187 height 18
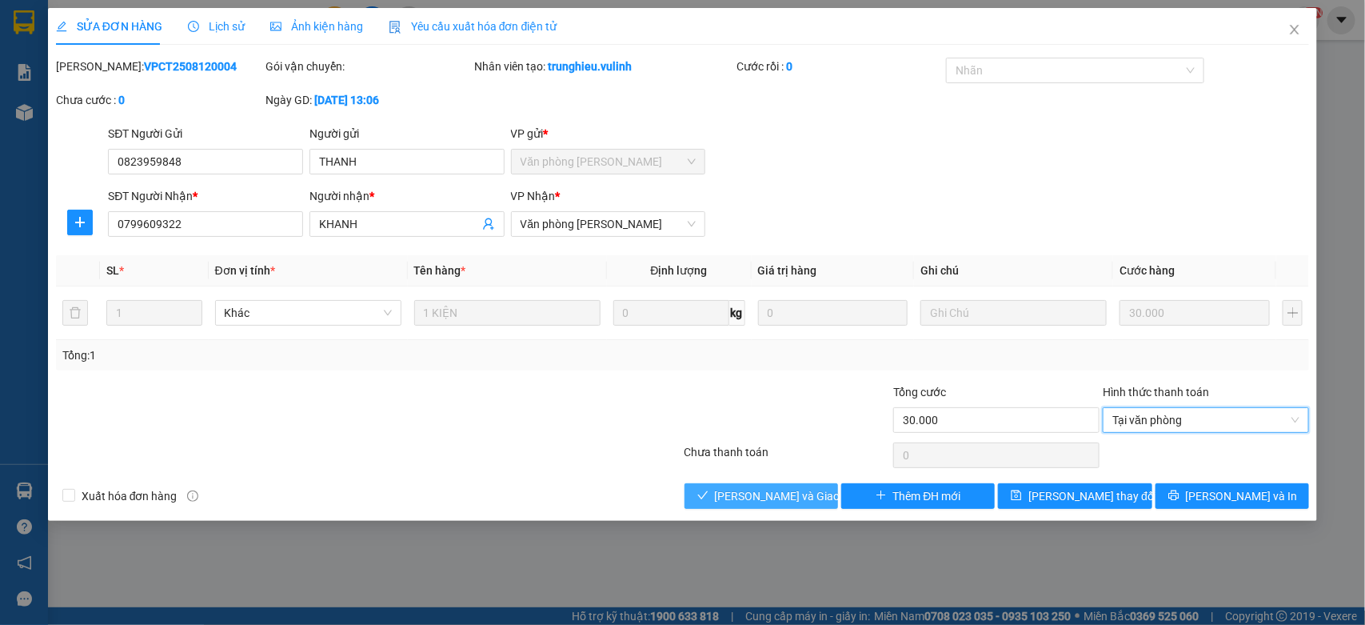
click at [781, 492] on span "[PERSON_NAME] và Giao hàng" at bounding box center [792, 496] width 154 height 18
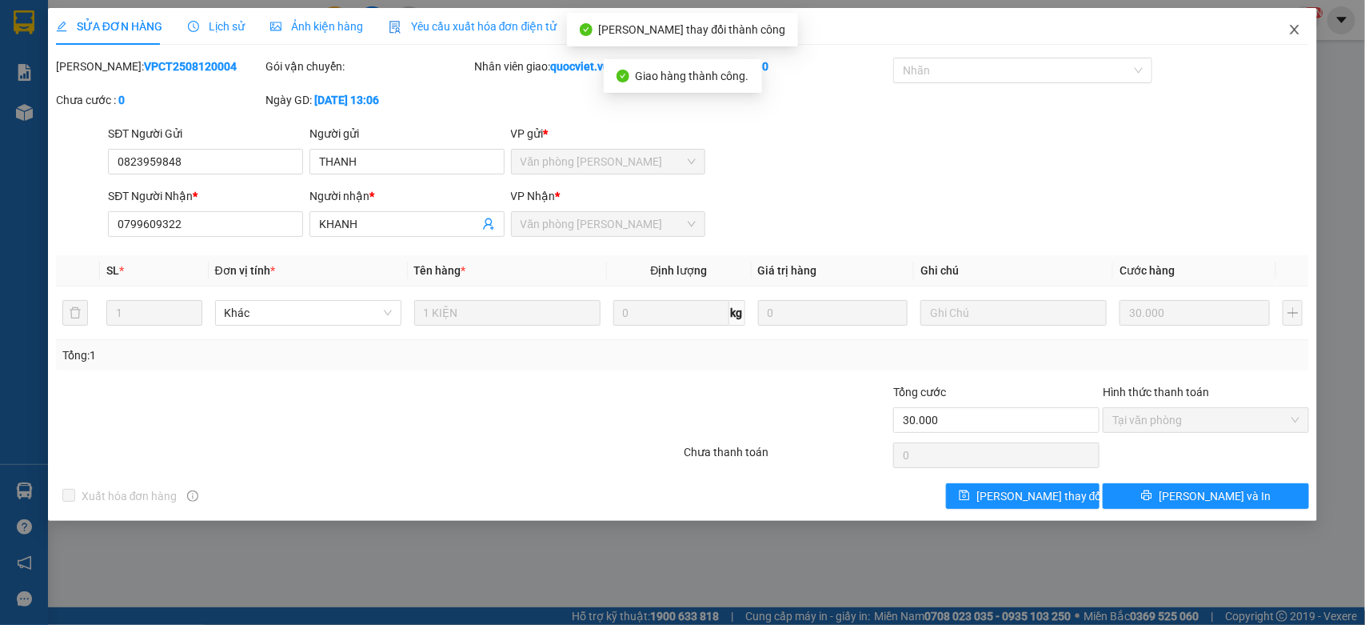
drag, startPoint x: 1289, startPoint y: 22, endPoint x: 1268, endPoint y: 28, distance: 22.3
click at [1288, 23] on icon "close" at bounding box center [1294, 29] width 13 height 13
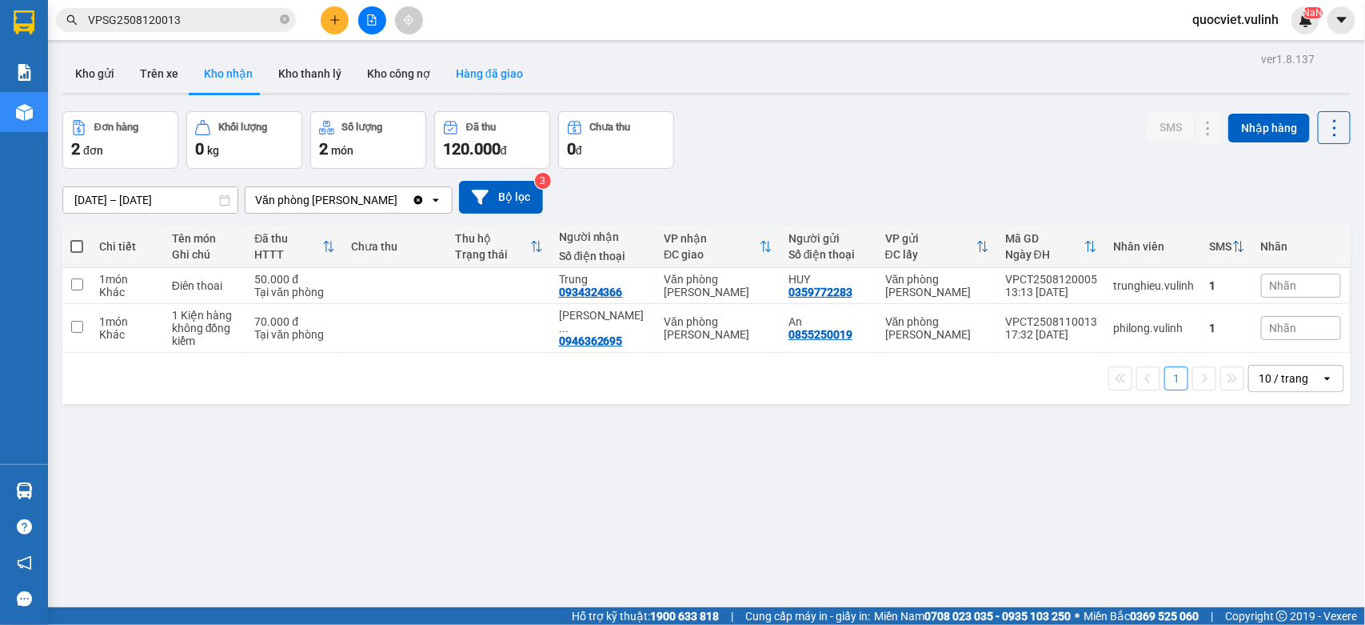
click at [473, 74] on button "Hàng đã giao" at bounding box center [489, 73] width 93 height 38
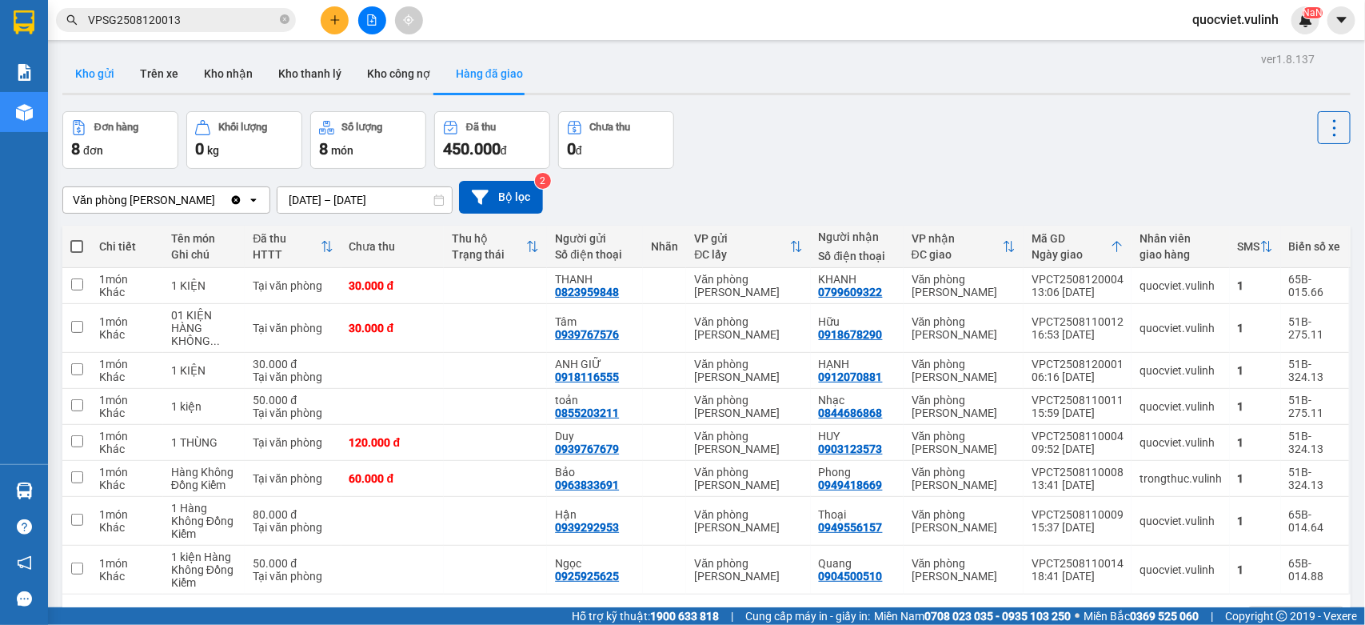
click at [90, 62] on button "Kho gửi" at bounding box center [94, 73] width 65 height 38
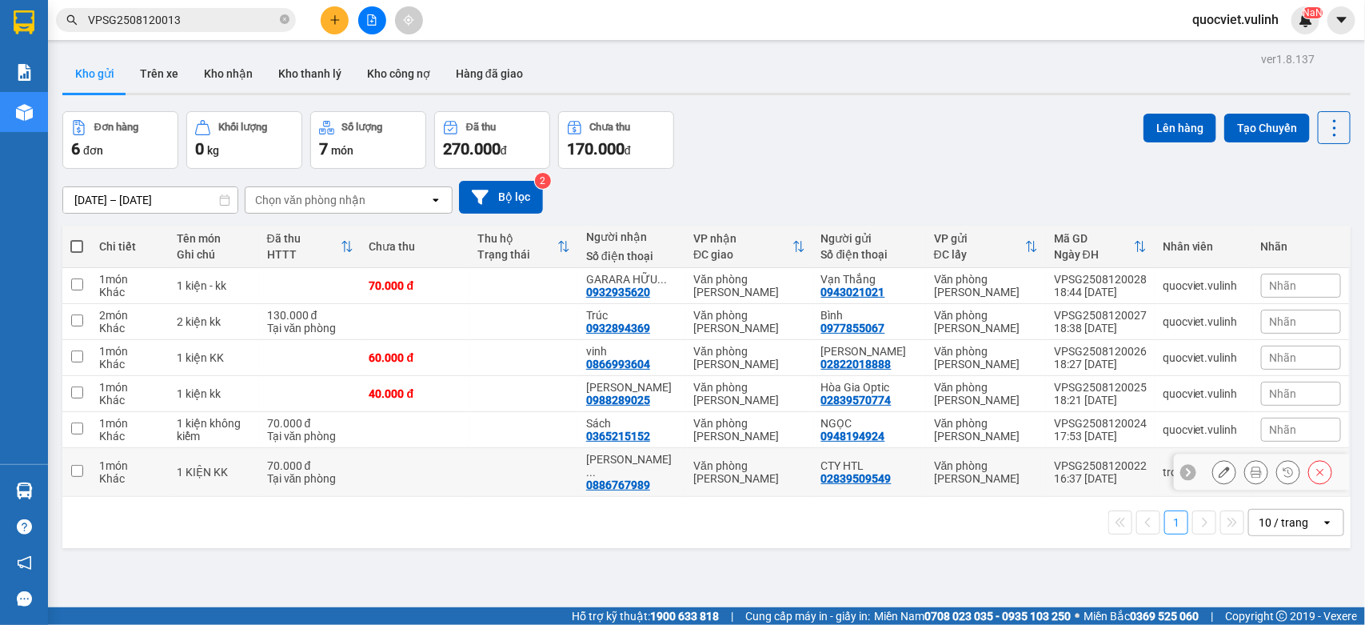
click at [876, 472] on div "02839509549" at bounding box center [856, 478] width 70 height 13
click at [881, 421] on div "NGỌC" at bounding box center [869, 423] width 97 height 13
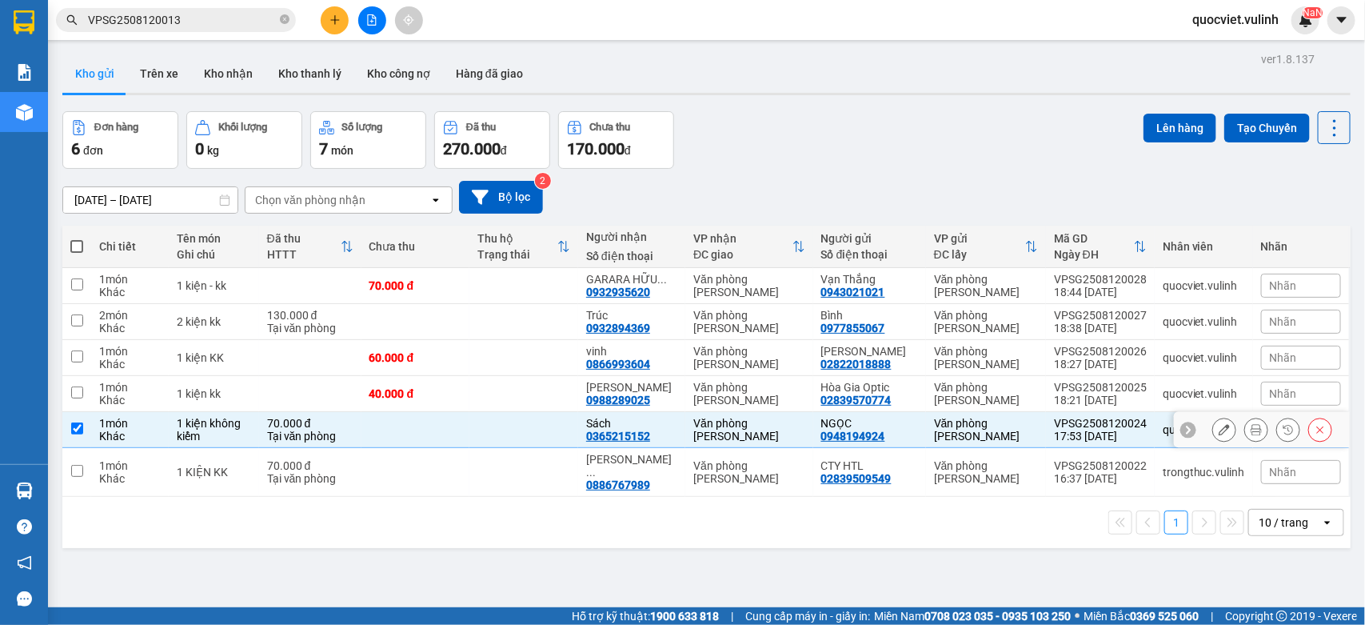
checkbox input "true"
click at [873, 459] on div "CTY HTL" at bounding box center [869, 465] width 97 height 13
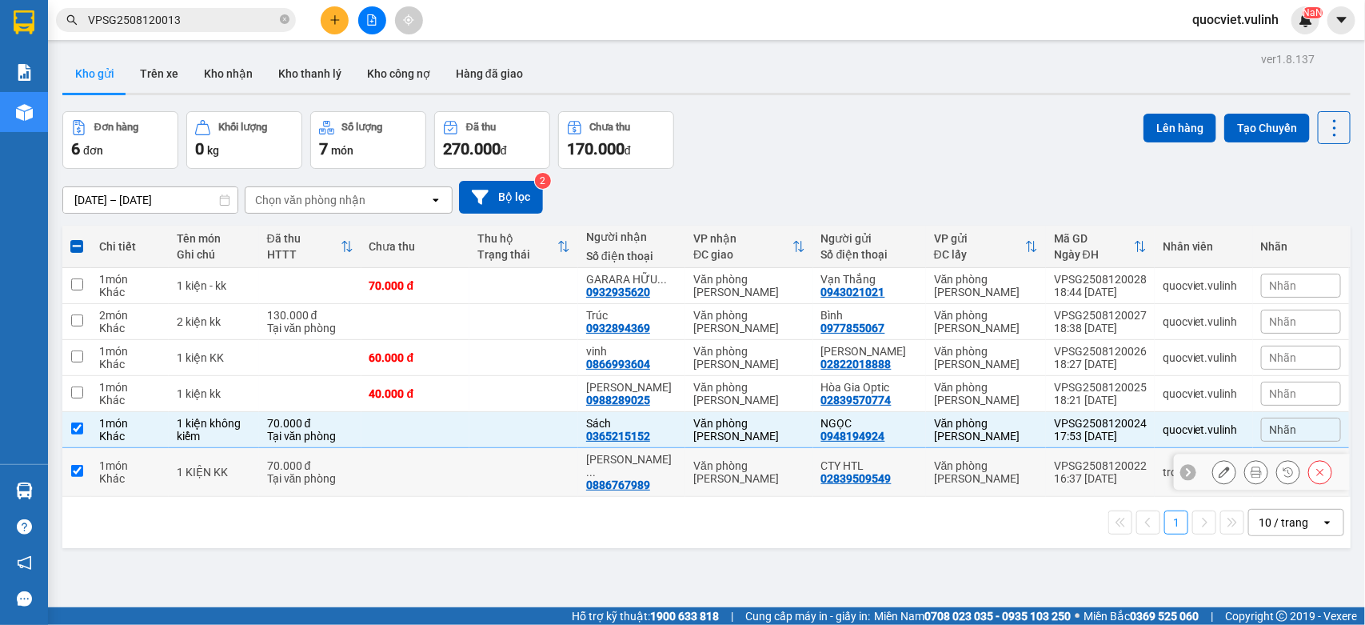
checkbox input "true"
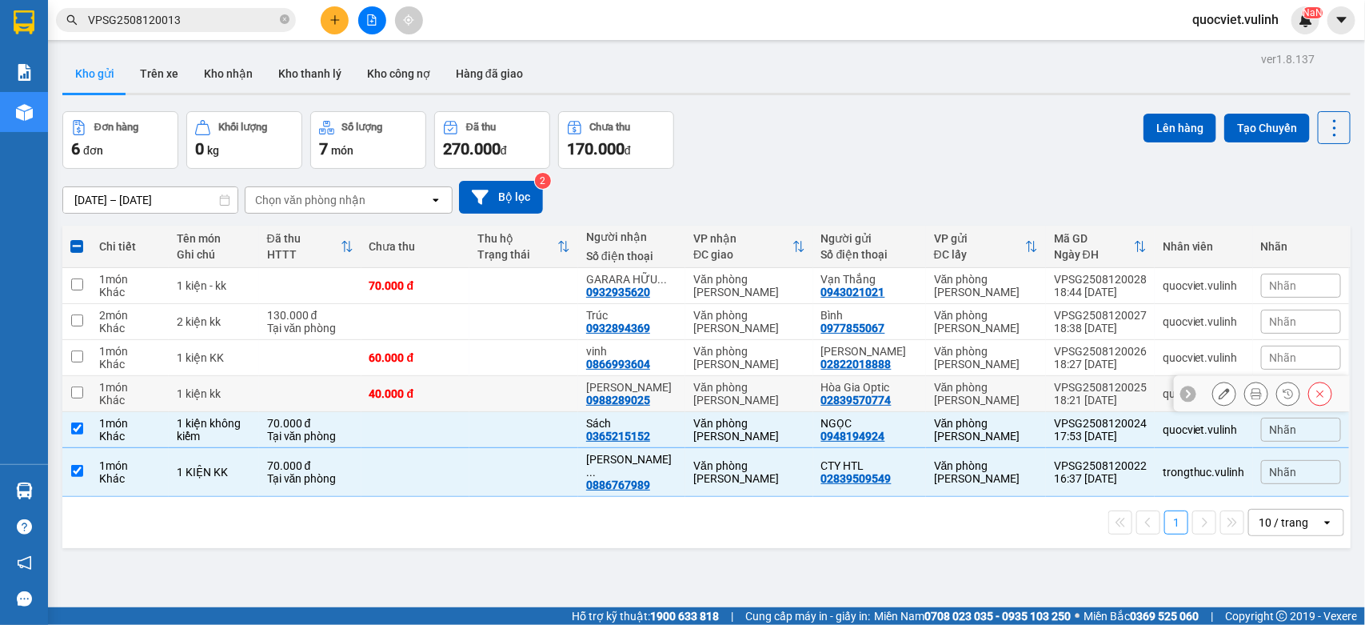
click at [913, 382] on td "Hòa Gia Optic 02839570774" at bounding box center [869, 394] width 113 height 36
checkbox input "true"
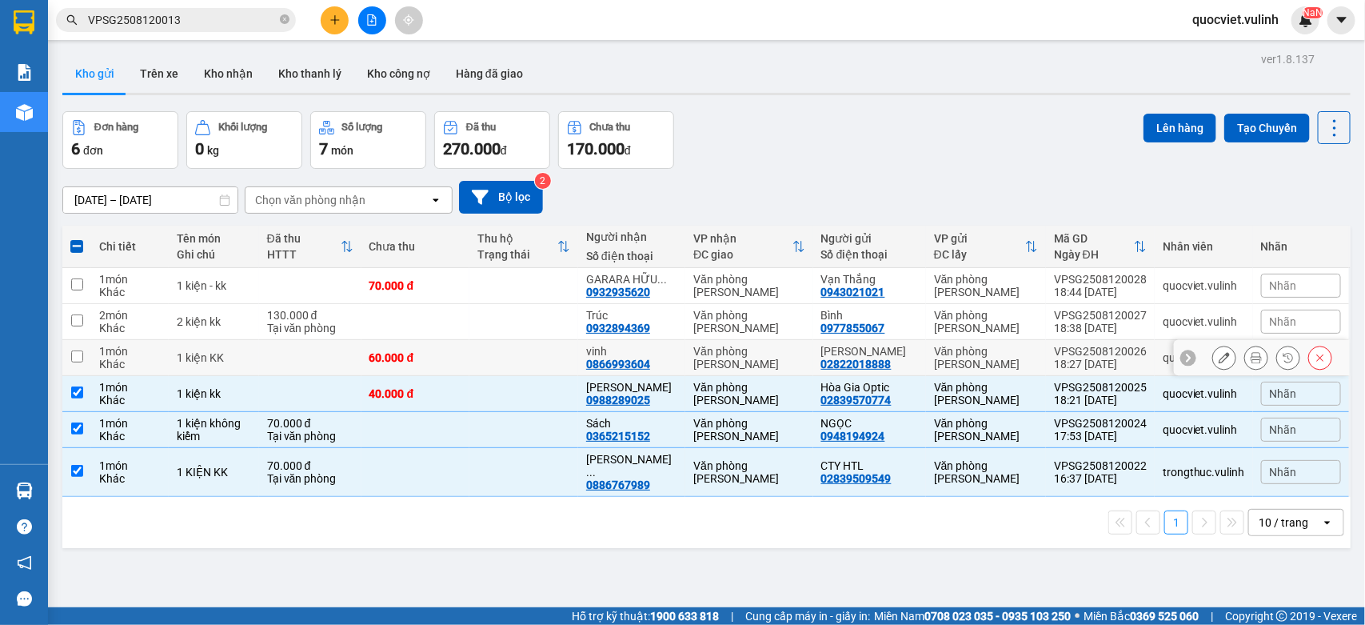
click at [913, 357] on td "[PERSON_NAME] 02822018888" at bounding box center [869, 358] width 113 height 36
checkbox input "true"
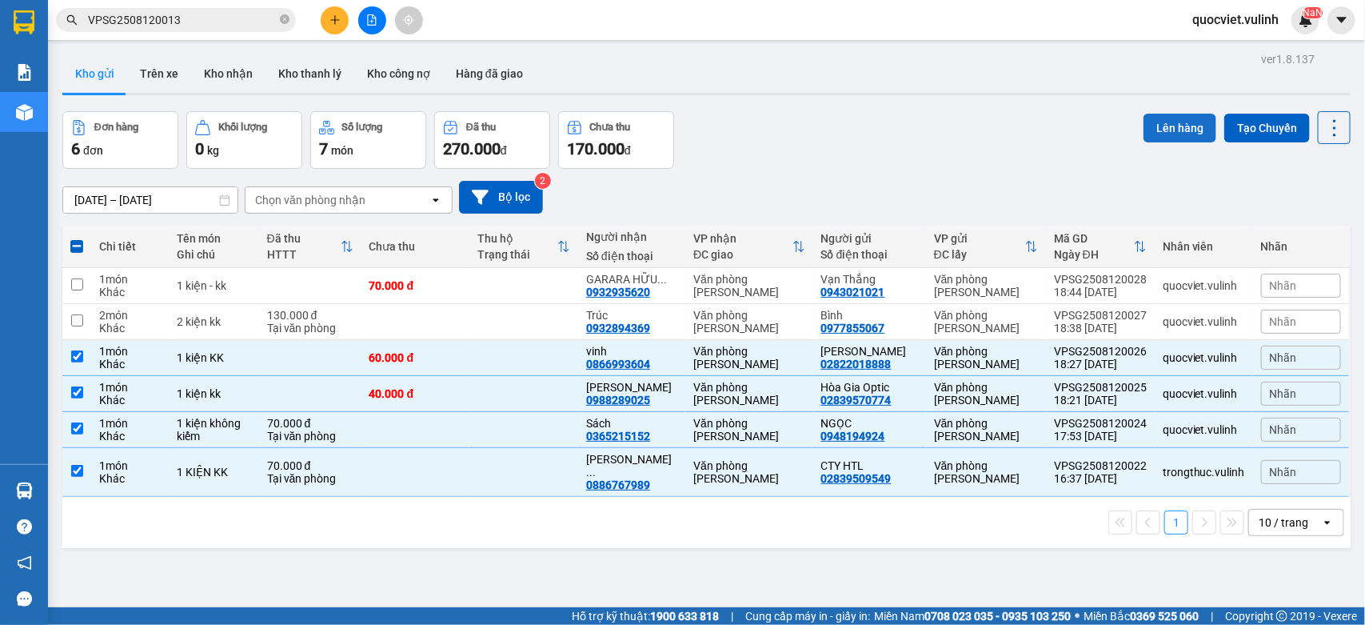
click at [1178, 122] on button "Lên hàng" at bounding box center [1180, 128] width 73 height 29
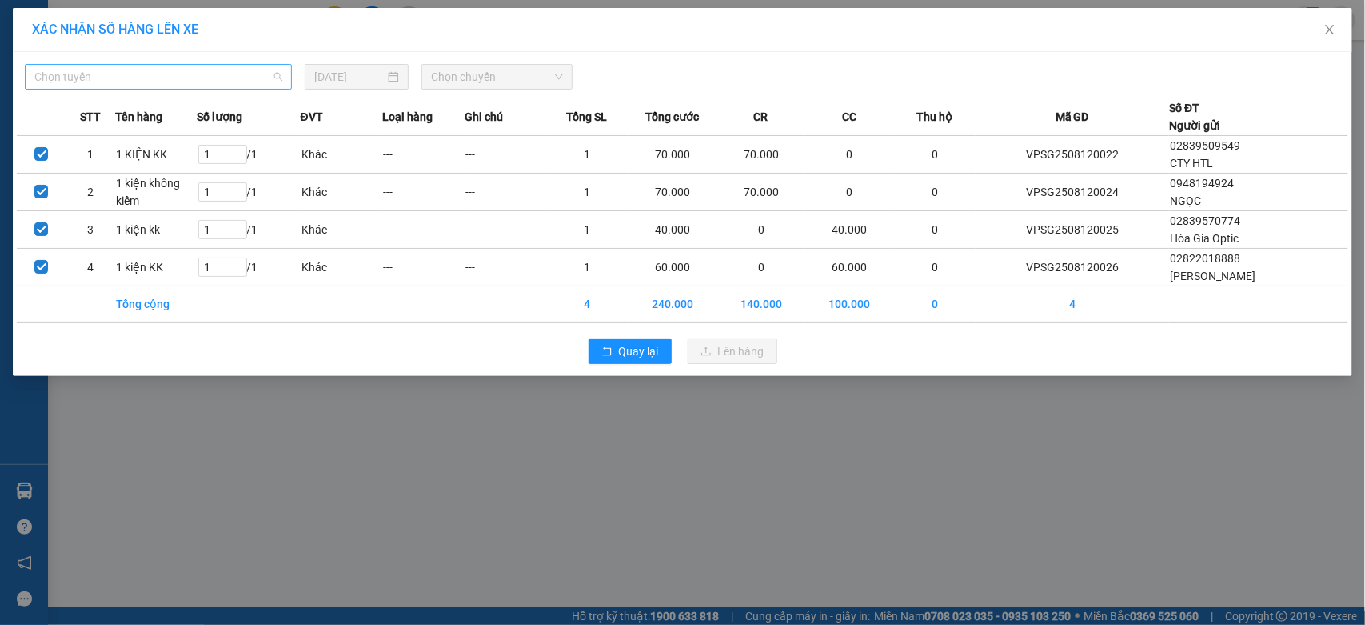
click at [214, 69] on span "Chọn tuyến" at bounding box center [158, 77] width 248 height 24
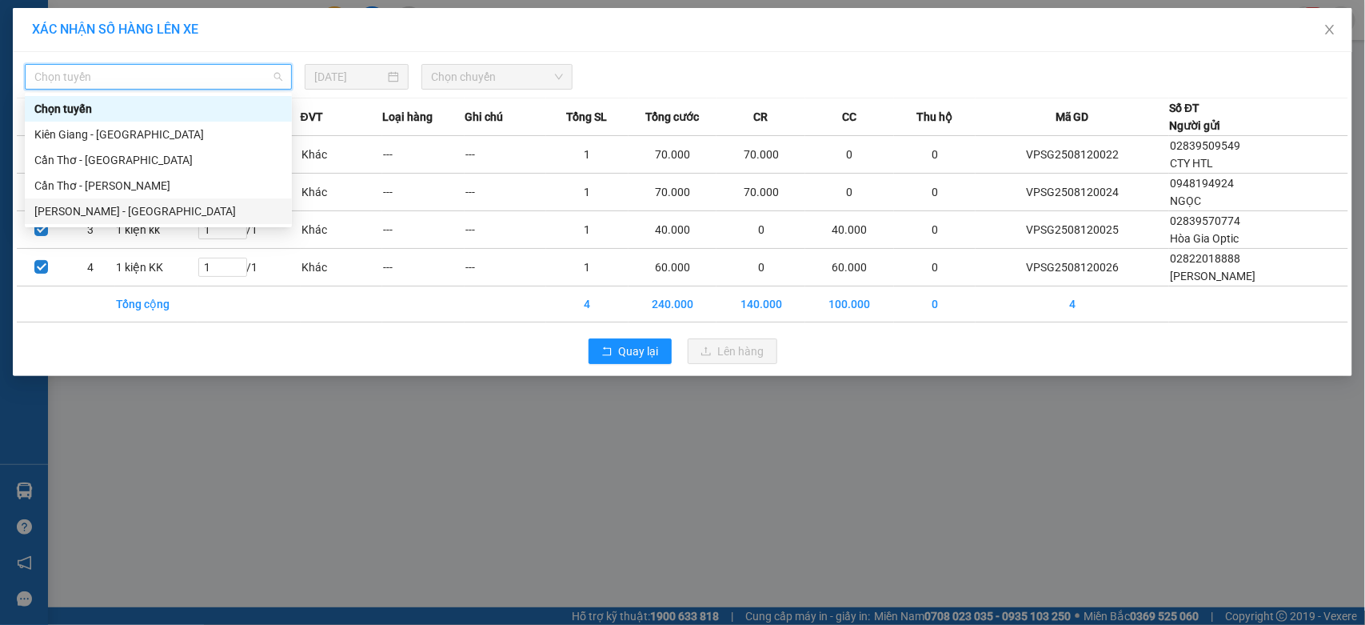
click at [202, 208] on div "[PERSON_NAME] - [GEOGRAPHIC_DATA]" at bounding box center [158, 211] width 248 height 18
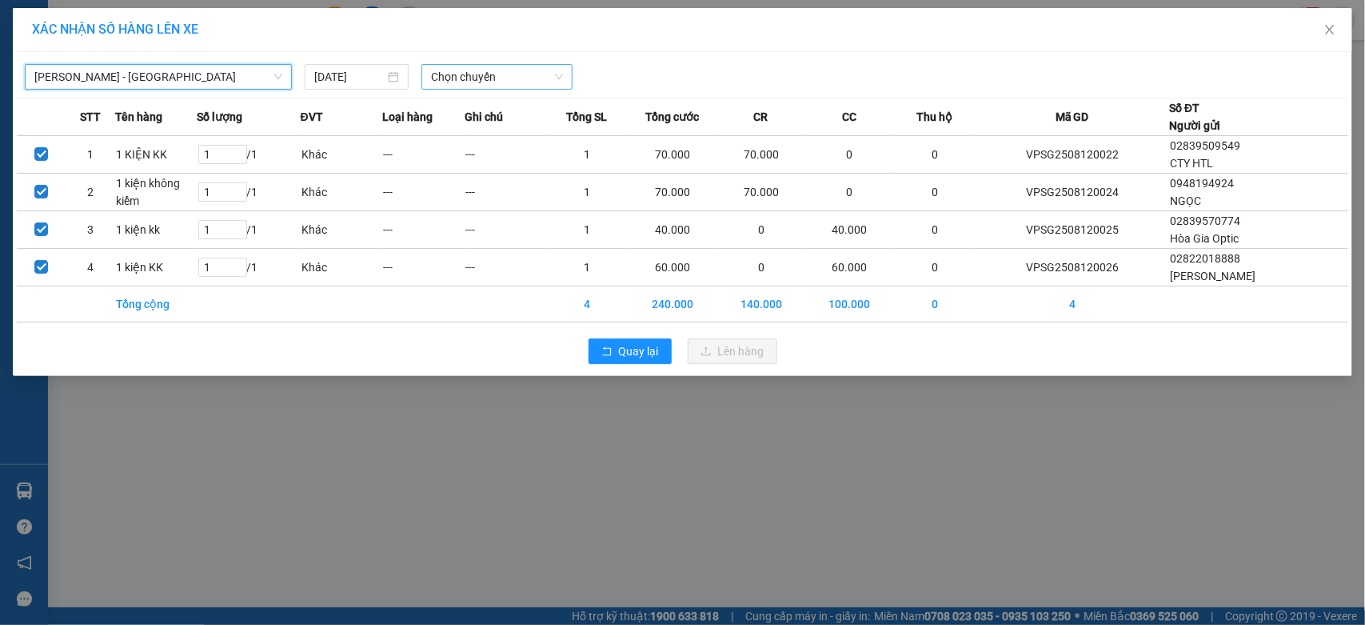
click at [502, 82] on span "Chọn chuyến" at bounding box center [496, 77] width 131 height 24
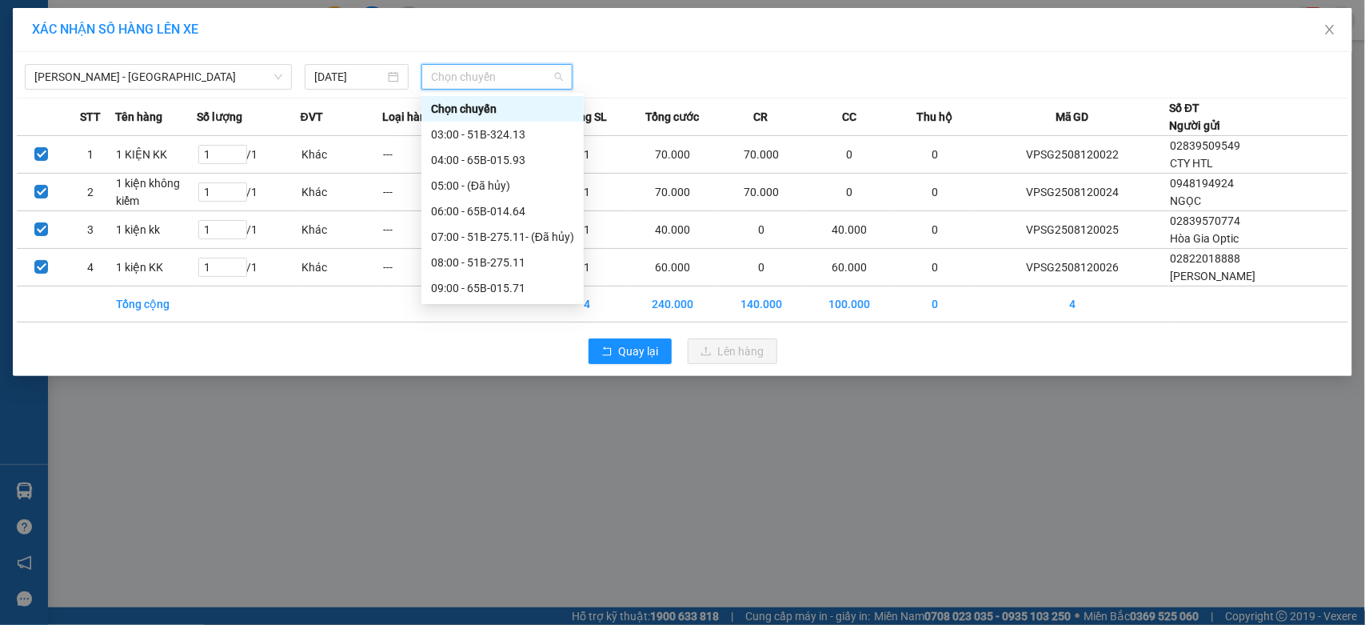
click at [478, 535] on div "19:00 - 65B-015.66" at bounding box center [502, 544] width 143 height 18
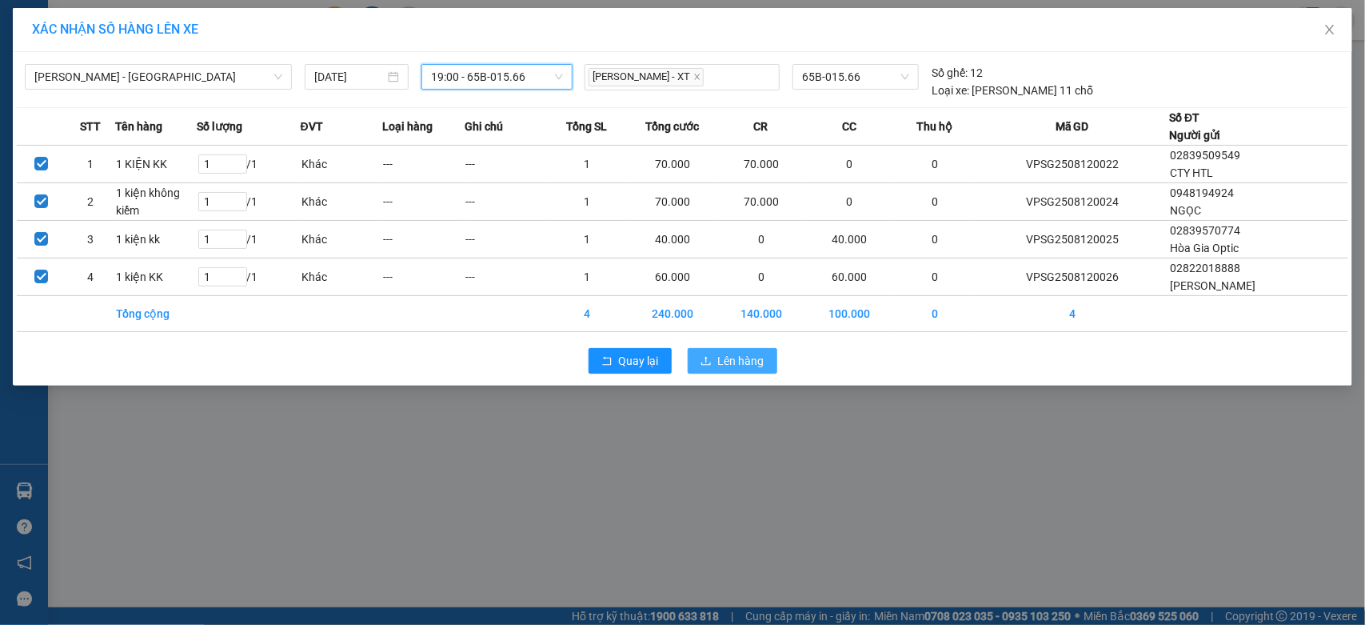
click at [709, 362] on icon "upload" at bounding box center [706, 360] width 11 height 11
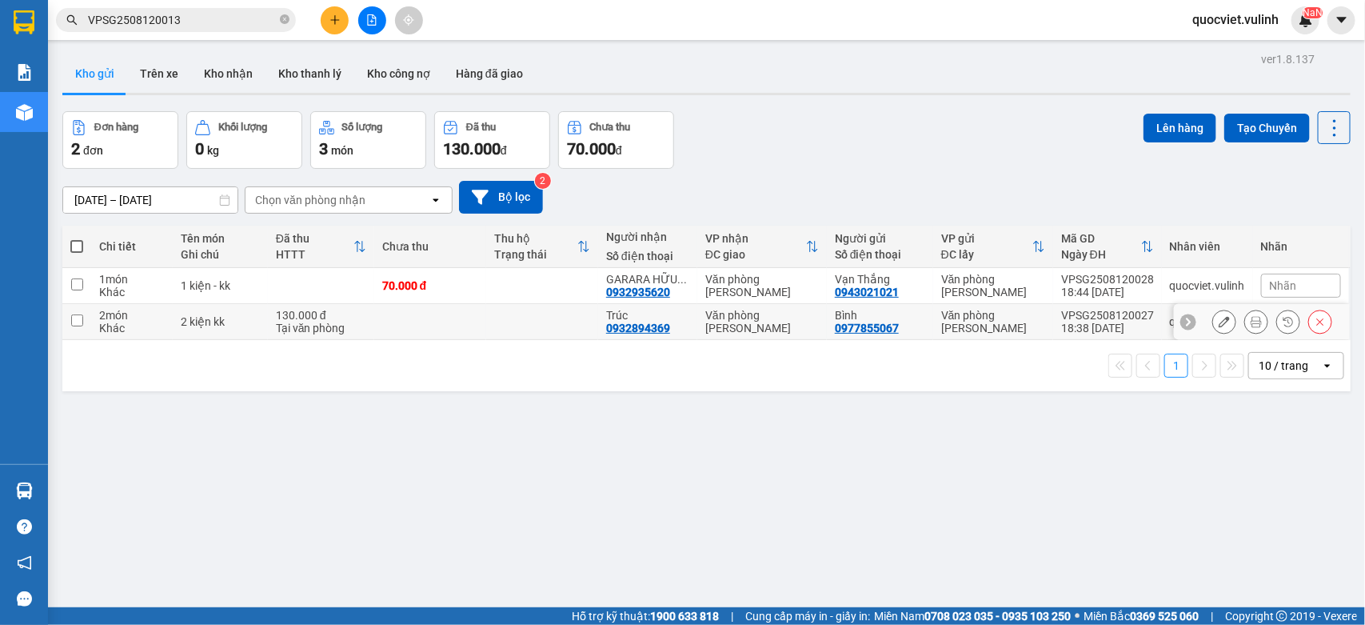
click at [1213, 317] on button at bounding box center [1224, 322] width 22 height 28
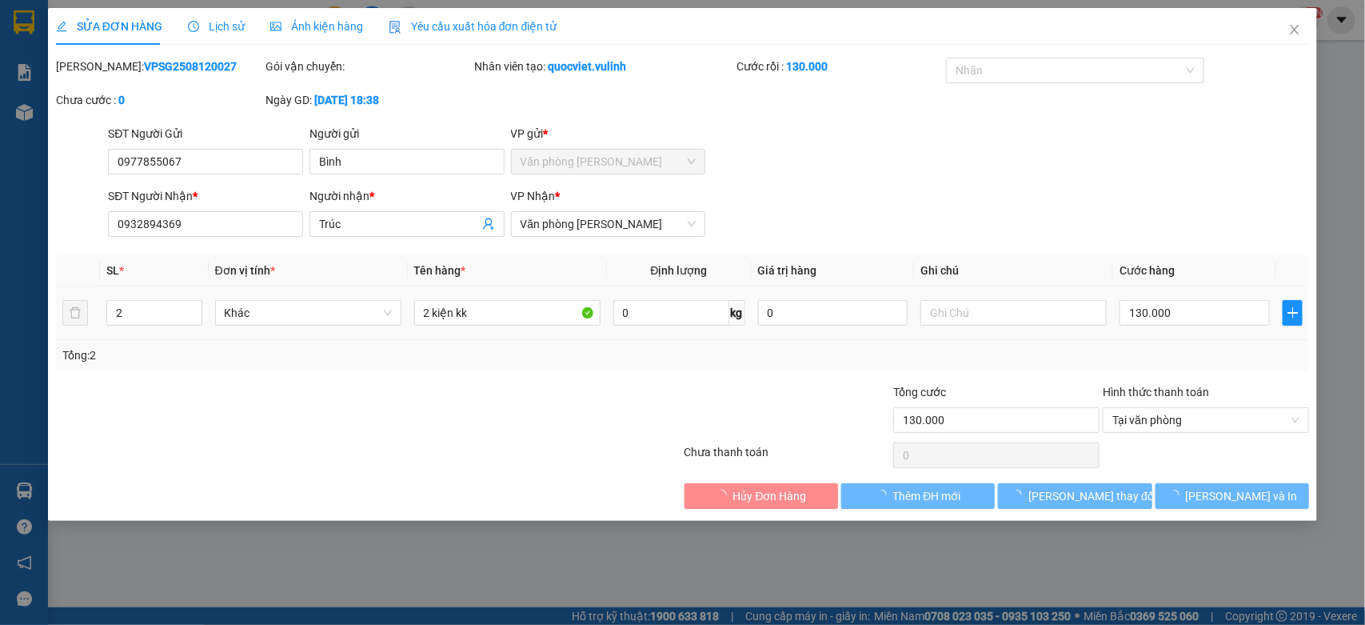
type input "0977855067"
type input "Bình"
type input "0932894369"
type input "Trúc"
type input "130.000"
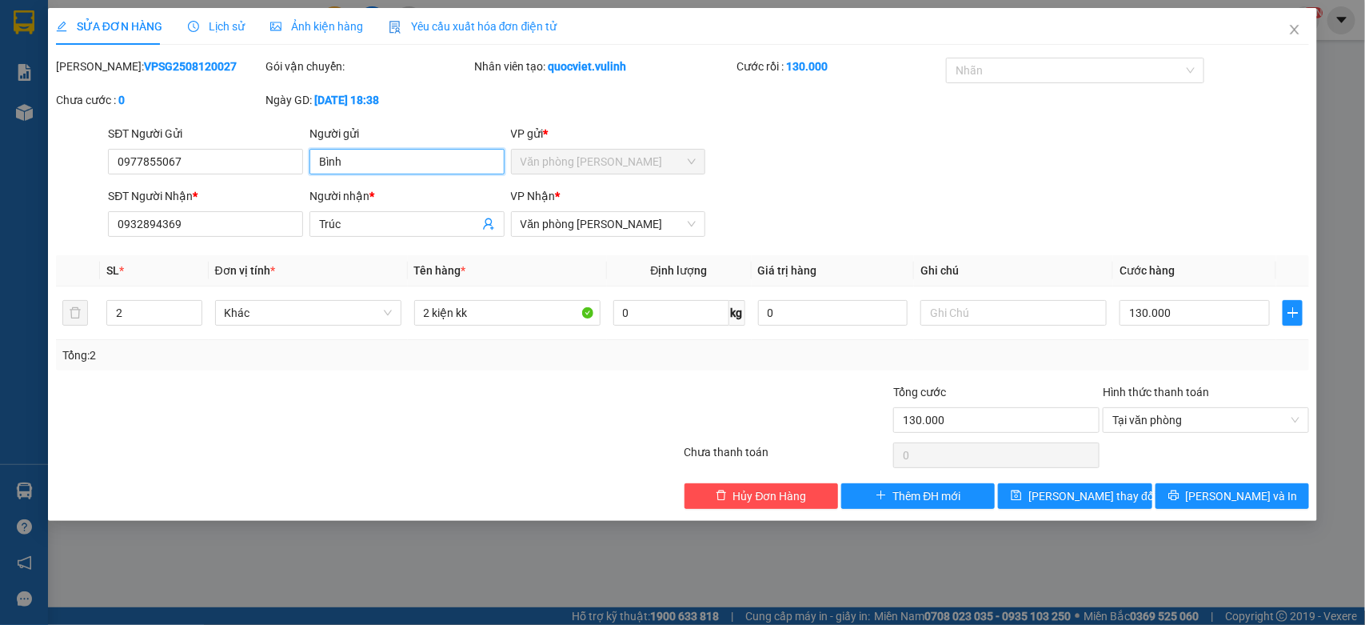
drag, startPoint x: 385, startPoint y: 162, endPoint x: 0, endPoint y: 226, distance: 390.0
click at [36, 205] on div "SỬA ĐƠN HÀNG Lịch sử Ảnh kiện hàng Yêu cầu xuất hóa đơn điện tử Total Paid Fee …" at bounding box center [682, 312] width 1365 height 625
drag, startPoint x: 202, startPoint y: 169, endPoint x: 0, endPoint y: 100, distance: 213.7
click at [0, 114] on div "SỬA ĐƠN HÀNG Lịch sử Ảnh kiện hàng Yêu cầu xuất hóa đơn điện tử Total Paid Fee …" at bounding box center [682, 312] width 1365 height 625
drag, startPoint x: 393, startPoint y: 218, endPoint x: 0, endPoint y: 250, distance: 394.8
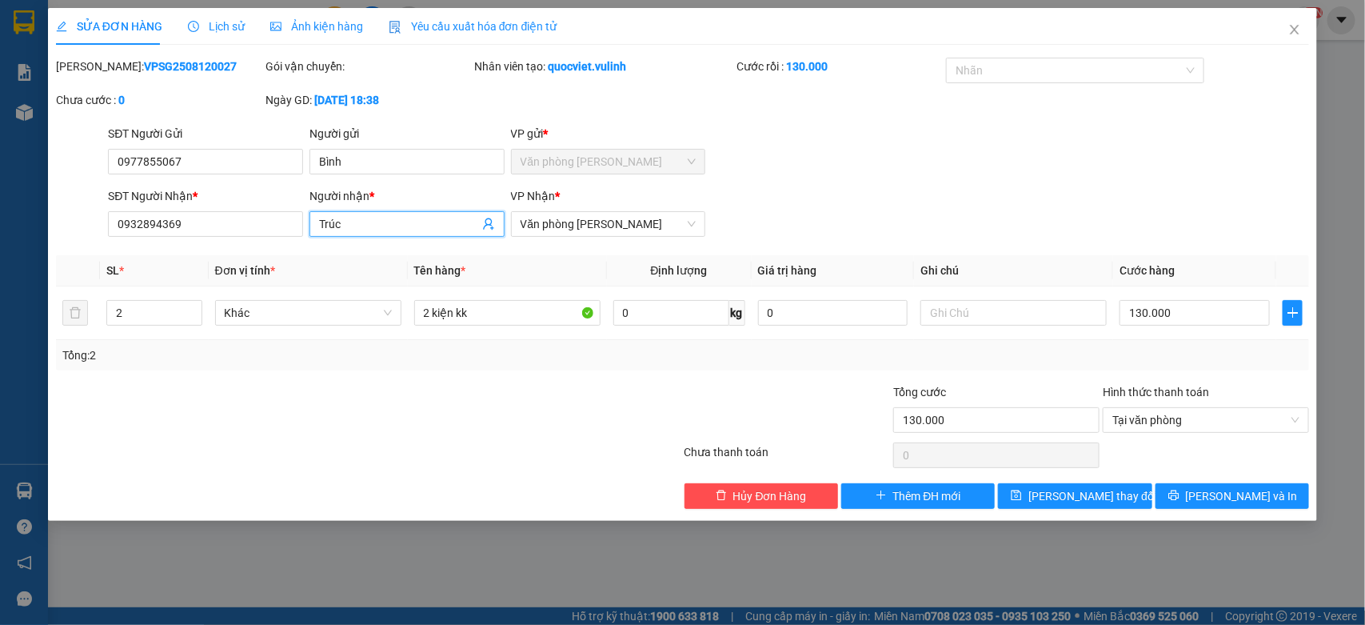
click at [0, 250] on div "SỬA ĐƠN HÀNG Lịch sử Ảnh kiện hàng Yêu cầu xuất hóa đơn điện tử Total Paid Fee …" at bounding box center [682, 312] width 1365 height 625
drag, startPoint x: 238, startPoint y: 238, endPoint x: 0, endPoint y: 196, distance: 242.1
click at [0, 197] on div "SỬA ĐƠN HÀNG Lịch sử Ảnh kiện hàng Yêu cầu xuất hóa đơn điện tử Total Paid Fee …" at bounding box center [682, 312] width 1365 height 625
click at [226, 222] on input "0932894369" at bounding box center [205, 224] width 195 height 26
drag, startPoint x: 226, startPoint y: 222, endPoint x: 0, endPoint y: 210, distance: 225.8
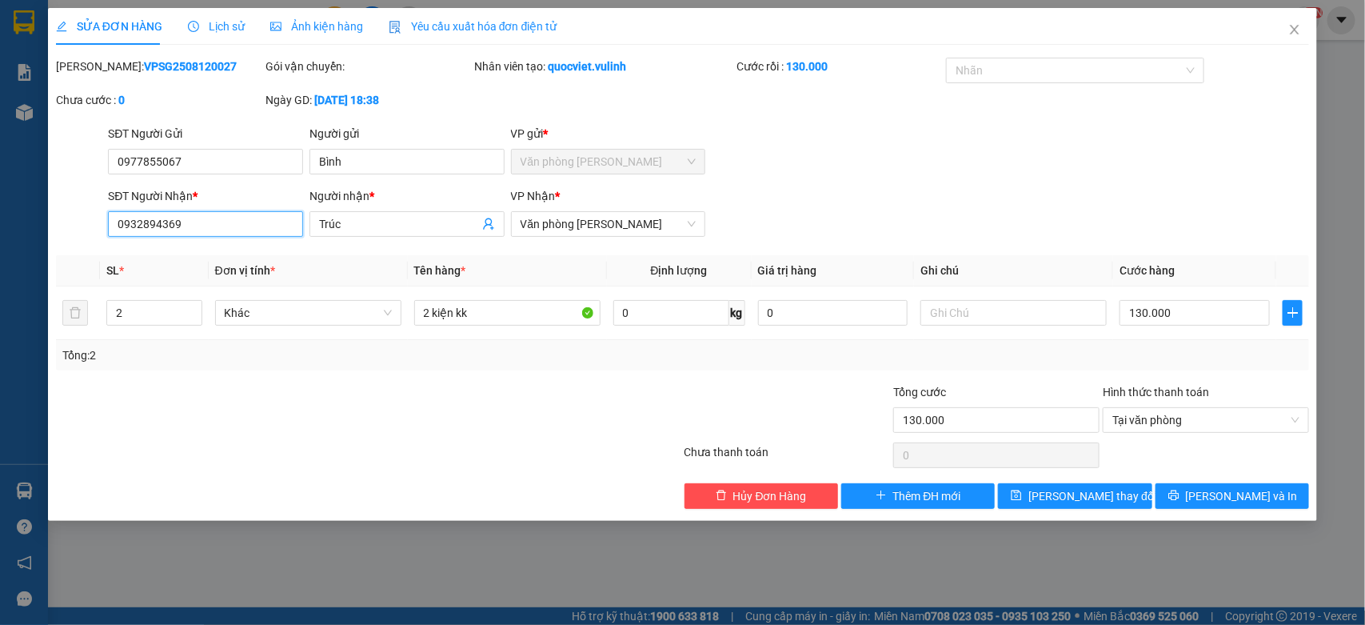
click at [0, 210] on div "SỬA ĐƠN HÀNG Lịch sử Ảnh kiện hàng Yêu cầu xuất hóa đơn điện tử Total Paid Fee …" at bounding box center [682, 312] width 1365 height 625
click at [1290, 30] on icon "close" at bounding box center [1294, 29] width 13 height 13
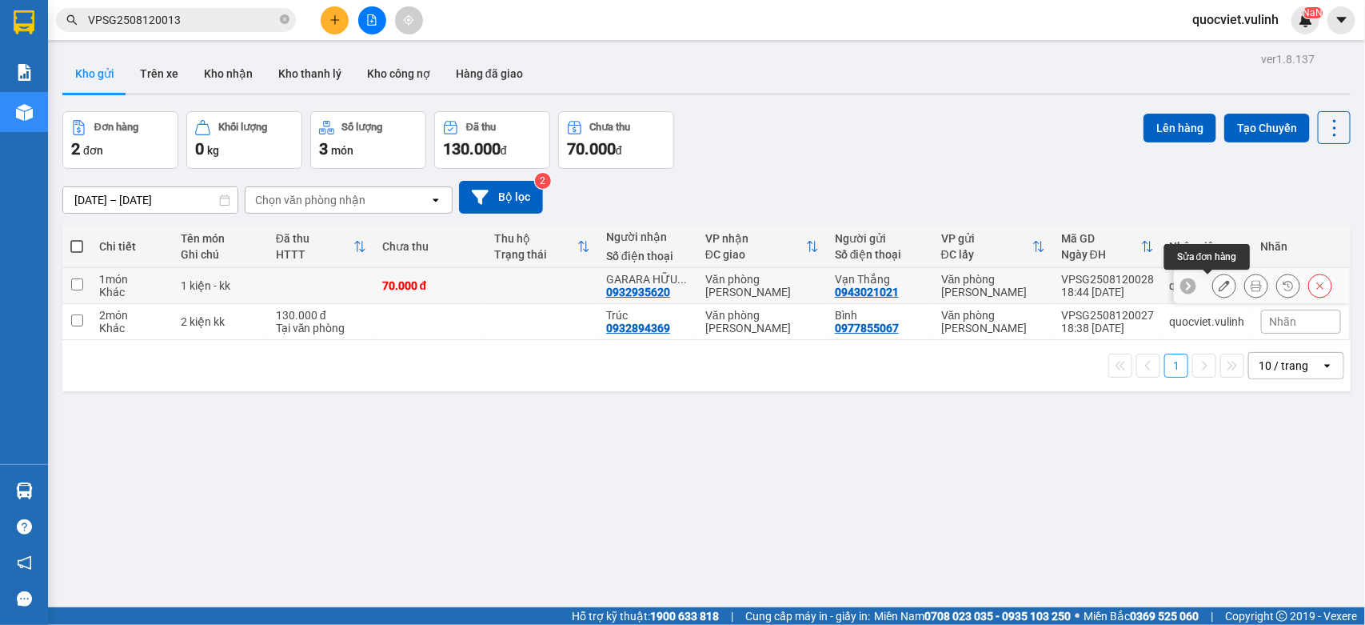
click at [1213, 282] on button at bounding box center [1224, 286] width 22 height 28
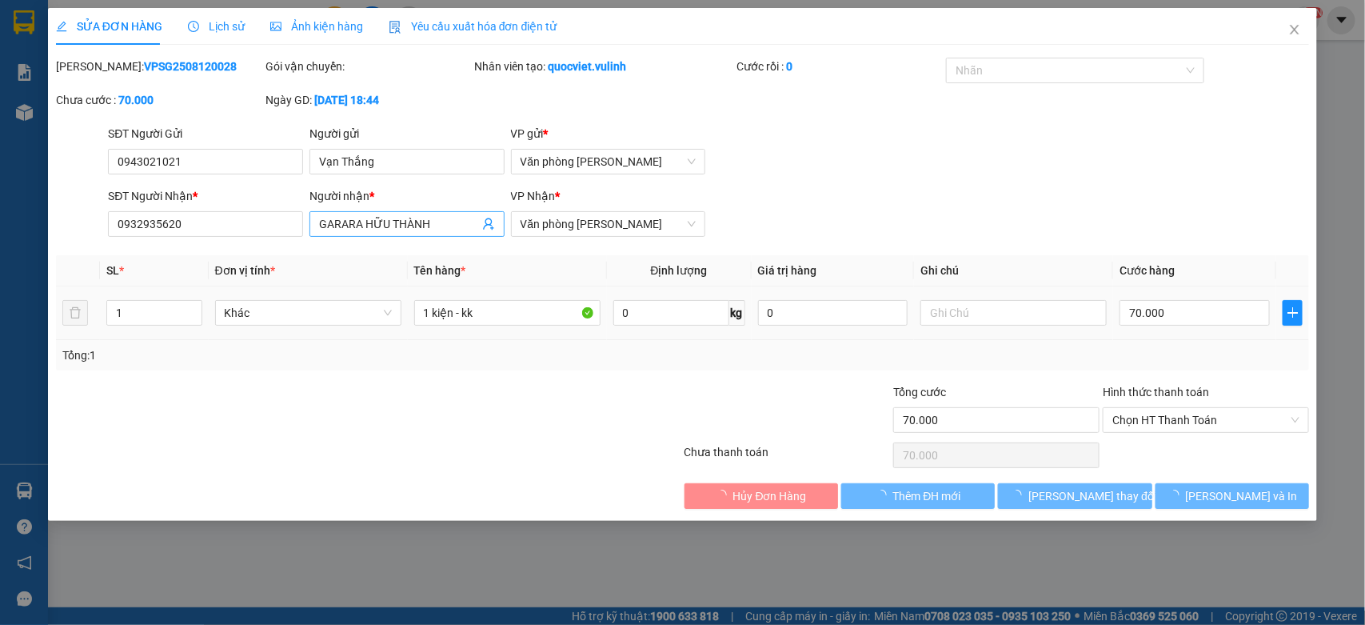
type input "0943021021"
type input "Vạn Thắng"
type input "0932935620"
type input "GARARA HỮU THÀNH"
type input "70.000"
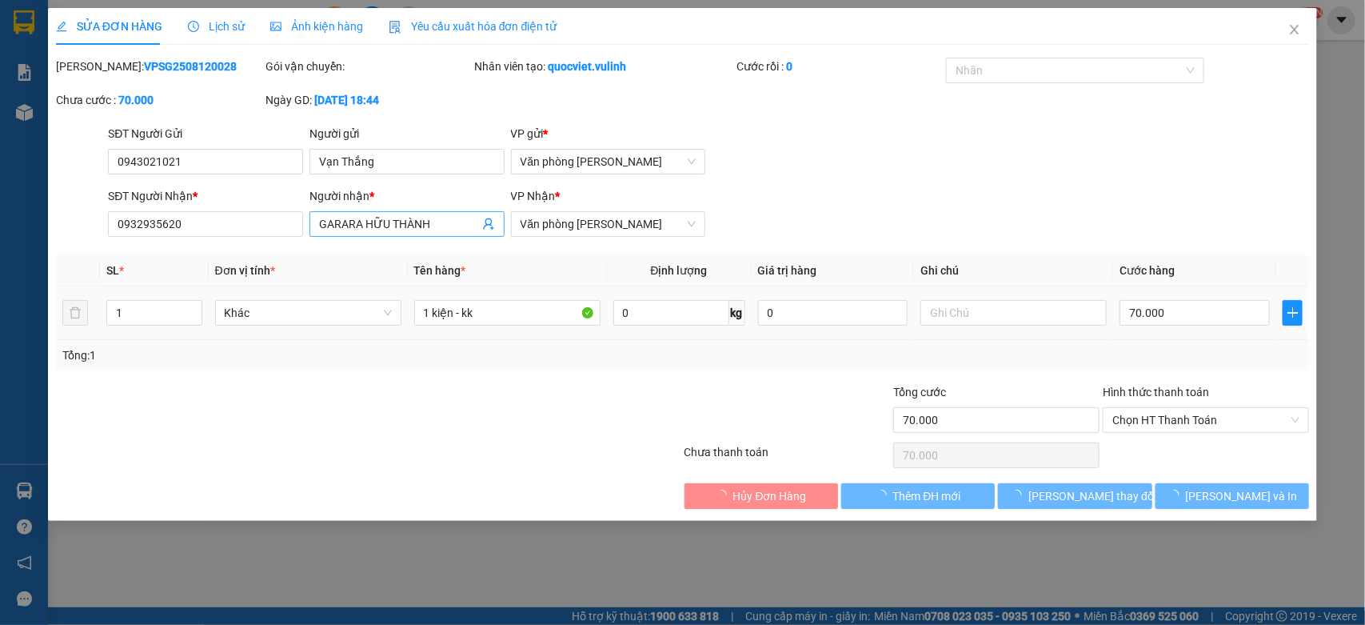
type input "70.000"
click at [0, 286] on div "SỬA ĐƠN HÀNG Lịch sử Ảnh kiện hàng Yêu cầu xuất hóa đơn điện tử Total Paid Fee …" at bounding box center [682, 312] width 1365 height 625
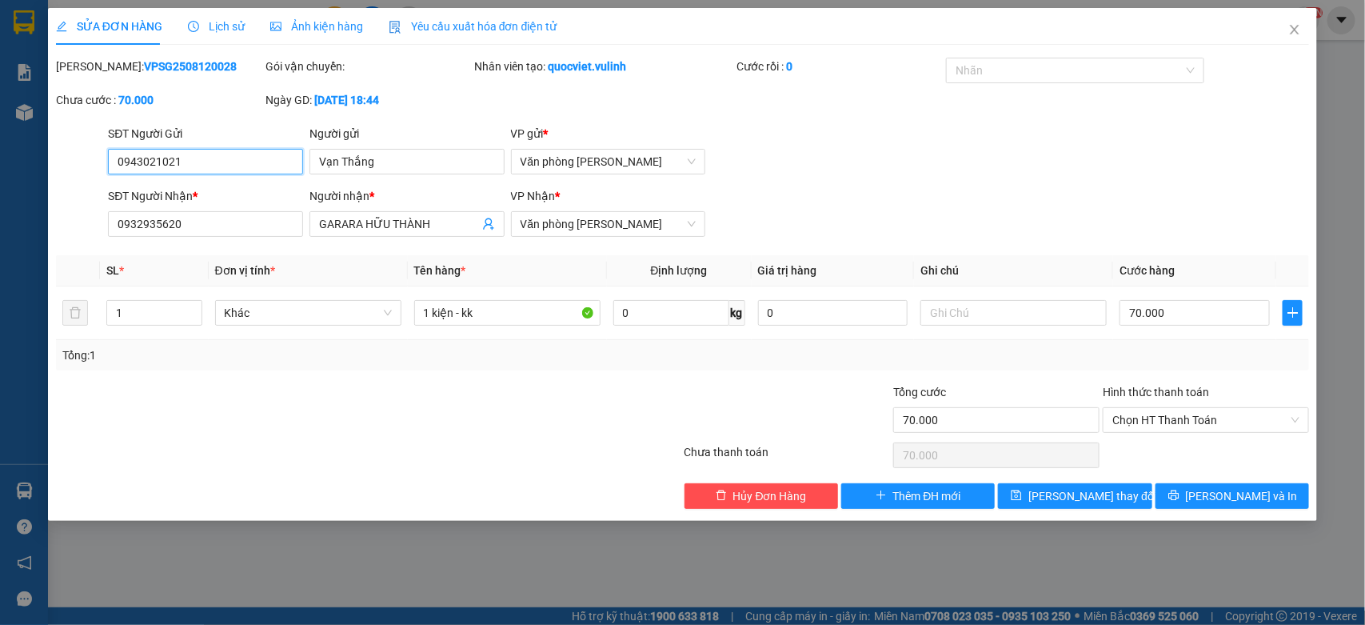
drag, startPoint x: 208, startPoint y: 162, endPoint x: 0, endPoint y: 250, distance: 225.8
click at [0, 250] on div "SỬA ĐƠN HÀNG Lịch sử Ảnh kiện hàng Yêu cầu xuất hóa đơn điện tử Total Paid Fee …" at bounding box center [682, 312] width 1365 height 625
drag, startPoint x: 437, startPoint y: 218, endPoint x: 278, endPoint y: 257, distance: 163.9
click at [278, 257] on div "Total Paid Fee 0 Total UnPaid Fee 70.000 Cash Collection Total Fee Mã ĐH: VPSG2…" at bounding box center [683, 283] width 1254 height 451
click at [360, 220] on input "GARARA HỮU THÀNH" at bounding box center [399, 224] width 160 height 18
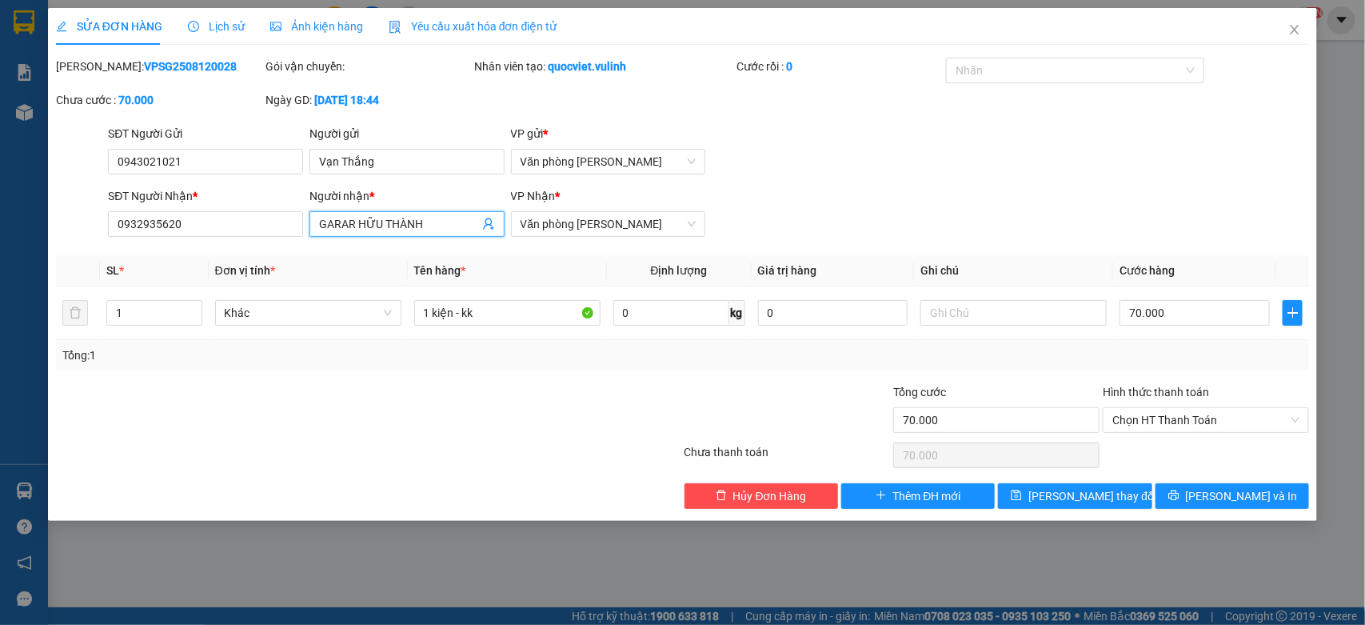
type input "GARA HỮU THÀNH"
drag, startPoint x: 437, startPoint y: 220, endPoint x: 198, endPoint y: 258, distance: 242.2
click at [198, 258] on div "Total Paid Fee 0 Total UnPaid Fee 70.000 Cash Collection Total Fee Mã ĐH: VPSG2…" at bounding box center [683, 283] width 1254 height 451
click at [1077, 493] on span "[PERSON_NAME] thay đổi" at bounding box center [1092, 496] width 128 height 18
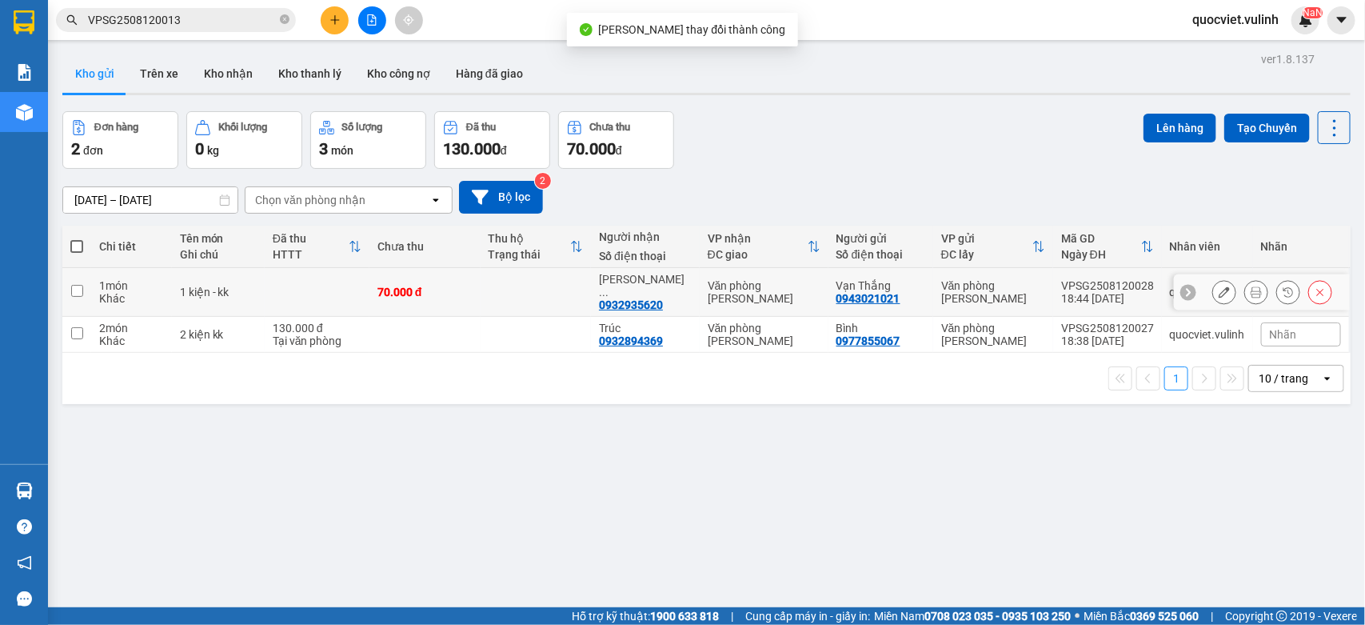
click at [1219, 286] on icon at bounding box center [1224, 291] width 11 height 11
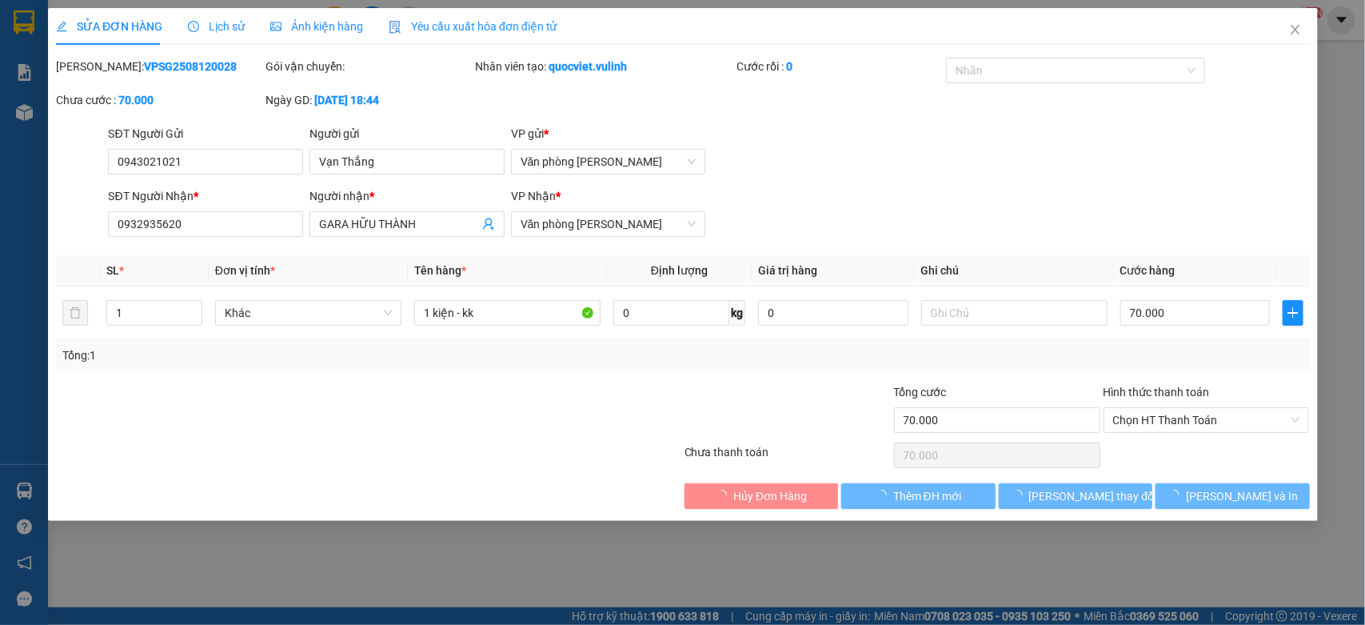
type input "0943021021"
type input "Vạn Thắng"
type input "0932935620"
type input "GARA HỮU THÀNH"
type input "70.000"
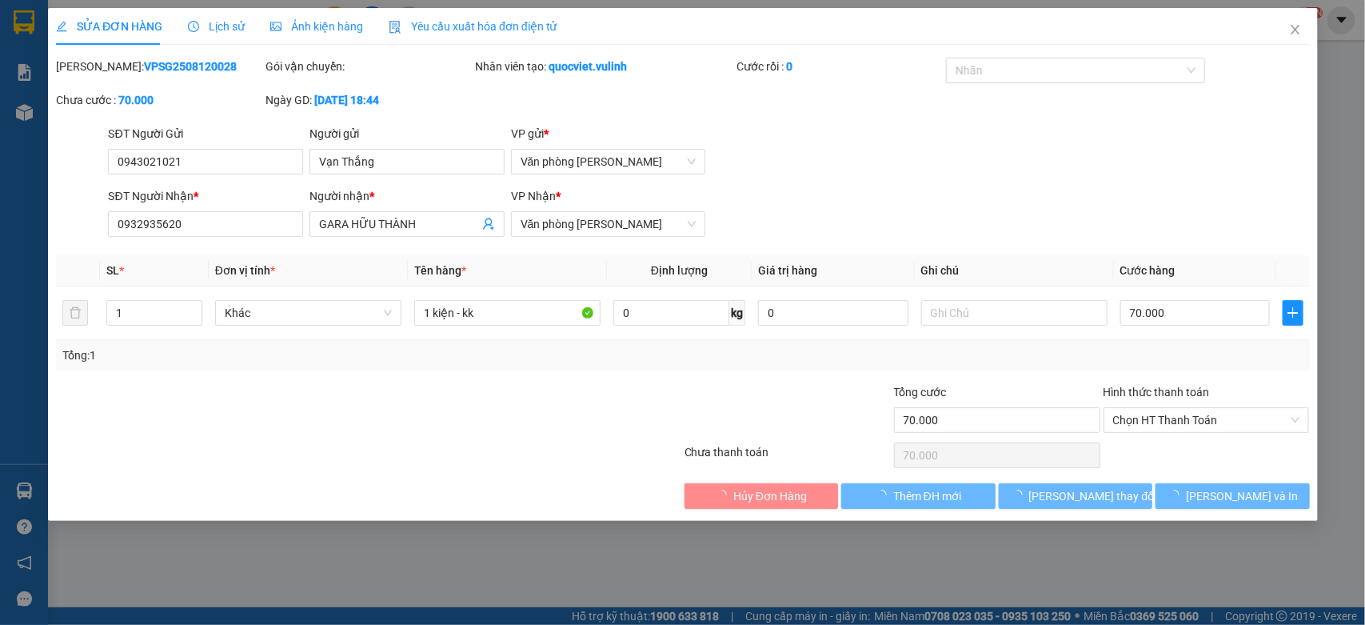
type input "70.000"
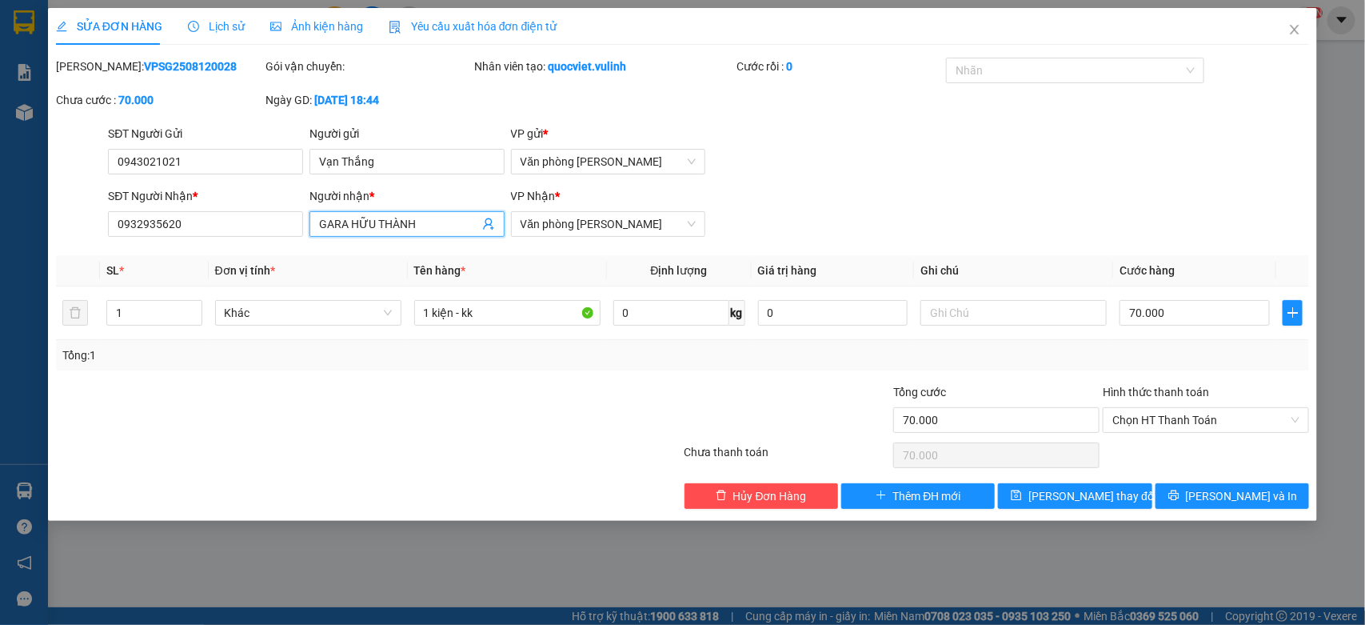
drag, startPoint x: 430, startPoint y: 220, endPoint x: 0, endPoint y: 268, distance: 432.9
click at [0, 266] on div "SỬA ĐƠN HÀNG Lịch sử Ảnh kiện hàng Yêu cầu xuất hóa đơn điện tử Total Paid Fee …" at bounding box center [682, 312] width 1365 height 625
drag, startPoint x: 230, startPoint y: 214, endPoint x: 0, endPoint y: 314, distance: 250.4
click at [0, 314] on div "SỬA ĐƠN HÀNG Lịch sử Ảnh kiện hàng Yêu cầu xuất hóa đơn điện tử Total Paid Fee …" at bounding box center [682, 312] width 1365 height 625
click at [1294, 29] on icon "close" at bounding box center [1295, 30] width 9 height 10
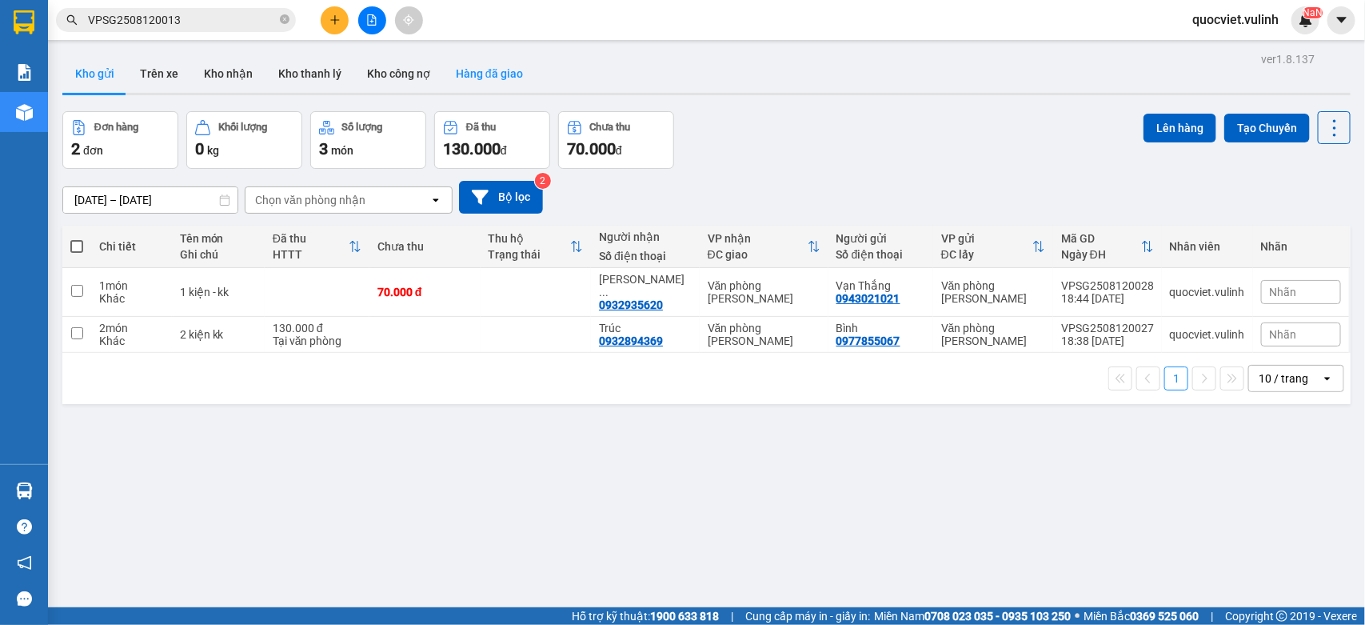
click at [465, 70] on button "Hàng đã giao" at bounding box center [489, 73] width 93 height 38
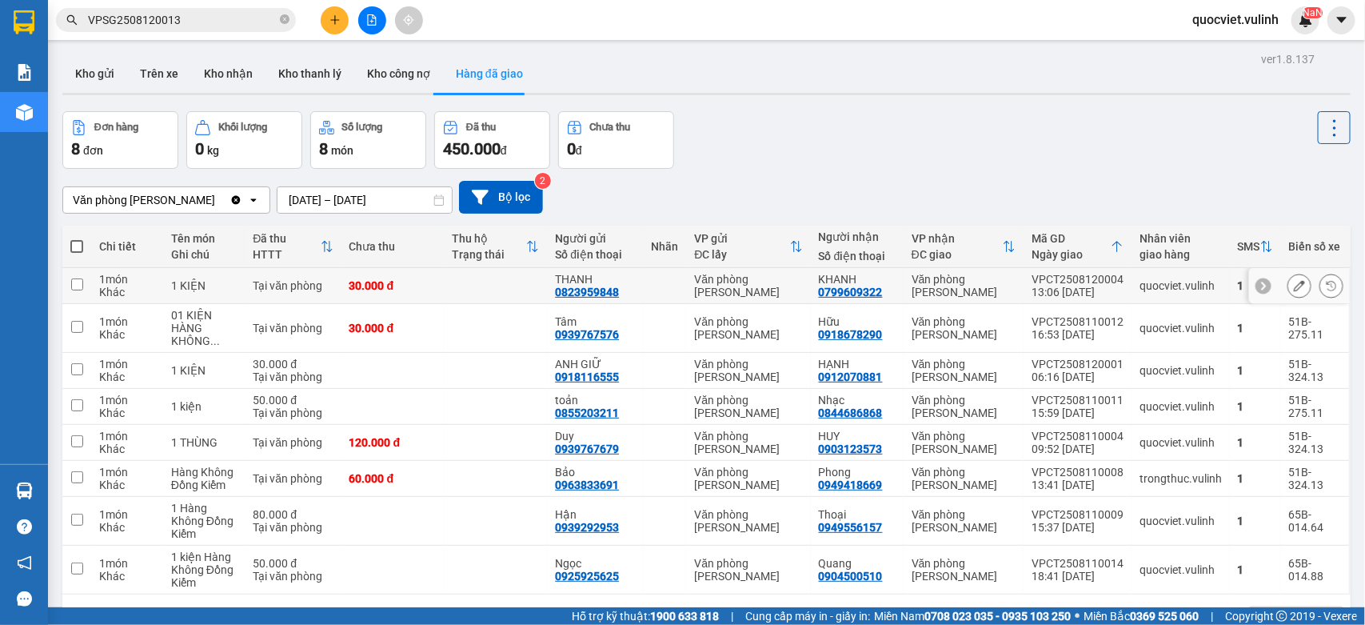
drag, startPoint x: 1022, startPoint y: 276, endPoint x: 1109, endPoint y: 277, distance: 87.2
click at [1109, 277] on td "VPCT2508120004 13:06 [DATE]" at bounding box center [1078, 286] width 108 height 36
checkbox input "true"
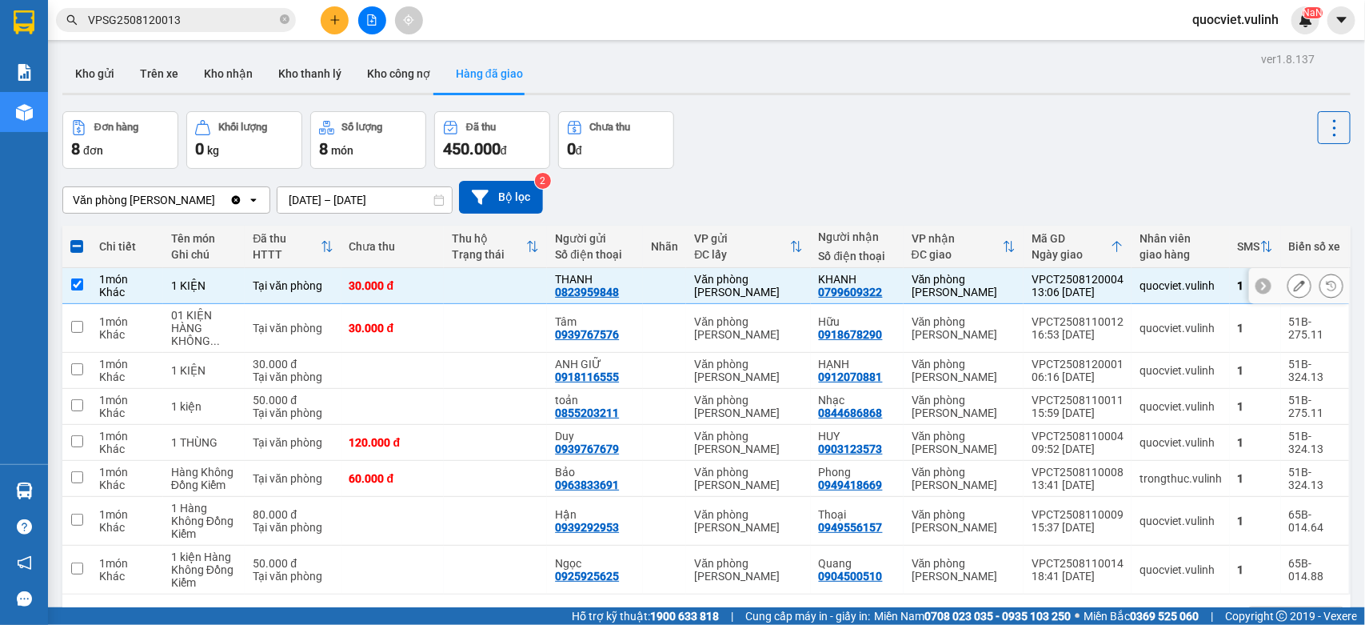
click at [1288, 280] on button at bounding box center [1299, 286] width 22 height 28
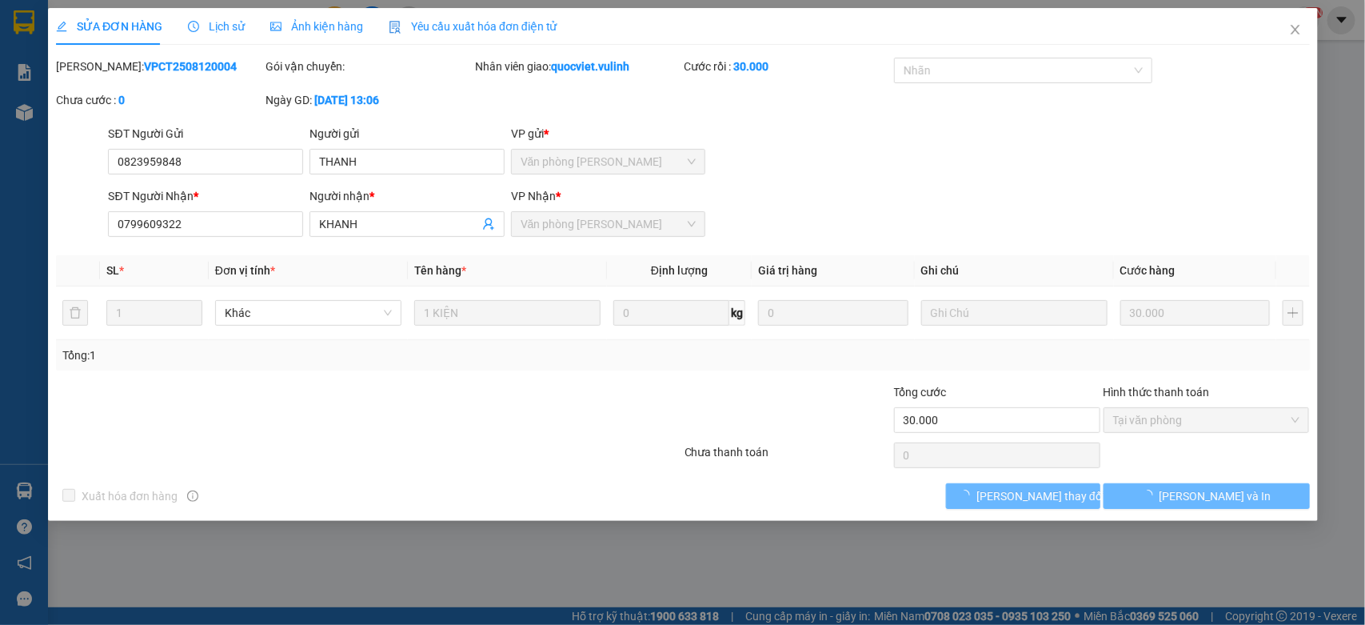
type input "0823959848"
type input "THANH"
type input "0799609322"
type input "KHANH"
type input "30.000"
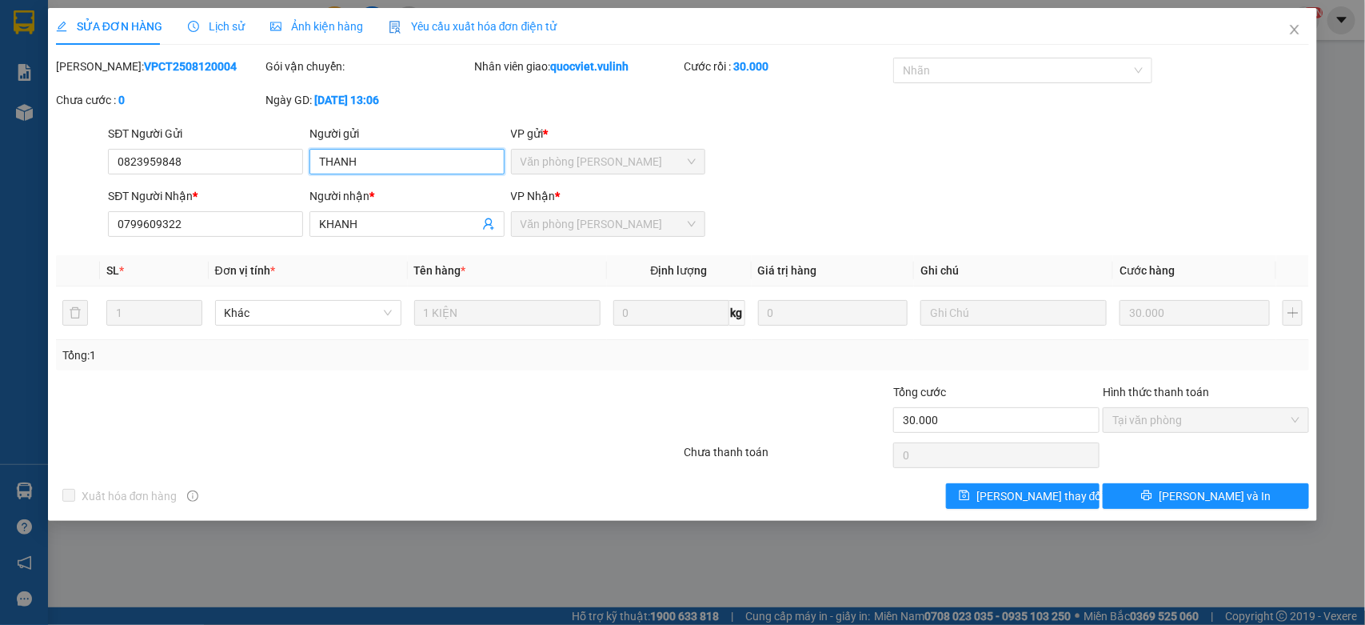
drag, startPoint x: 418, startPoint y: 162, endPoint x: 0, endPoint y: 254, distance: 428.4
click at [0, 244] on div "SỬA ĐƠN HÀNG Lịch sử Ảnh kiện hàng Yêu cầu xuất hóa đơn điện tử Total Paid Fee …" at bounding box center [682, 312] width 1365 height 625
drag, startPoint x: 230, startPoint y: 162, endPoint x: 0, endPoint y: 294, distance: 265.2
click at [0, 293] on div "SỬA ĐƠN HÀNG Lịch sử Ảnh kiện hàng Yêu cầu xuất hóa đơn điện tử Total Paid Fee …" at bounding box center [682, 312] width 1365 height 625
drag, startPoint x: 393, startPoint y: 226, endPoint x: 0, endPoint y: 316, distance: 403.7
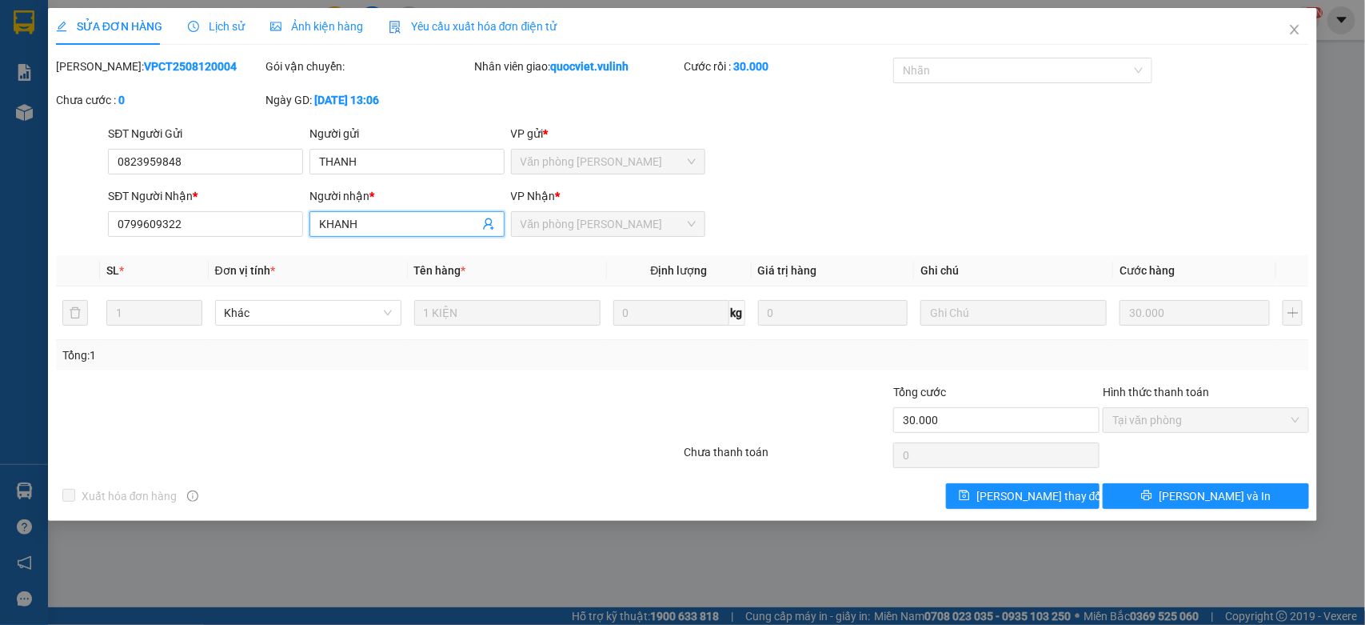
click at [0, 276] on div "SỬA ĐƠN HÀNG Lịch sử Ảnh kiện hàng Yêu cầu xuất hóa đơn điện tử Total Paid Fee …" at bounding box center [682, 312] width 1365 height 625
drag, startPoint x: 232, startPoint y: 225, endPoint x: 0, endPoint y: 258, distance: 234.2
click at [0, 258] on div "SỬA ĐƠN HÀNG Lịch sử Ảnh kiện hàng Yêu cầu xuất hóa đơn điện tử Total Paid Fee …" at bounding box center [682, 312] width 1365 height 625
click at [1302, 22] on span "Close" at bounding box center [1294, 30] width 45 height 45
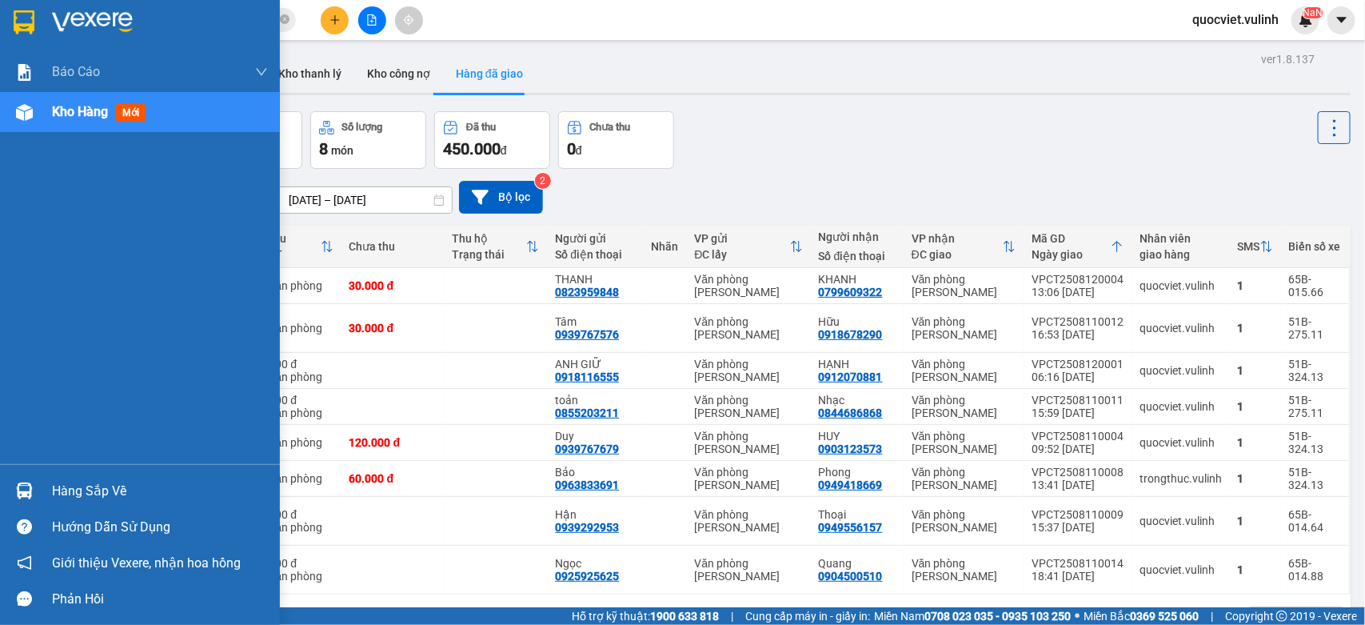
click at [90, 489] on div "Hàng sắp về" at bounding box center [160, 491] width 216 height 24
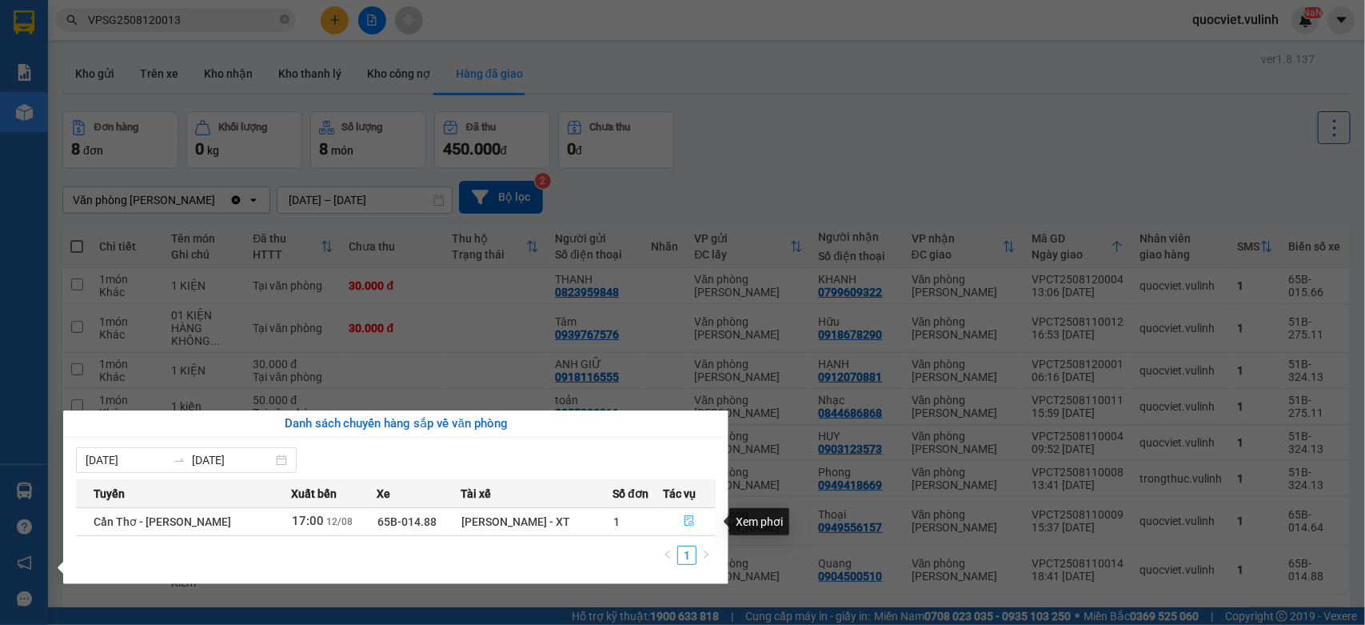
click at [681, 526] on button "button" at bounding box center [689, 522] width 51 height 26
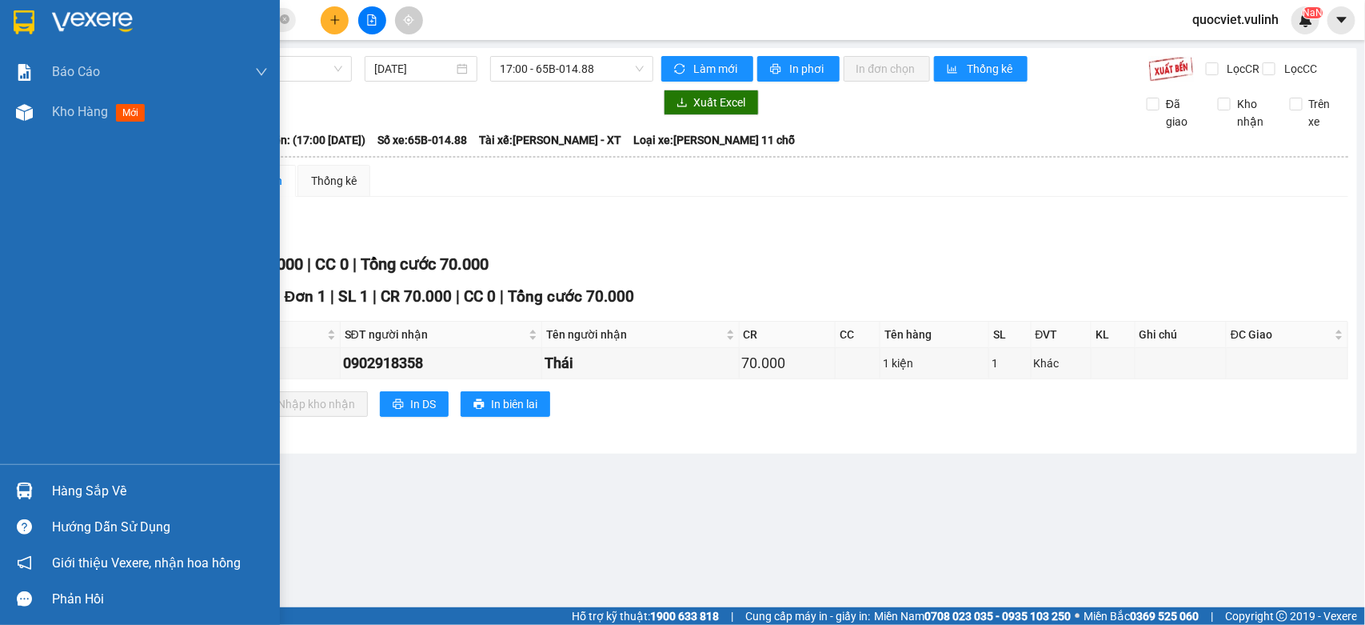
click at [46, 485] on div "Hàng sắp về" at bounding box center [140, 491] width 280 height 36
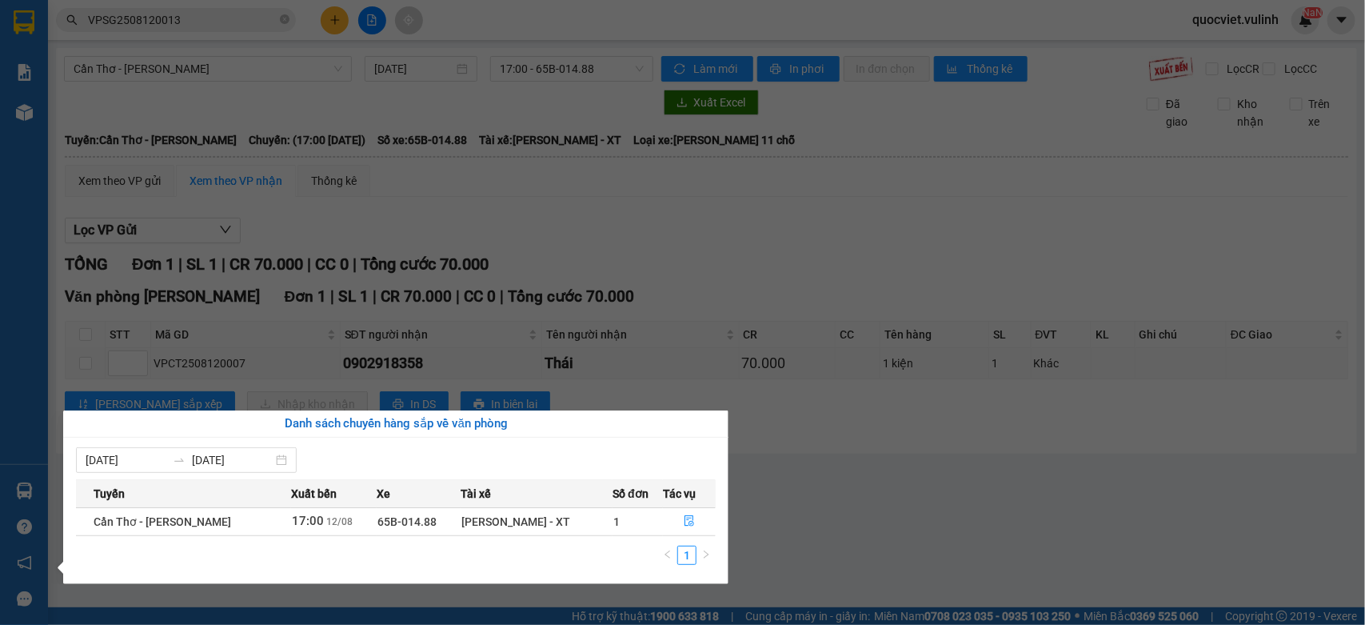
click at [849, 494] on section "Kết quả tìm kiếm ( 1 ) Bộ lọc Mã ĐH Trạng thái Món hàng Tổng cước Chưa cước Nhã…" at bounding box center [682, 312] width 1365 height 625
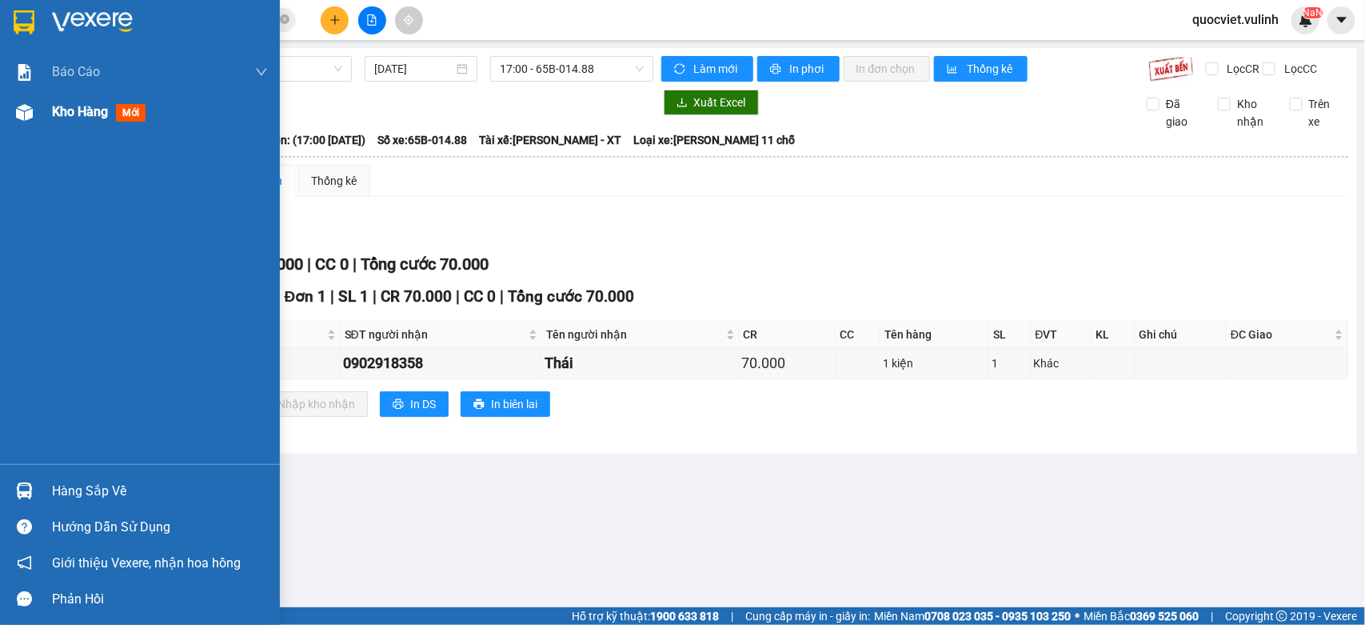
click at [72, 108] on span "Kho hàng" at bounding box center [80, 111] width 56 height 15
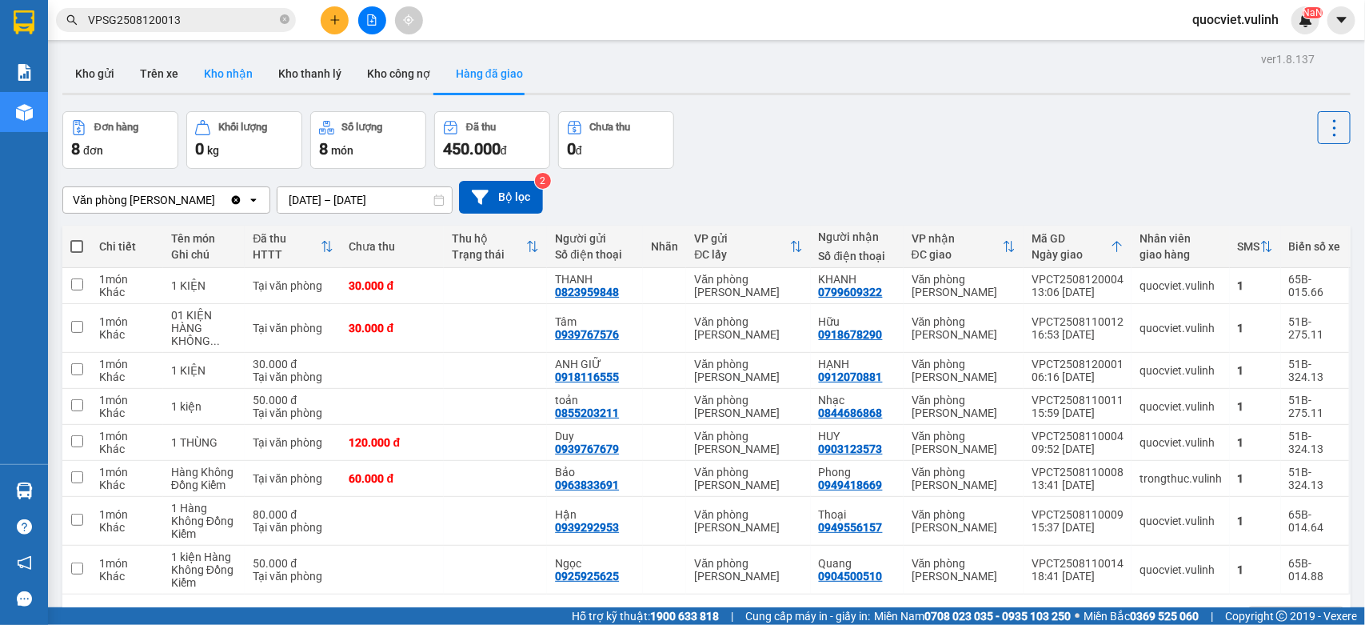
click at [234, 76] on button "Kho nhận" at bounding box center [228, 73] width 74 height 38
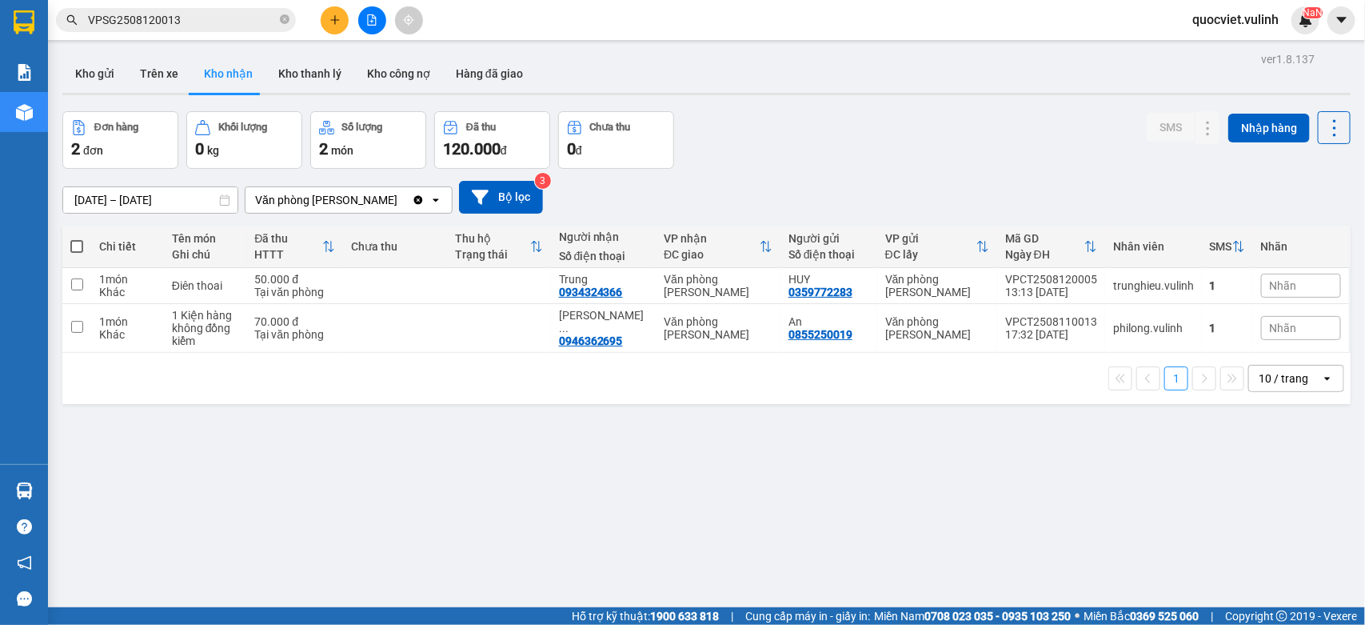
click at [161, 192] on input "[DATE] – [DATE]" at bounding box center [150, 200] width 174 height 26
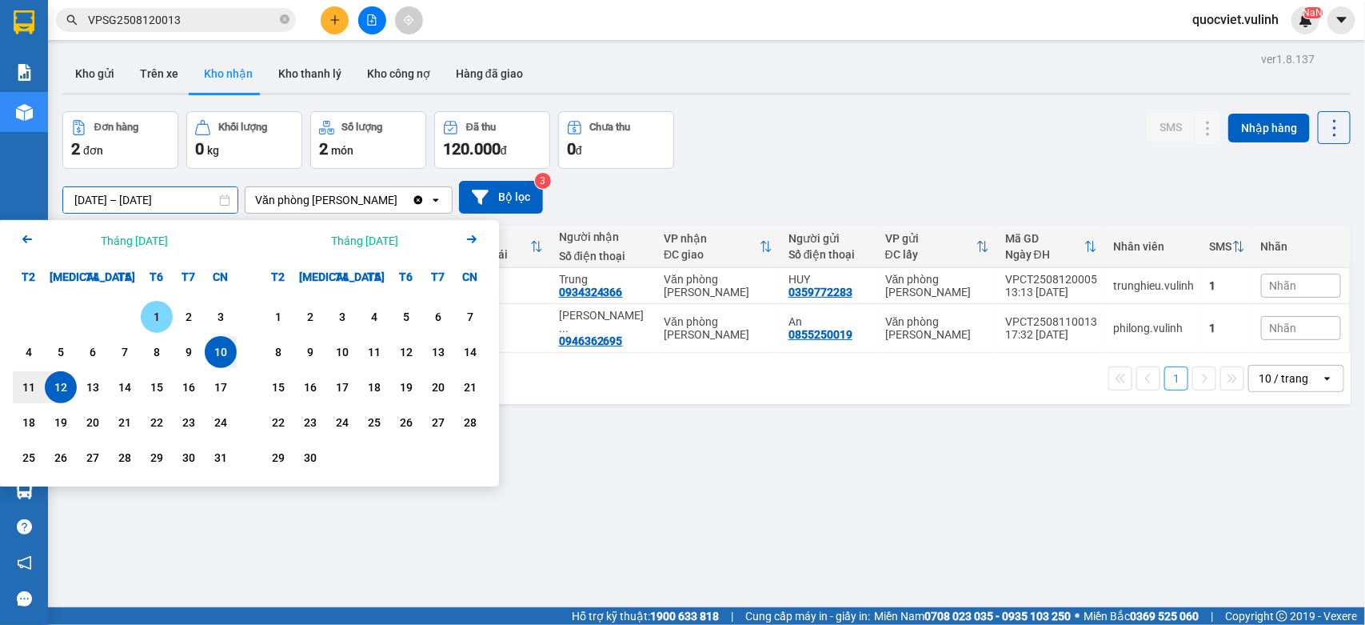
drag, startPoint x: 157, startPoint y: 309, endPoint x: 148, endPoint y: 318, distance: 12.4
click at [156, 309] on div "1" at bounding box center [157, 316] width 22 height 19
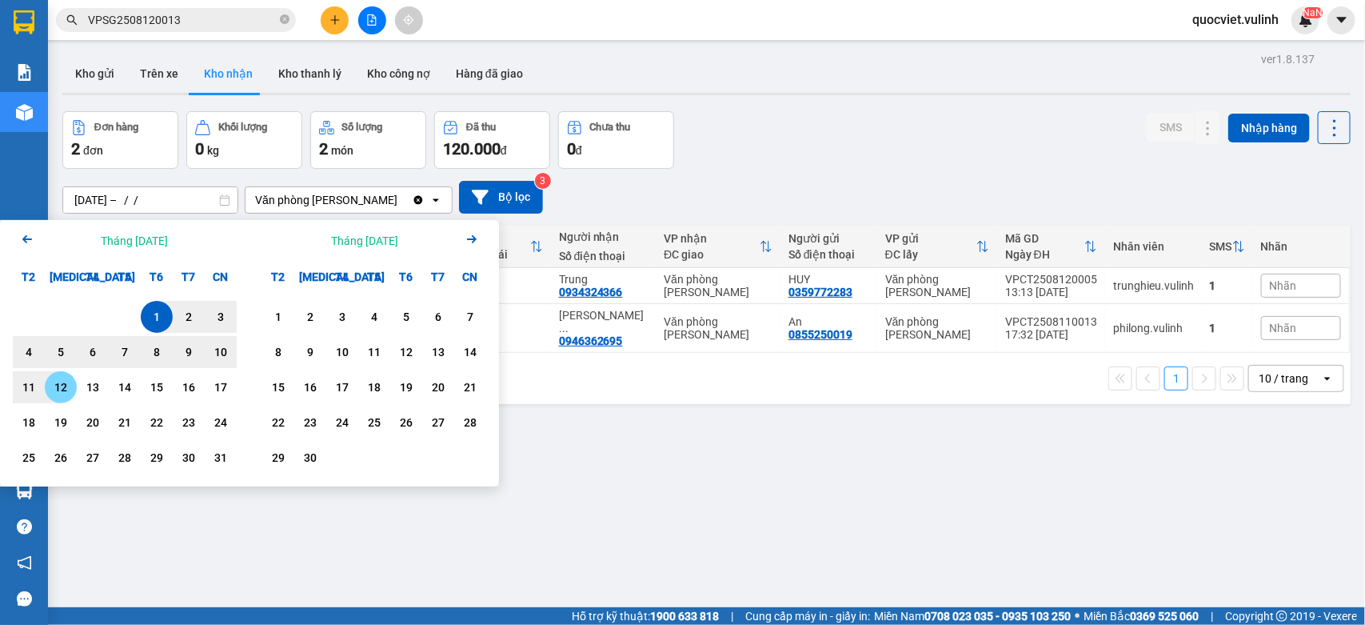
click at [58, 382] on div "12" at bounding box center [61, 386] width 22 height 19
type input "[DATE] – [DATE]"
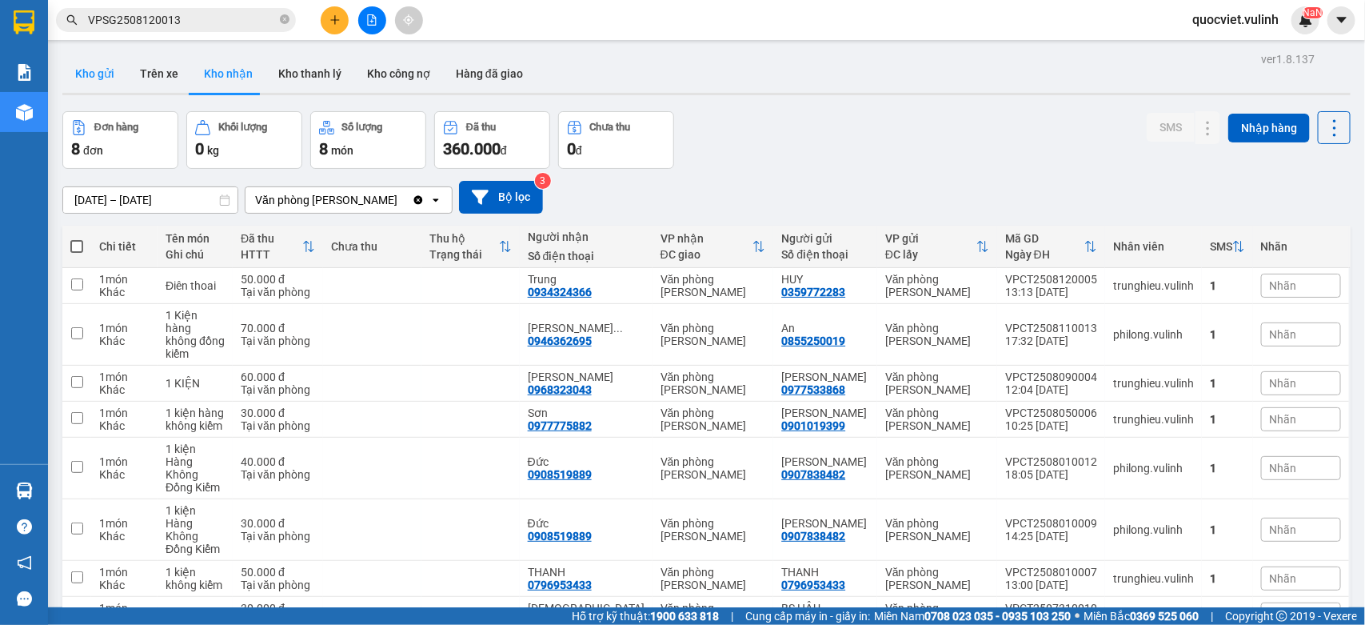
click at [97, 65] on button "Kho gửi" at bounding box center [94, 73] width 65 height 38
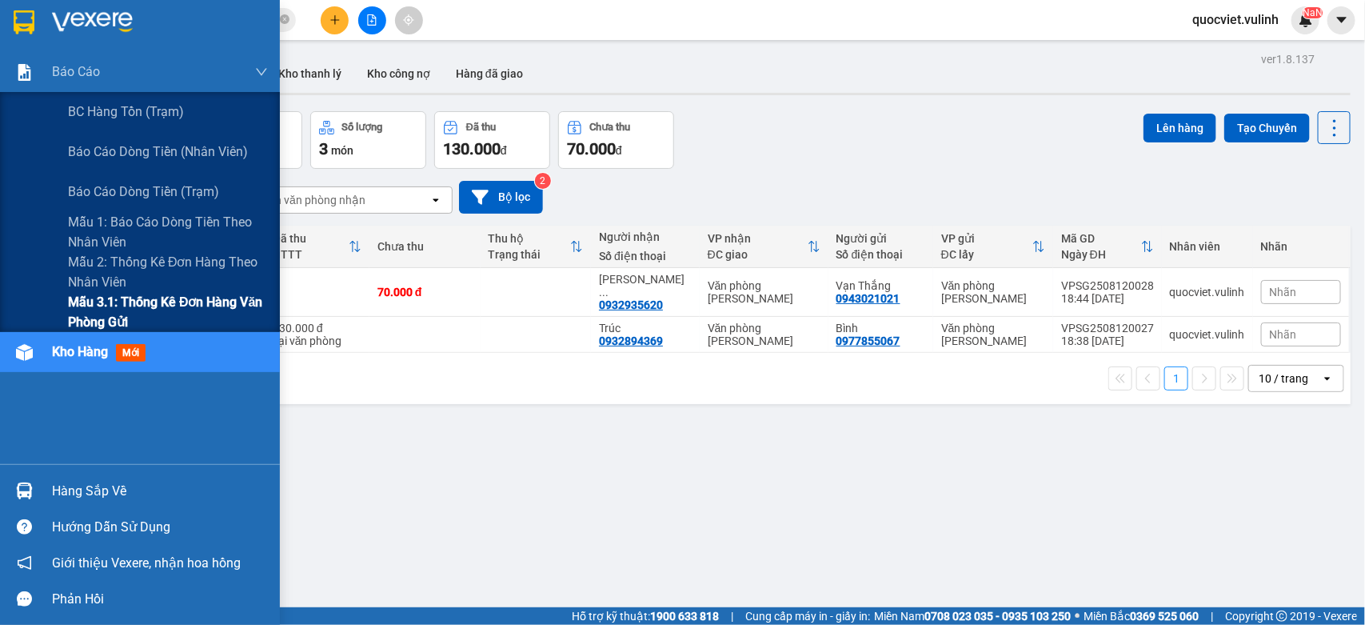
click at [86, 302] on span "Mẫu 3.1: Thống kê đơn hàng văn phòng gửi" at bounding box center [168, 312] width 200 height 40
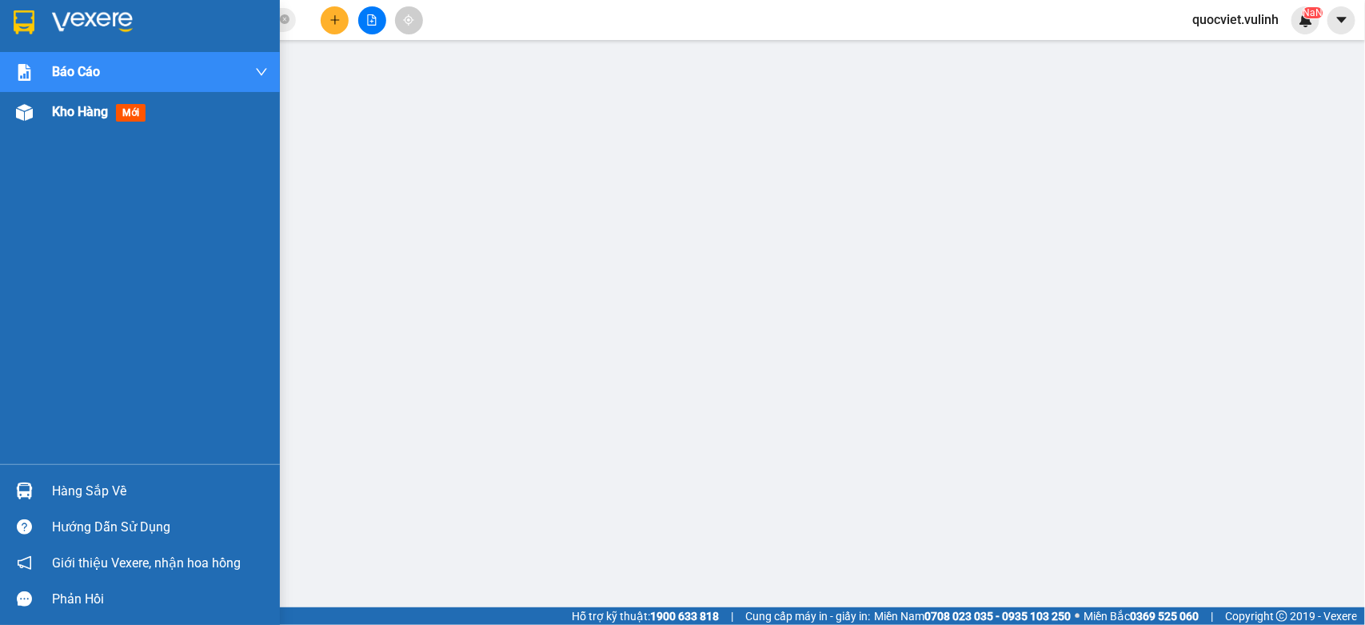
click at [20, 113] on img at bounding box center [24, 112] width 17 height 17
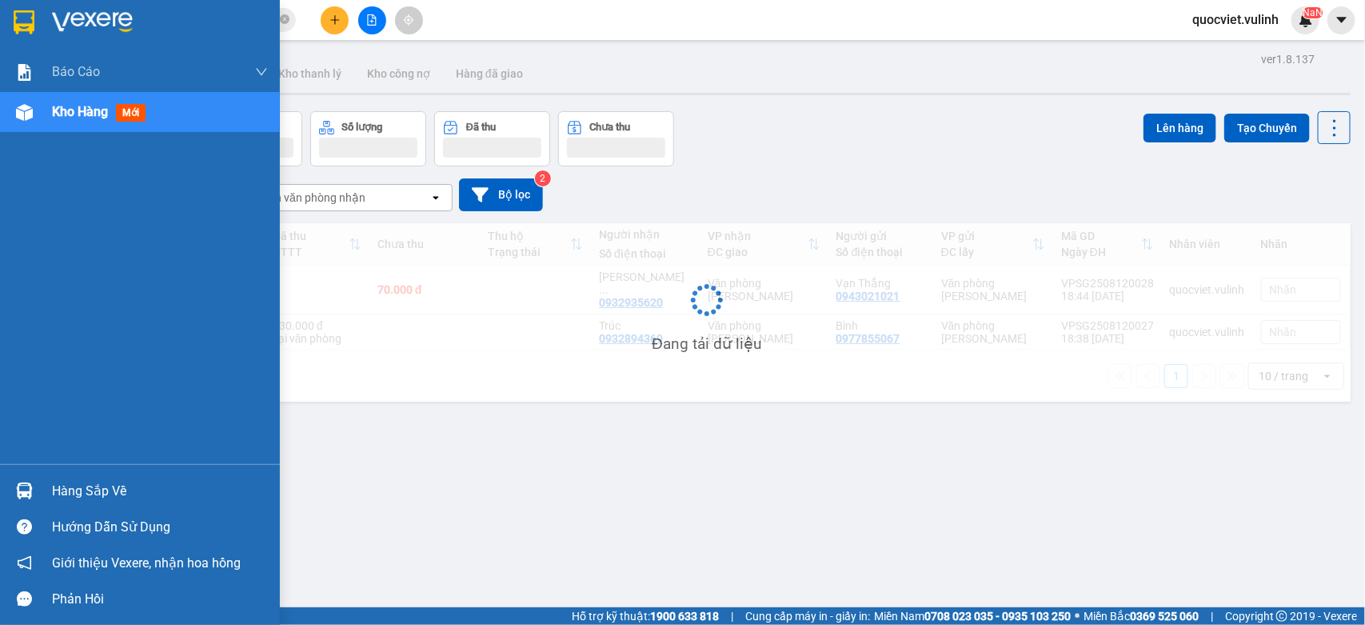
click at [66, 476] on div "Hàng sắp về" at bounding box center [140, 491] width 280 height 36
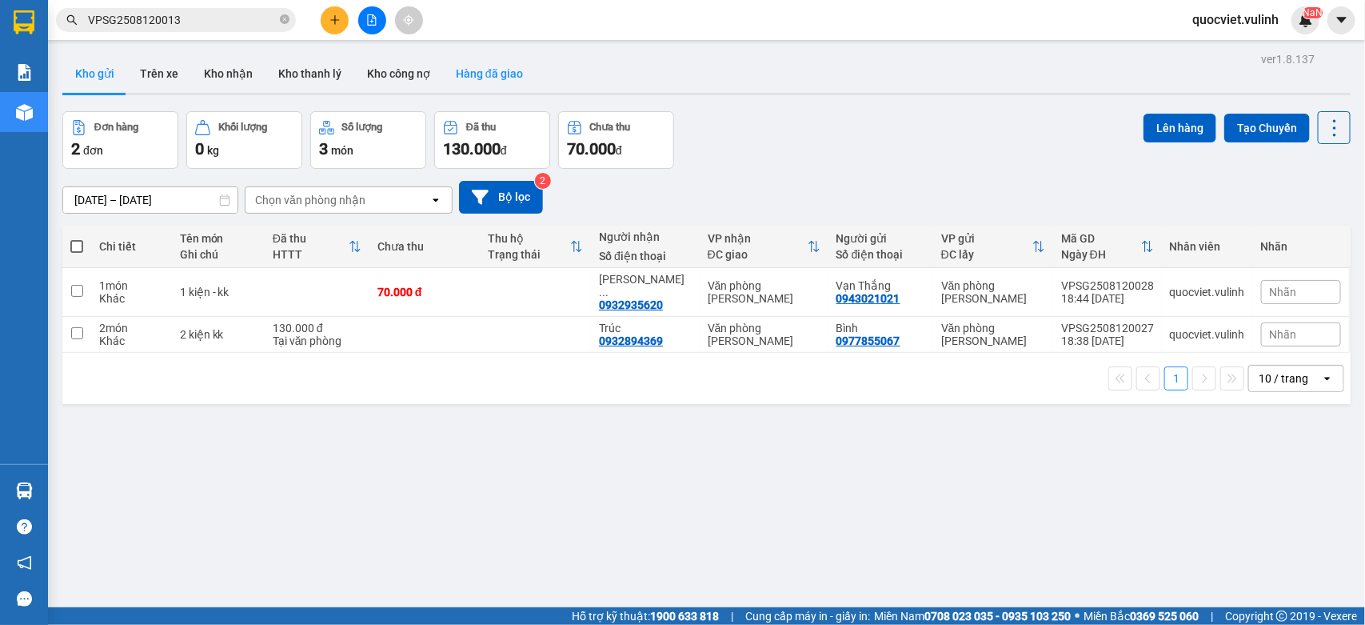
click at [473, 60] on section "Kết quả tìm kiếm ( 1 ) Bộ lọc Mã ĐH Trạng thái Món hàng Tổng cước Chưa cước Nhã…" at bounding box center [682, 312] width 1365 height 625
click at [477, 62] on button "Hàng đã giao" at bounding box center [489, 73] width 93 height 38
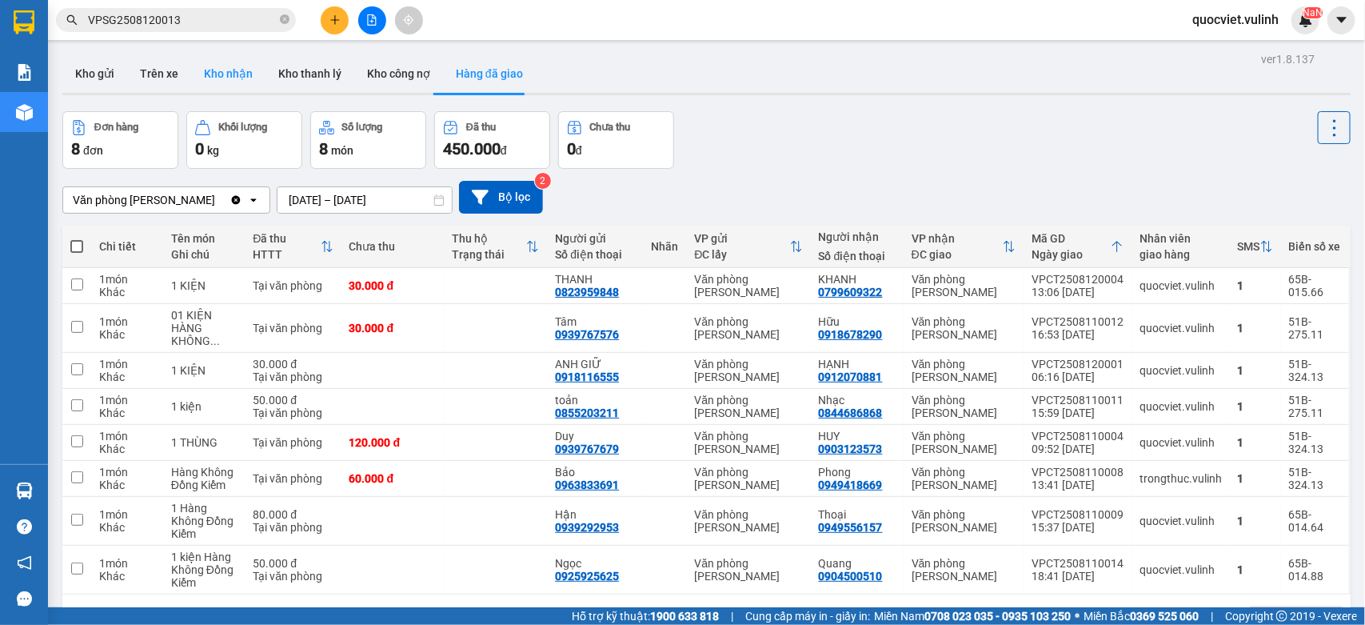
click at [236, 76] on button "Kho nhận" at bounding box center [228, 73] width 74 height 38
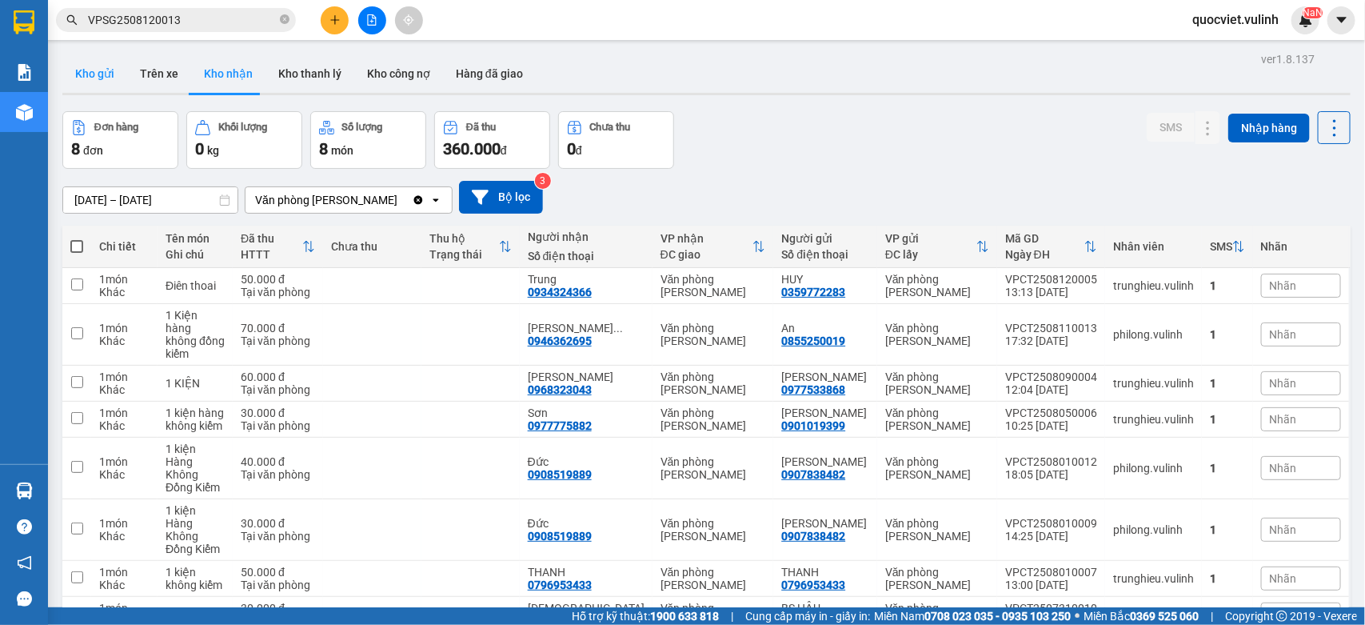
click at [102, 70] on button "Kho gửi" at bounding box center [94, 73] width 65 height 38
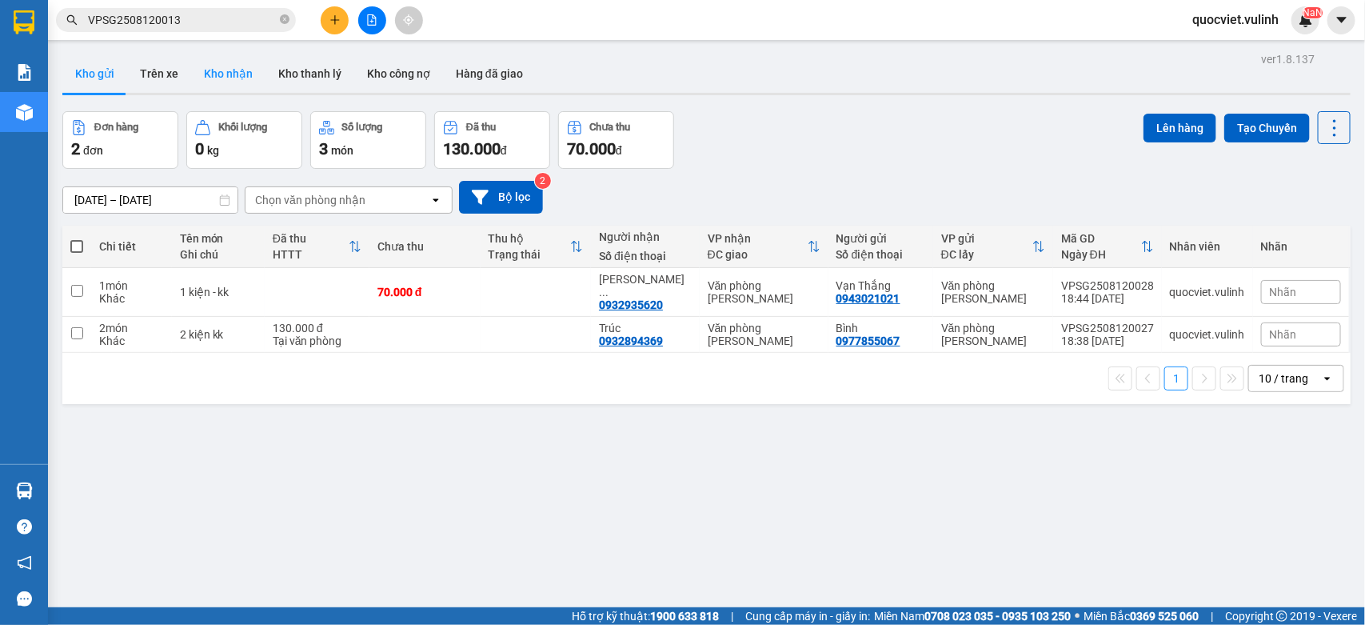
click at [221, 66] on button "Kho nhận" at bounding box center [228, 73] width 74 height 38
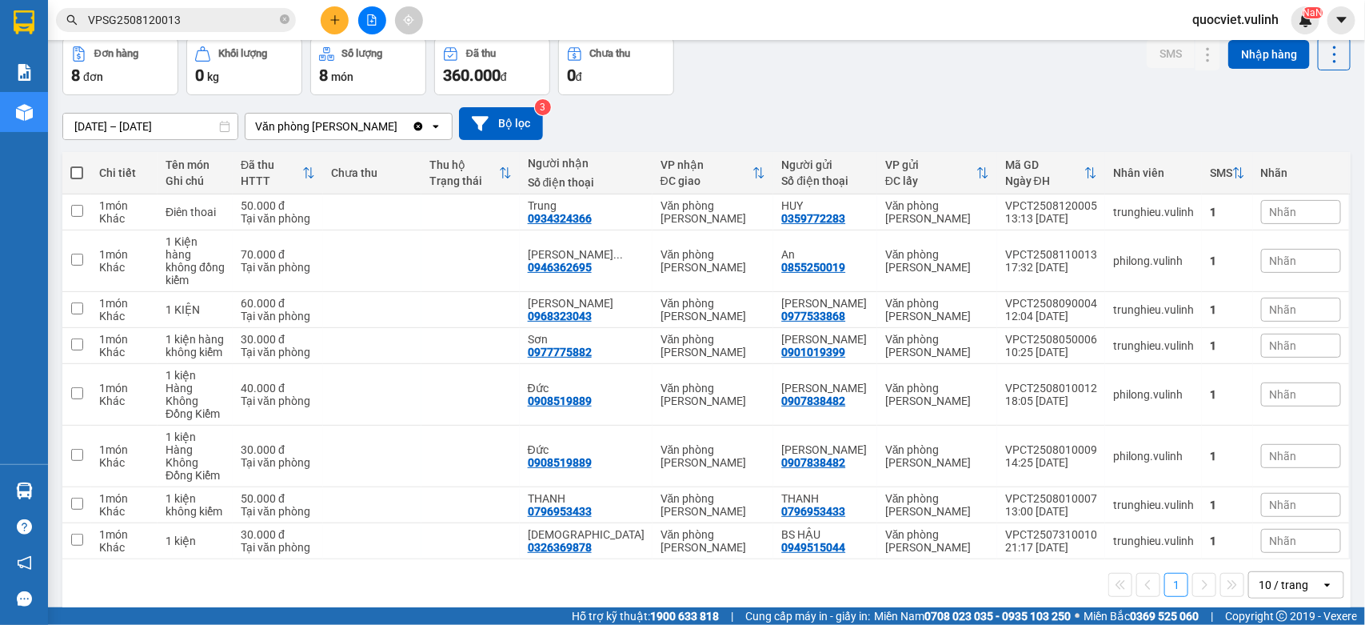
click at [1296, 572] on div "10 / trang" at bounding box center [1285, 585] width 72 height 26
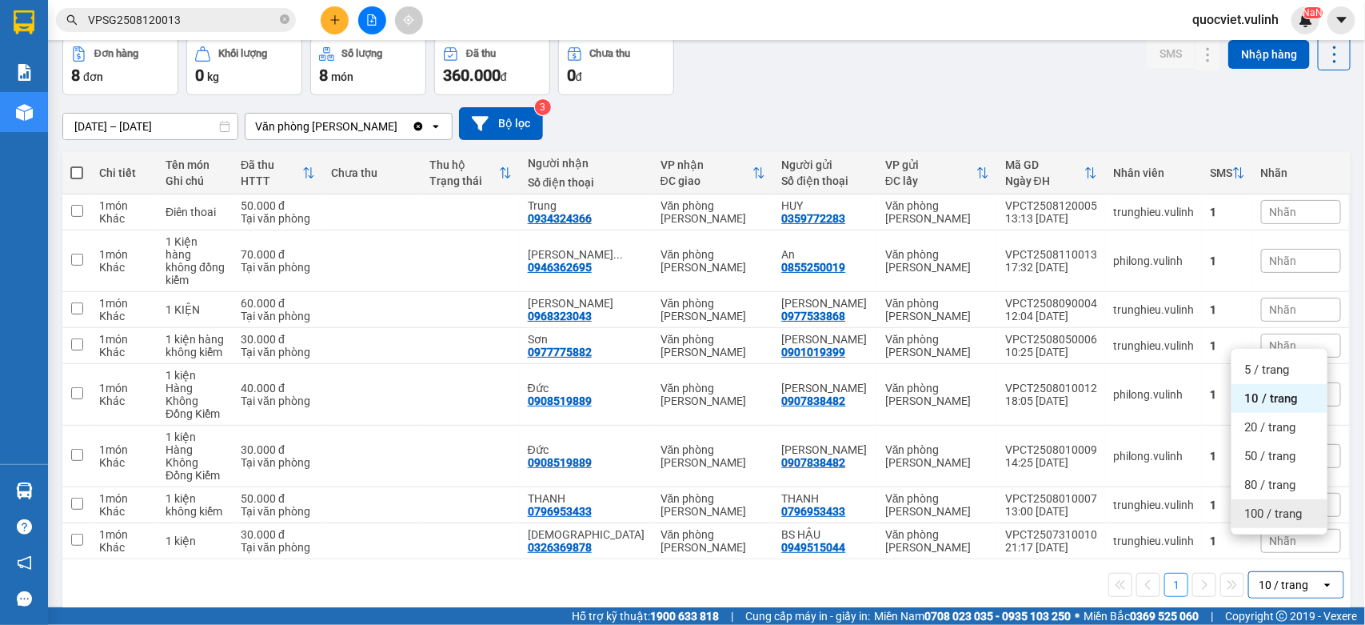
click at [1270, 512] on span "100 / trang" at bounding box center [1273, 513] width 58 height 16
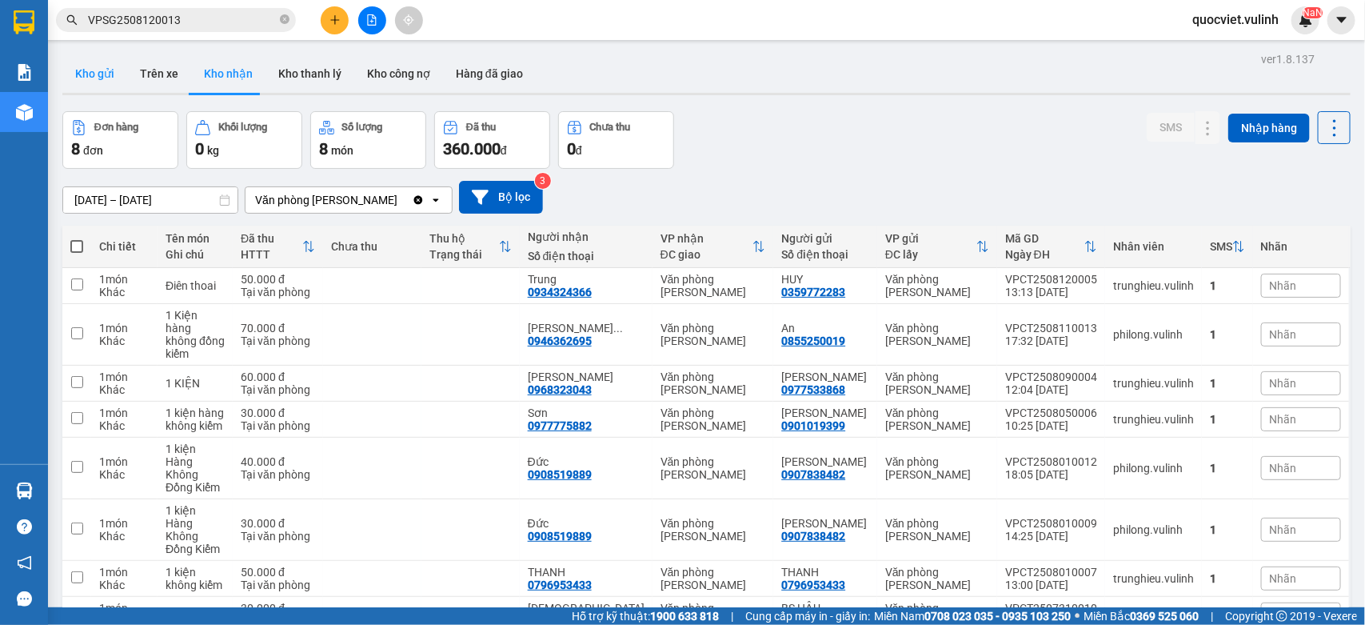
click at [86, 74] on button "Kho gửi" at bounding box center [94, 73] width 65 height 38
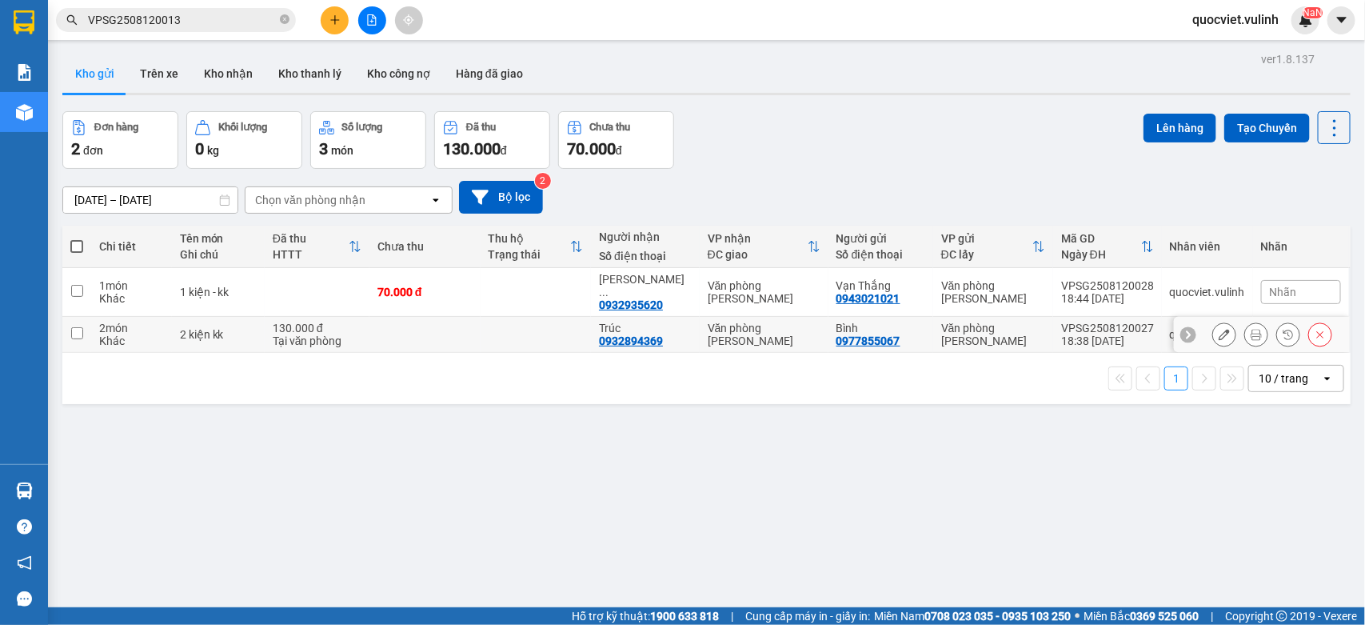
click at [445, 317] on td at bounding box center [424, 335] width 111 height 36
checkbox input "true"
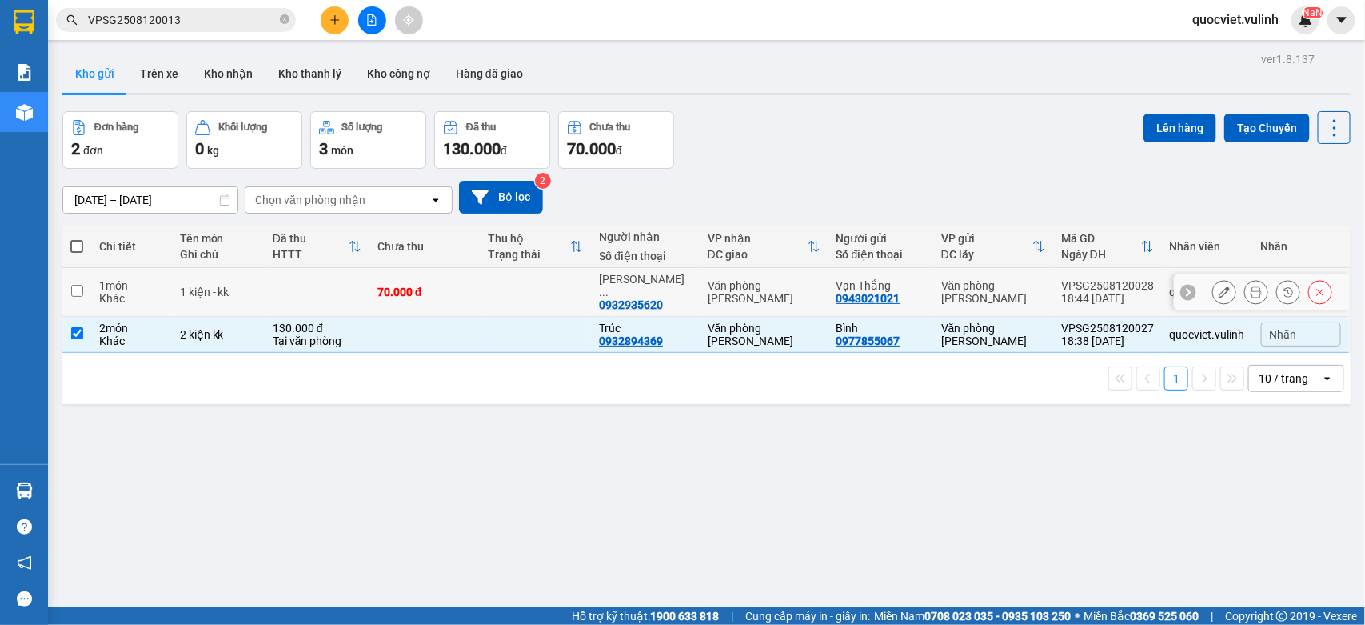
click at [481, 284] on td at bounding box center [536, 292] width 111 height 49
checkbox input "true"
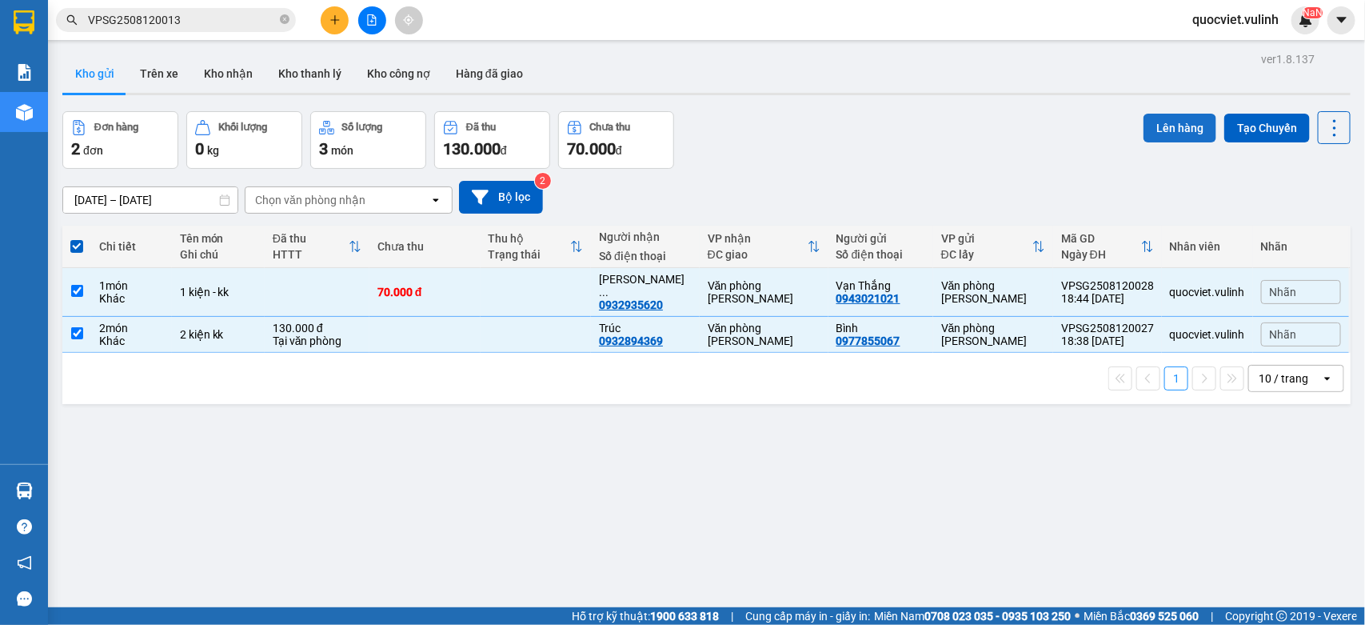
click at [1180, 117] on button "Lên hàng" at bounding box center [1180, 128] width 73 height 29
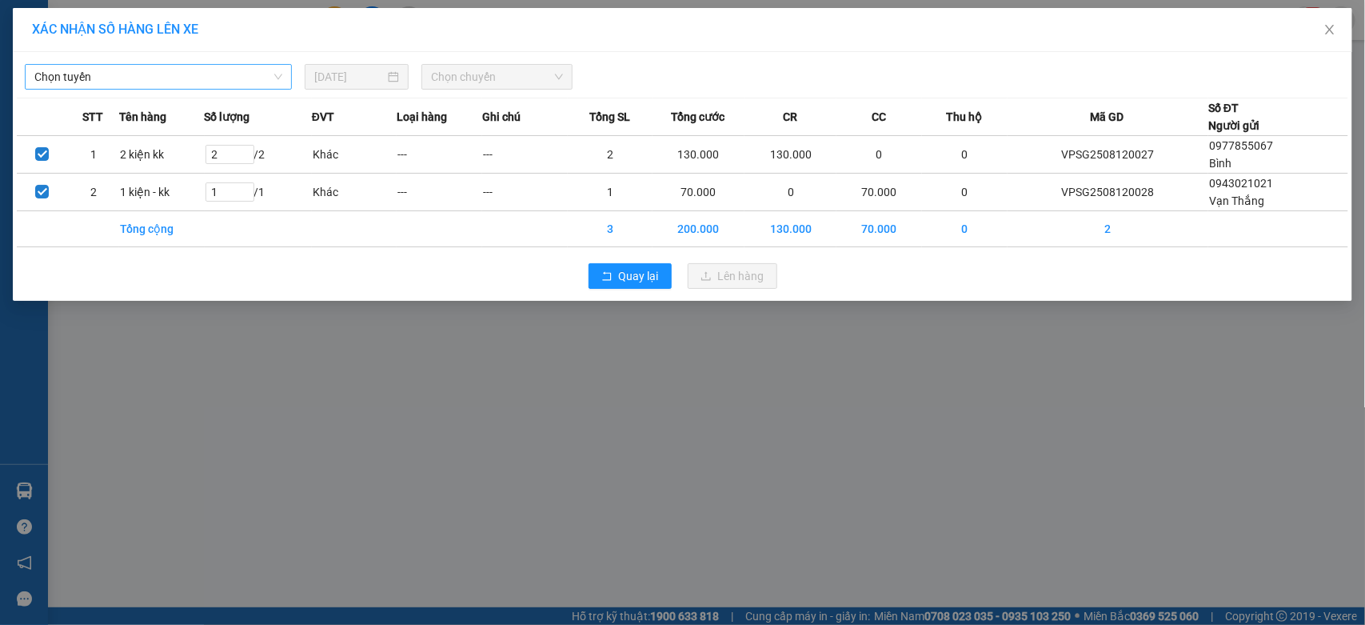
click at [189, 78] on span "Chọn tuyến" at bounding box center [158, 77] width 248 height 24
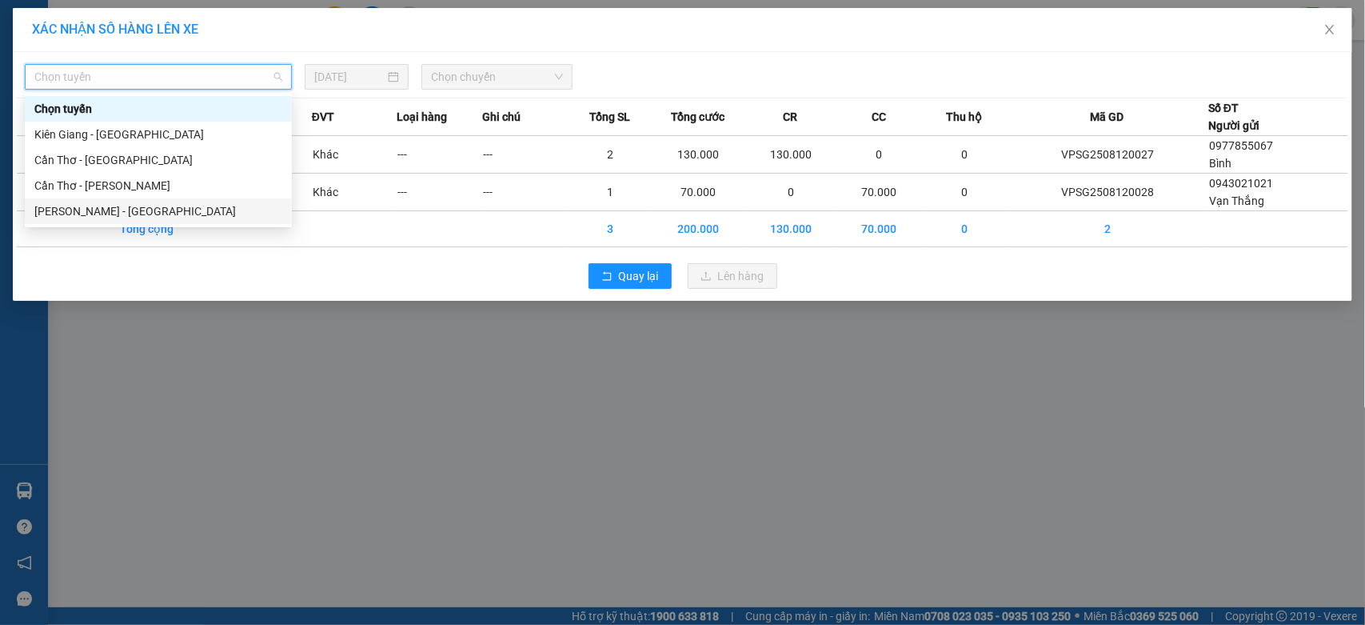
click at [98, 210] on div "[PERSON_NAME] - [GEOGRAPHIC_DATA]" at bounding box center [158, 211] width 248 height 18
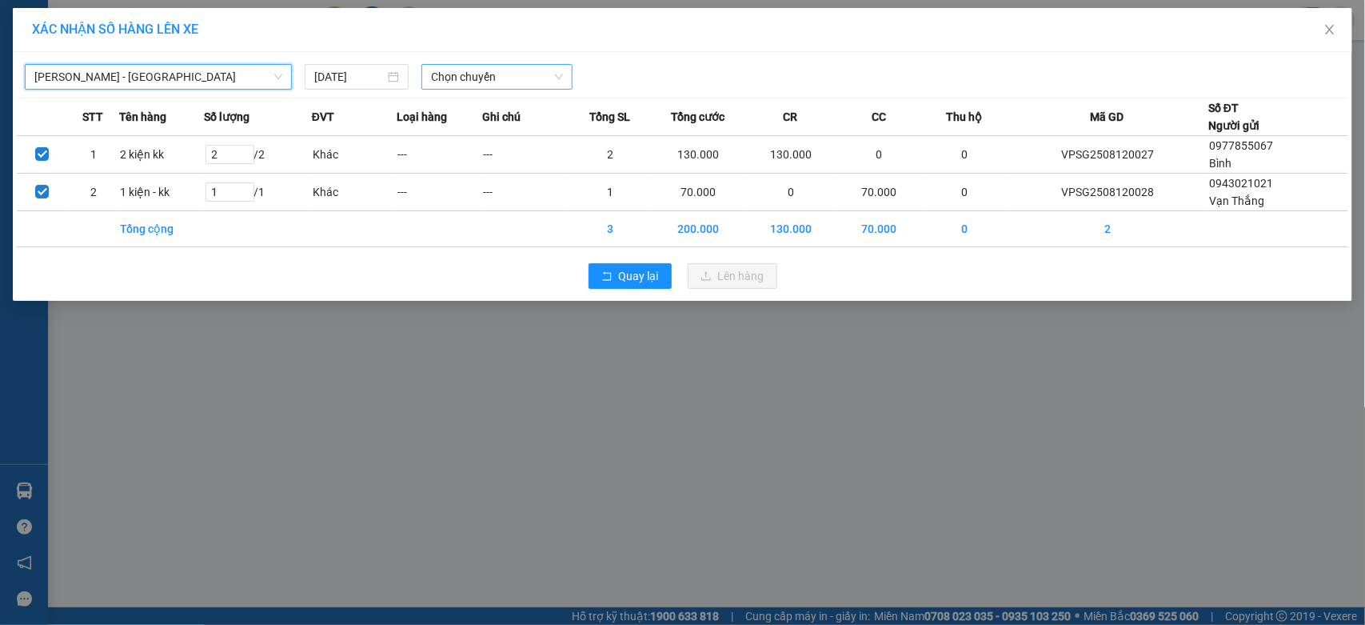
click at [482, 88] on span "Chọn chuyến" at bounding box center [496, 77] width 131 height 24
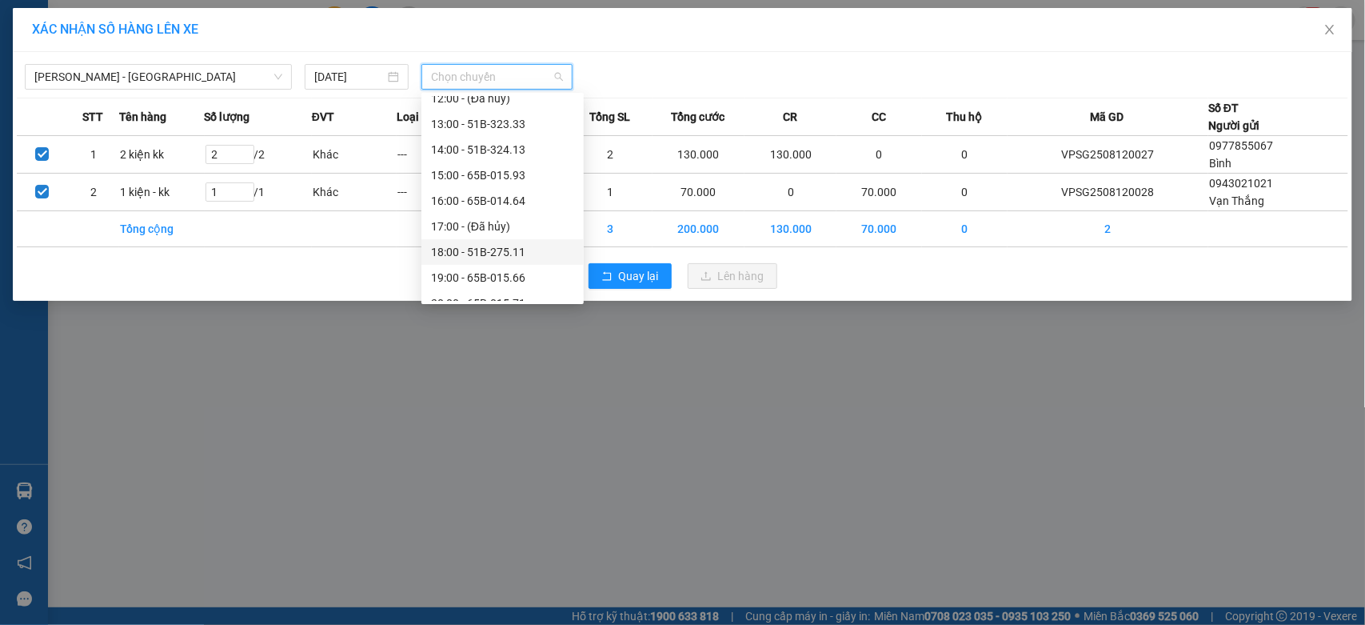
scroll to position [281, 0]
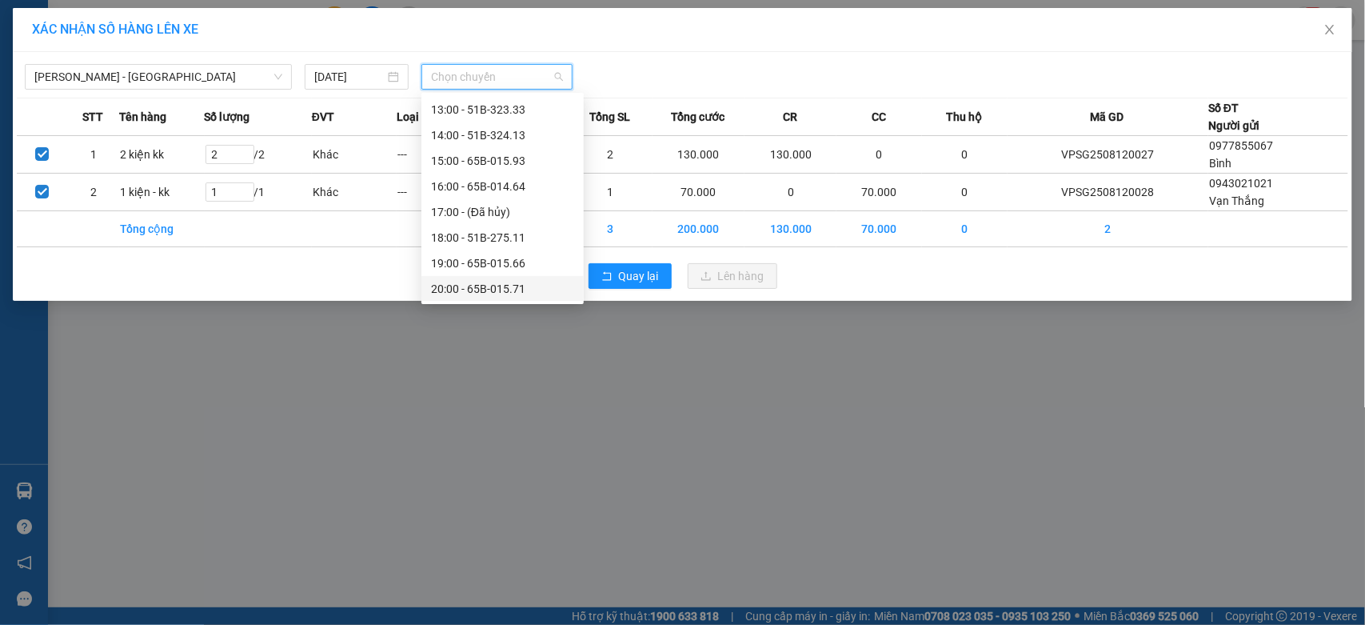
click at [457, 282] on div "20:00 - 65B-015.71" at bounding box center [502, 289] width 143 height 18
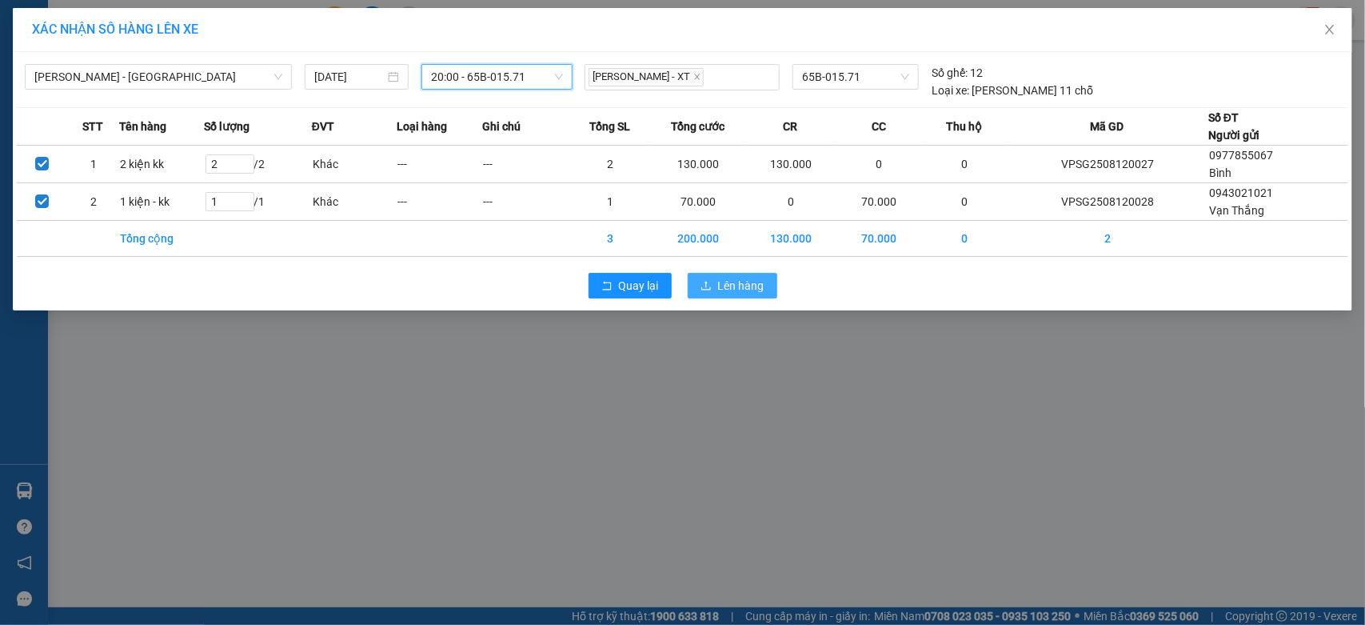
drag, startPoint x: 726, startPoint y: 289, endPoint x: 737, endPoint y: 284, distance: 11.5
click at [728, 289] on span "Lên hàng" at bounding box center [741, 286] width 46 height 18
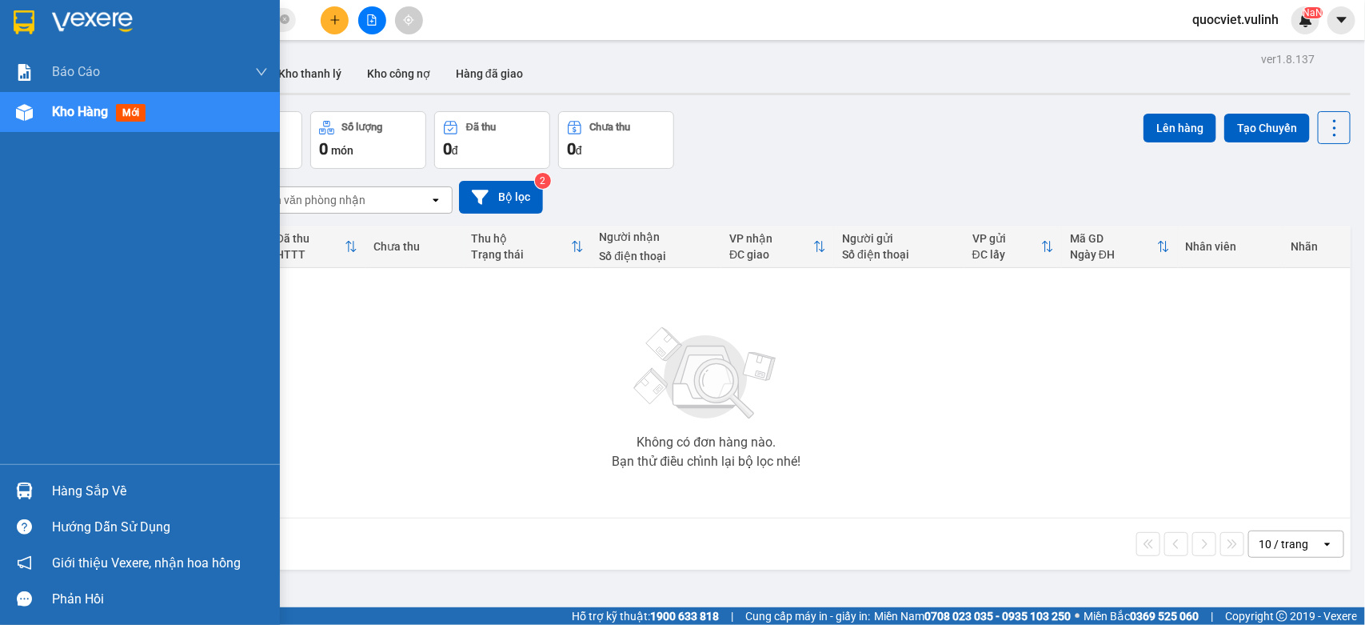
click at [37, 465] on div "Hàng sắp về Hướng dẫn sử dụng Giới thiệu Vexere, nhận hoa hồng Phản hồi" at bounding box center [140, 540] width 280 height 153
click at [52, 477] on div "Hàng sắp về" at bounding box center [140, 491] width 280 height 36
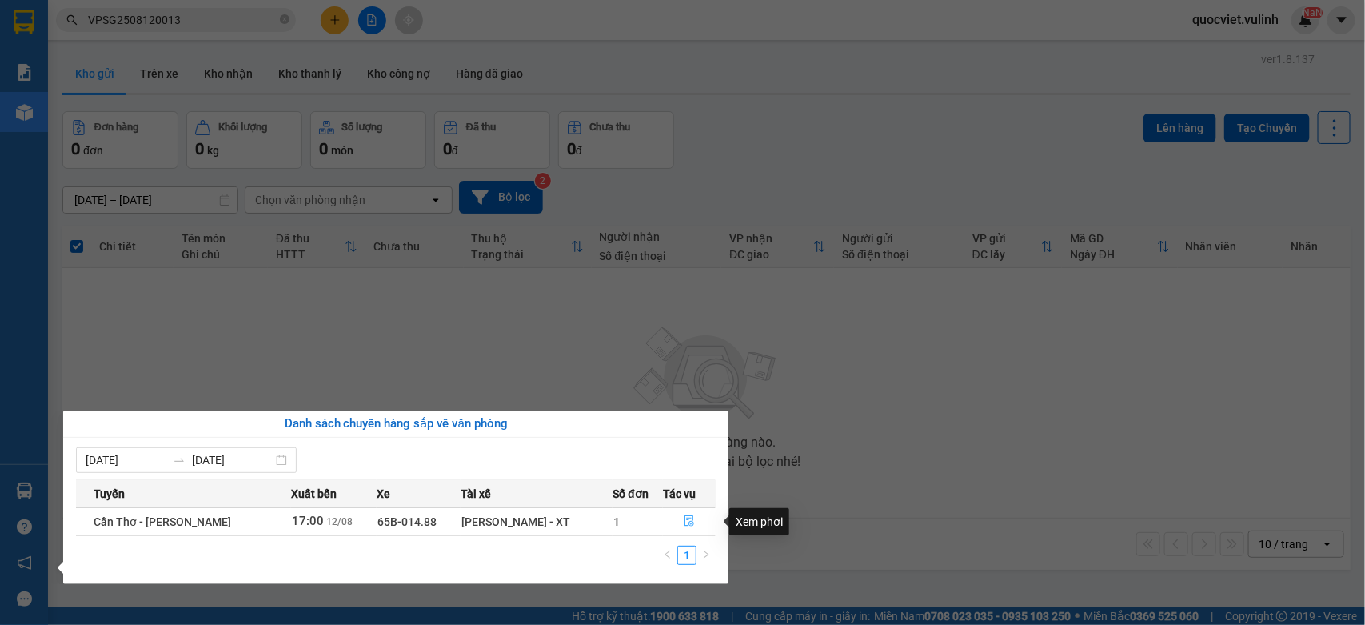
click at [684, 517] on icon "file-done" at bounding box center [689, 520] width 11 height 11
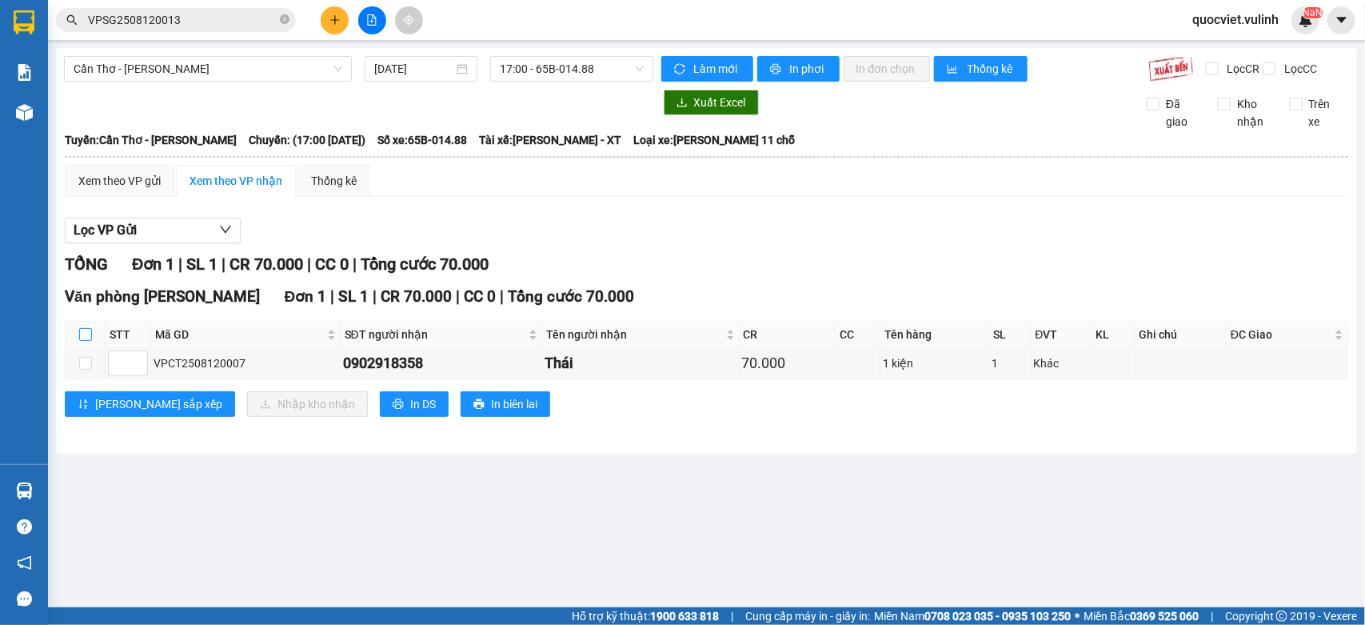
click at [84, 341] on input "checkbox" at bounding box center [85, 334] width 13 height 13
checkbox input "true"
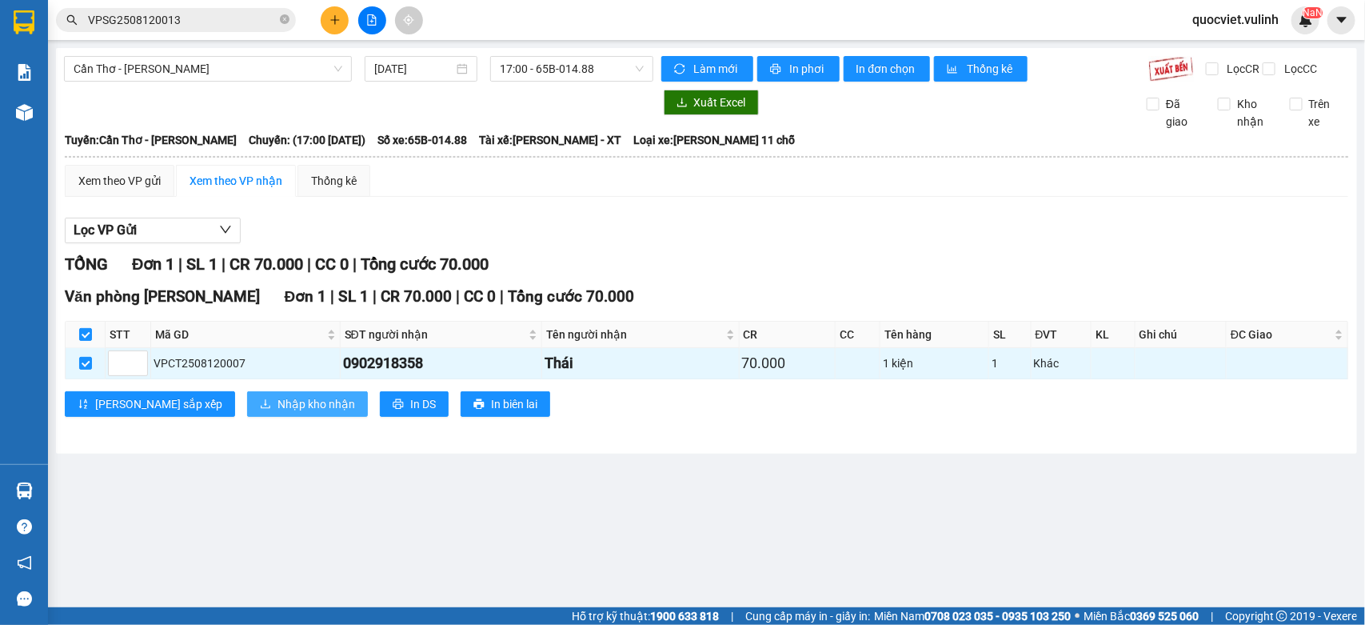
click at [278, 413] on span "Nhập kho nhận" at bounding box center [317, 404] width 78 height 18
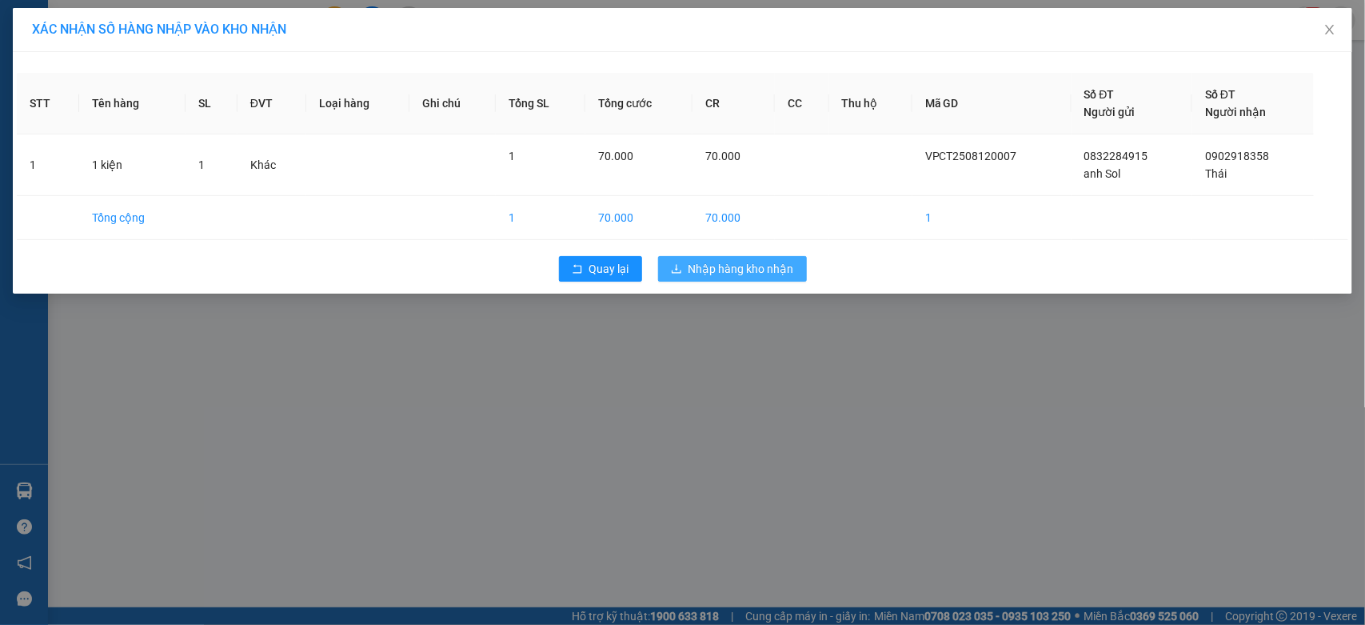
click at [757, 272] on span "Nhập hàng kho nhận" at bounding box center [742, 269] width 106 height 18
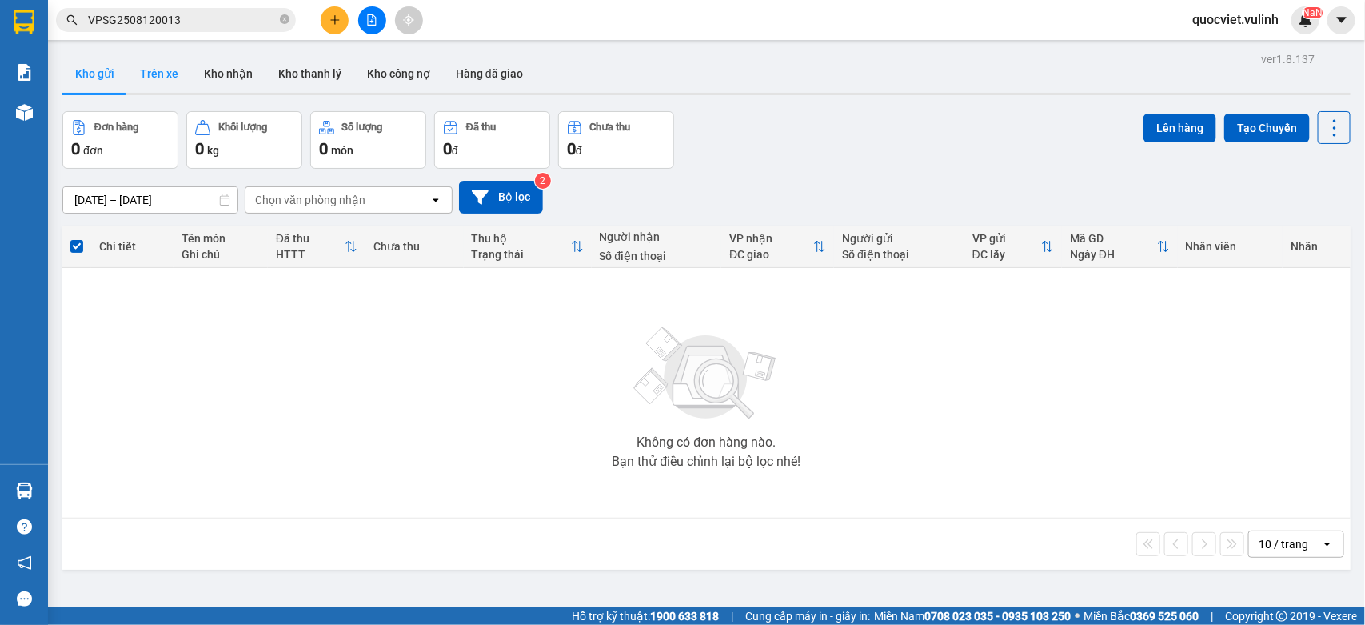
click at [142, 74] on button "Trên xe" at bounding box center [159, 73] width 64 height 38
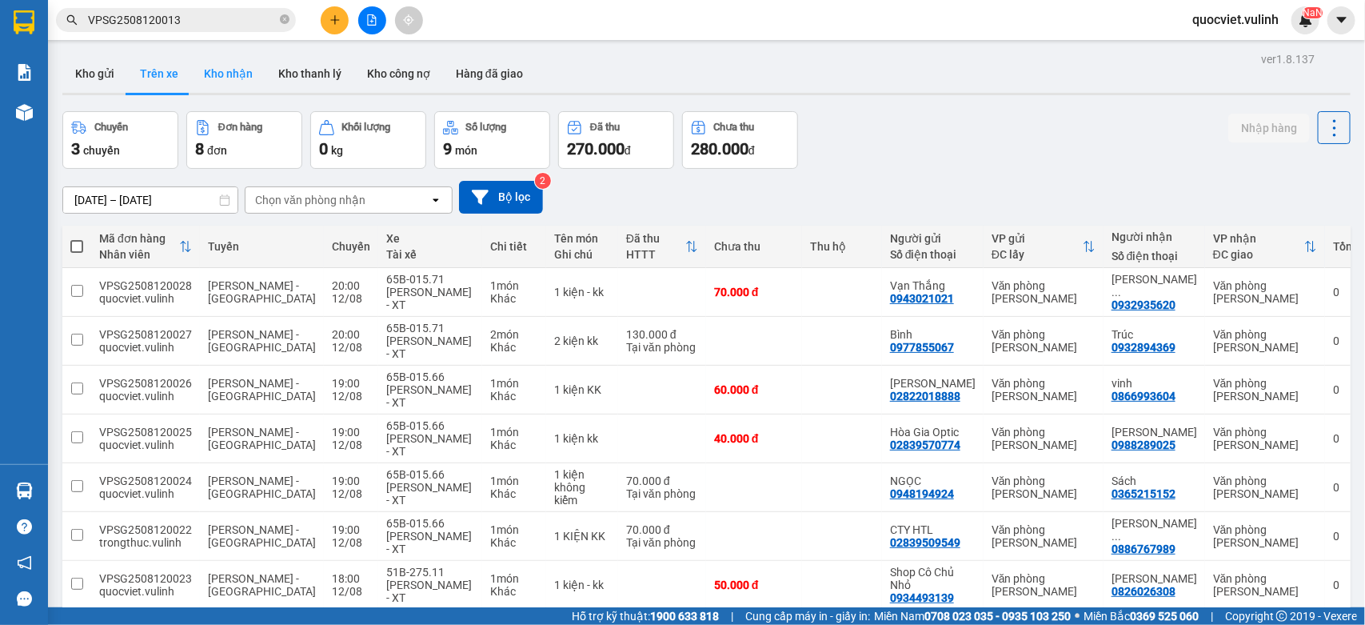
click at [214, 76] on button "Kho nhận" at bounding box center [228, 73] width 74 height 38
type input "[DATE] – [DATE]"
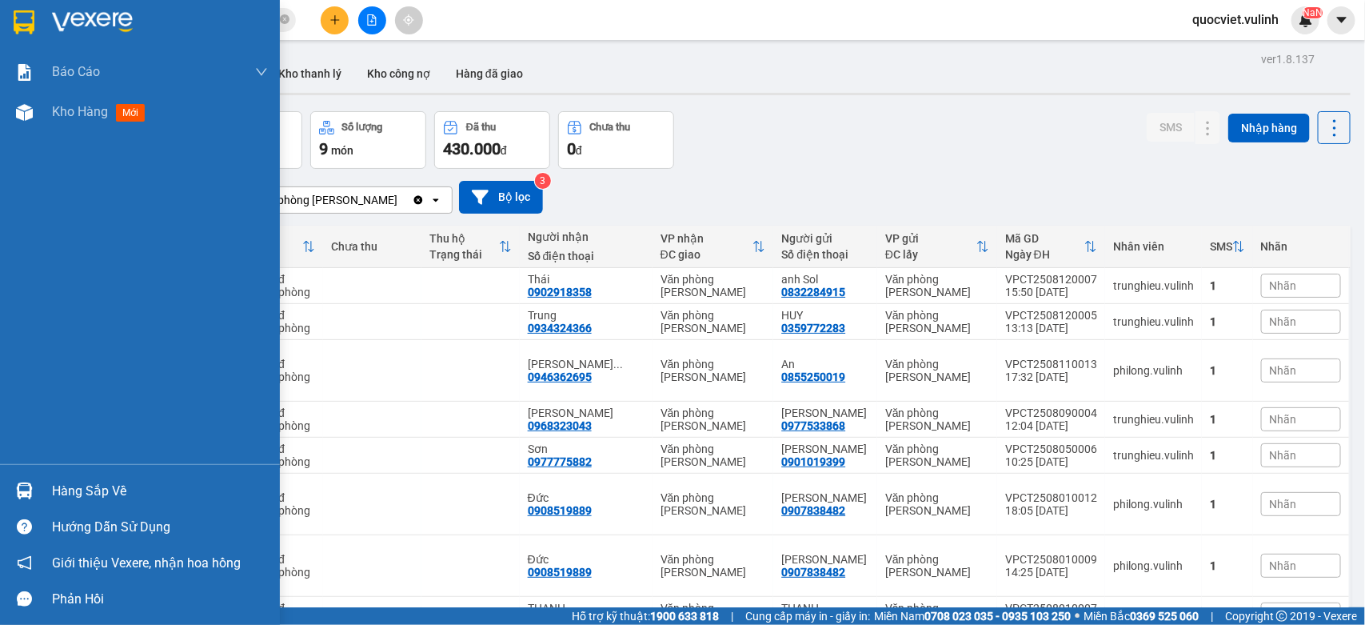
drag, startPoint x: 17, startPoint y: 481, endPoint x: 38, endPoint y: 477, distance: 22.0
click at [17, 481] on div at bounding box center [24, 491] width 28 height 28
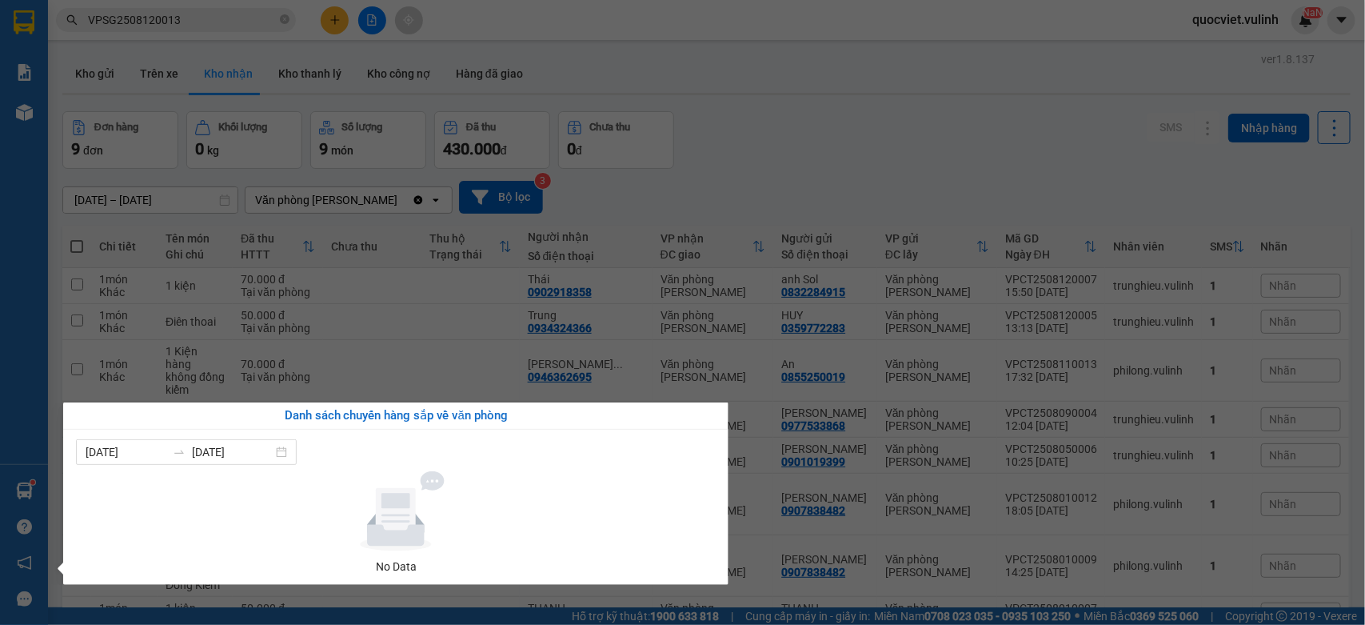
click at [952, 130] on section "Kết quả tìm kiếm ( 1 ) Bộ lọc Mã ĐH Trạng thái Món hàng Tổng cước Chưa cước Nhã…" at bounding box center [682, 312] width 1365 height 625
